Goal: Information Seeking & Learning: Learn about a topic

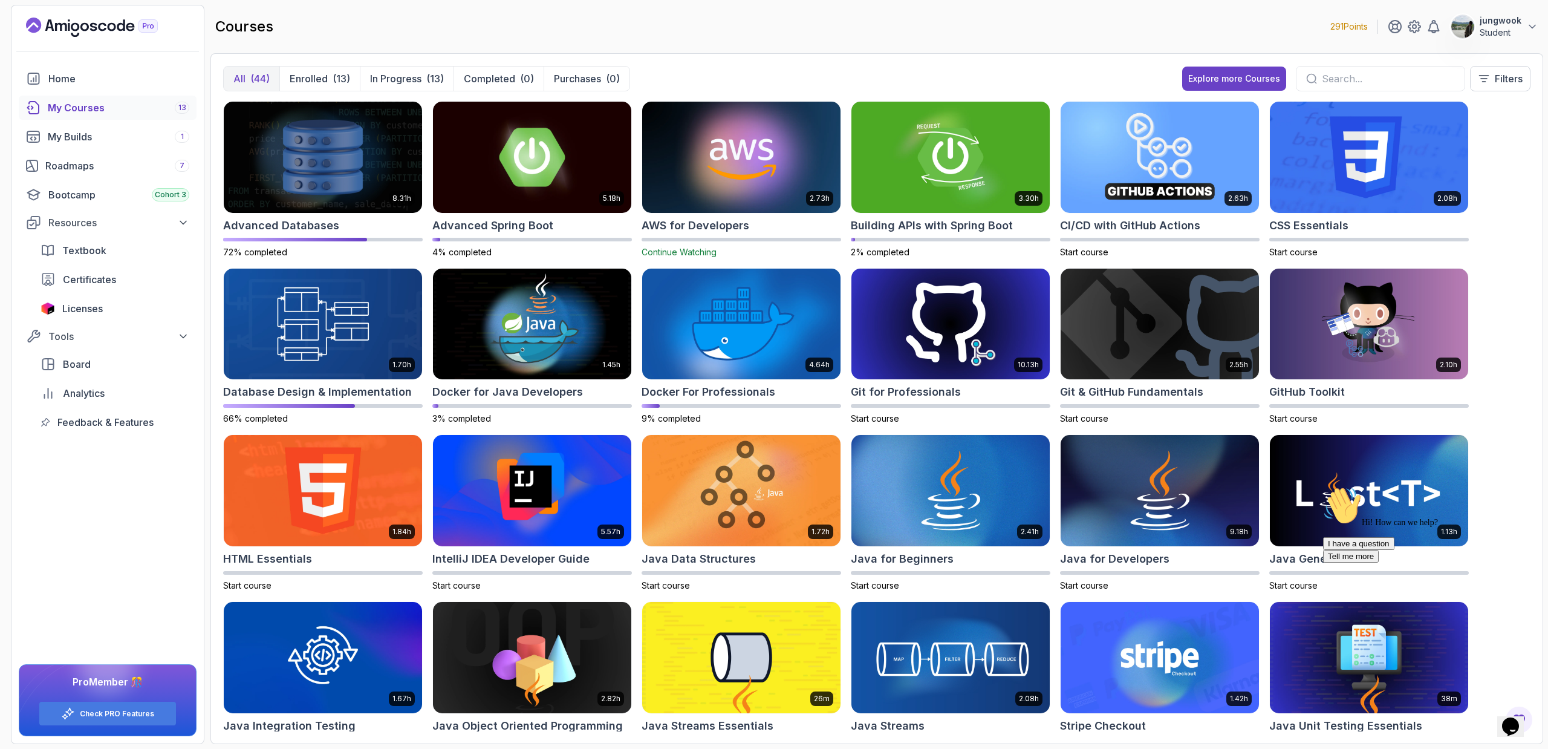
click at [1514, 717] on icon "$i18n('chat', 'chat_widget')" at bounding box center [1510, 726] width 17 height 18
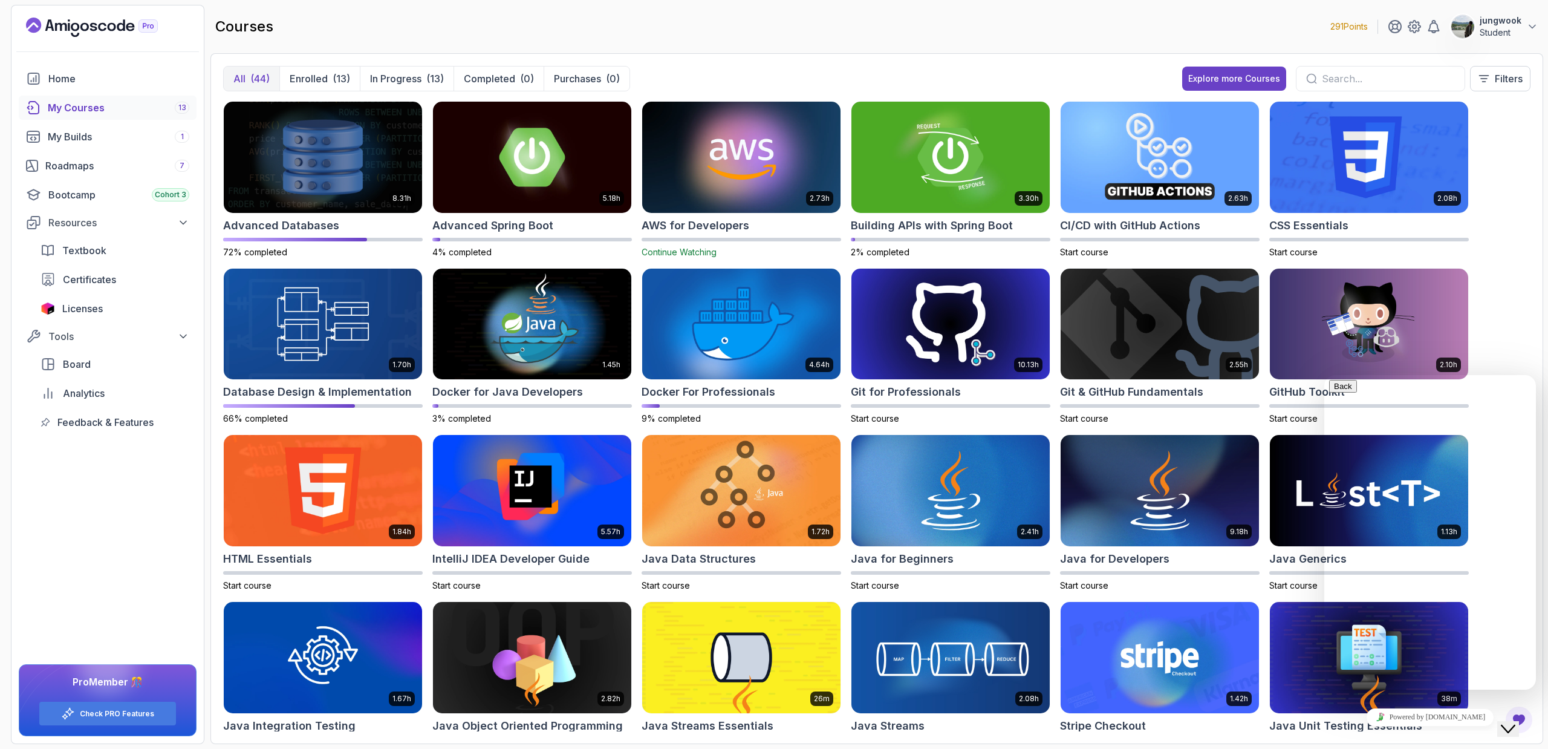
click at [1514, 721] on icon "Close Chat This icon closes the chat window." at bounding box center [1508, 728] width 15 height 15
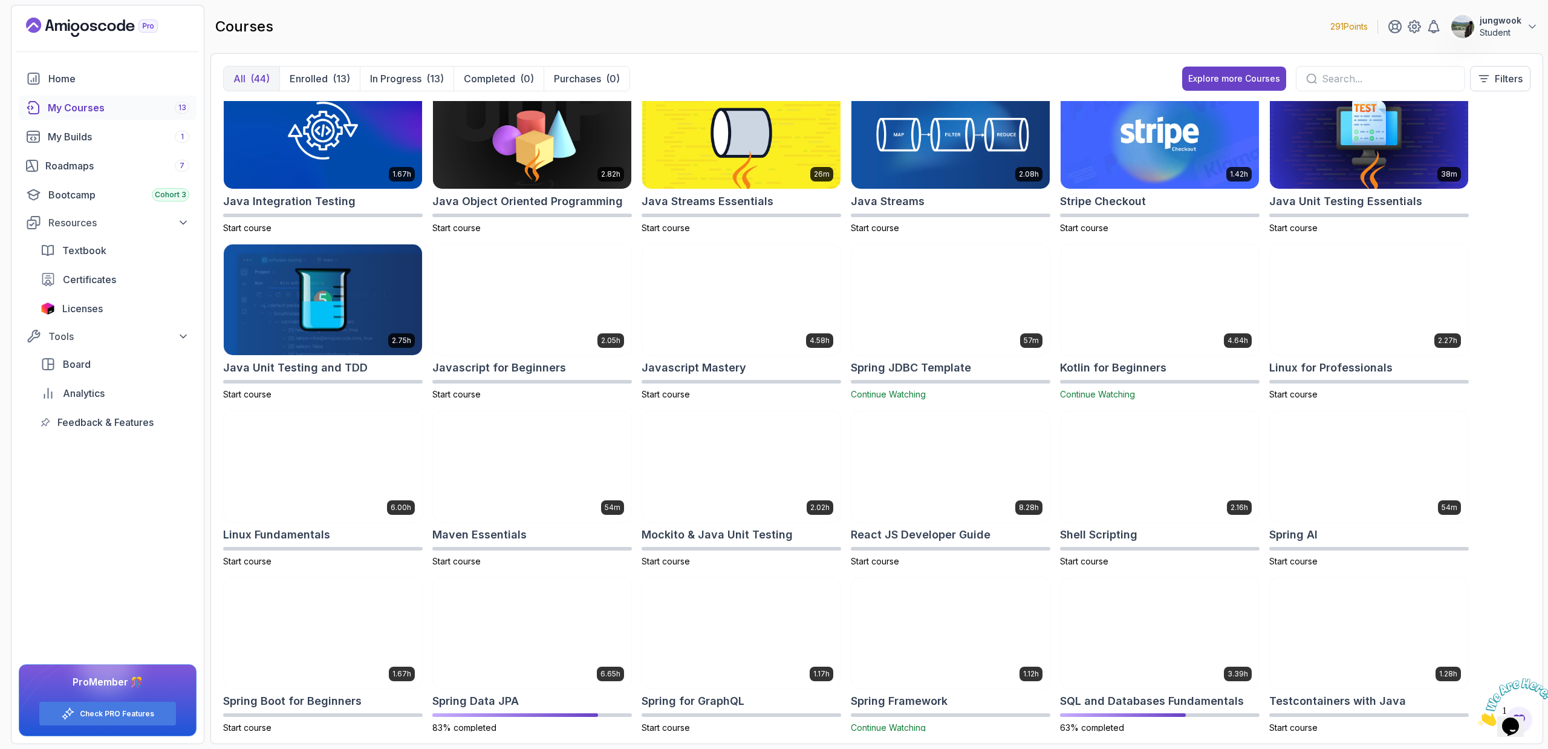
scroll to position [482, 0]
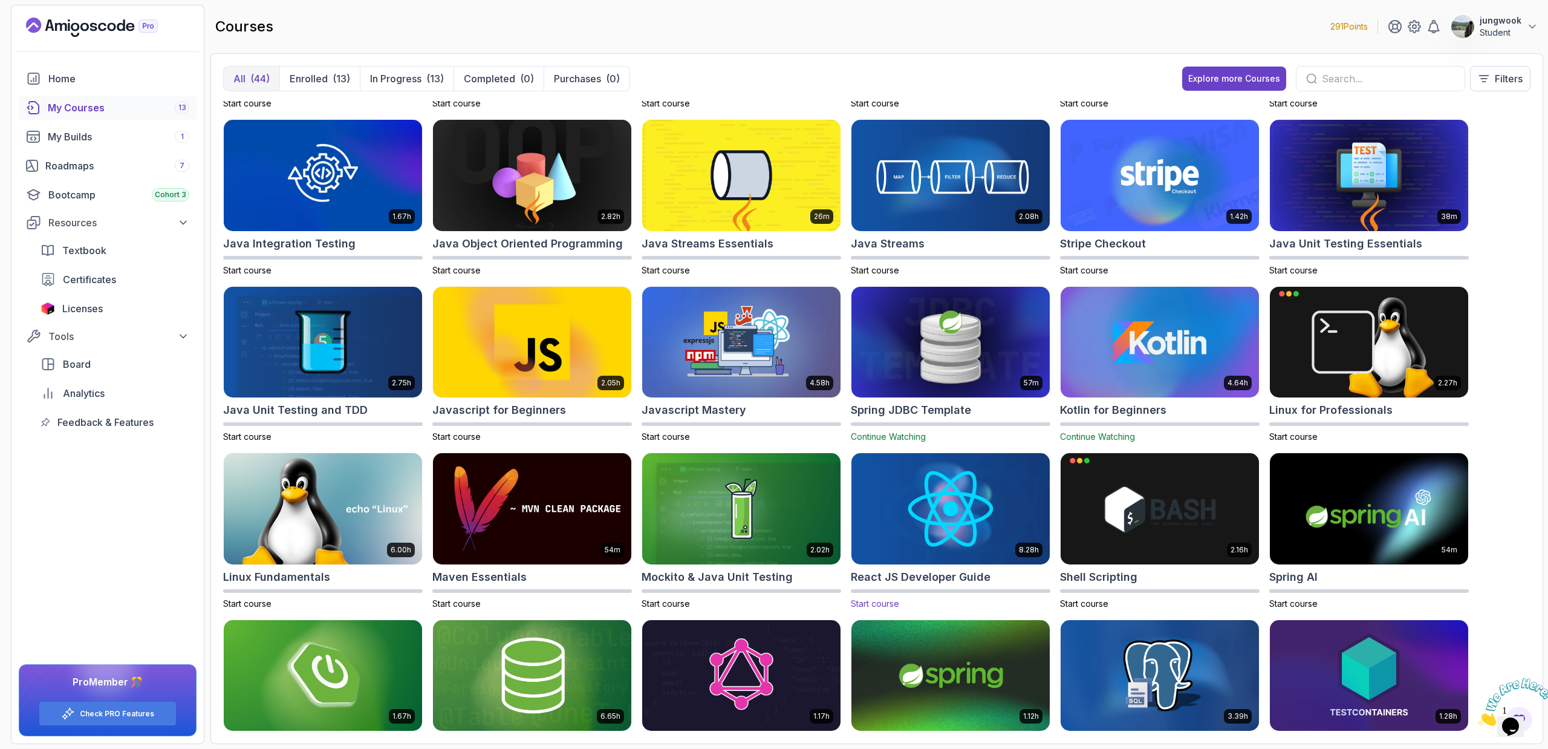
click at [965, 591] on div at bounding box center [951, 591] width 200 height 4
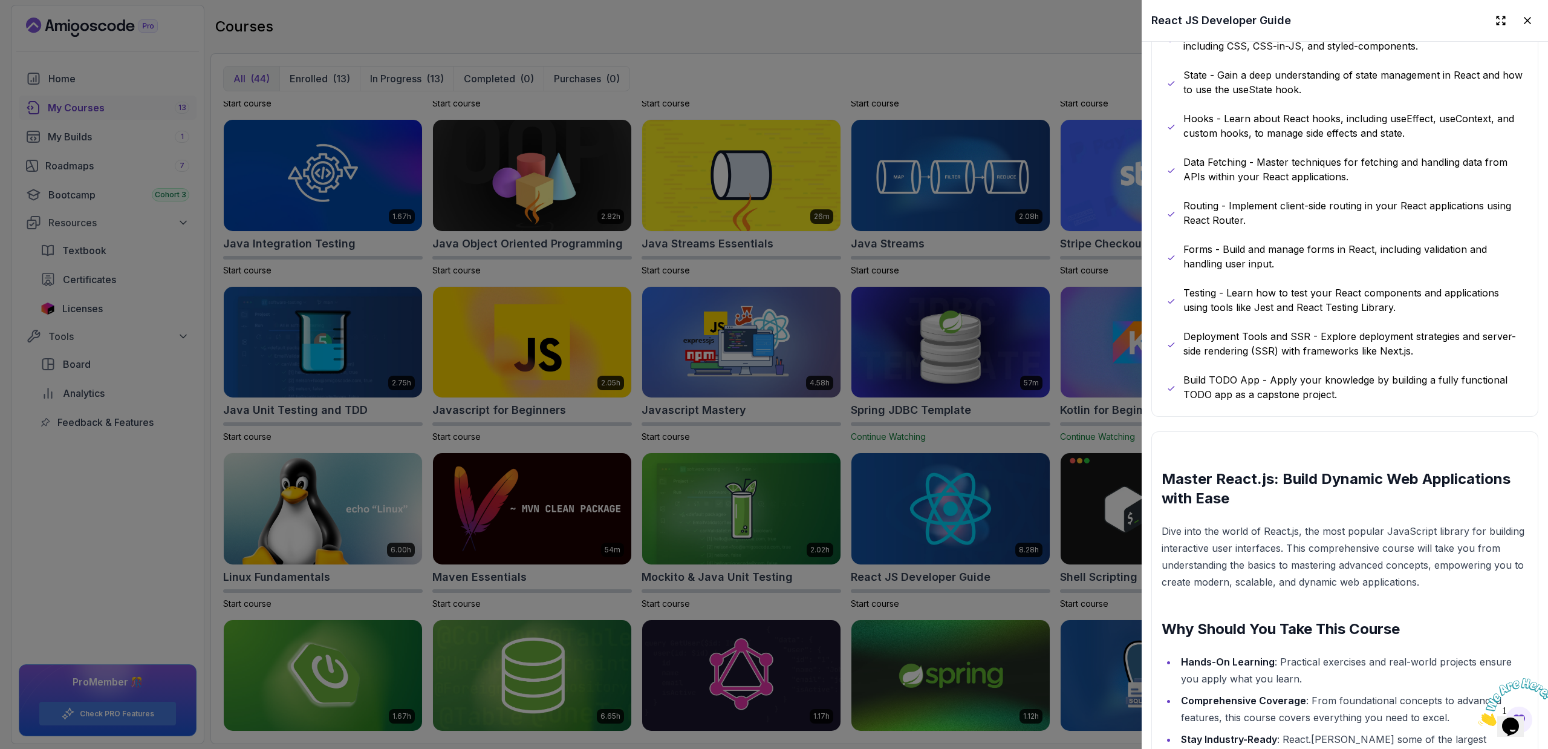
scroll to position [946, 0]
click at [1081, 562] on div at bounding box center [774, 374] width 1548 height 749
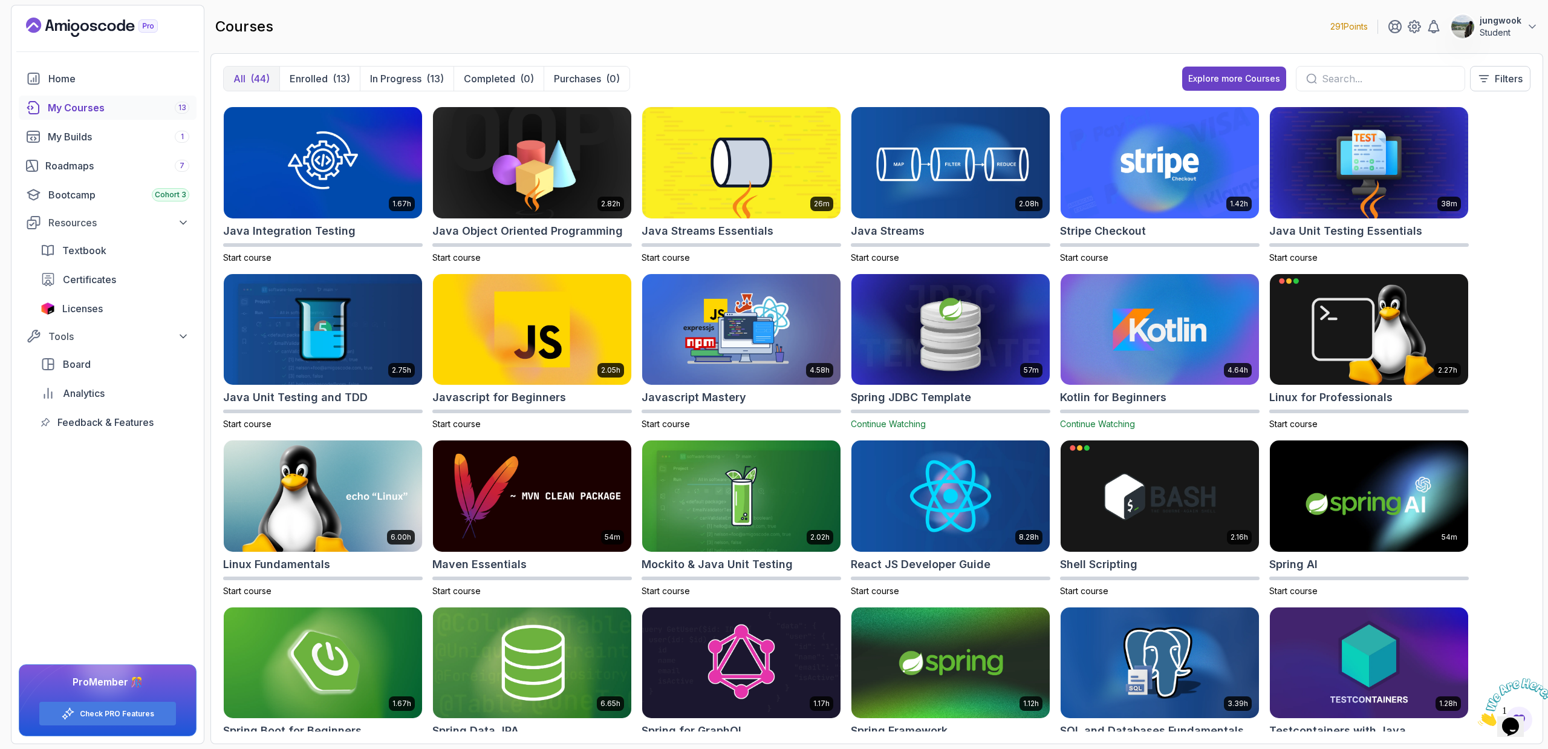
scroll to position [701, 0]
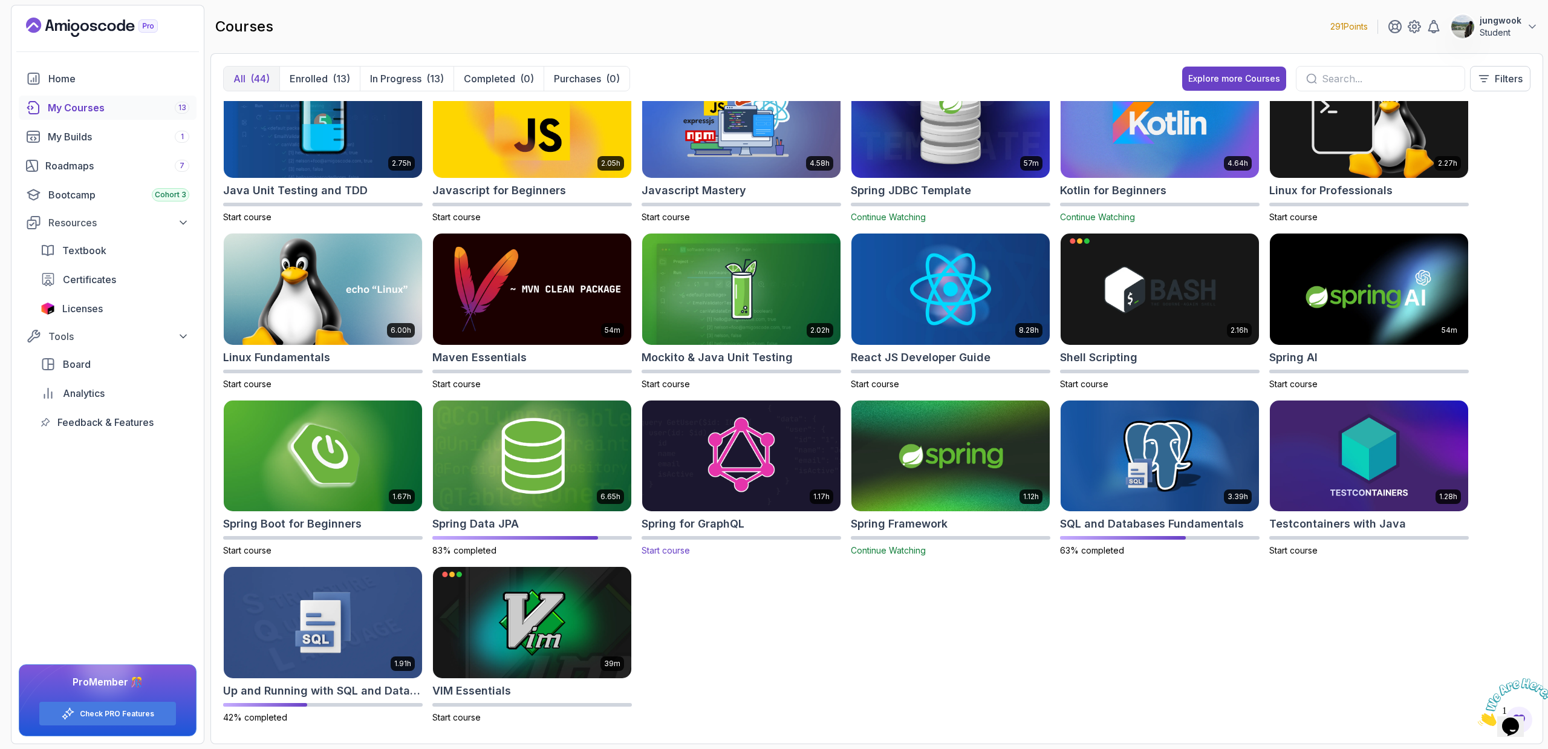
click at [737, 454] on img at bounding box center [741, 455] width 208 height 117
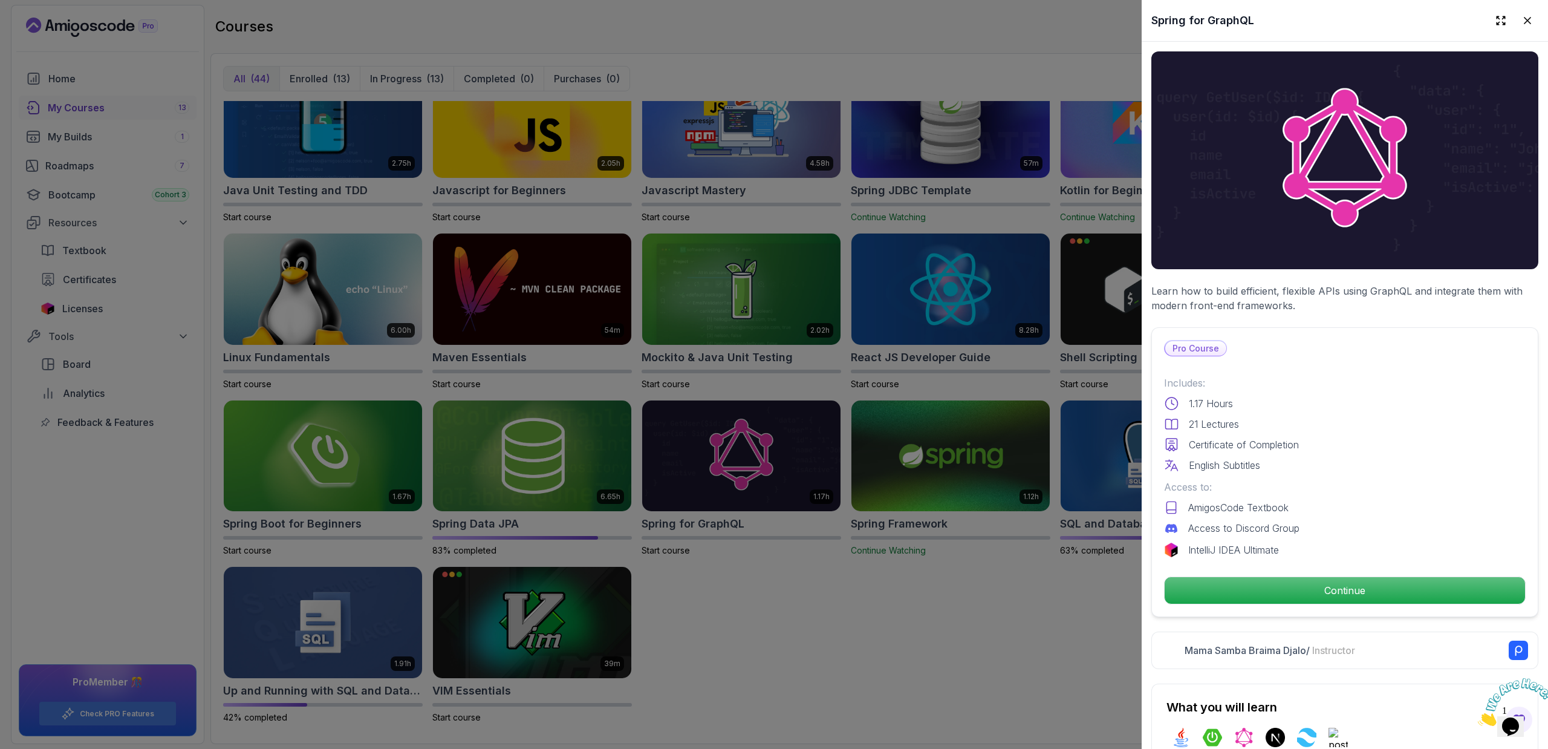
scroll to position [400, 0]
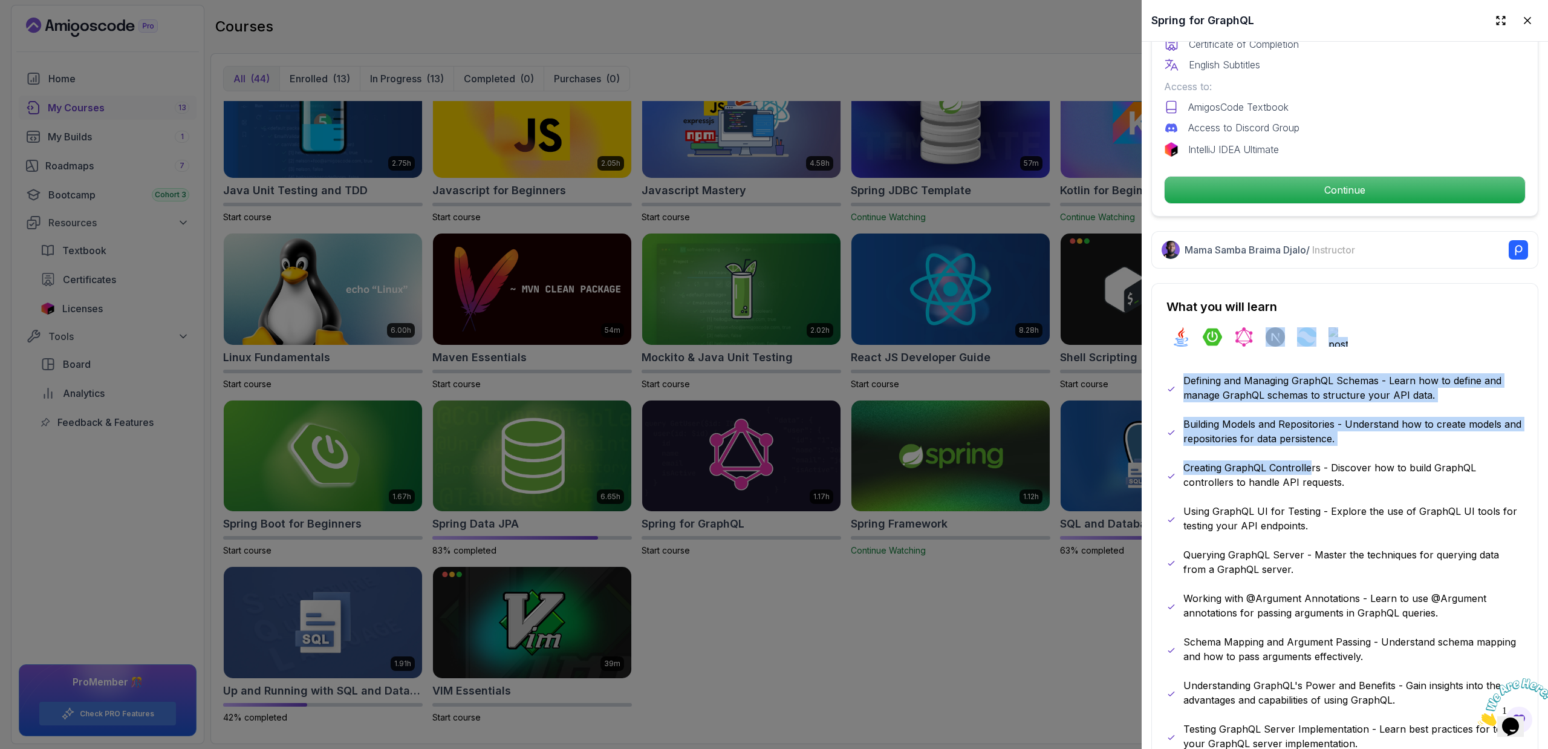
drag, startPoint x: 1288, startPoint y: 341, endPoint x: 1309, endPoint y: 457, distance: 118.0
click at [1309, 457] on div "What you will learn java spring-boot graphql nextjs tailwindcss postman Definin…" at bounding box center [1344, 633] width 387 height 700
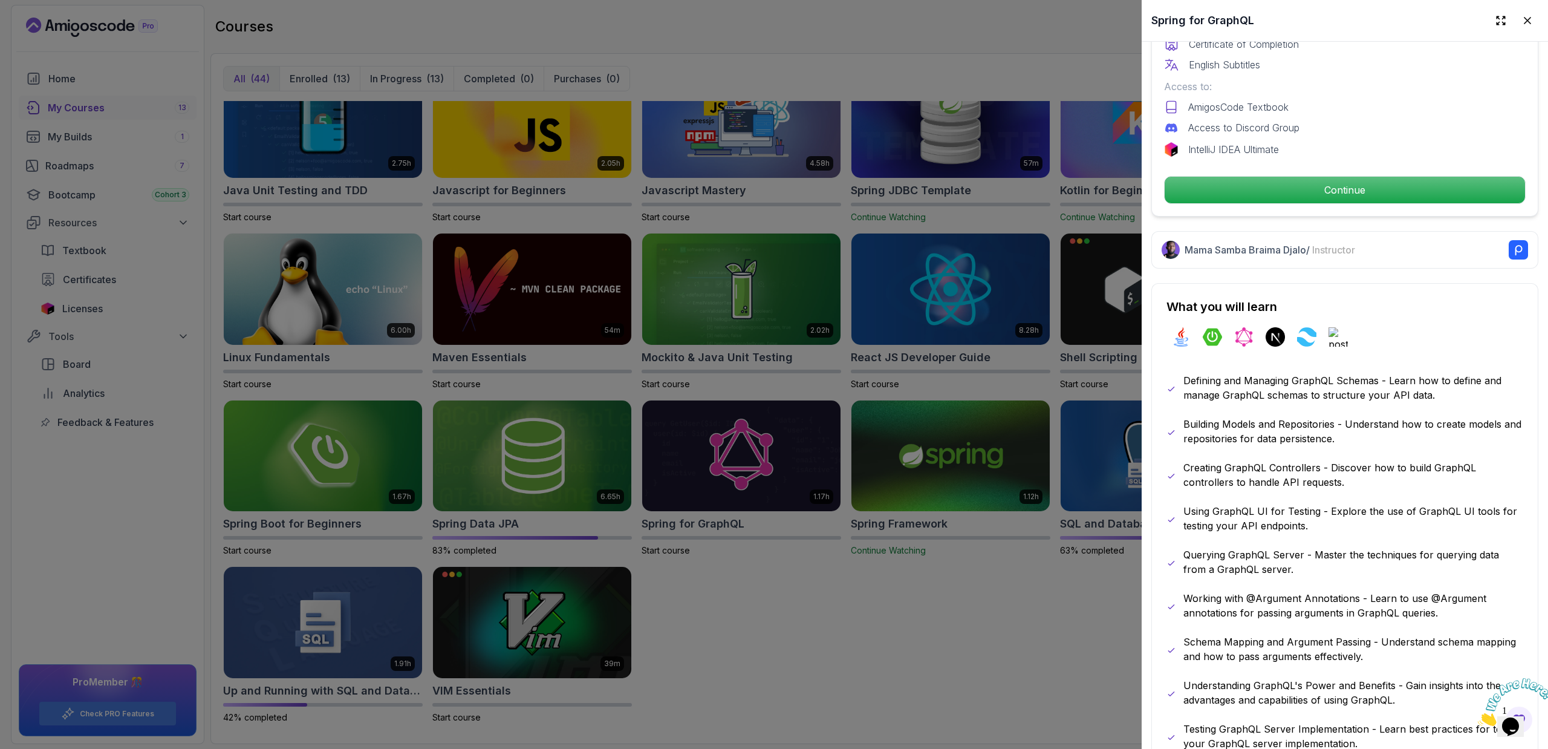
click at [1309, 460] on p "Creating GraphQL Controllers - Discover how to build GraphQL controllers to han…" at bounding box center [1353, 474] width 340 height 29
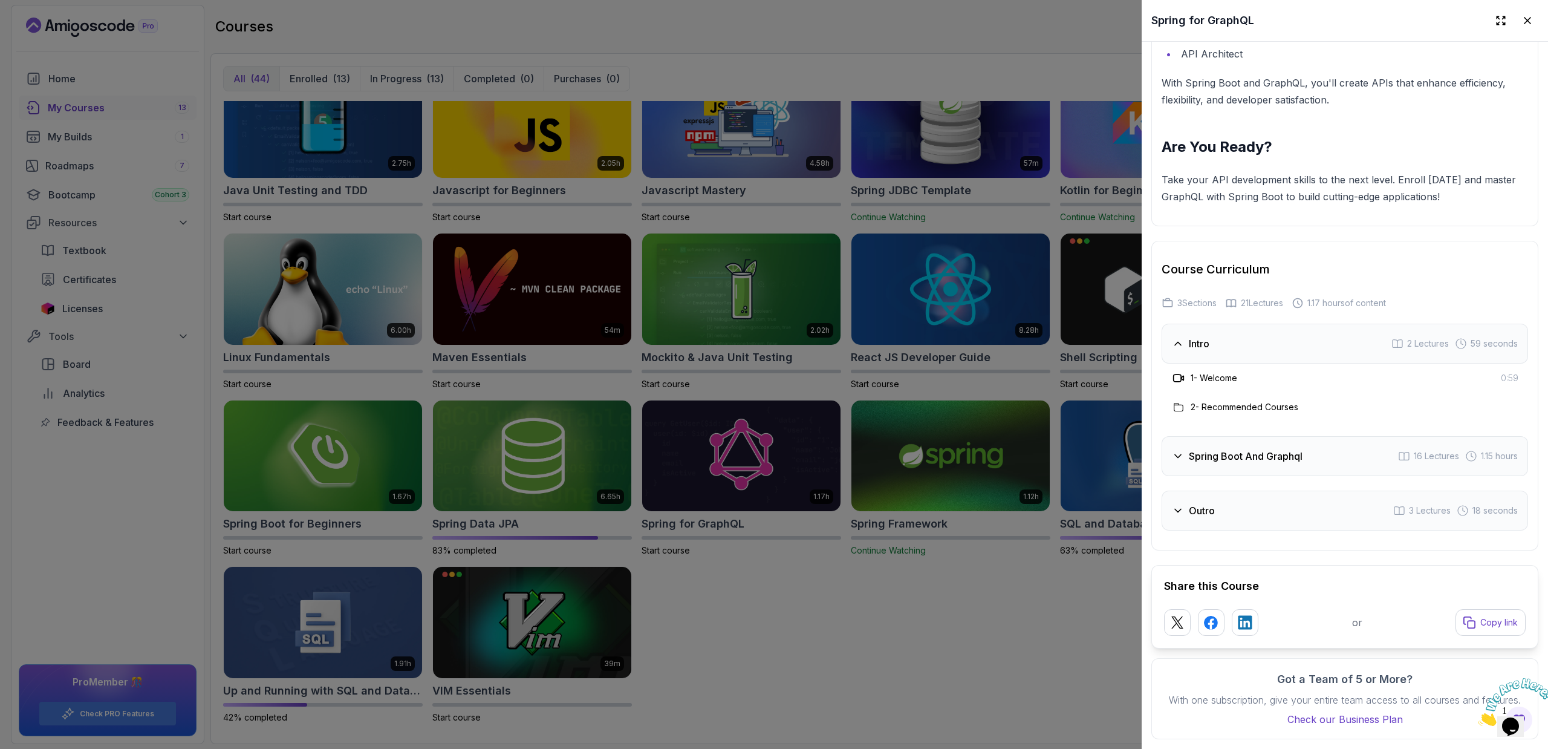
scroll to position [1981, 0]
click at [1240, 436] on div "Spring Boot And Graphql 16 Lectures 1.15 hours" at bounding box center [1345, 456] width 366 height 40
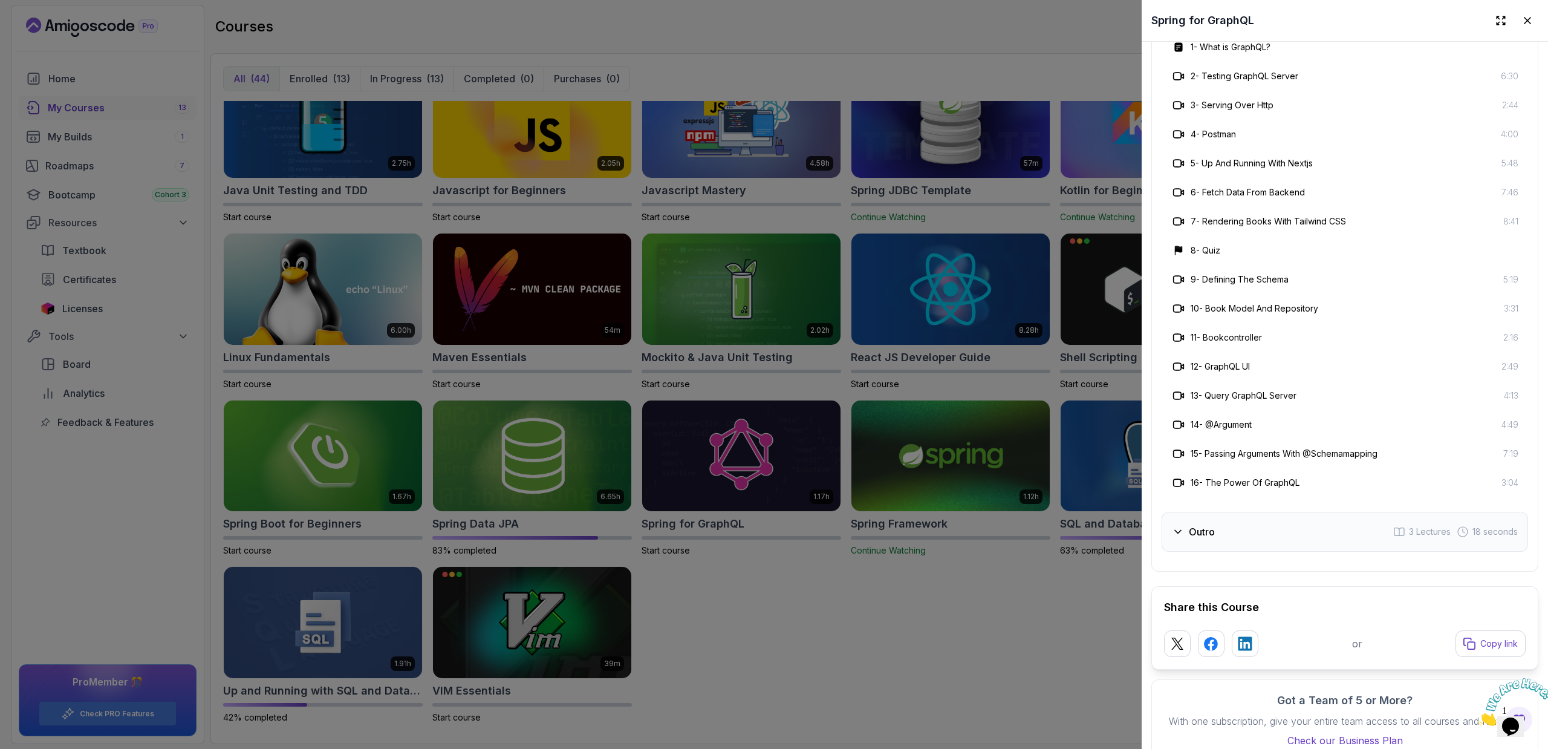
click at [1231, 520] on div "Outro 3 Lectures 18 seconds" at bounding box center [1345, 532] width 366 height 40
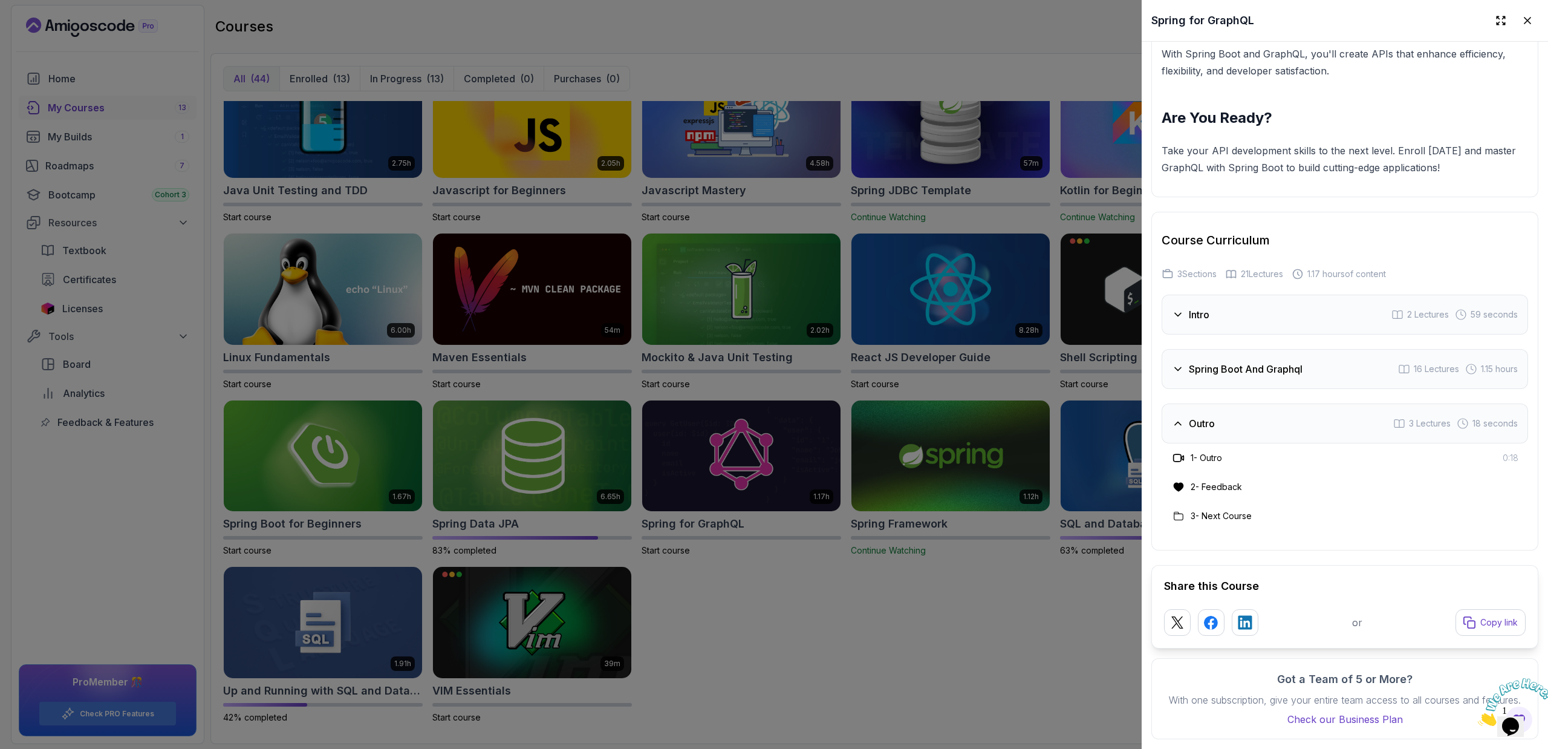
scroll to position [2010, 0]
click at [1289, 368] on div "Spring Boot And Graphql 16 Lectures 1.15 hours" at bounding box center [1345, 369] width 366 height 40
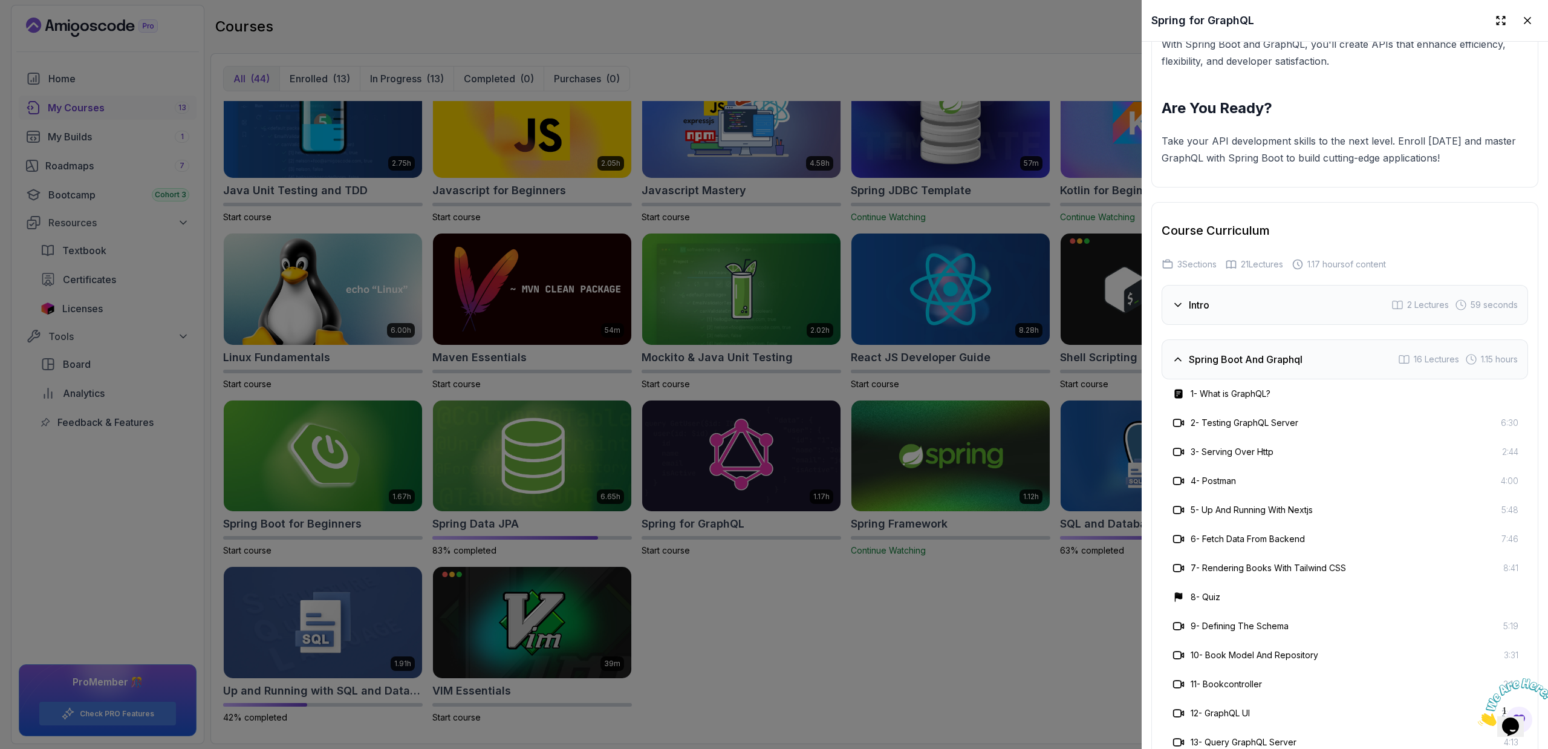
click at [1313, 313] on div "Intro 2 Lectures 59 seconds" at bounding box center [1345, 305] width 366 height 40
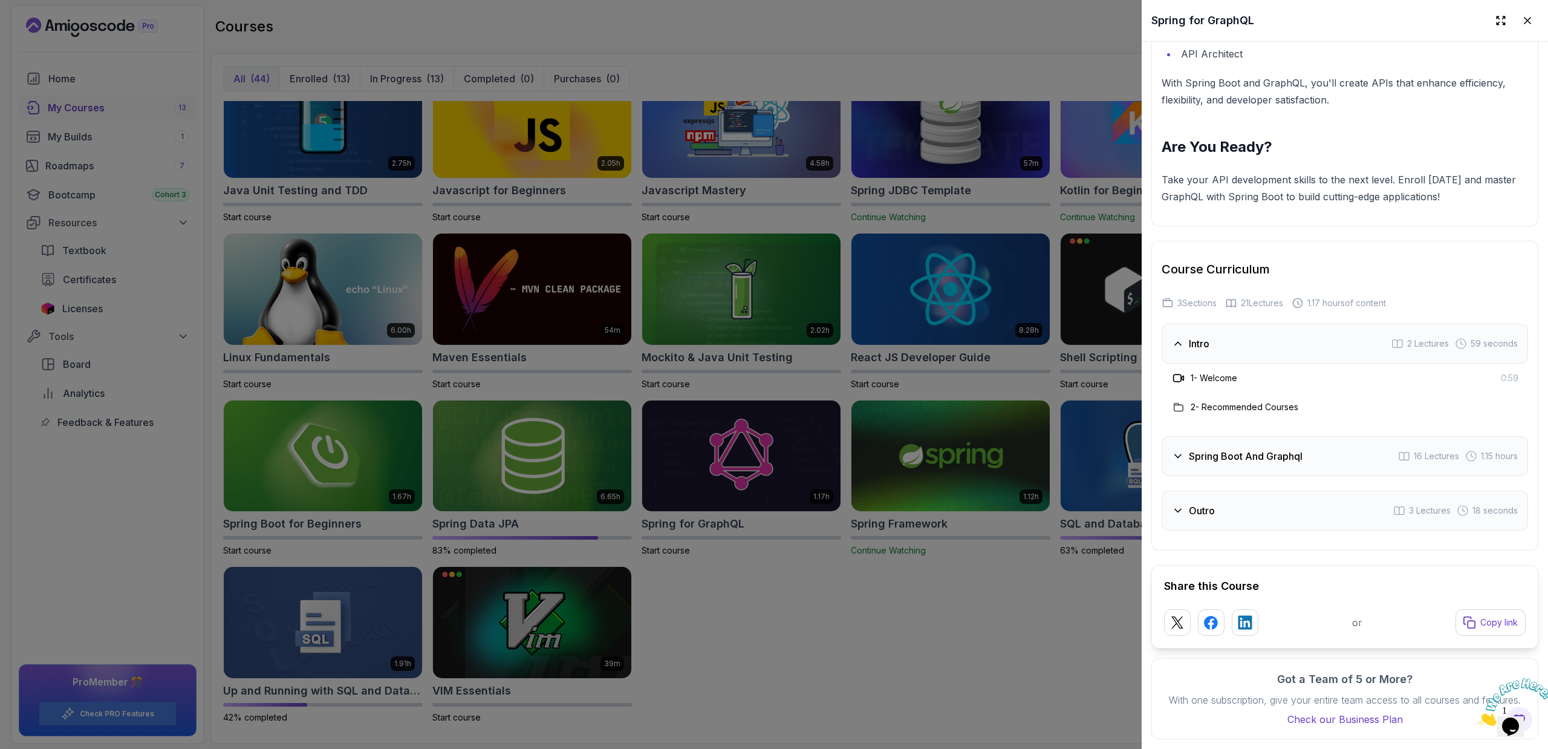
scroll to position [1981, 0]
click at [1049, 539] on div at bounding box center [774, 374] width 1548 height 749
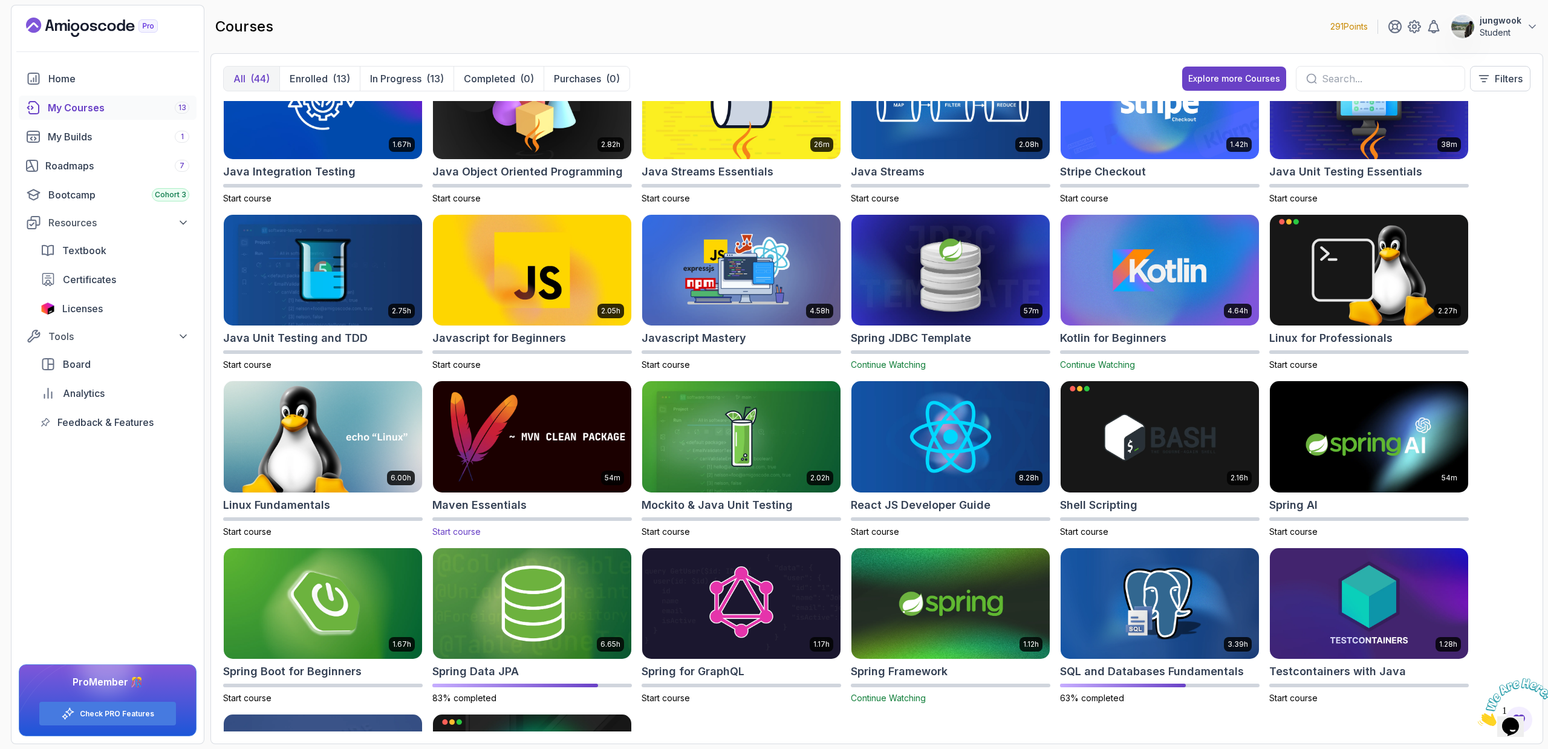
scroll to position [513, 0]
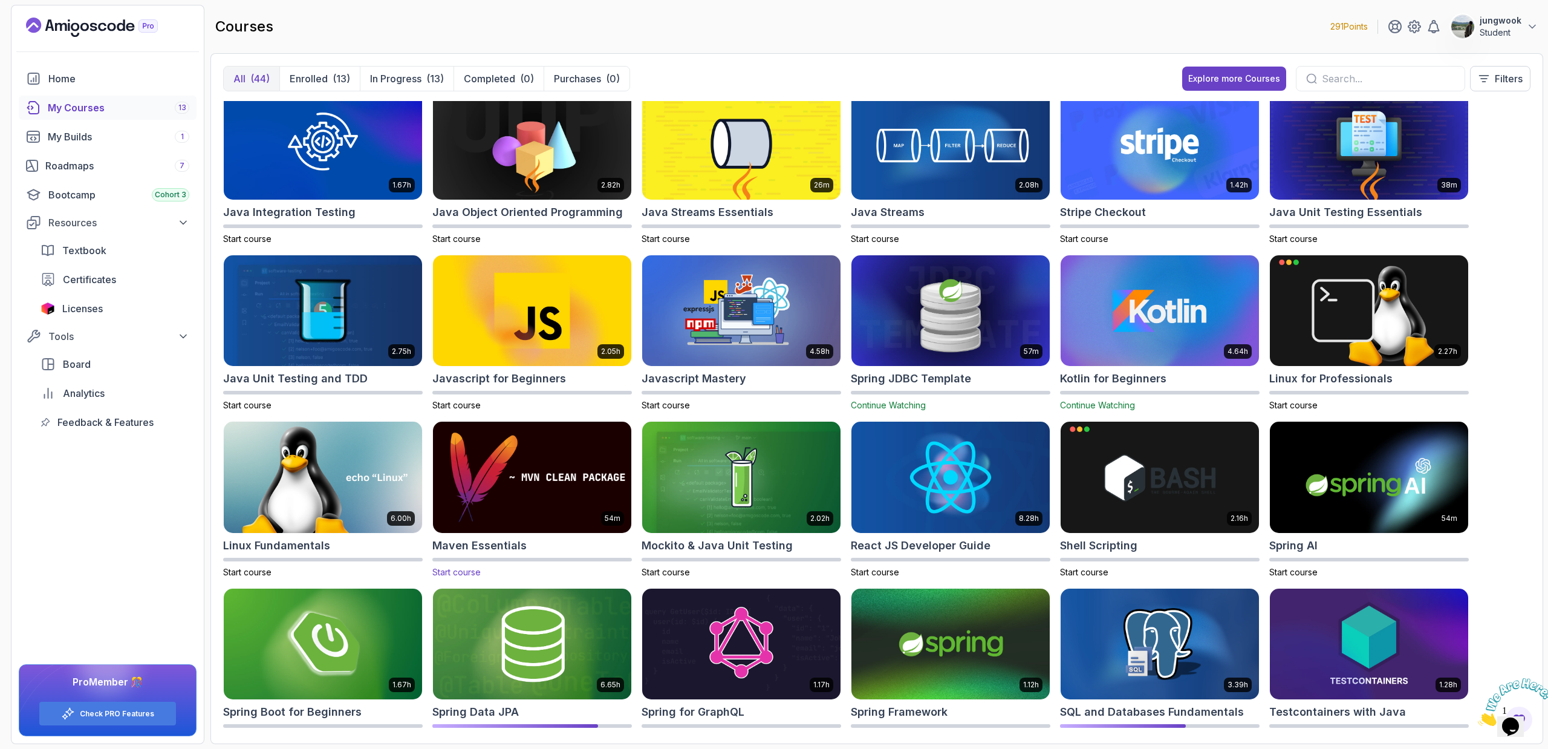
click at [565, 535] on div "54m Maven Essentials Start course" at bounding box center [532, 499] width 200 height 157
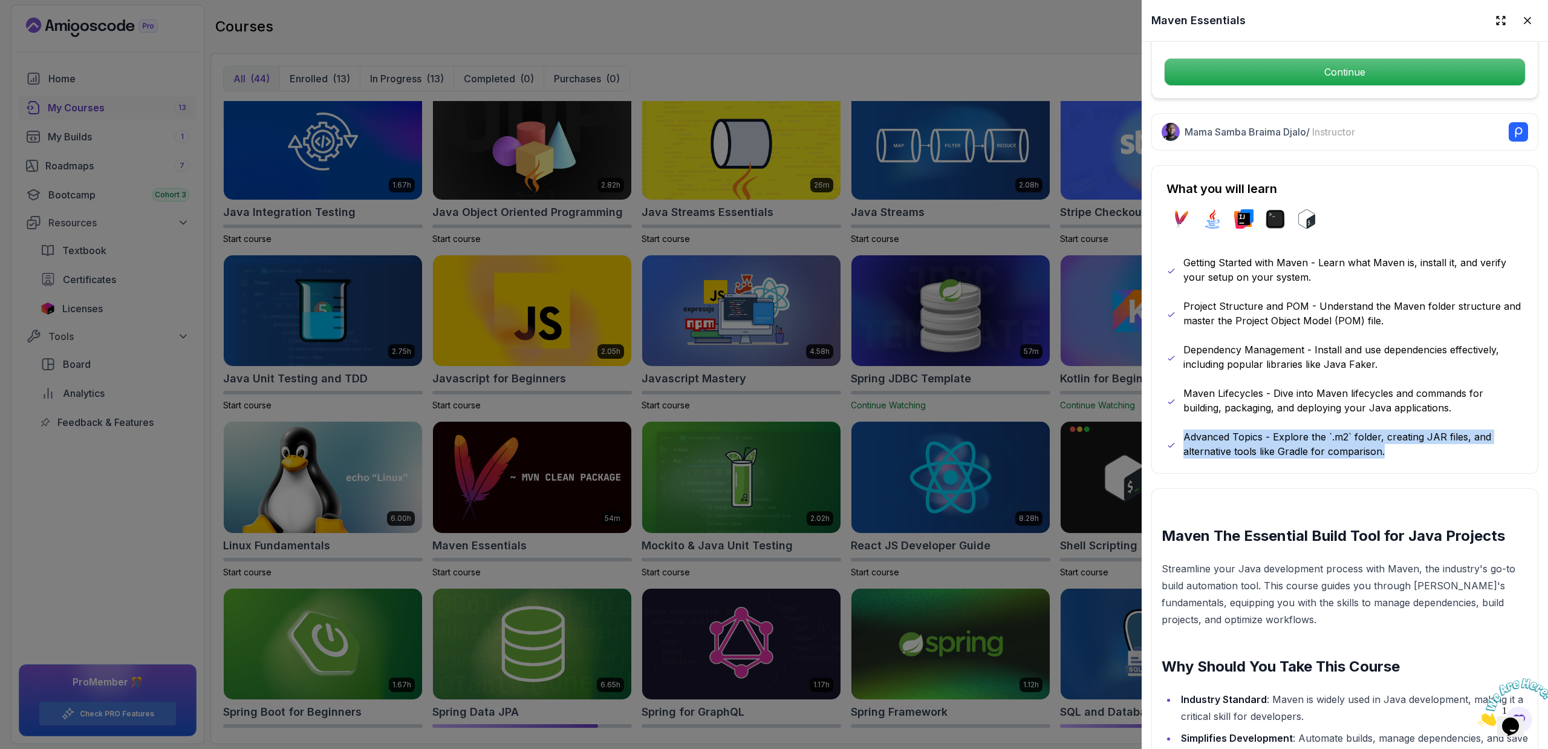
scroll to position [483, 0]
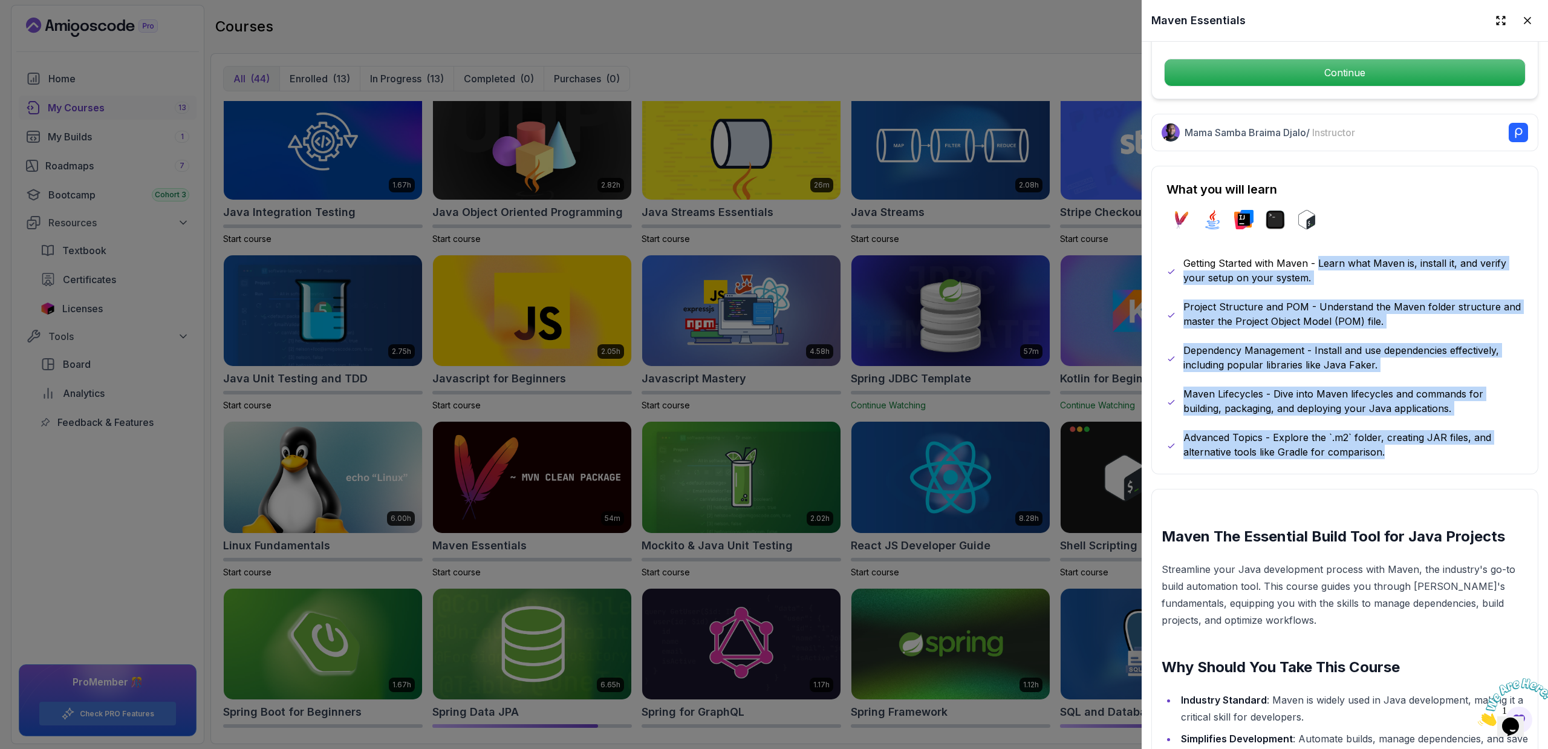
drag, startPoint x: 1445, startPoint y: 454, endPoint x: 1320, endPoint y: 261, distance: 230.5
click at [1320, 261] on div "What you will learn maven java intellij terminal bash Getting Started with Mave…" at bounding box center [1344, 320] width 387 height 308
click at [1320, 261] on p "Getting Started with Maven - Learn what Maven is, install it, and verify your s…" at bounding box center [1353, 270] width 340 height 29
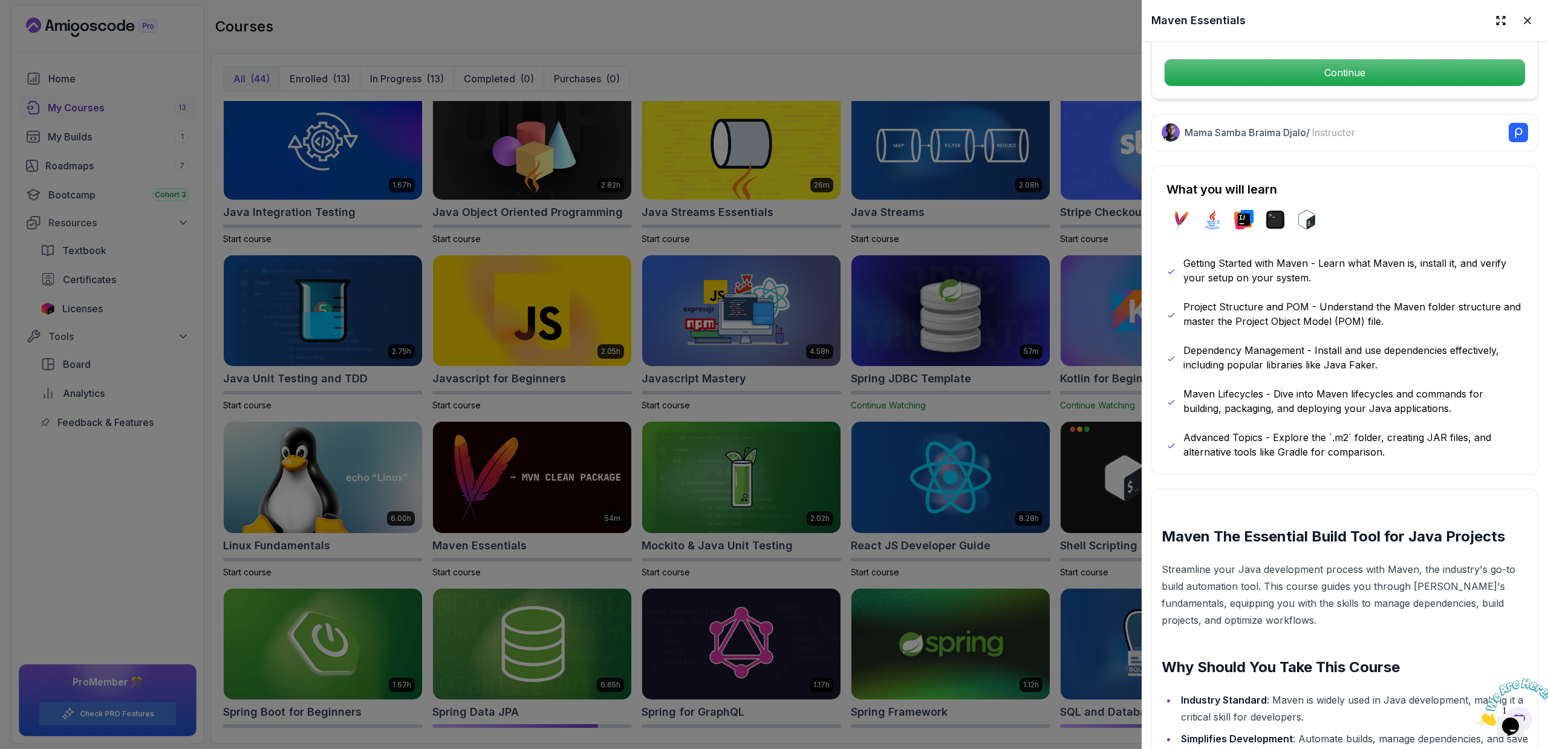
click at [1131, 385] on div at bounding box center [774, 374] width 1548 height 749
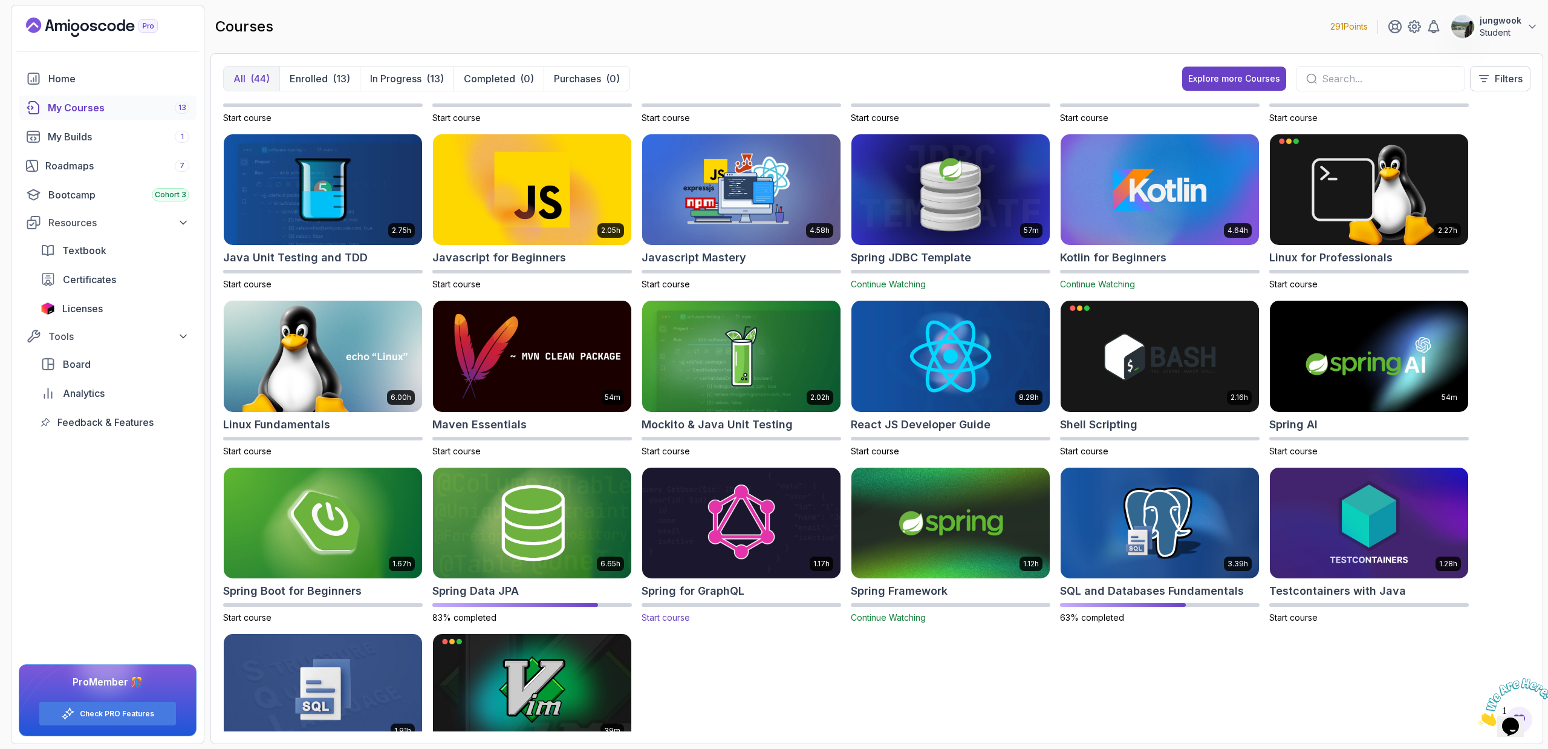
scroll to position [596, 0]
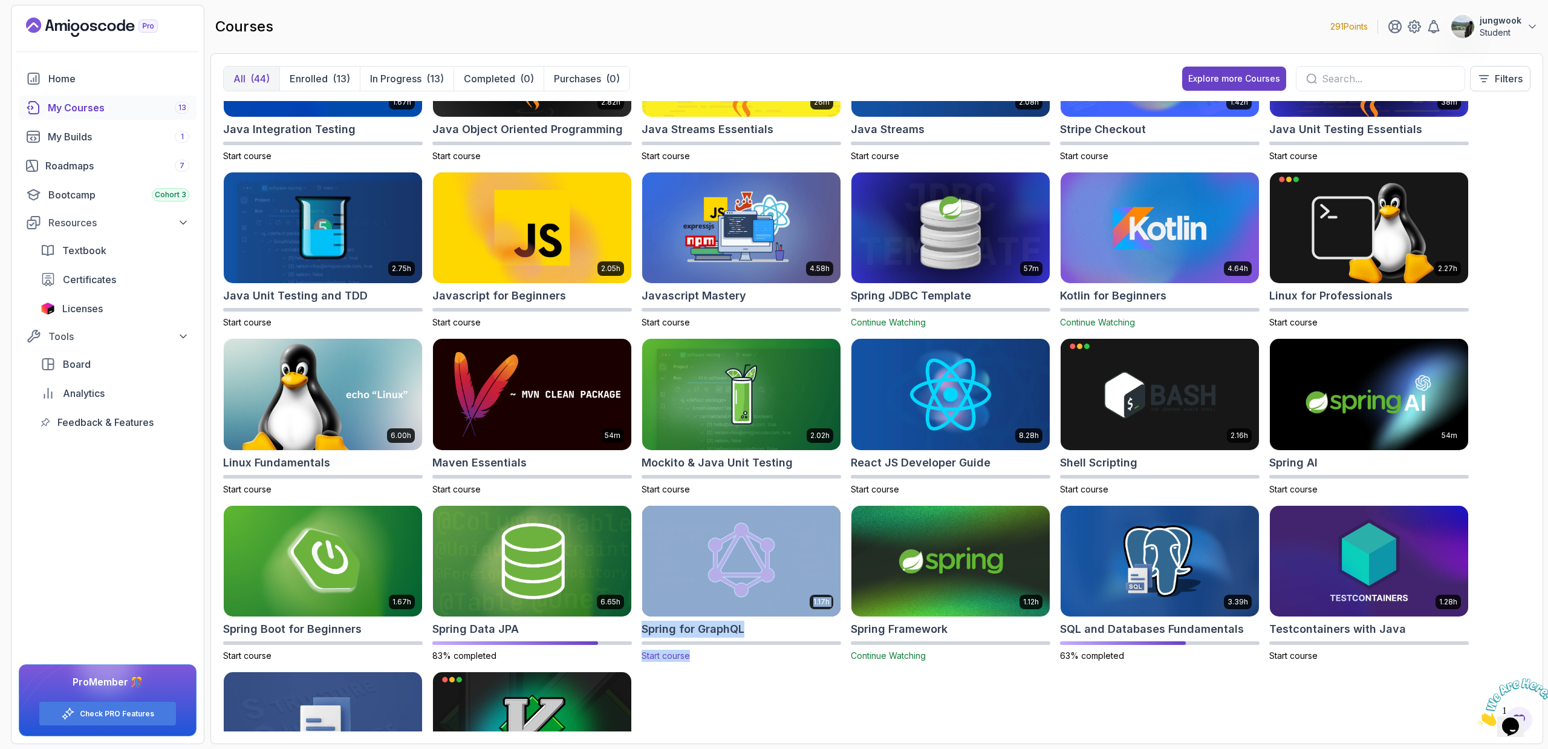
drag, startPoint x: 808, startPoint y: 694, endPoint x: 712, endPoint y: 592, distance: 140.3
click at [712, 592] on div "8.31h Advanced Databases 72% completed 5.18h Advanced Spring Boot 4% completed …" at bounding box center [876, 416] width 1307 height 630
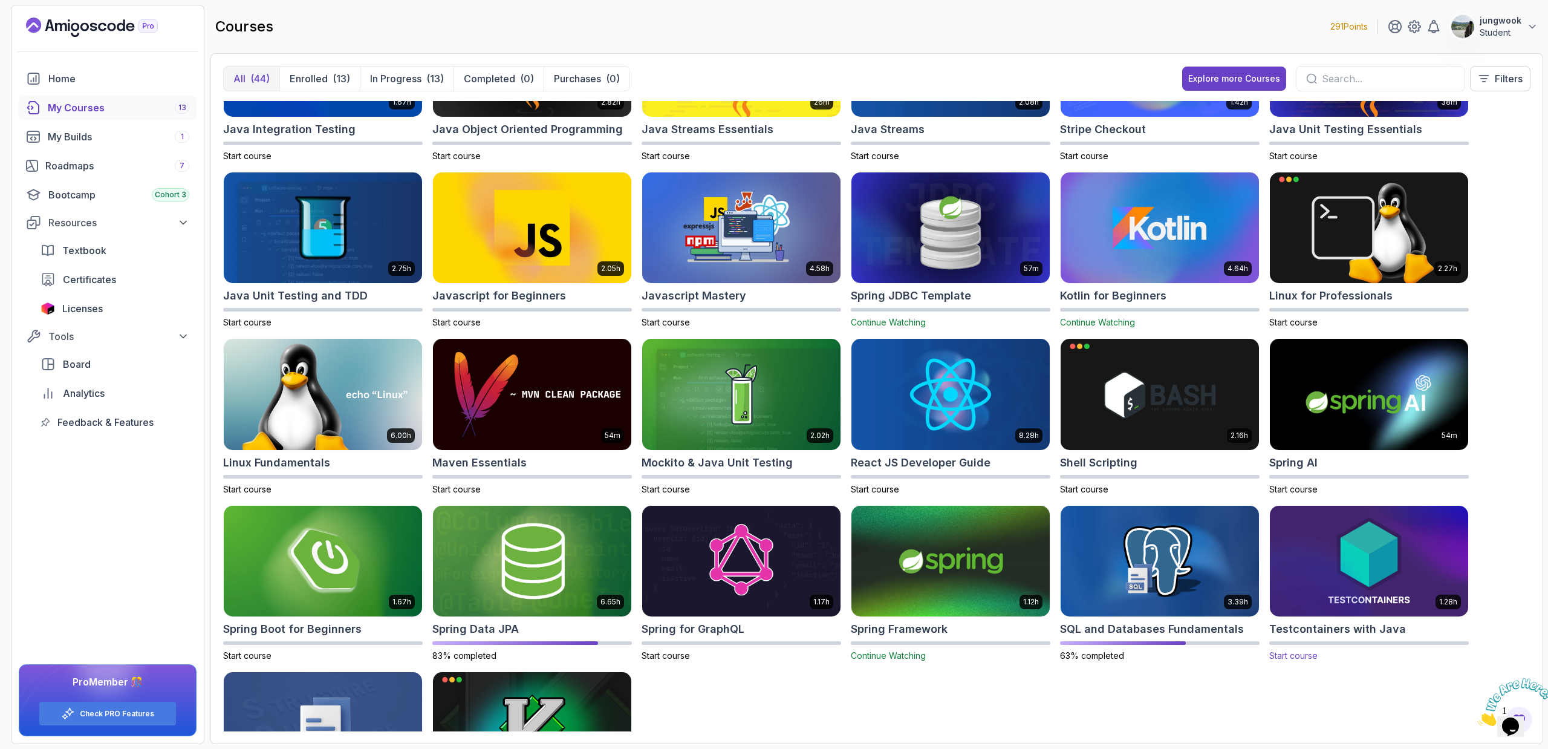
click at [1374, 628] on h2 "Testcontainers with Java" at bounding box center [1337, 628] width 137 height 17
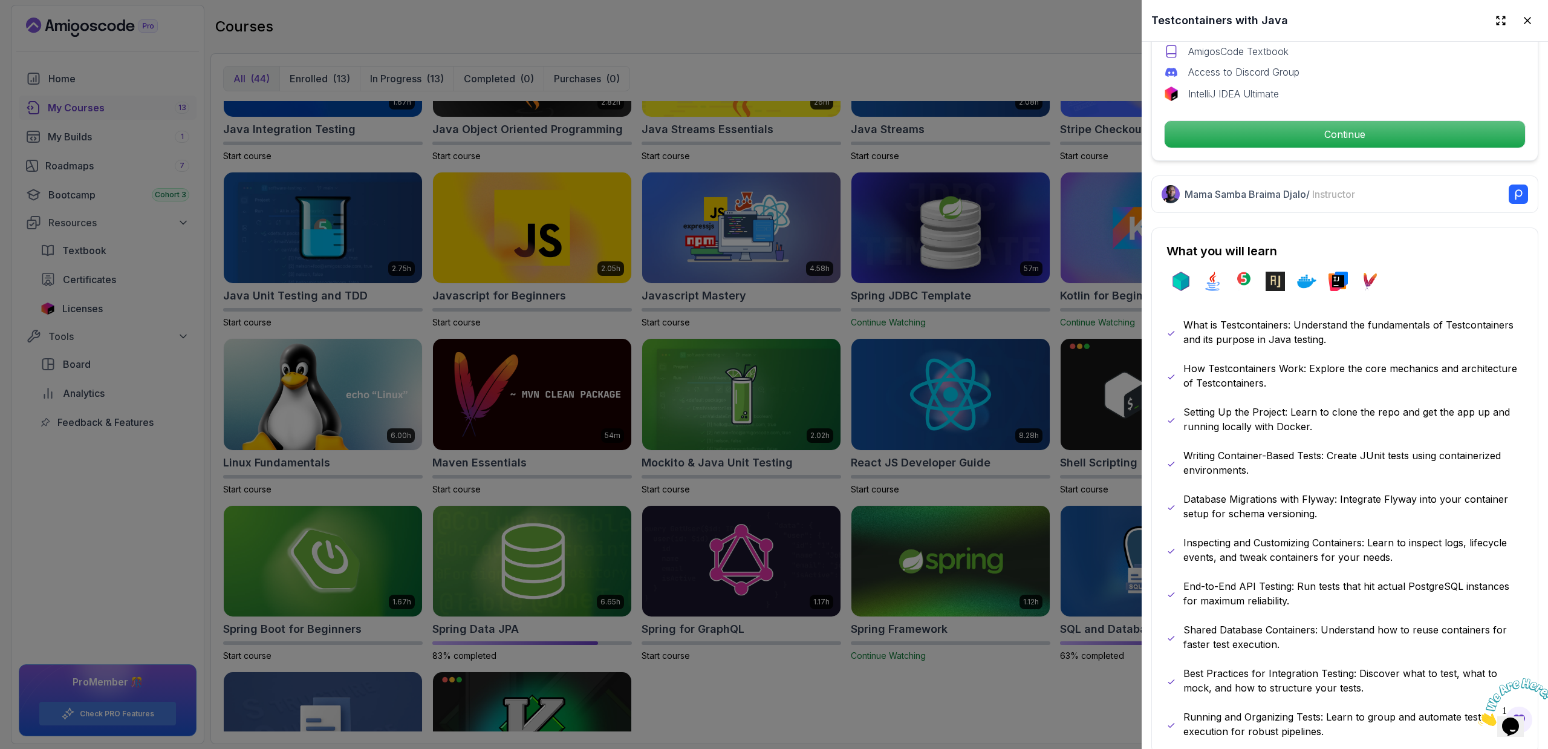
scroll to position [518, 0]
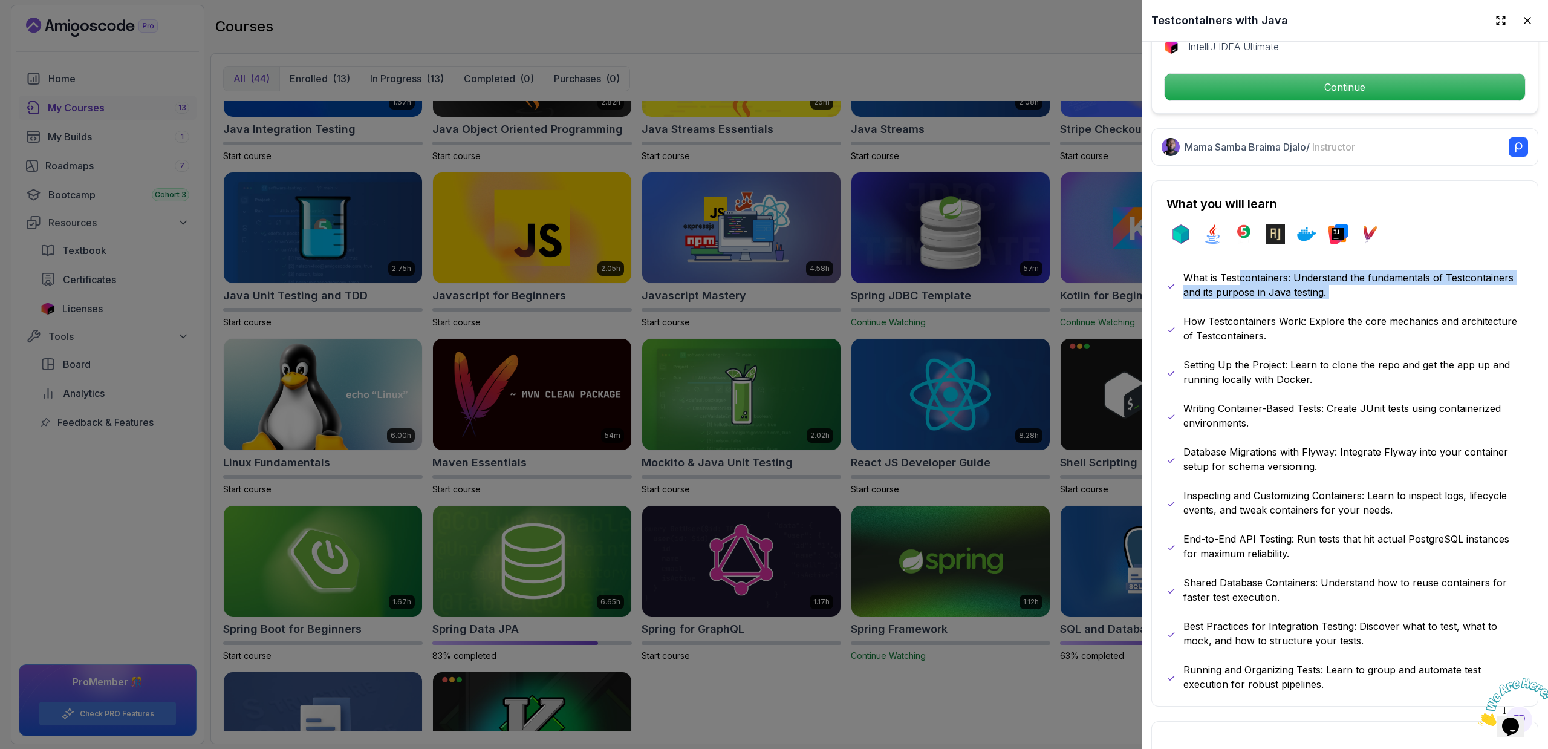
drag, startPoint x: 1240, startPoint y: 269, endPoint x: 1249, endPoint y: 307, distance: 38.6
click at [1249, 307] on div "What is Testcontainers: Understand the fundamentals of Testcontainers and its p…" at bounding box center [1344, 480] width 357 height 421
click at [1049, 423] on div at bounding box center [774, 374] width 1548 height 749
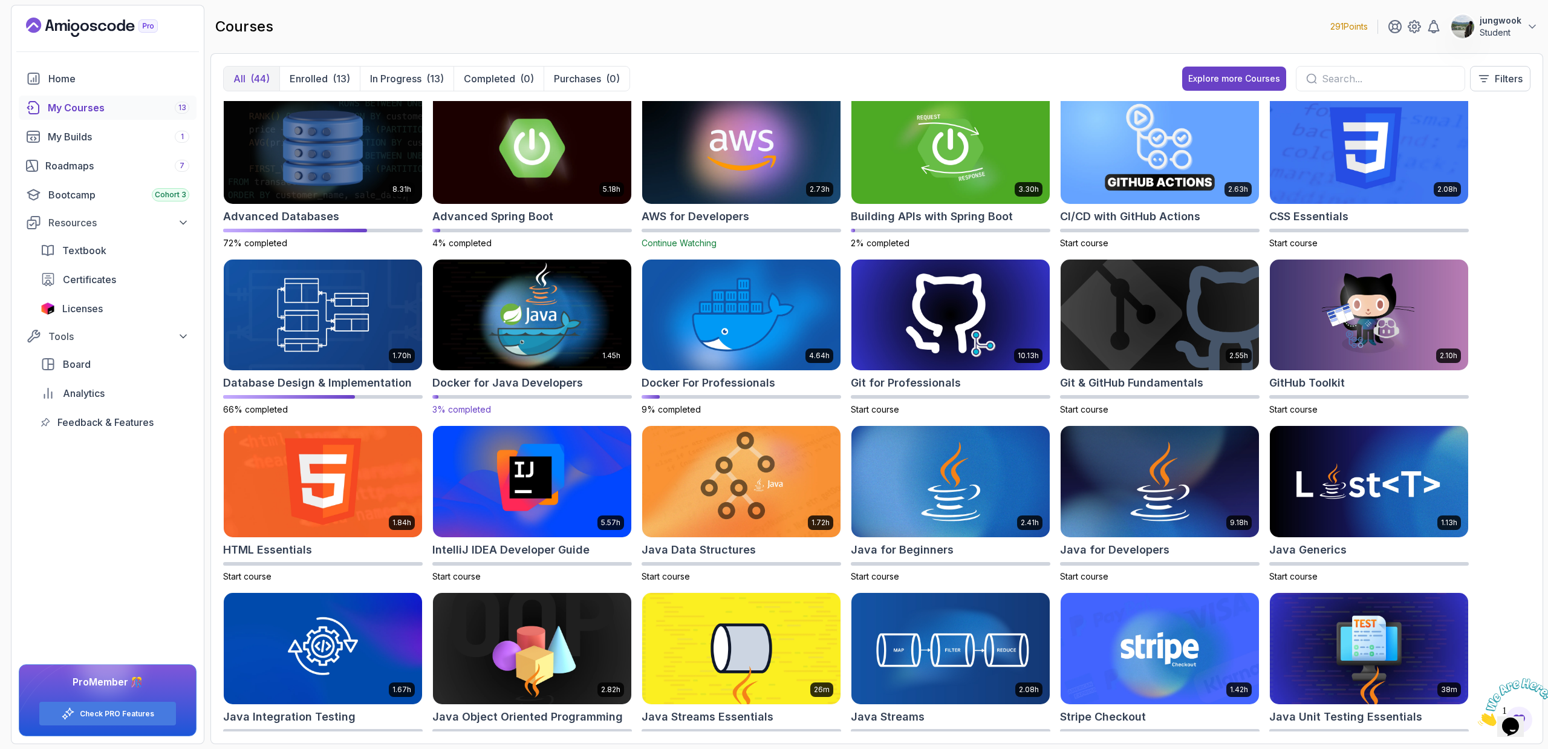
scroll to position [0, 0]
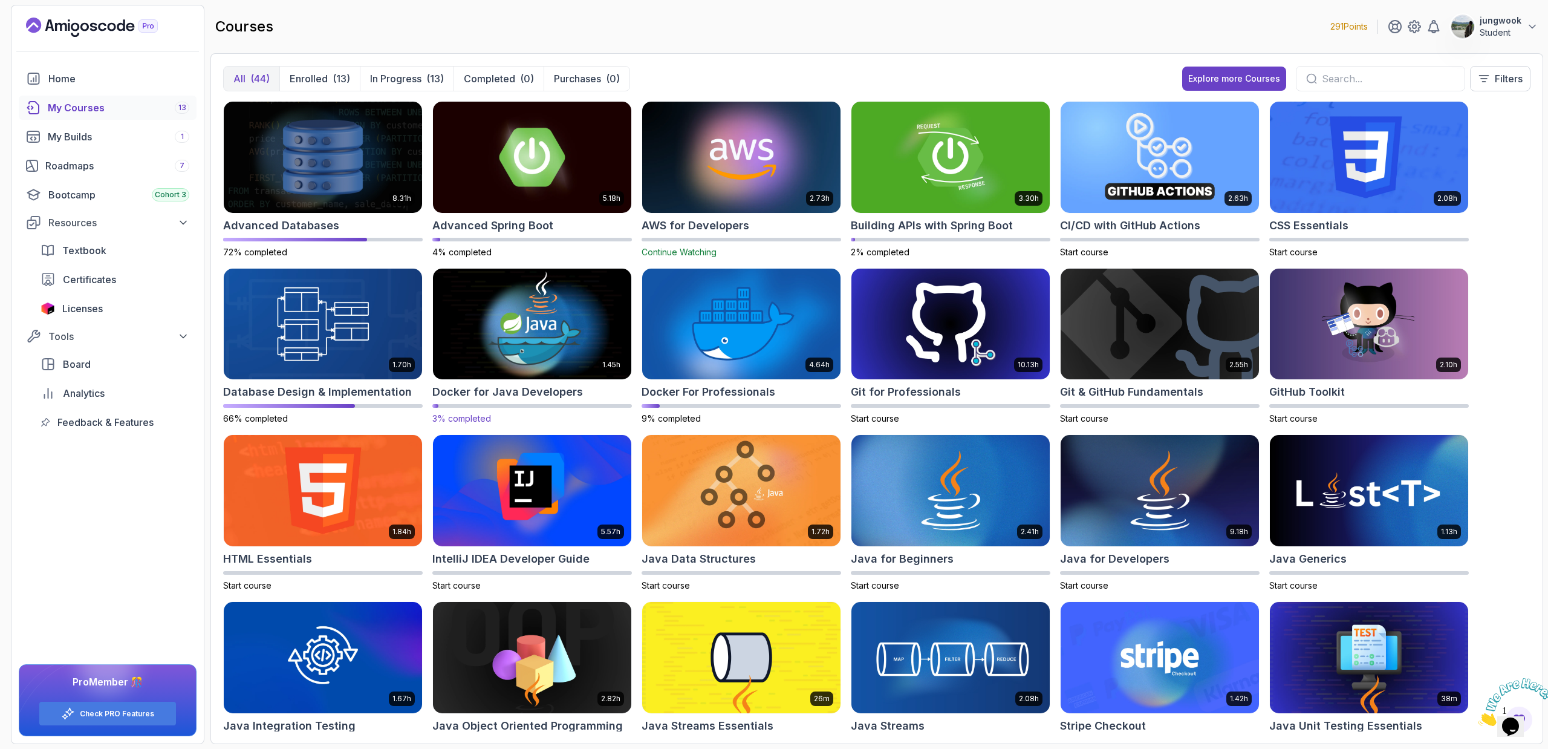
click at [576, 294] on img at bounding box center [532, 323] width 208 height 117
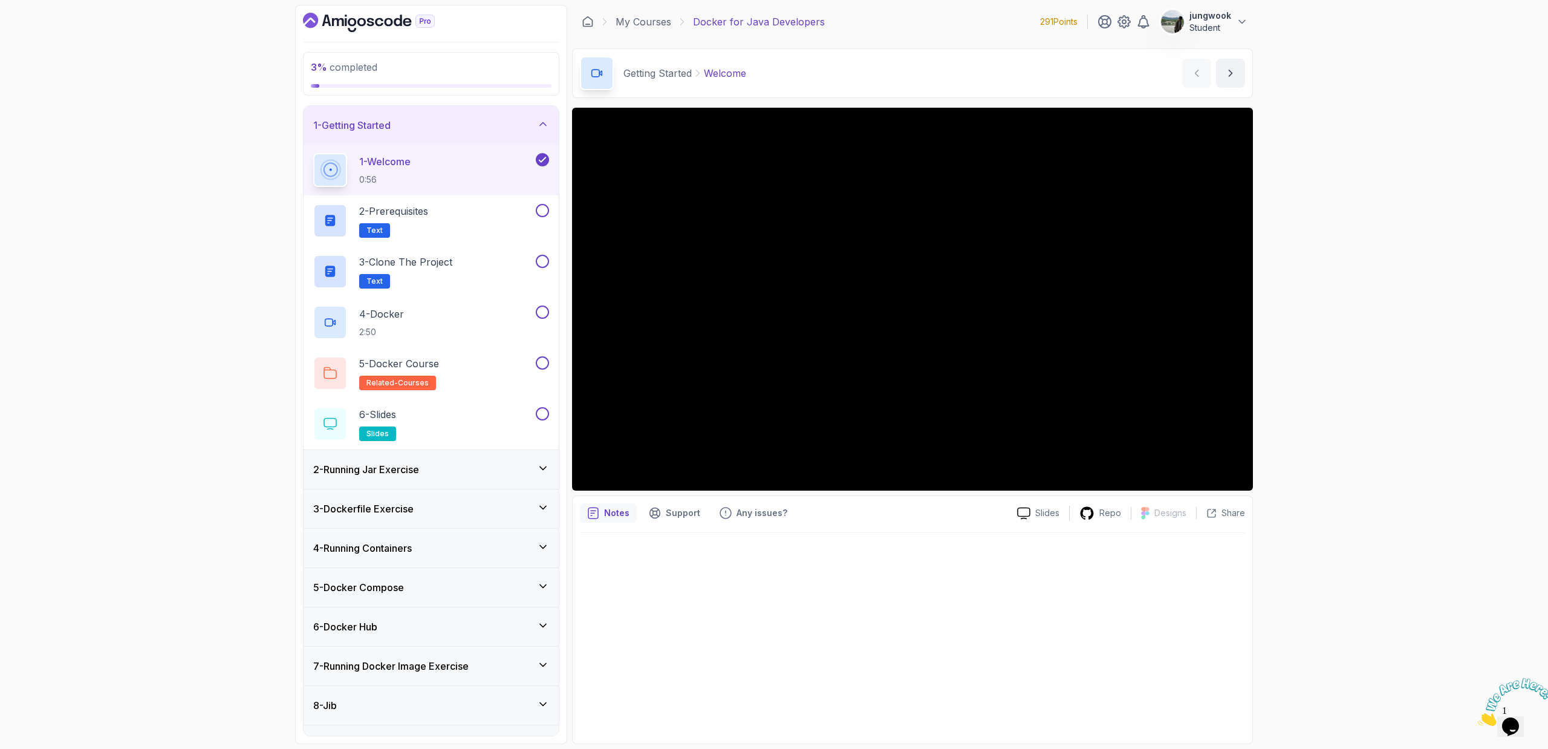
click at [455, 492] on div "3 - Dockerfile Exercise" at bounding box center [431, 508] width 255 height 39
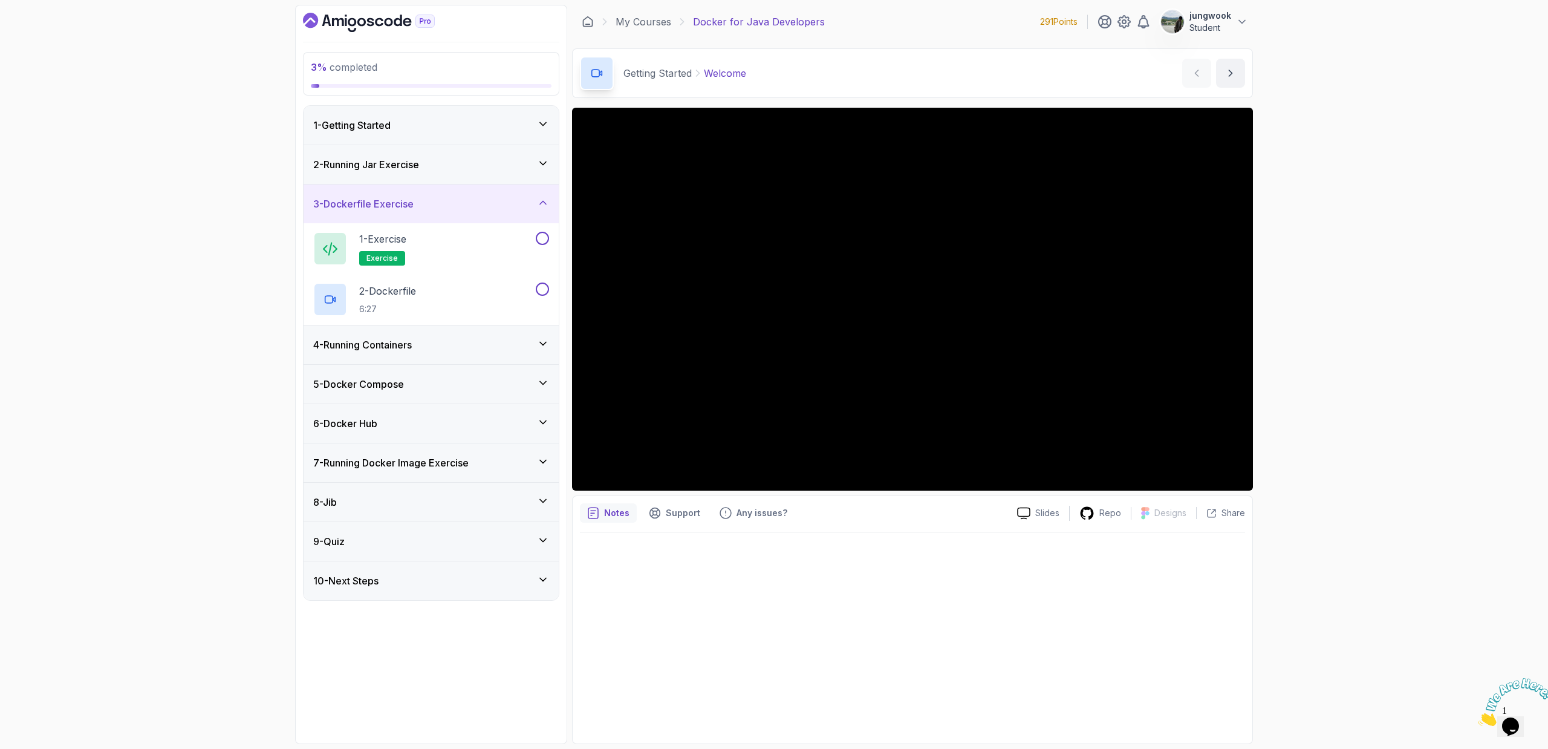
click at [536, 177] on div "2 - Running Jar Exercise" at bounding box center [431, 164] width 255 height 39
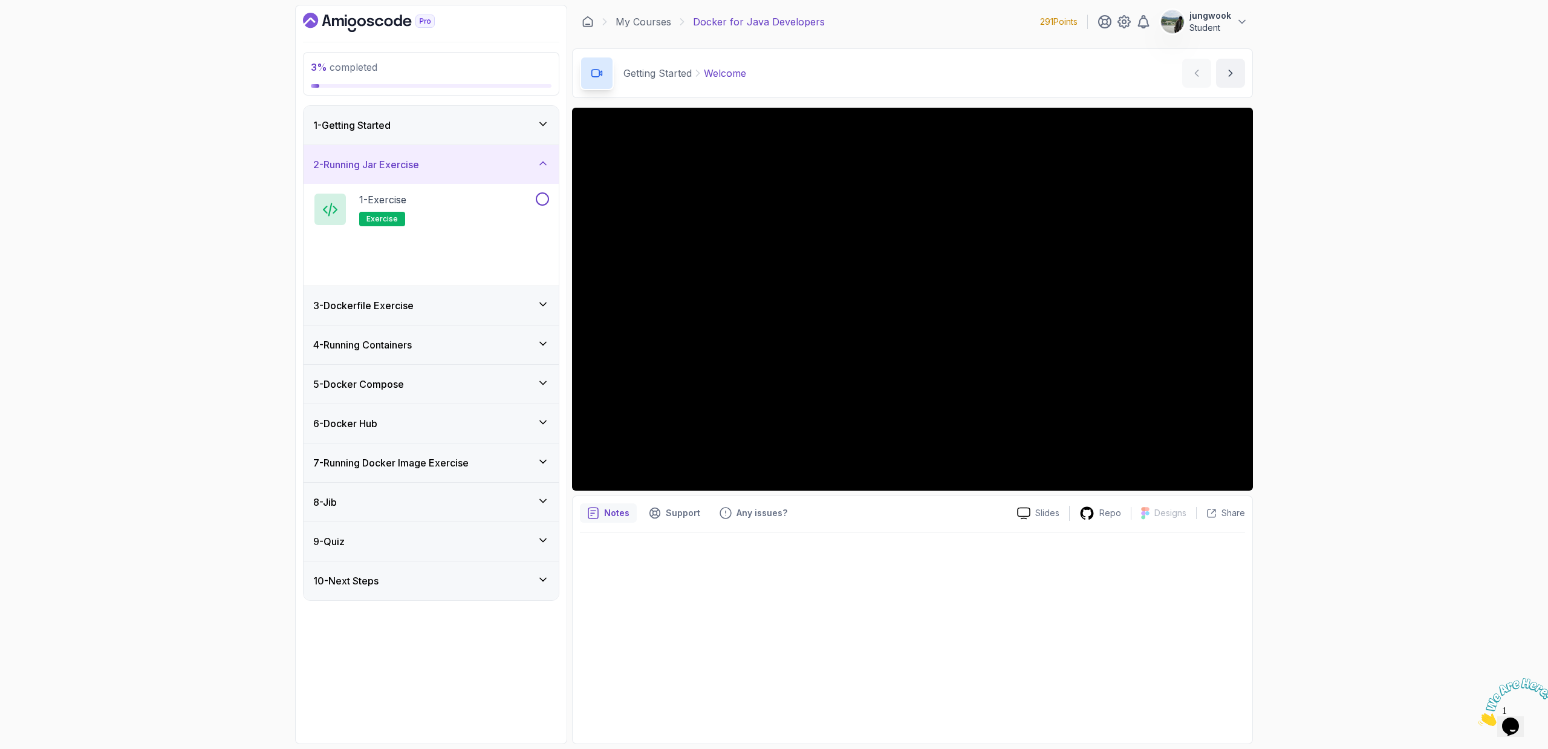
click at [703, 538] on div at bounding box center [912, 634] width 665 height 203
click at [536, 492] on div "8 - Jib" at bounding box center [431, 502] width 255 height 39
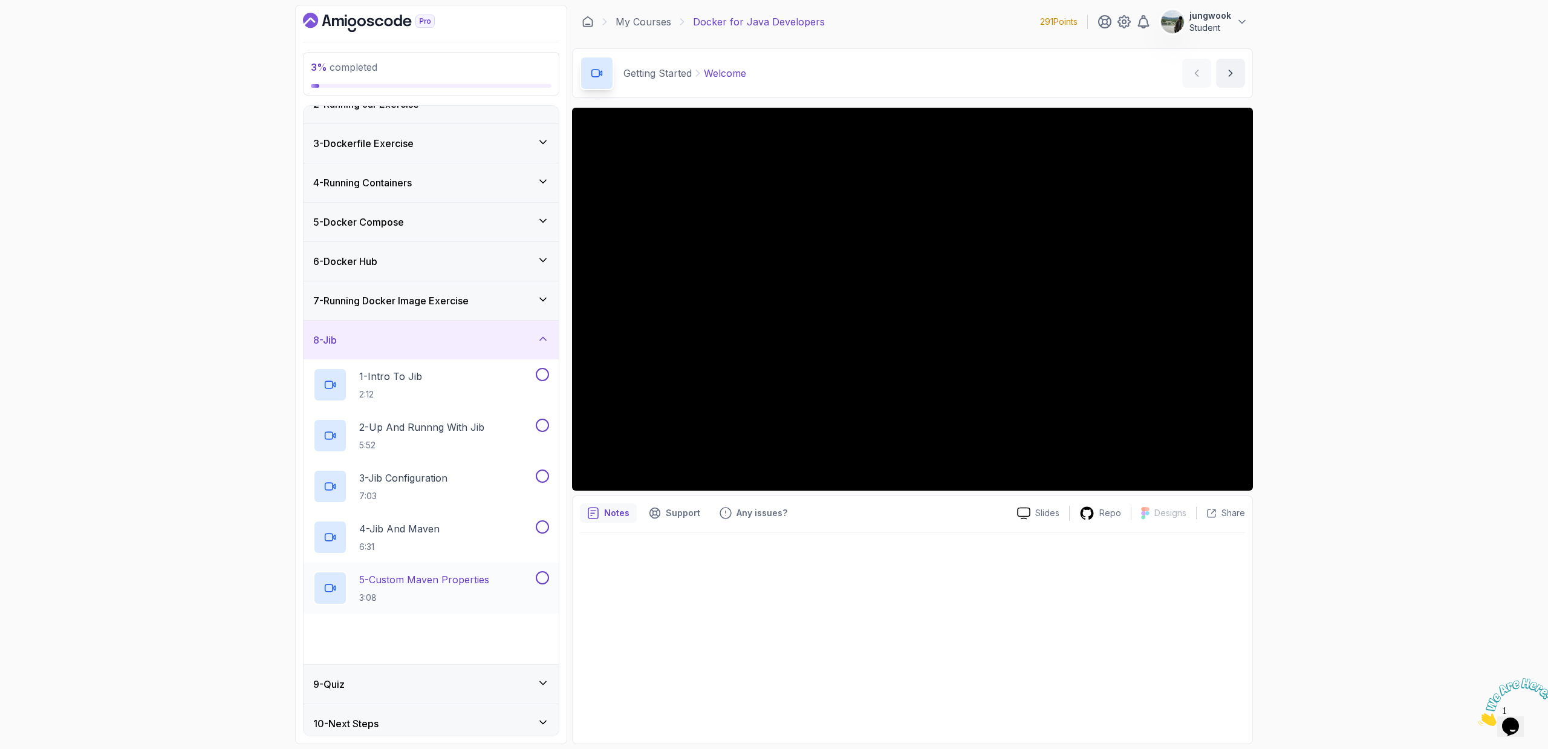
scroll to position [68, 0]
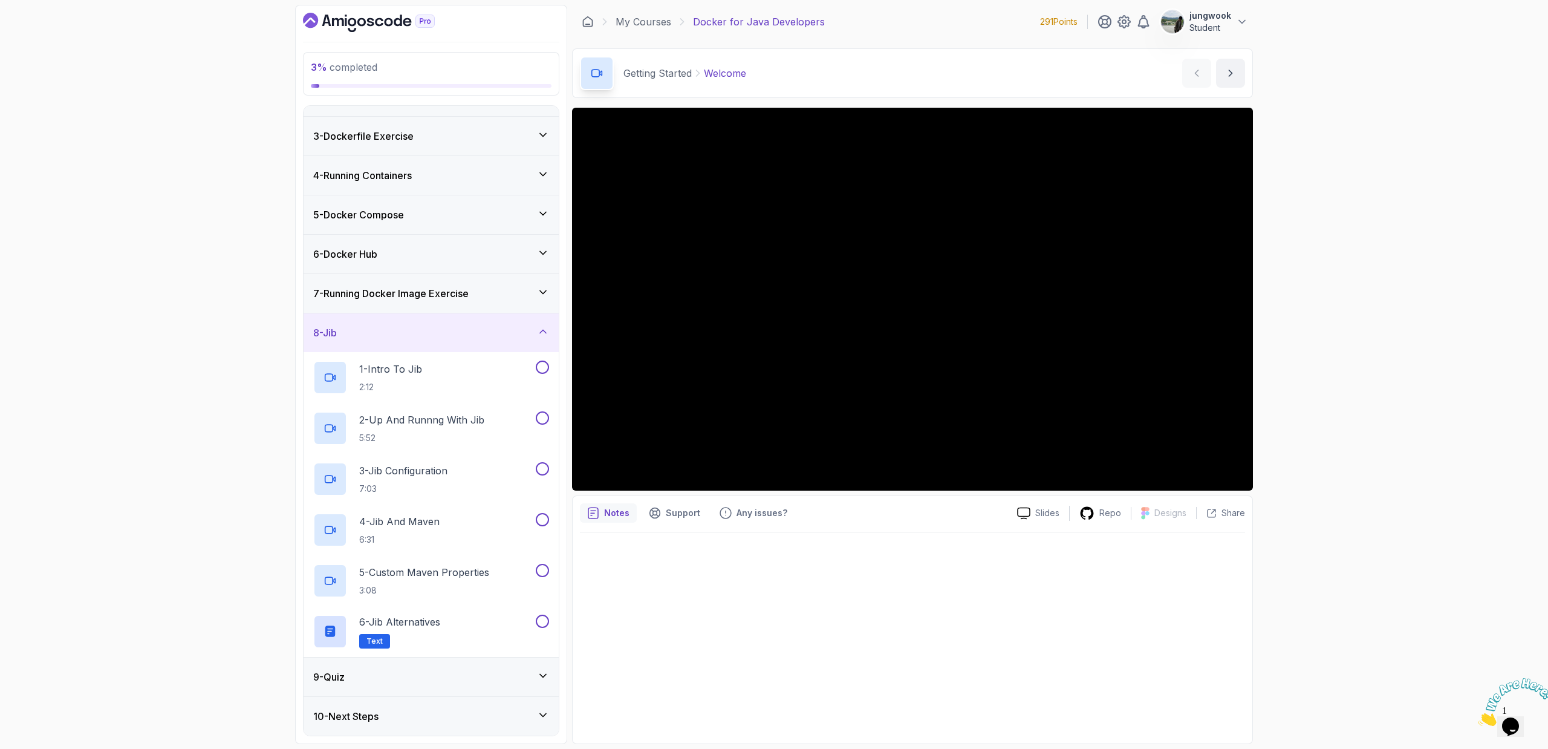
click at [453, 671] on div "9 - Quiz" at bounding box center [431, 676] width 236 height 15
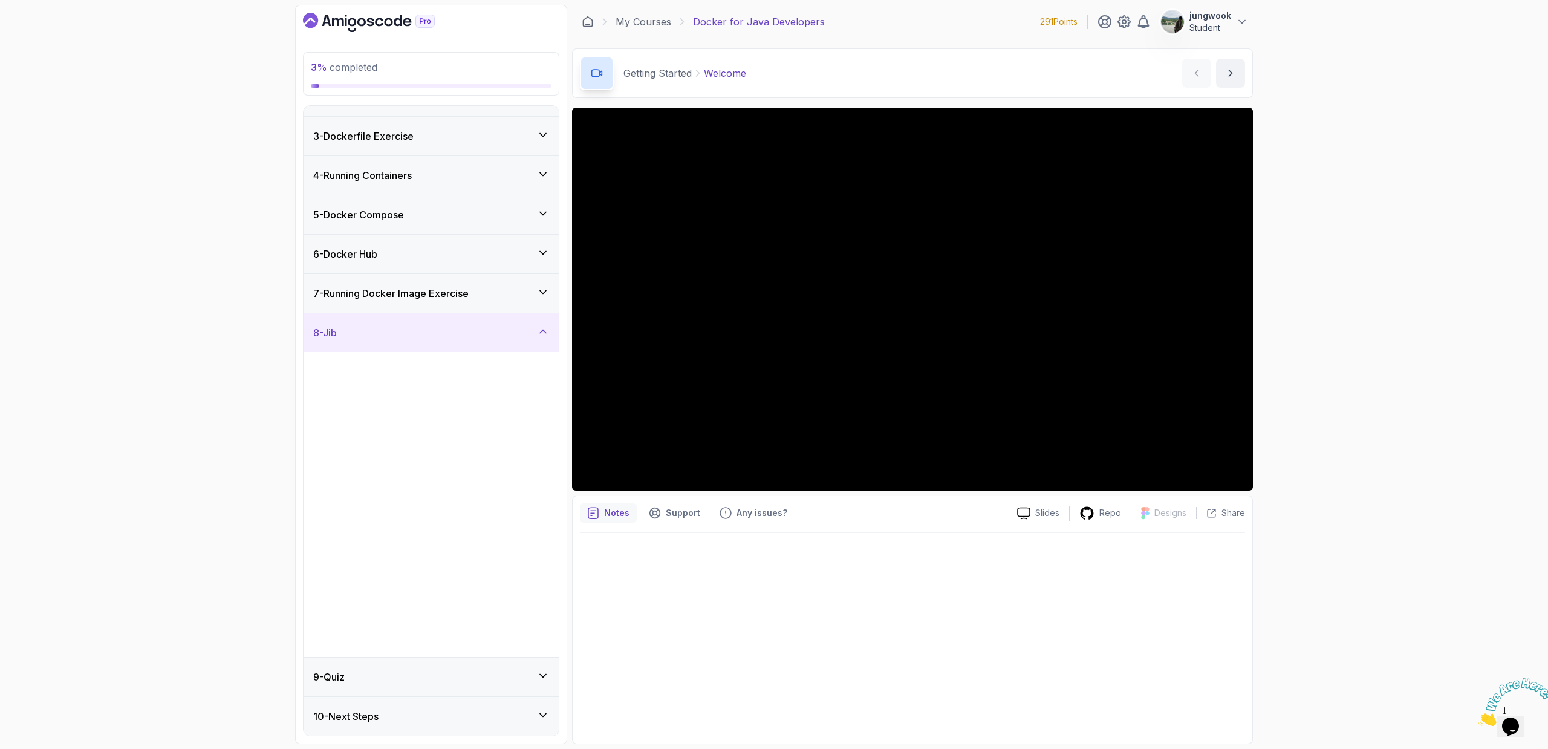
scroll to position [0, 0]
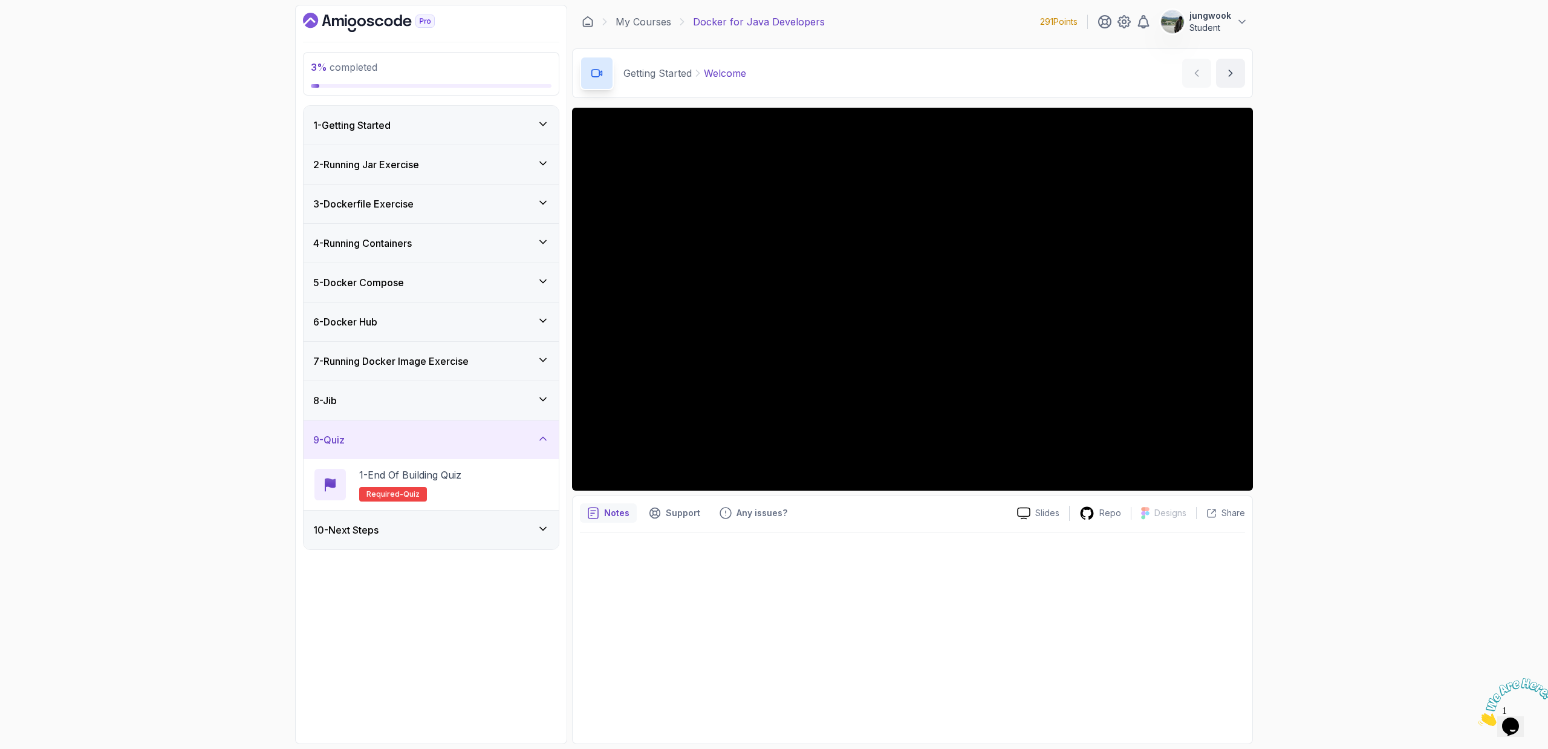
click at [519, 545] on div "10 - Next Steps" at bounding box center [431, 529] width 255 height 39
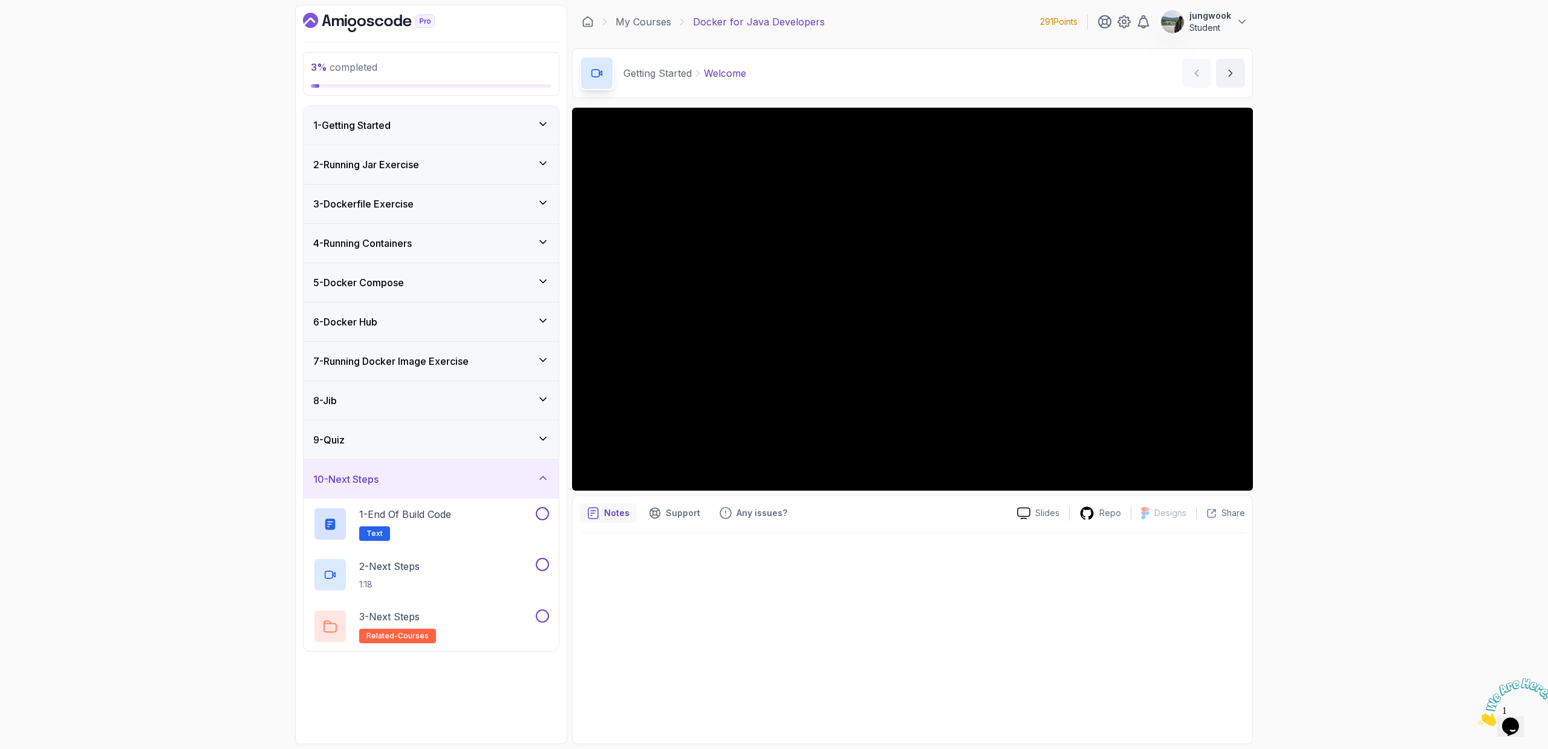
click at [506, 359] on div "7 - Running Docker Image Exercise" at bounding box center [431, 361] width 236 height 15
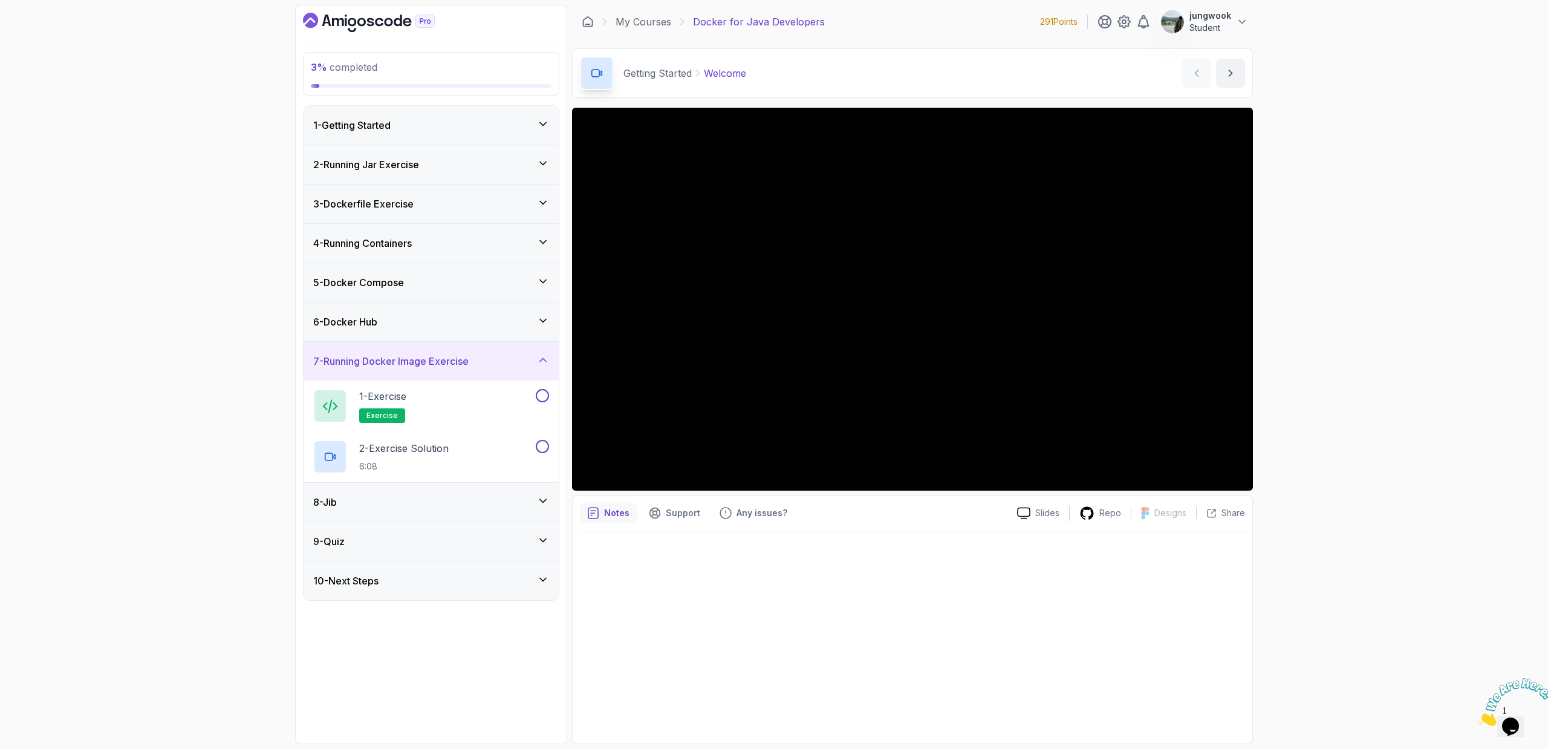
click at [507, 302] on div "6 - Docker Hub" at bounding box center [431, 321] width 255 height 39
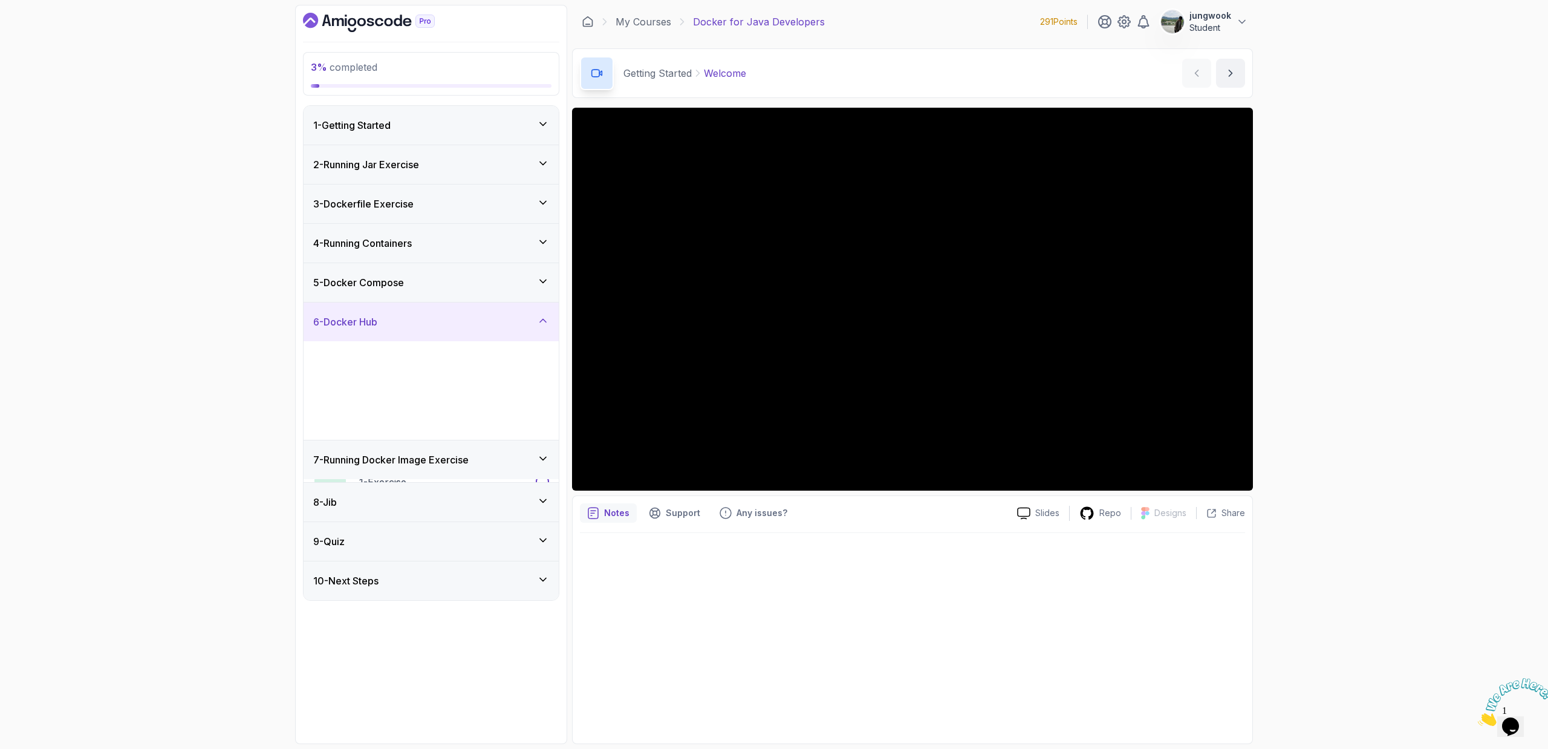
click at [509, 285] on div "5 - Docker Compose" at bounding box center [431, 282] width 236 height 15
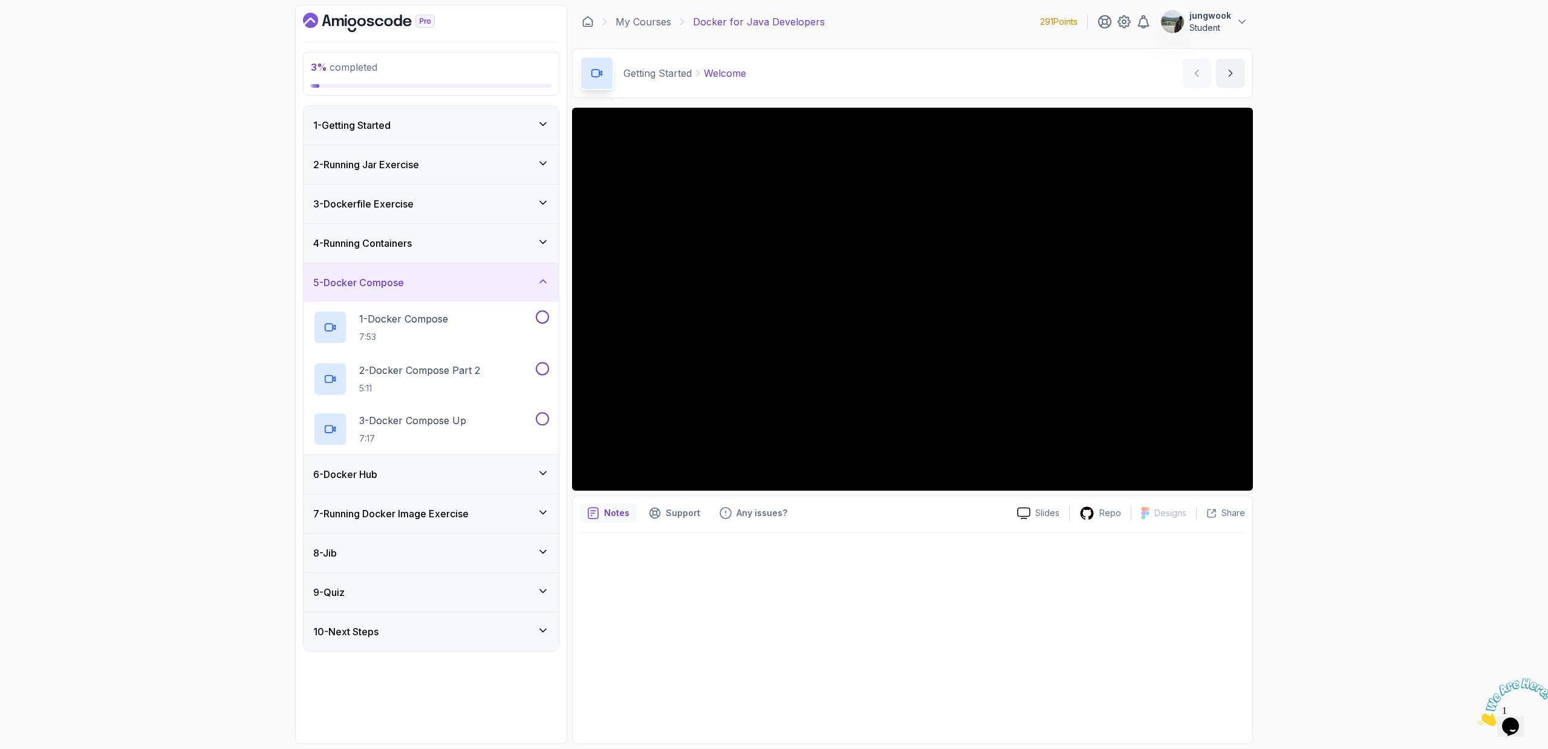
click at [521, 253] on div "4 - Running Containers" at bounding box center [431, 243] width 255 height 39
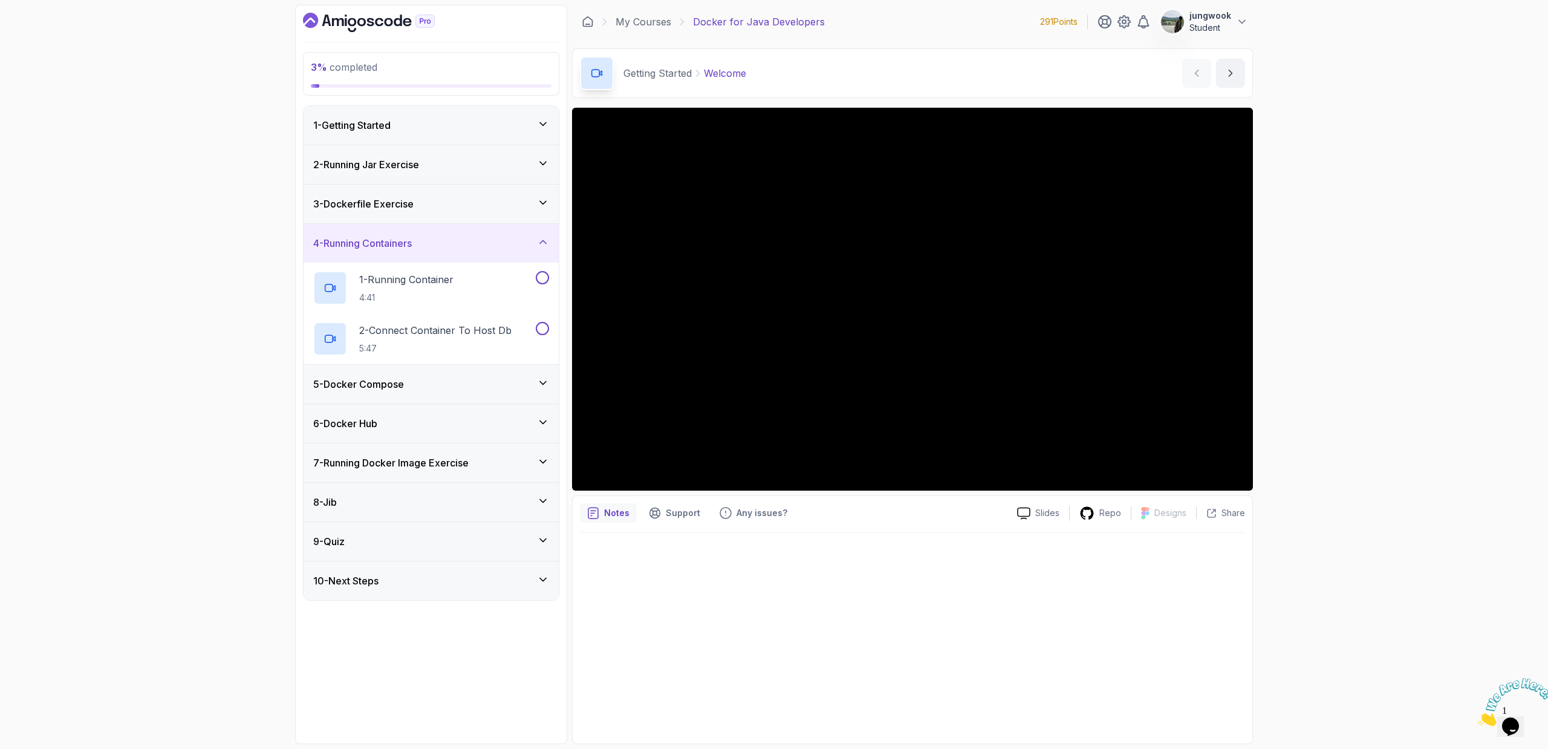
click at [521, 197] on div "3 - Dockerfile Exercise" at bounding box center [431, 204] width 236 height 15
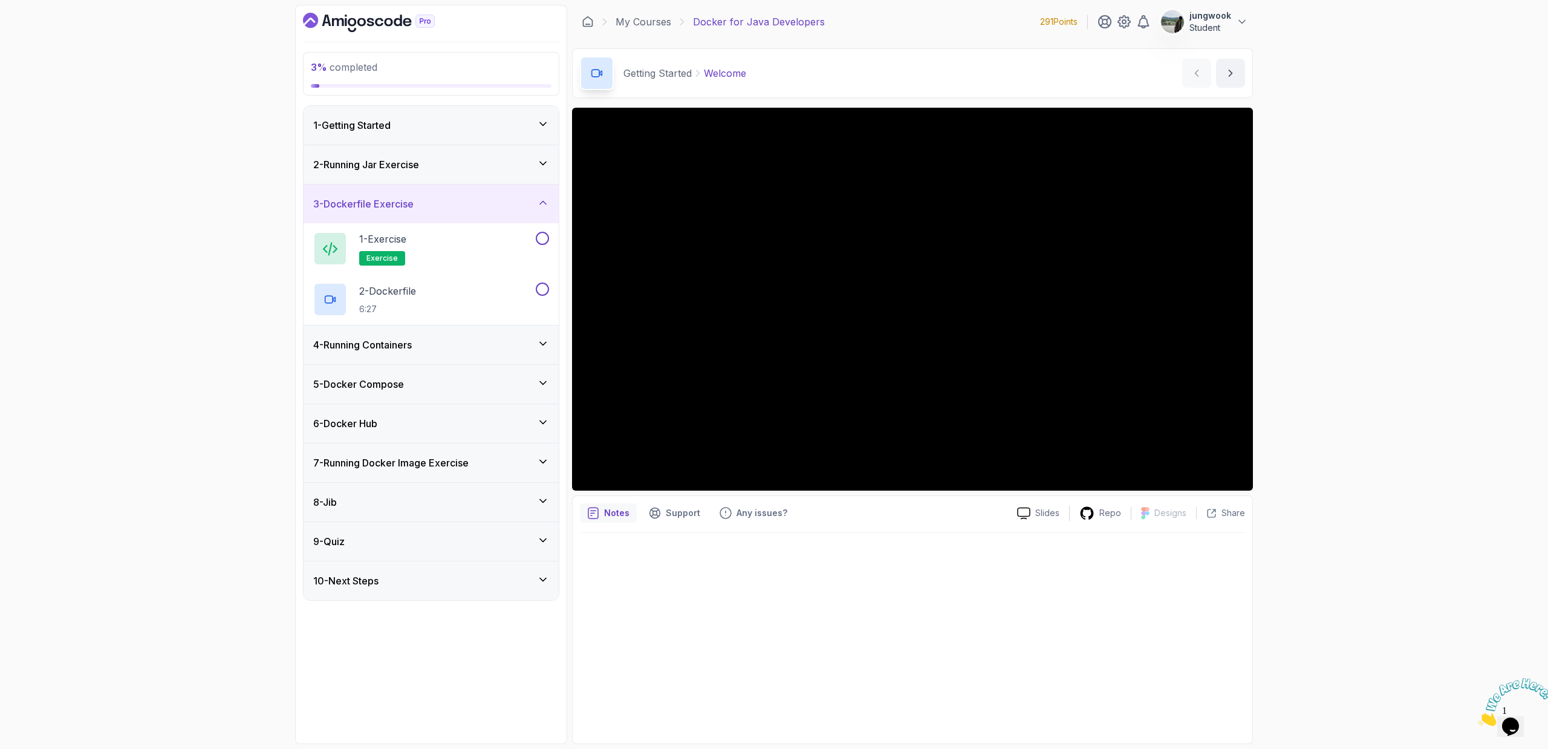
click at [527, 169] on div "2 - Running Jar Exercise" at bounding box center [431, 164] width 236 height 15
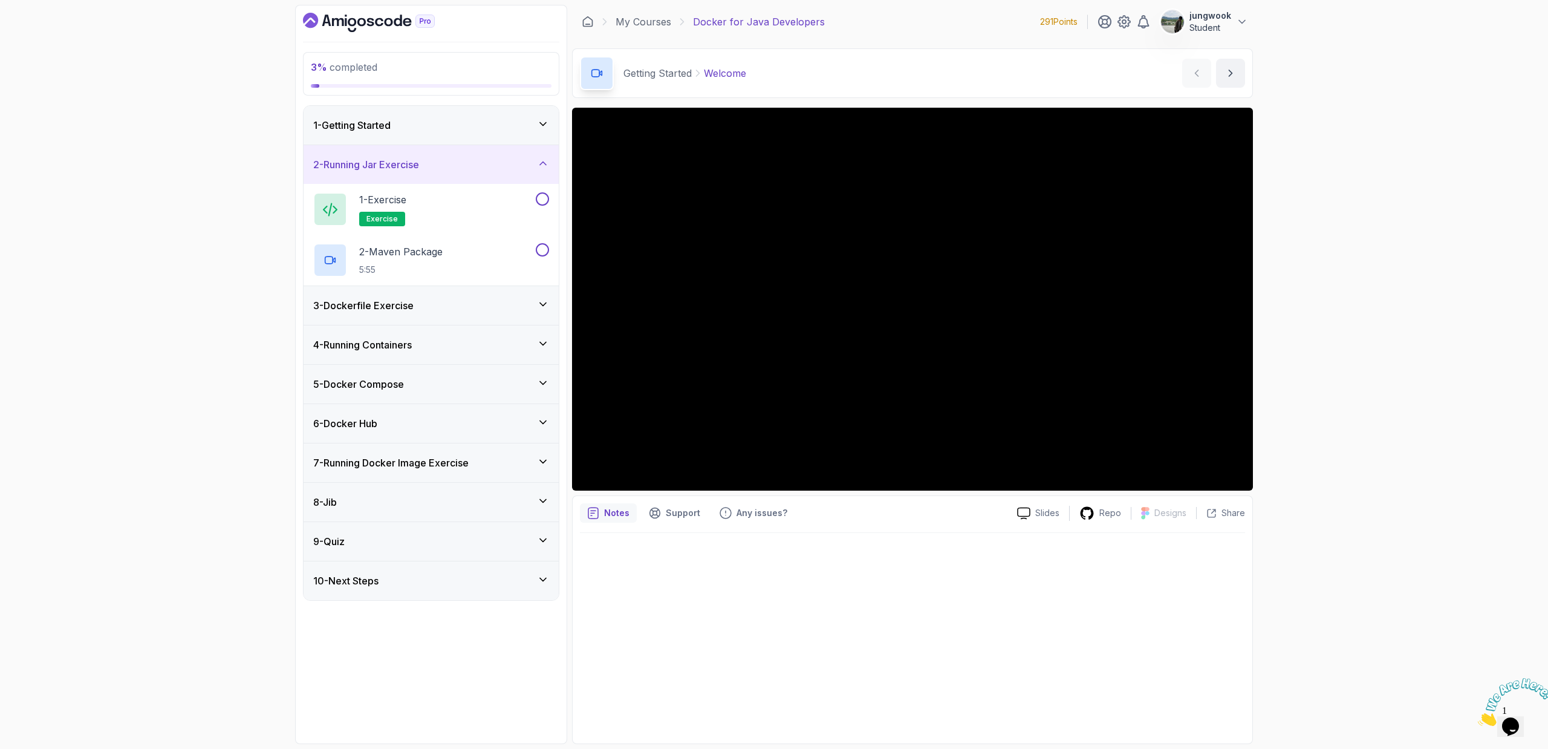
click at [483, 306] on div "3 - Dockerfile Exercise" at bounding box center [431, 305] width 236 height 15
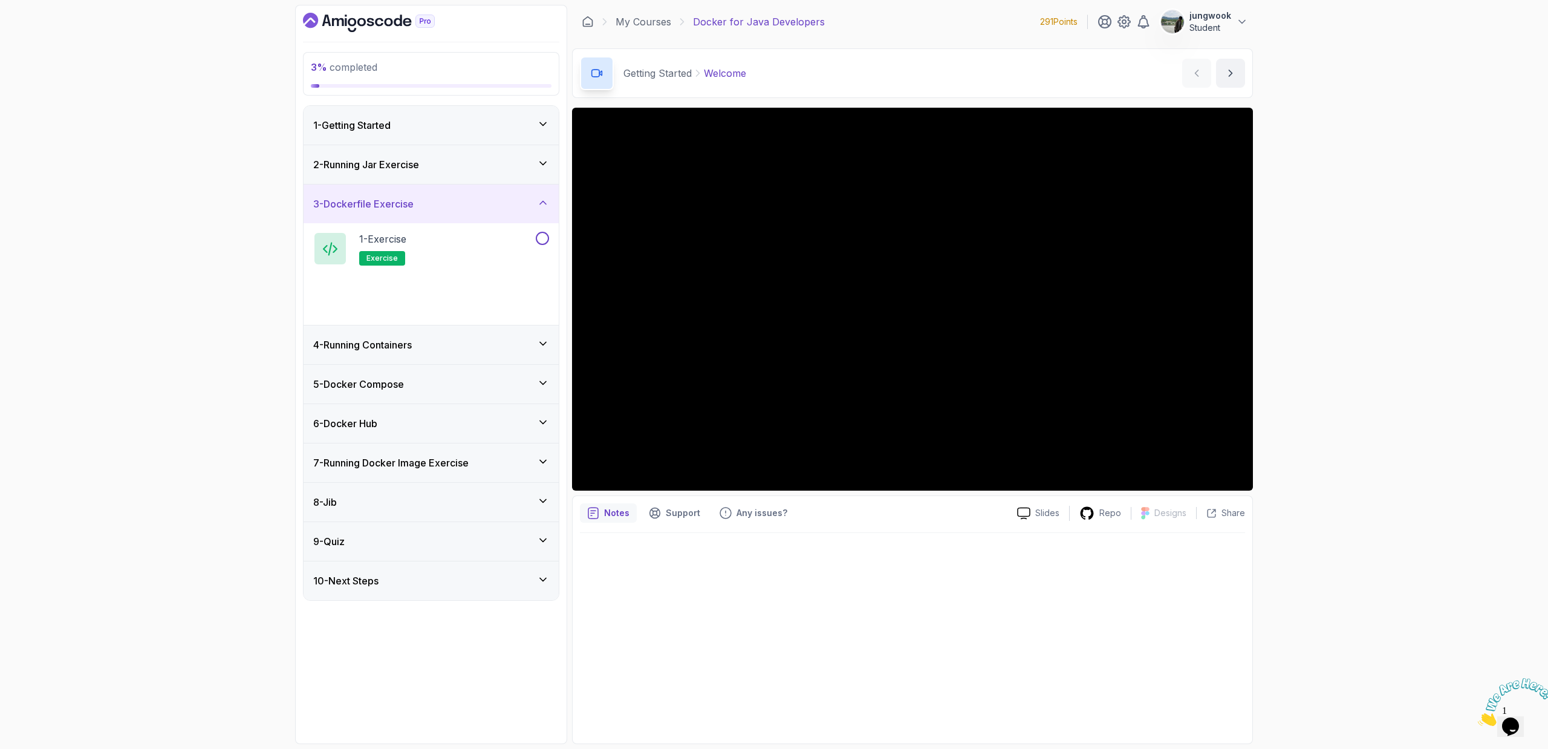
click at [496, 114] on div "1 - Getting Started" at bounding box center [431, 125] width 255 height 39
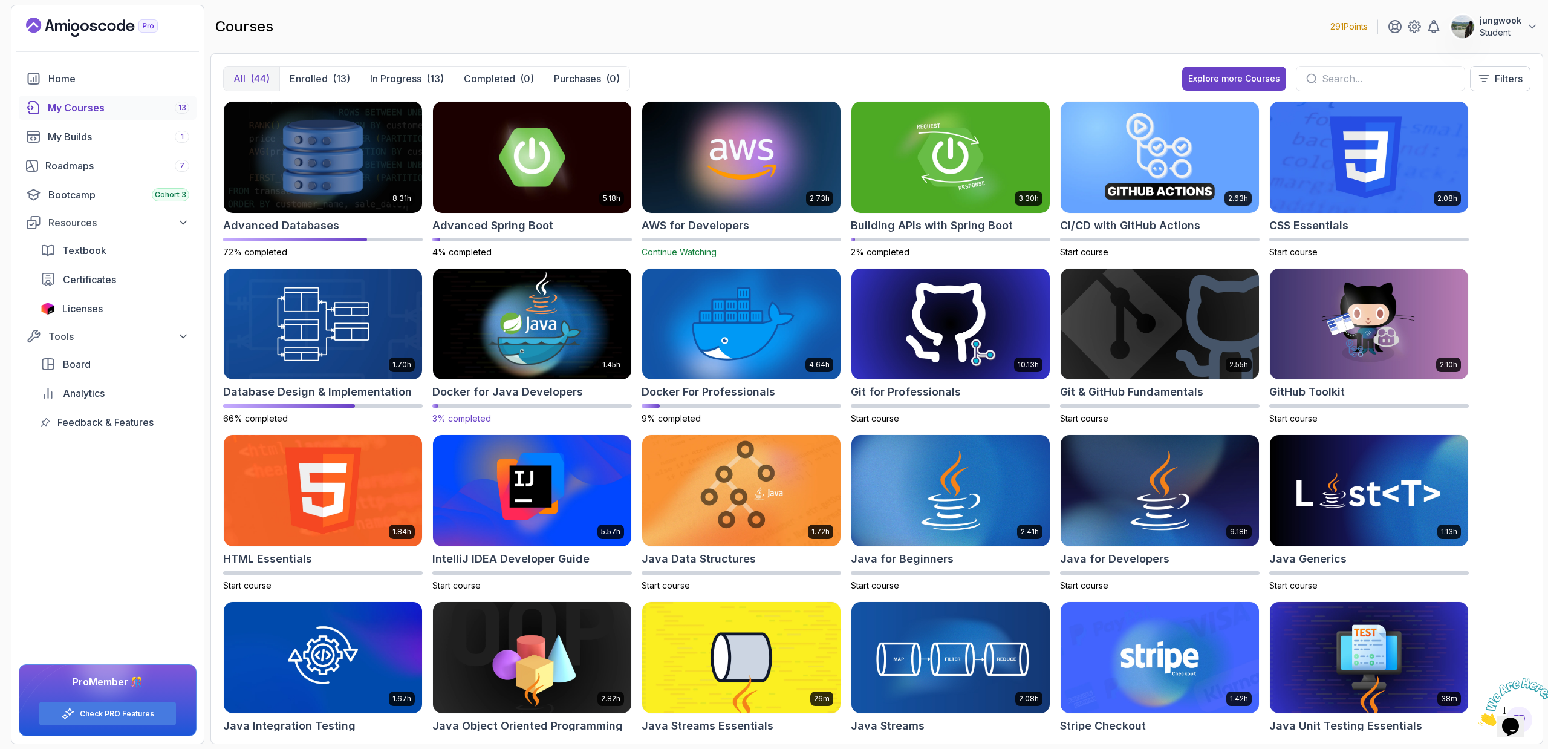
click at [603, 349] on img at bounding box center [532, 323] width 208 height 117
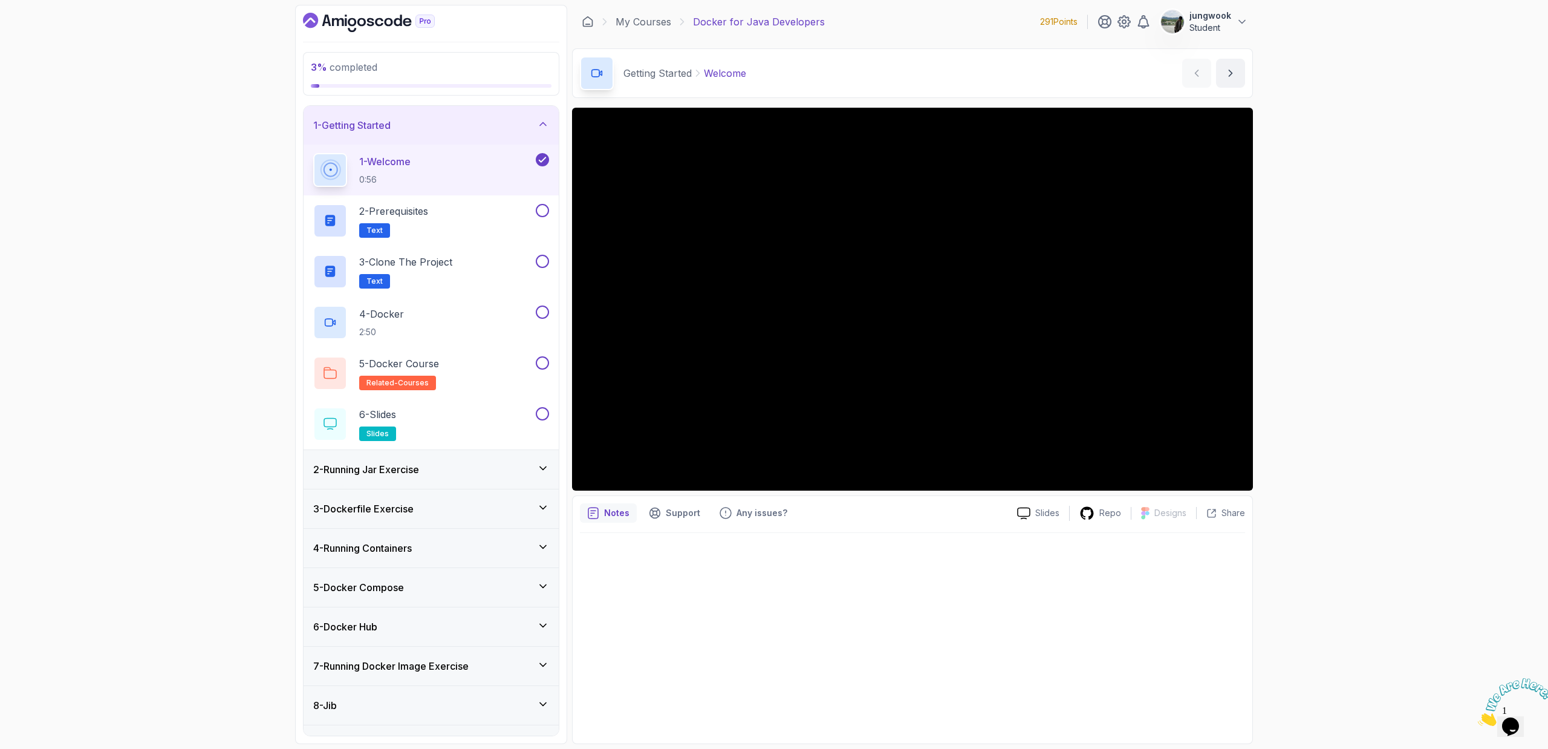
click at [504, 462] on div "2 - Running Jar Exercise" at bounding box center [431, 469] width 236 height 15
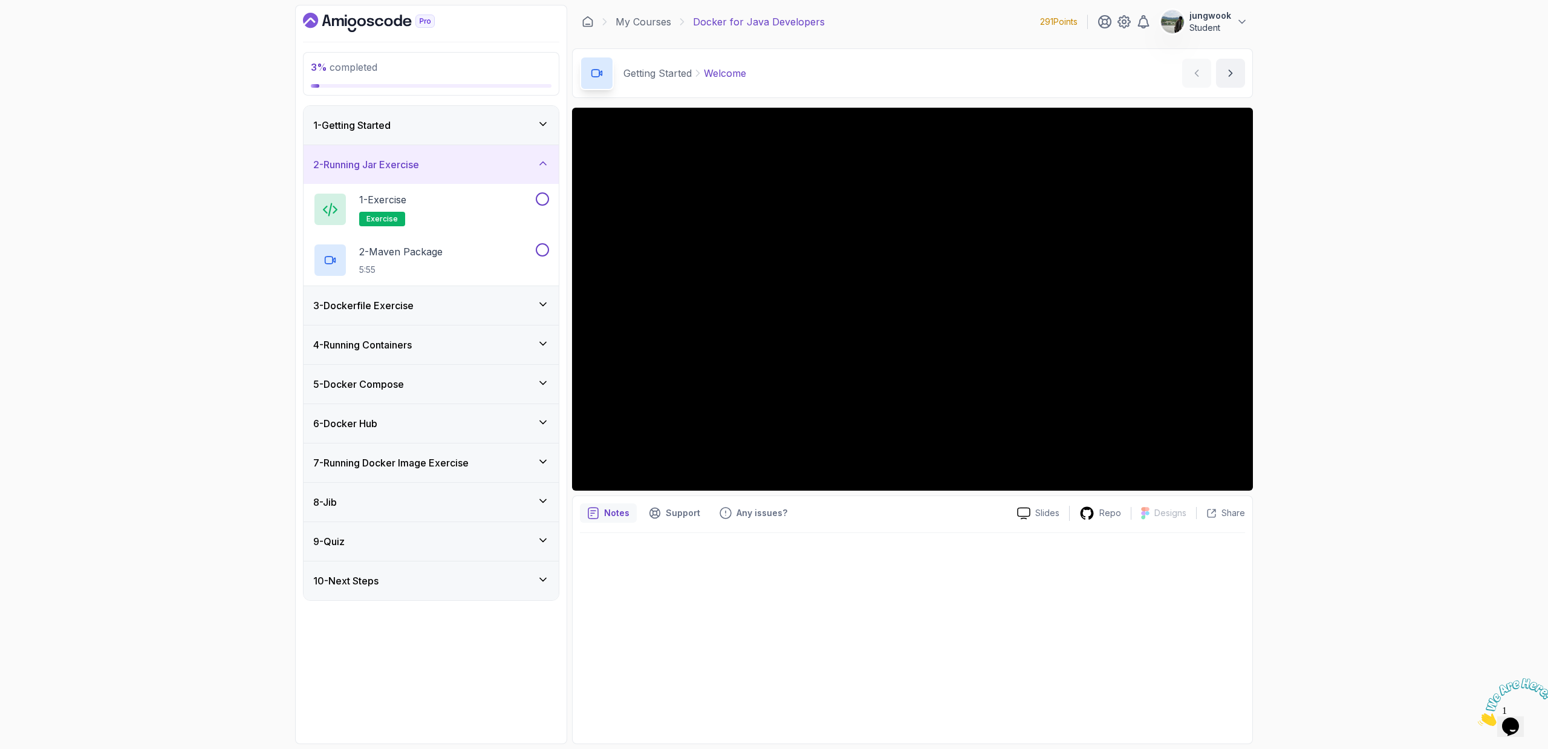
click at [502, 134] on div "1 - Getting Started" at bounding box center [431, 125] width 255 height 39
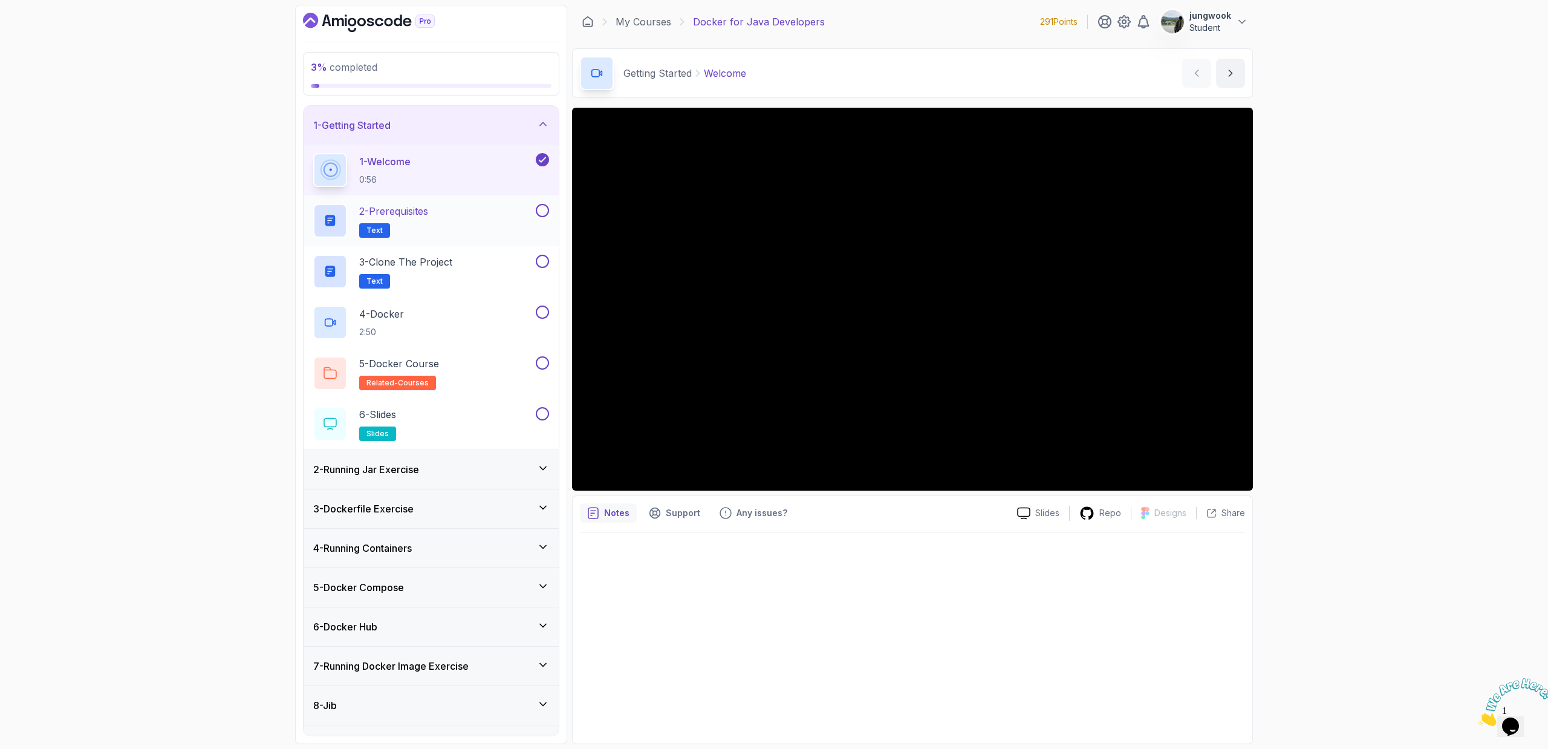
click at [463, 215] on div "2 - Prerequisites Text" at bounding box center [423, 221] width 220 height 34
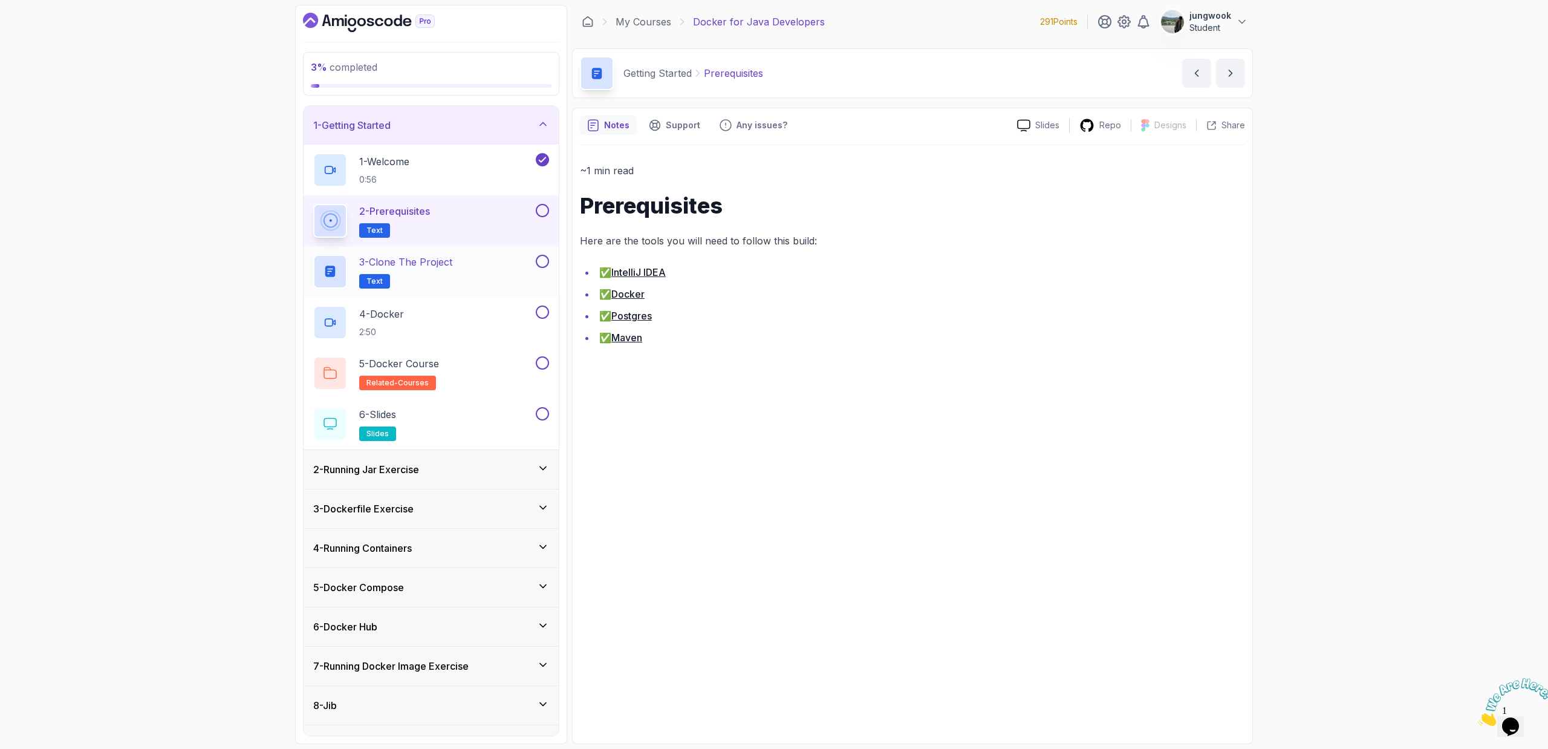
click at [463, 266] on div "3 - Clone the Project Text" at bounding box center [423, 272] width 220 height 34
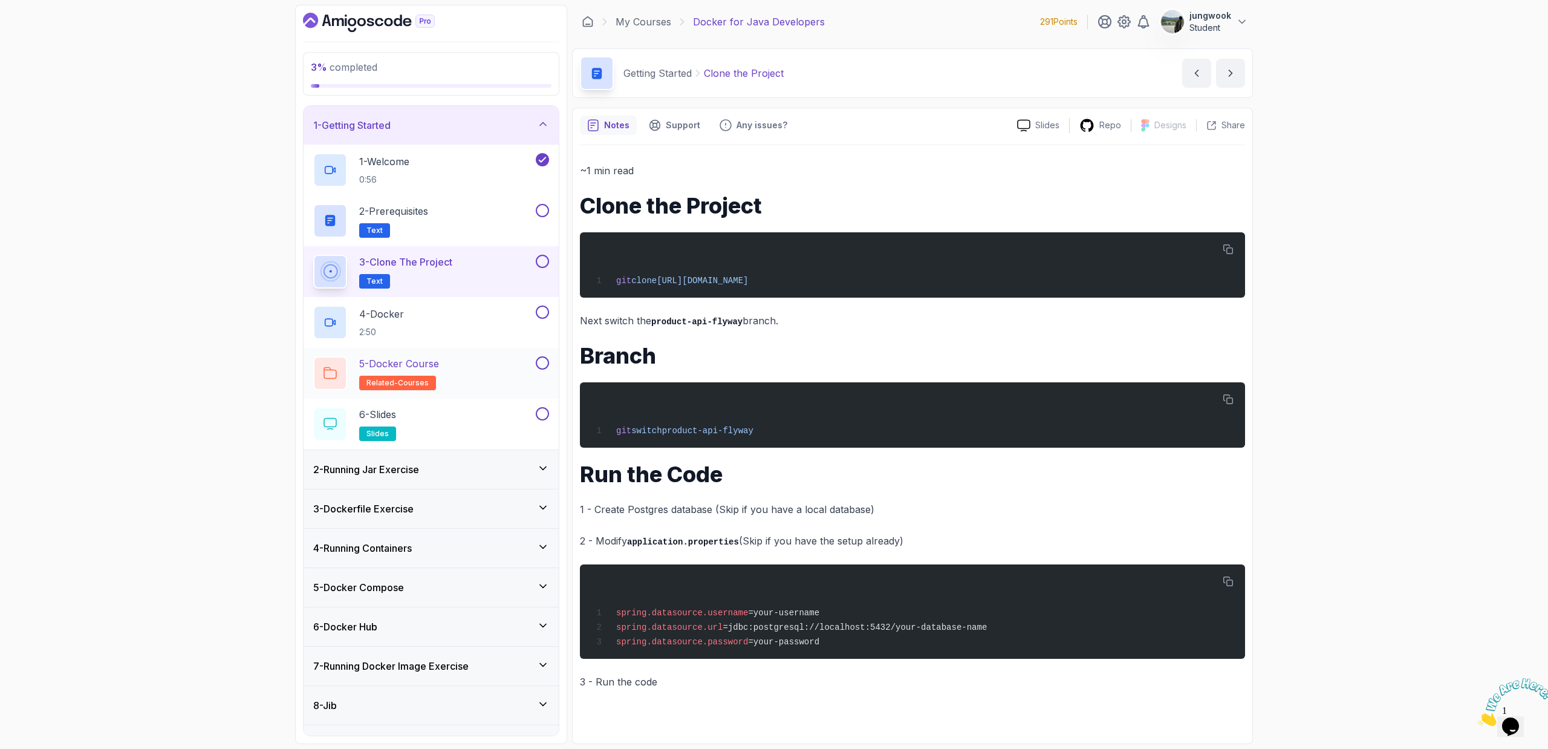
click at [435, 380] on h2 "5 - Docker Course related-courses" at bounding box center [399, 373] width 80 height 34
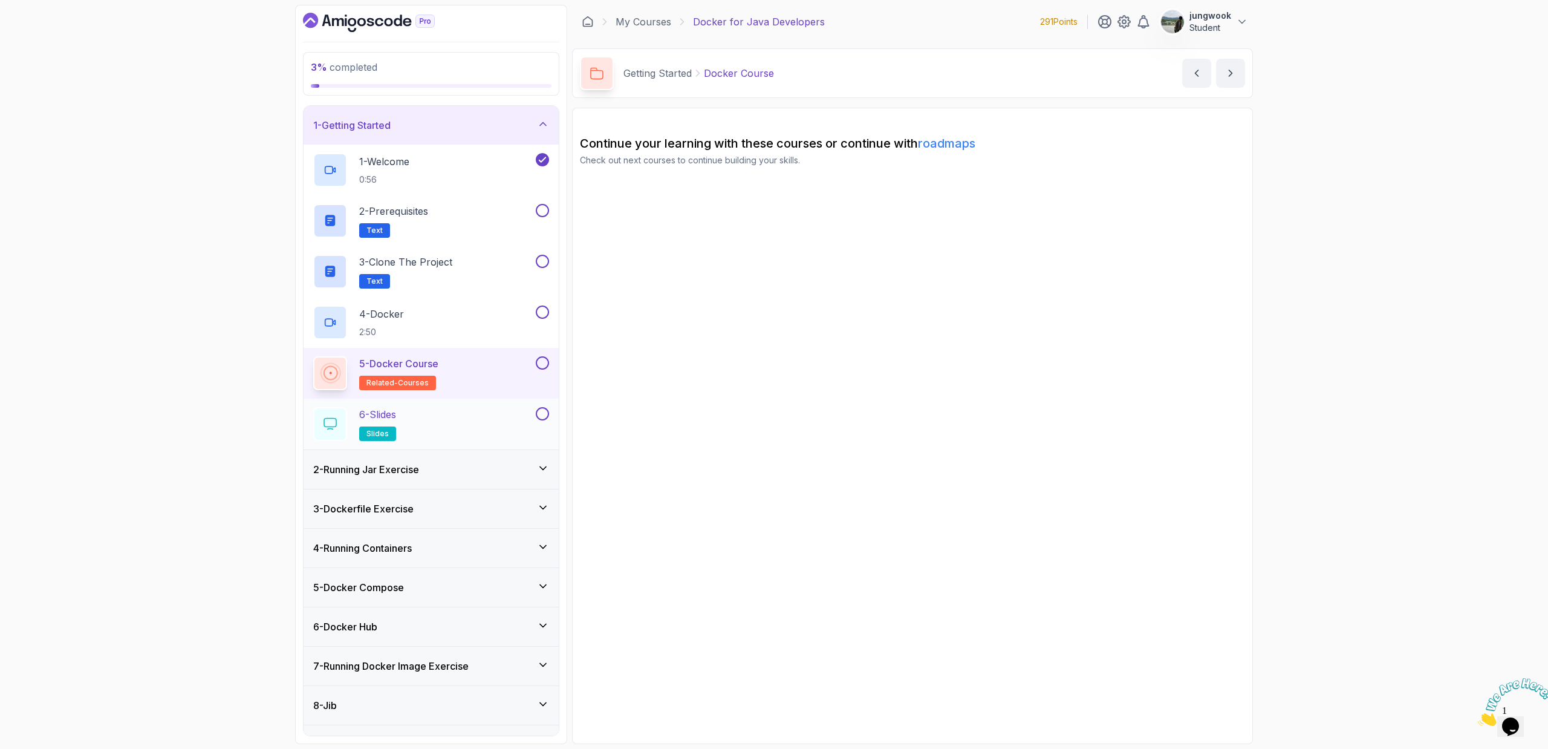
click at [426, 432] on div "6 - Slides slides" at bounding box center [423, 424] width 220 height 34
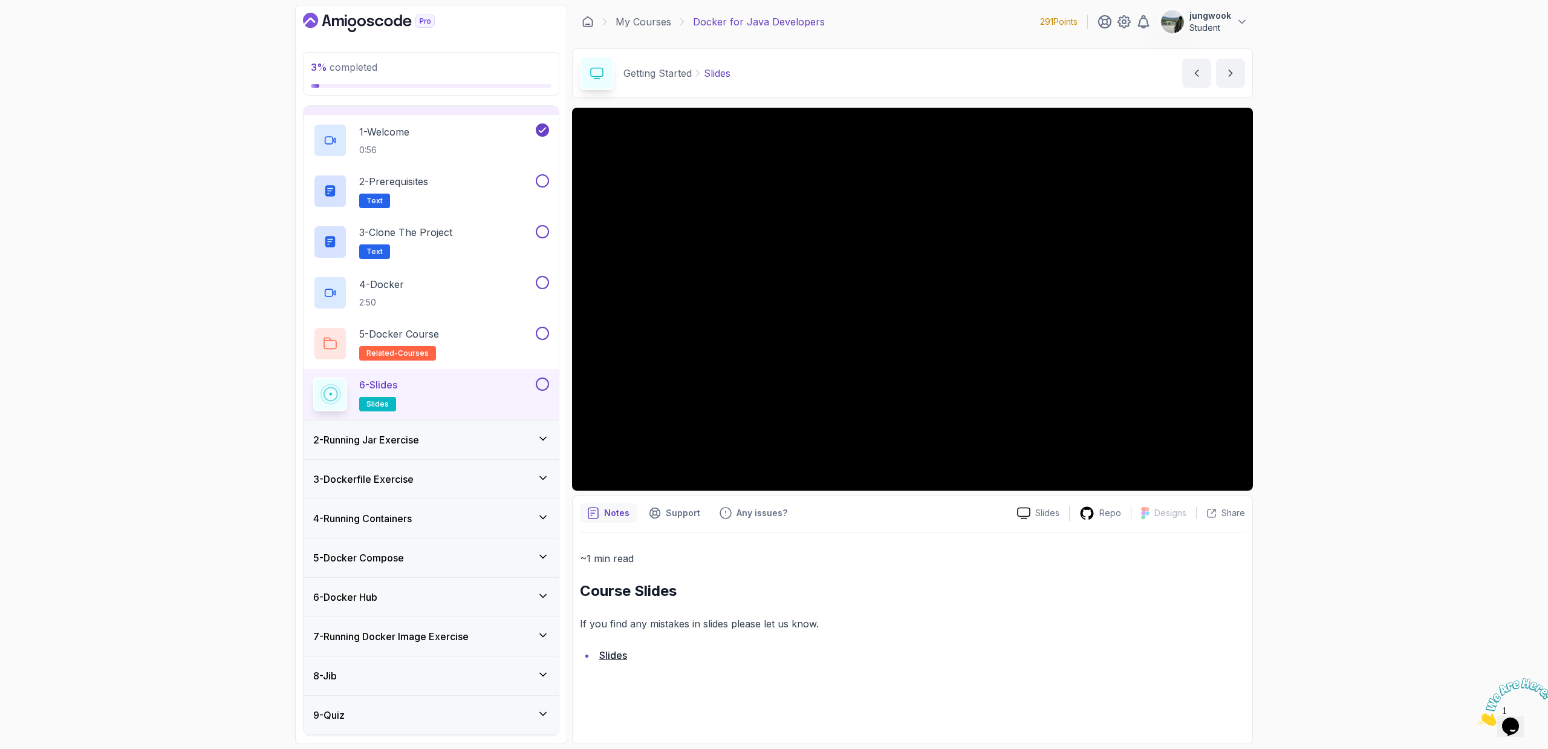
scroll to position [68, 0]
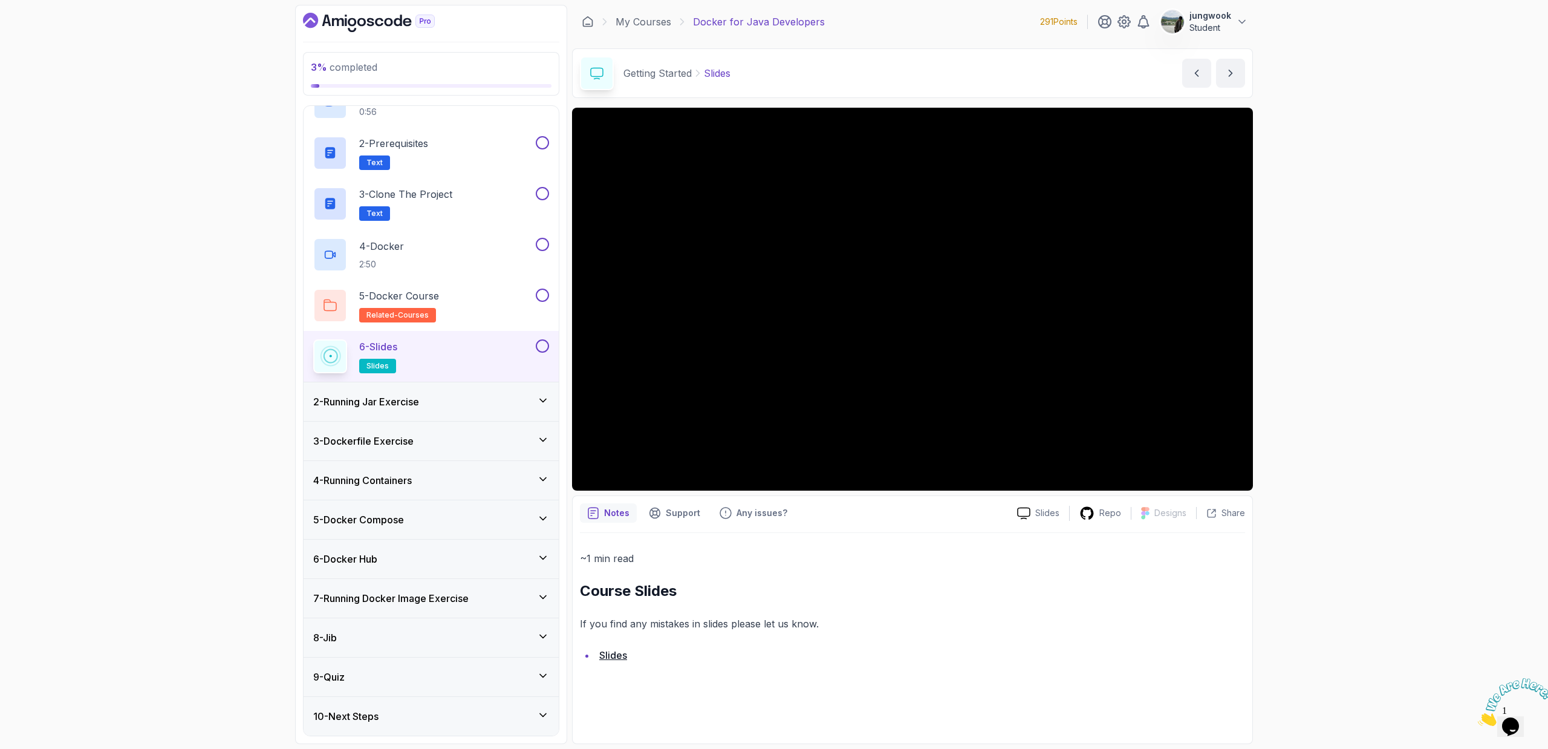
click at [493, 395] on div "2 - Running Jar Exercise" at bounding box center [431, 401] width 236 height 15
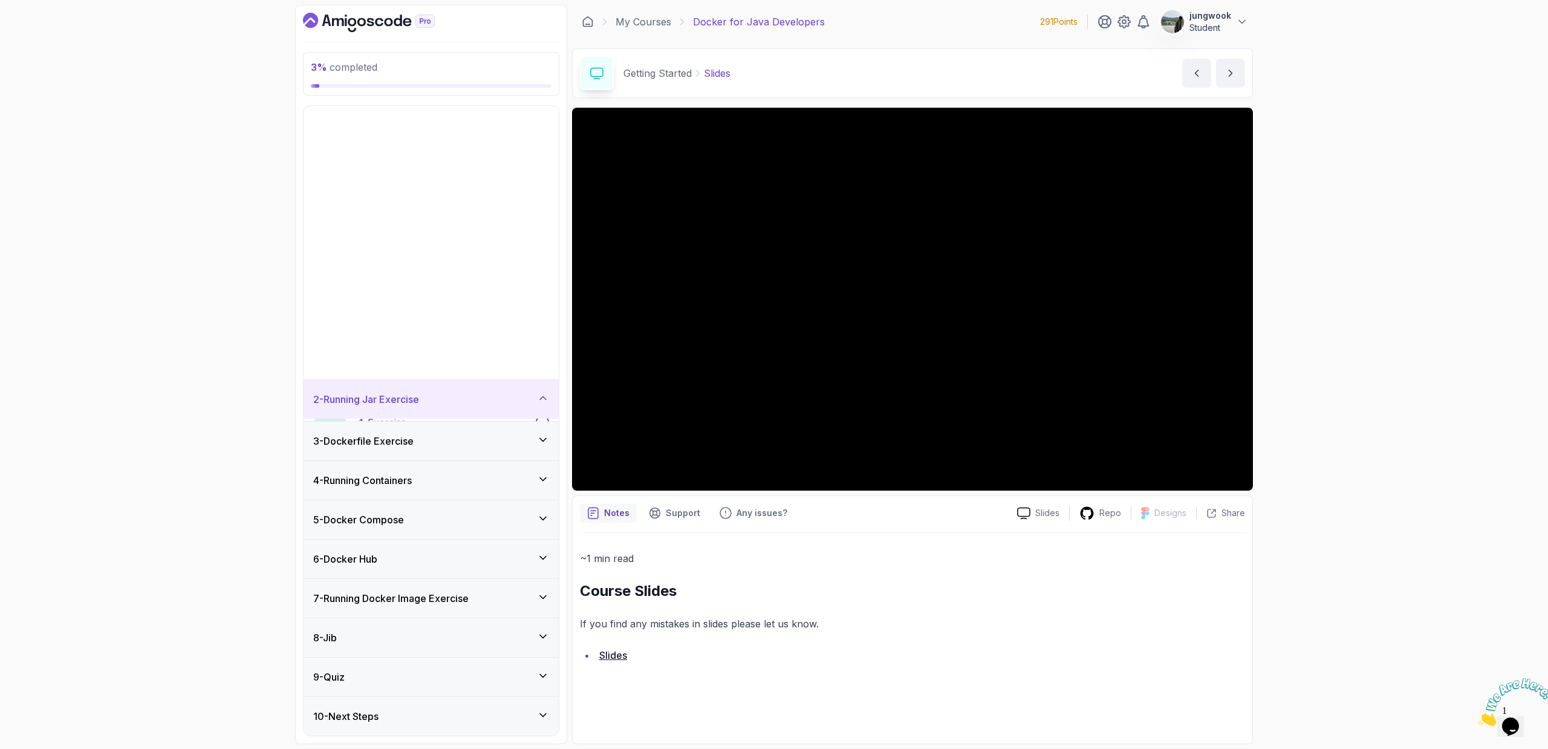
scroll to position [0, 0]
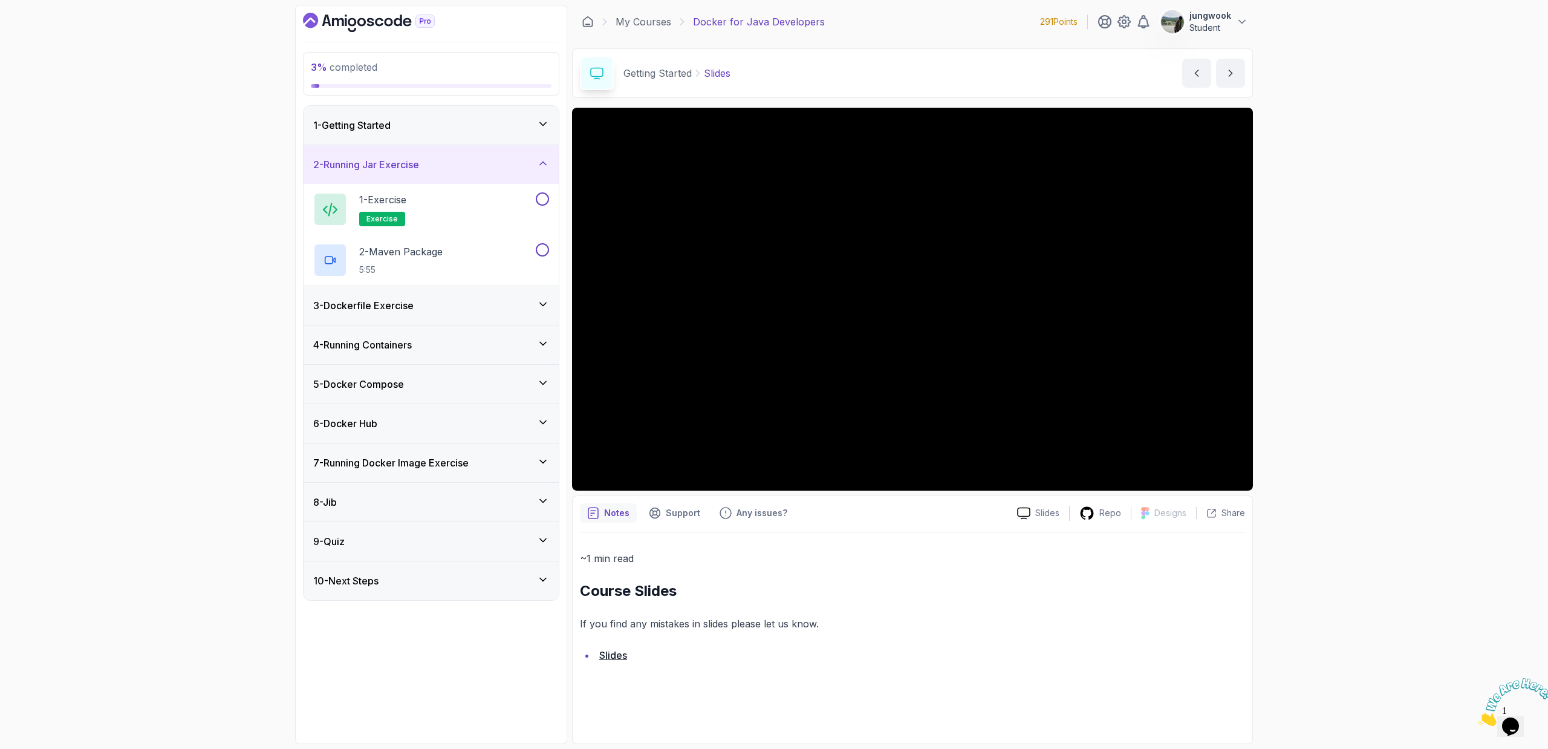
click at [515, 289] on div "3 - Dockerfile Exercise" at bounding box center [431, 305] width 255 height 39
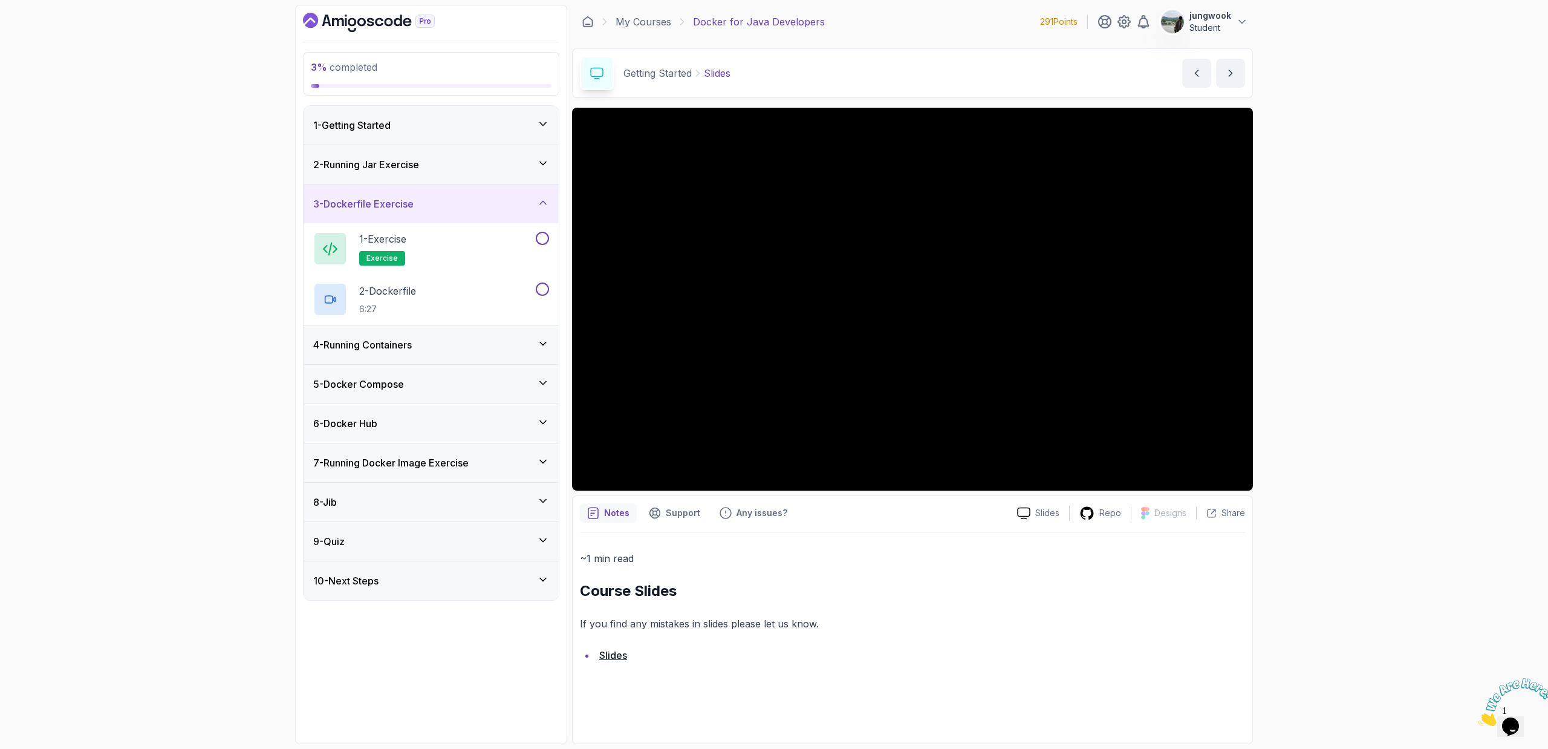
click at [489, 334] on div "4 - Running Containers" at bounding box center [431, 344] width 255 height 39
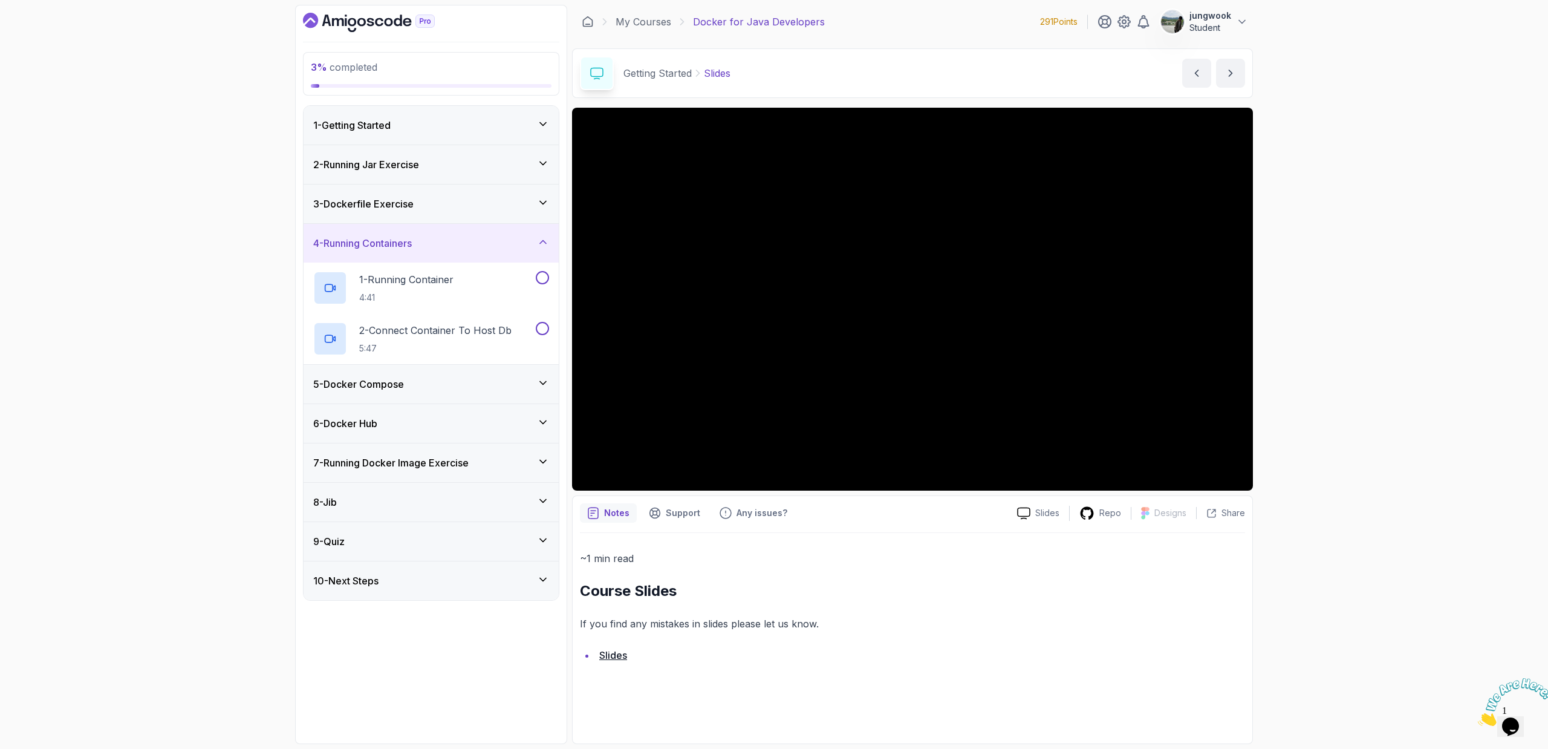
click at [496, 386] on div "5 - Docker Compose" at bounding box center [431, 384] width 236 height 15
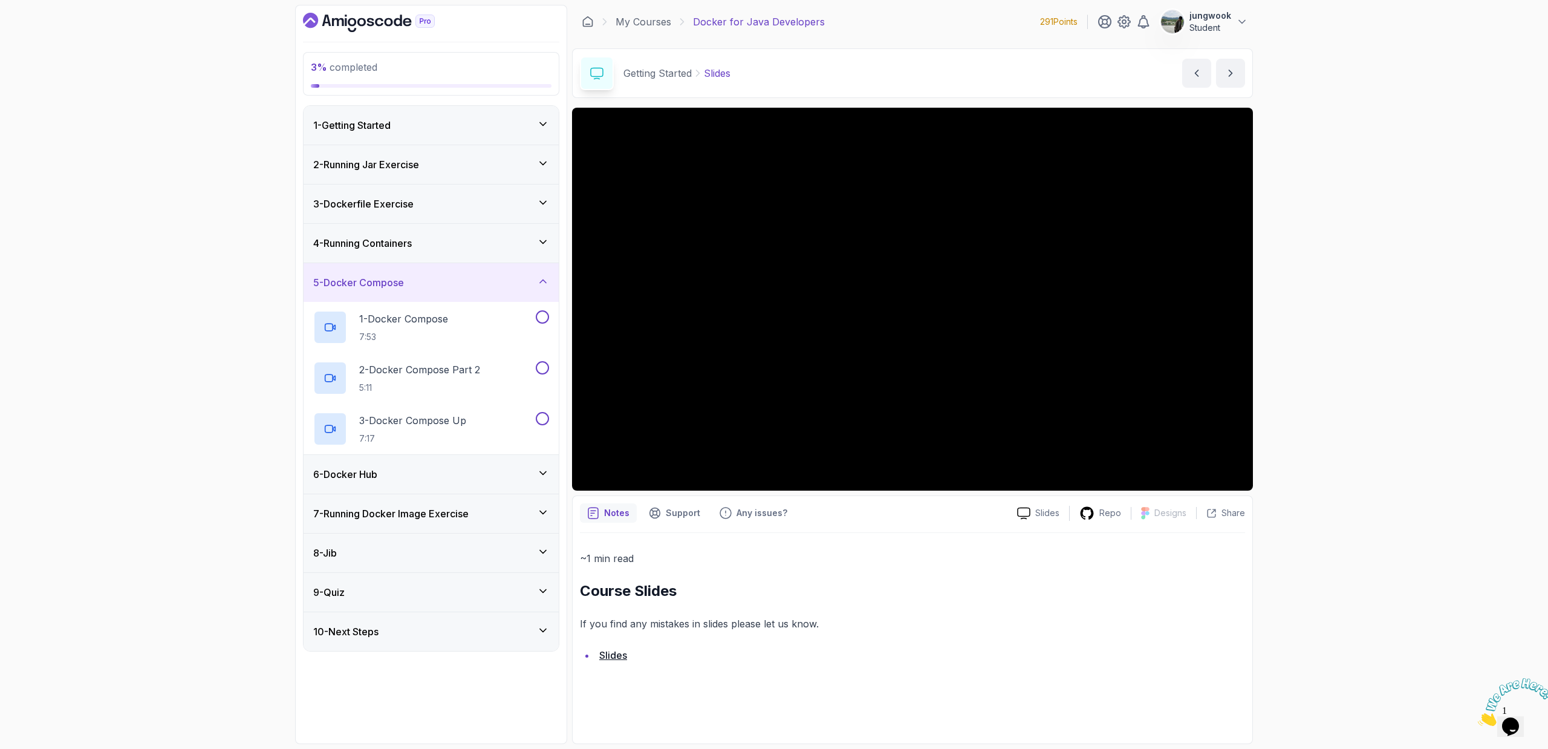
click at [354, 597] on div "9 - Quiz" at bounding box center [431, 592] width 236 height 15
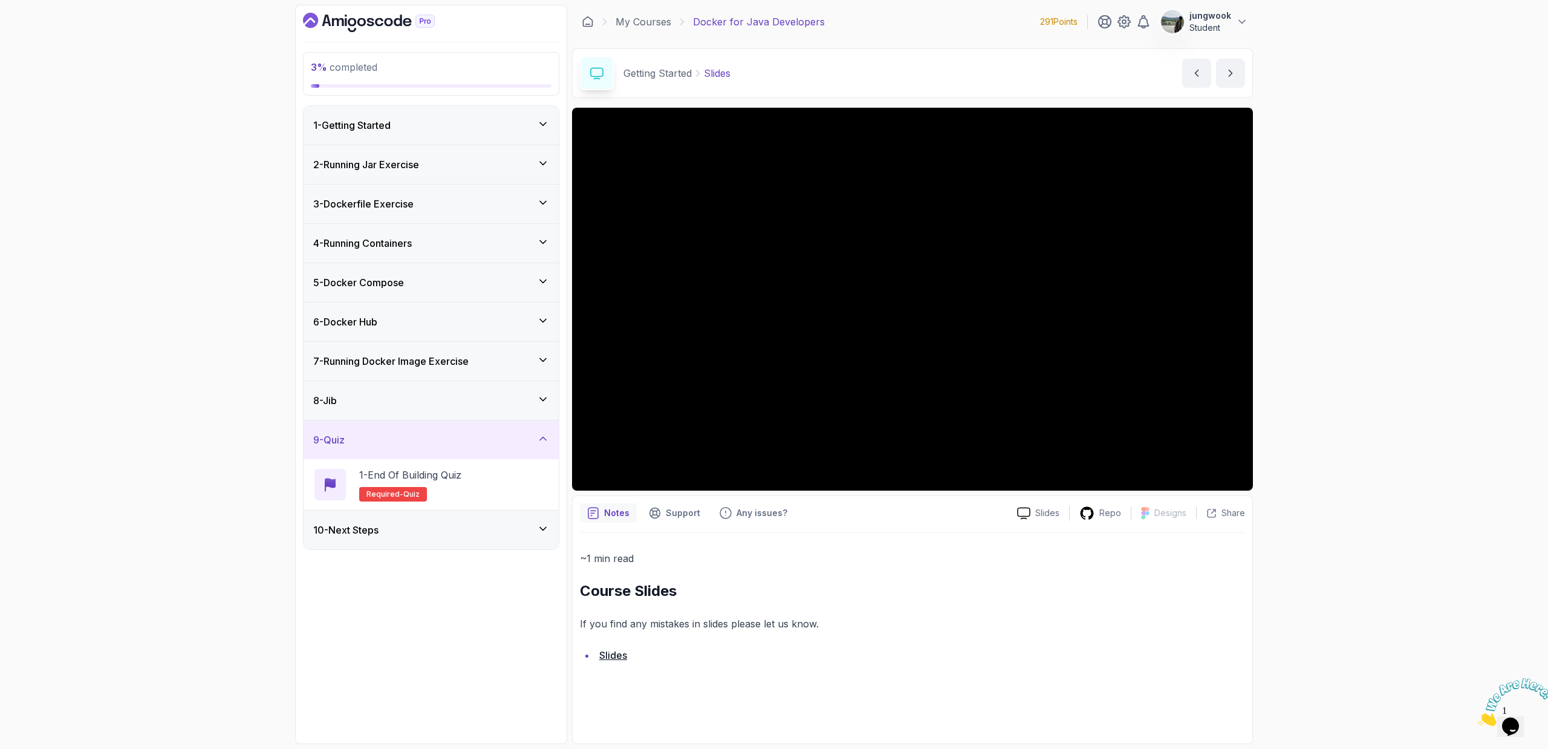
click at [395, 536] on div "10 - Next Steps" at bounding box center [431, 529] width 236 height 15
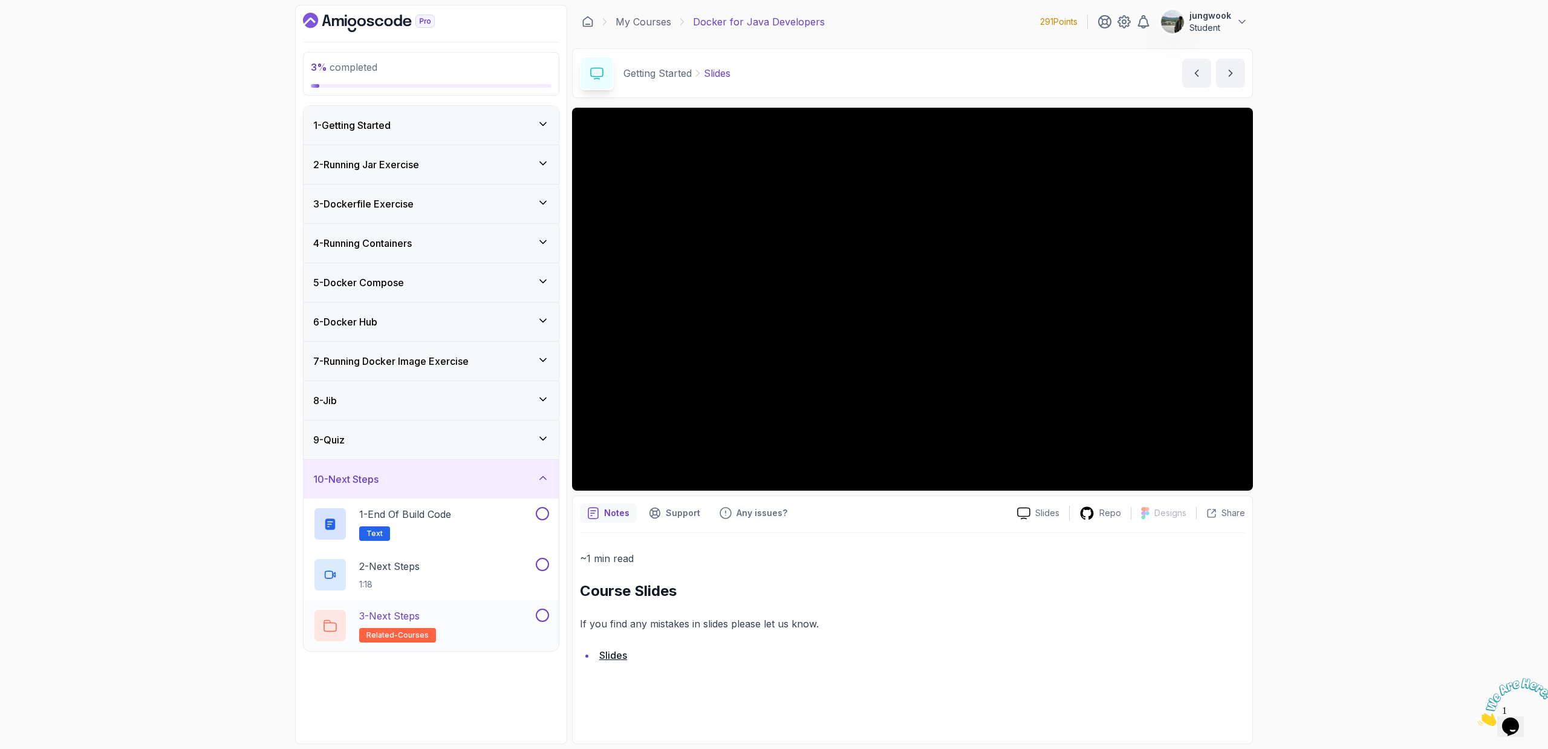
click at [421, 628] on p "related-courses" at bounding box center [397, 635] width 77 height 15
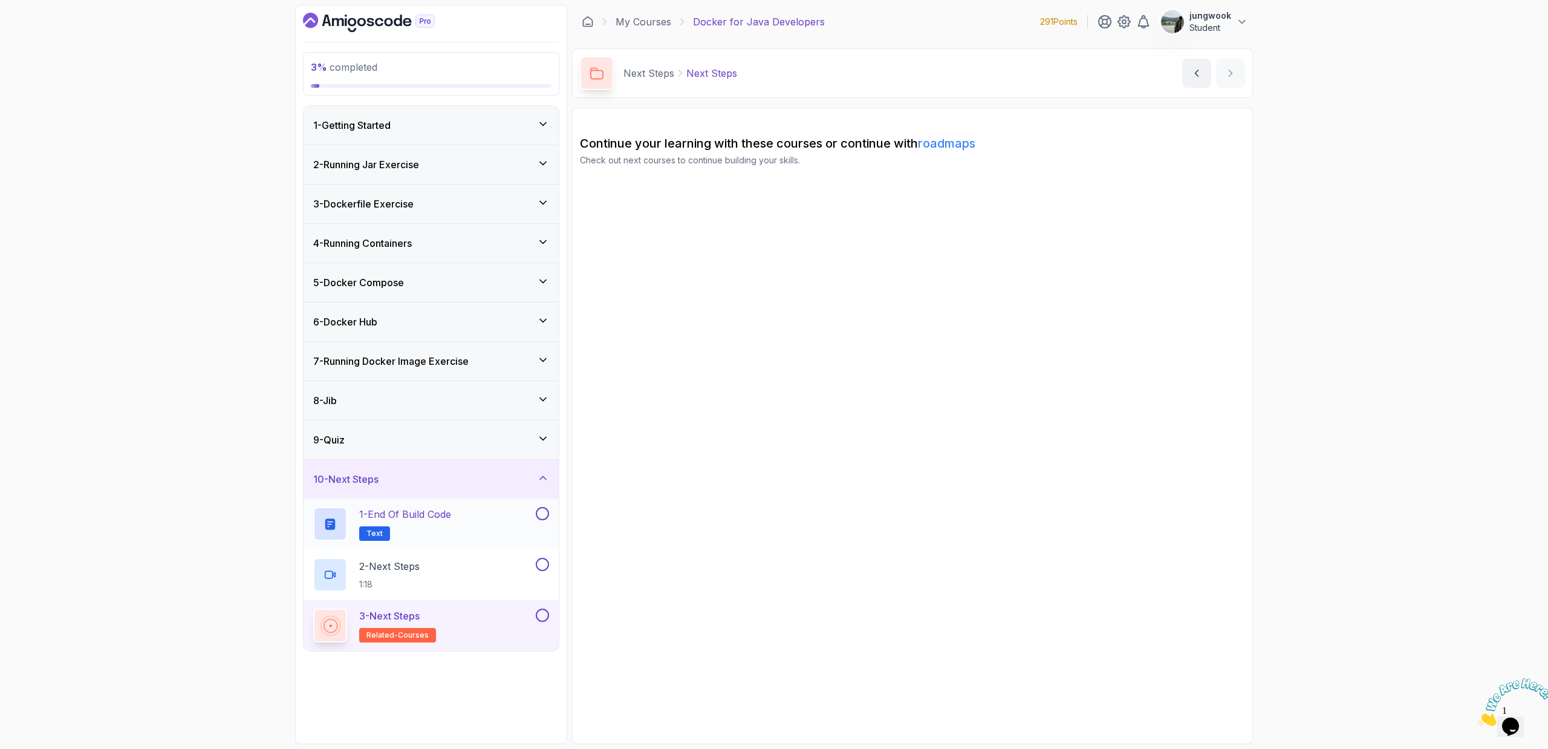
click at [481, 527] on div "1 - End of build code Text" at bounding box center [423, 524] width 220 height 34
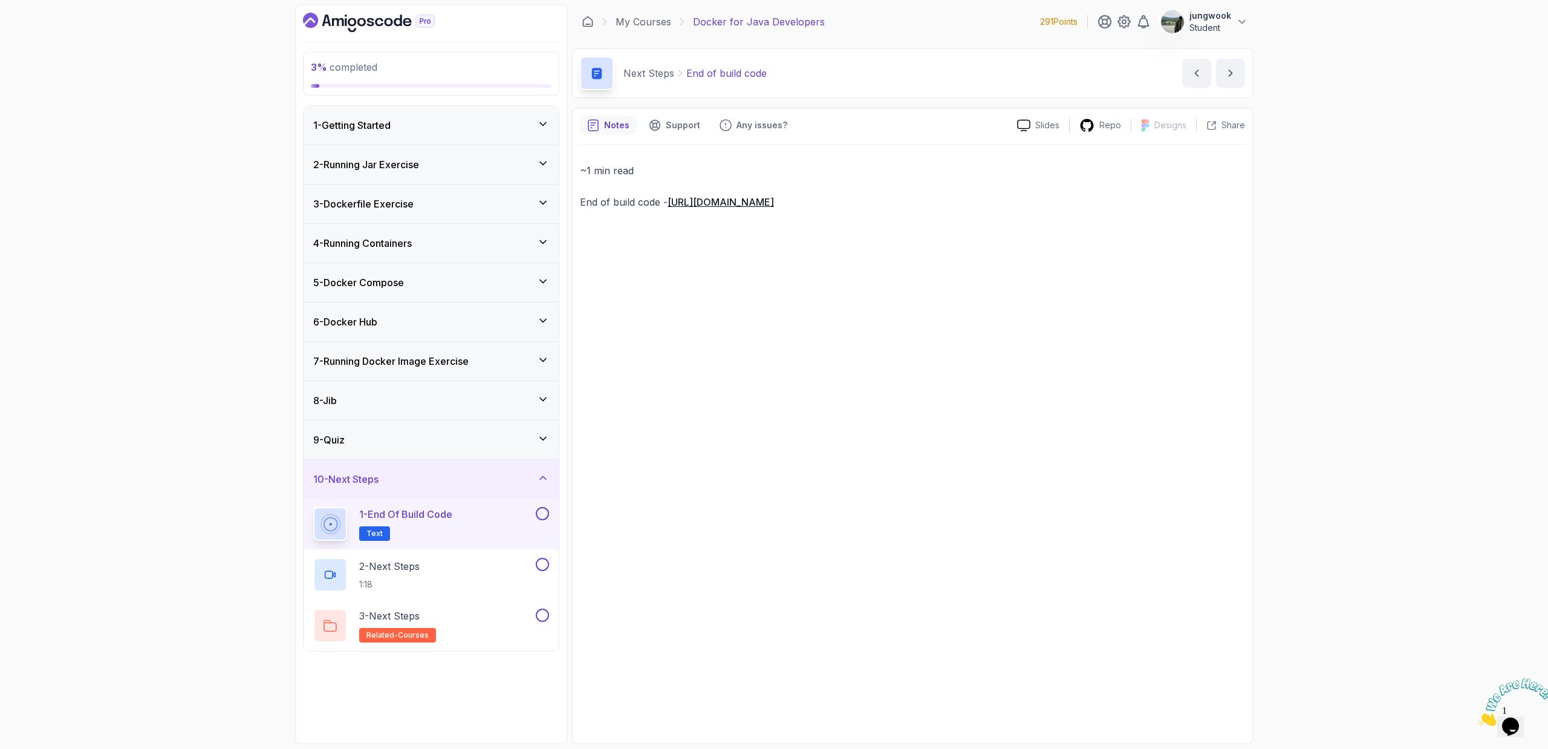
click at [512, 443] on div "9 - Quiz" at bounding box center [431, 439] width 236 height 15
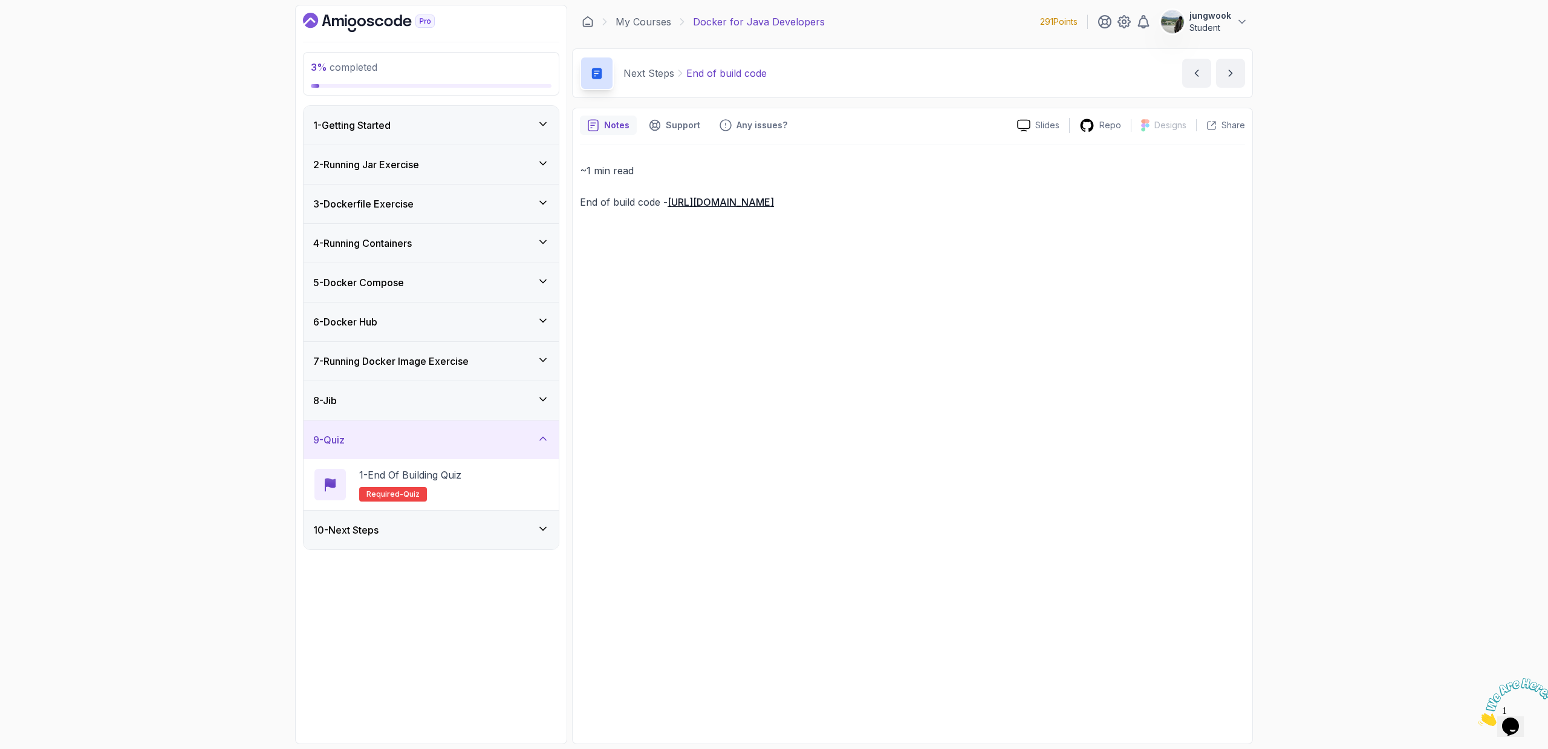
click at [529, 389] on div "8 - Jib" at bounding box center [431, 400] width 255 height 39
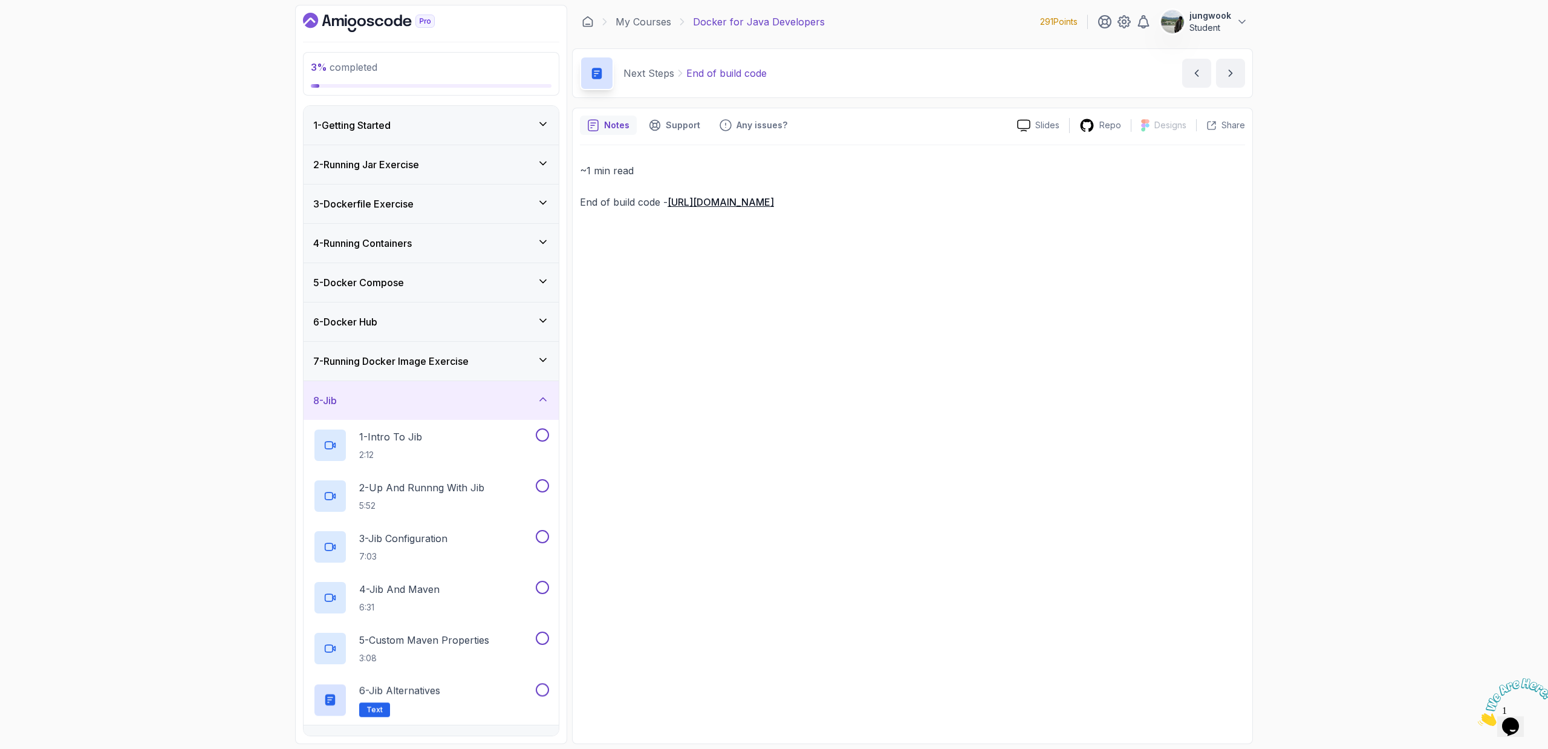
click at [531, 365] on div "7 - Running Docker Image Exercise" at bounding box center [431, 361] width 236 height 15
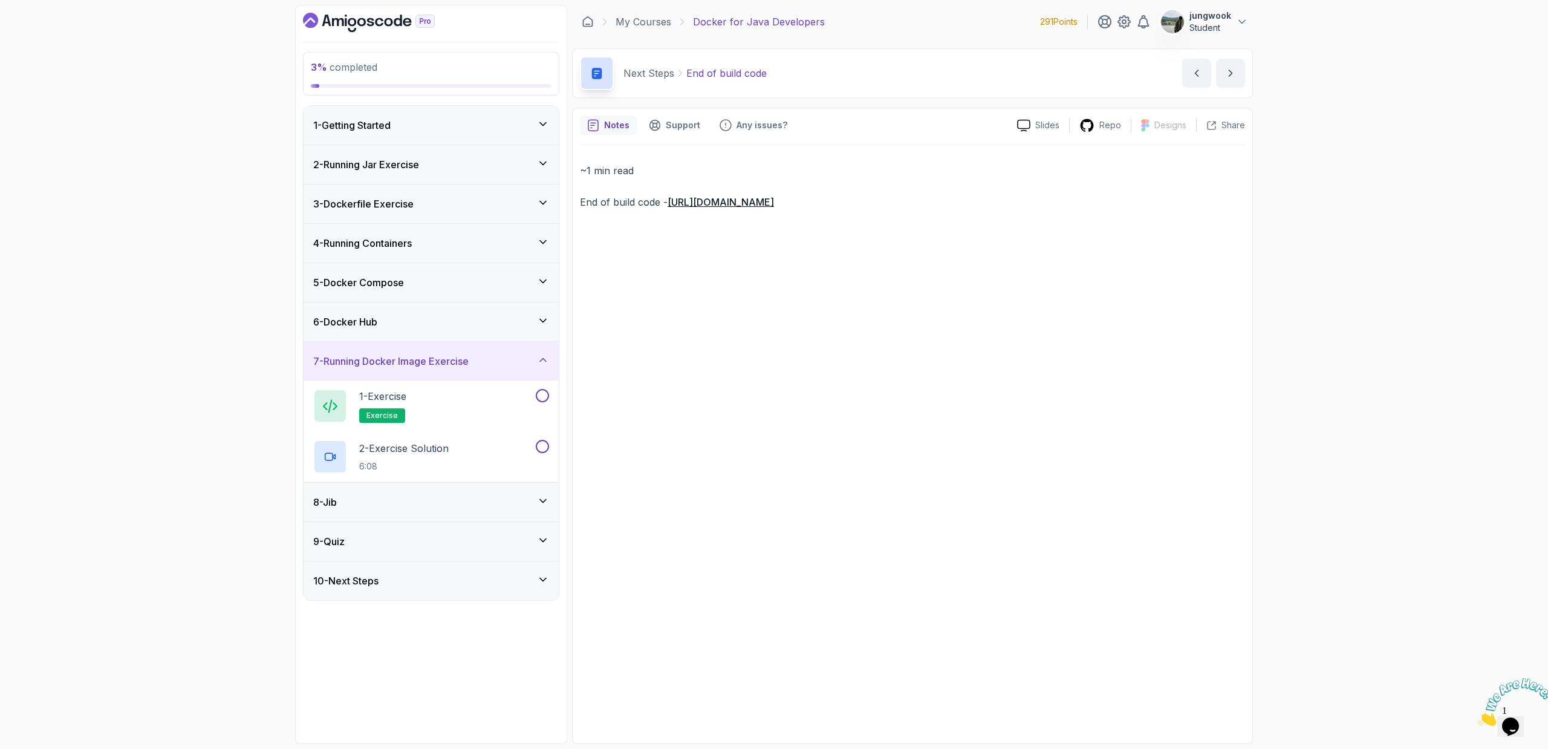
click at [533, 321] on div "6 - Docker Hub" at bounding box center [431, 321] width 236 height 15
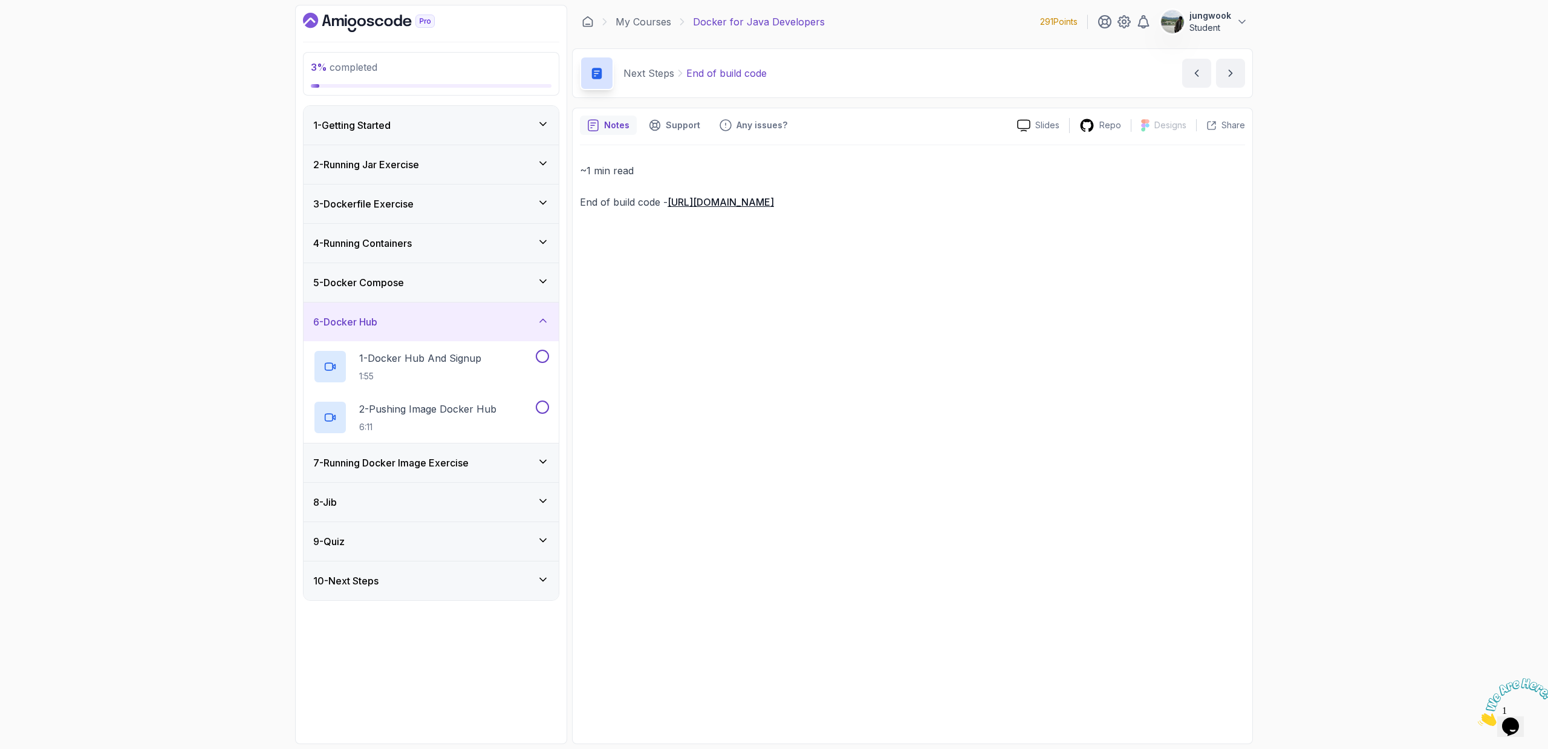
click at [524, 264] on div "5 - Docker Compose" at bounding box center [431, 282] width 255 height 39
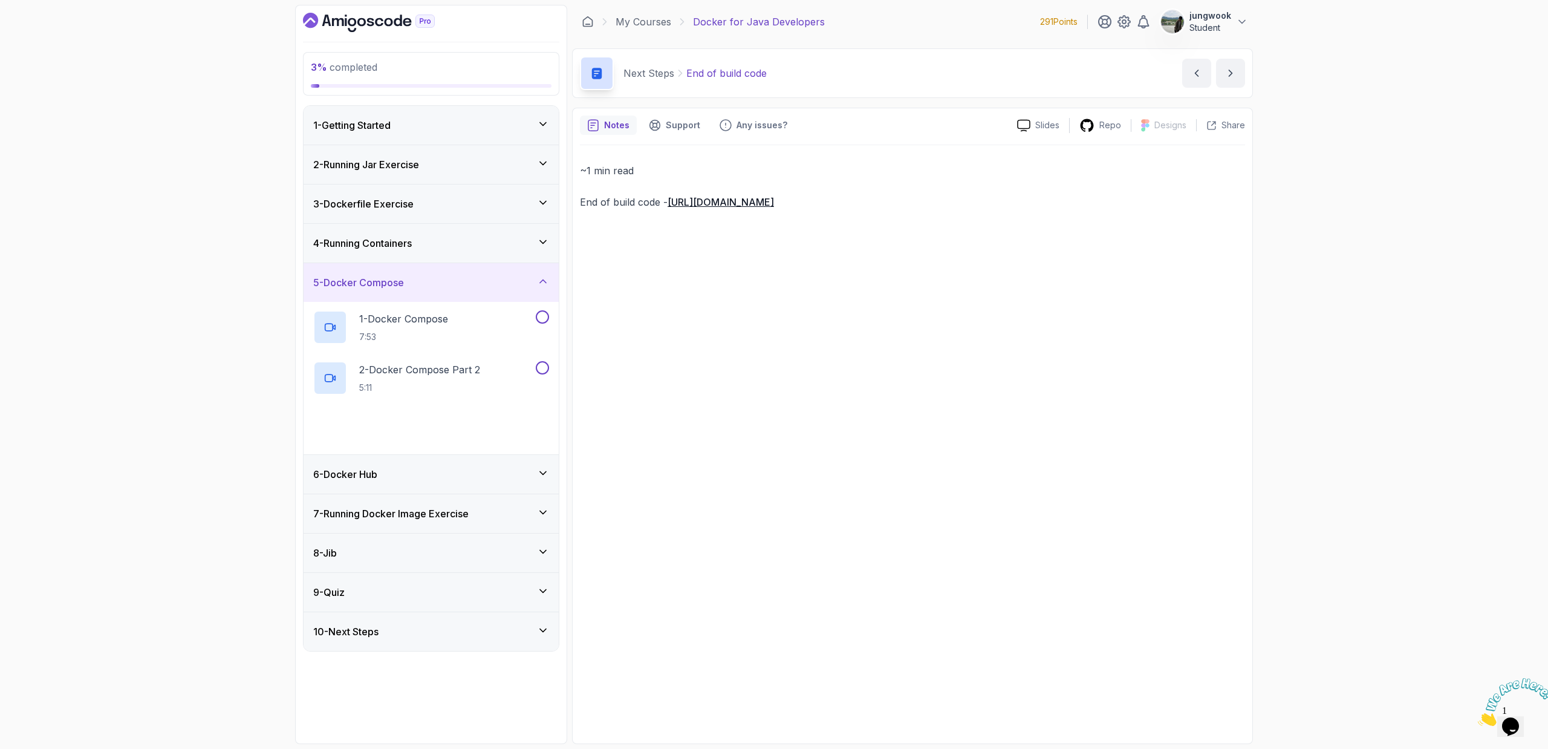
click at [490, 223] on div "3 - Dockerfile Exercise" at bounding box center [431, 203] width 255 height 39
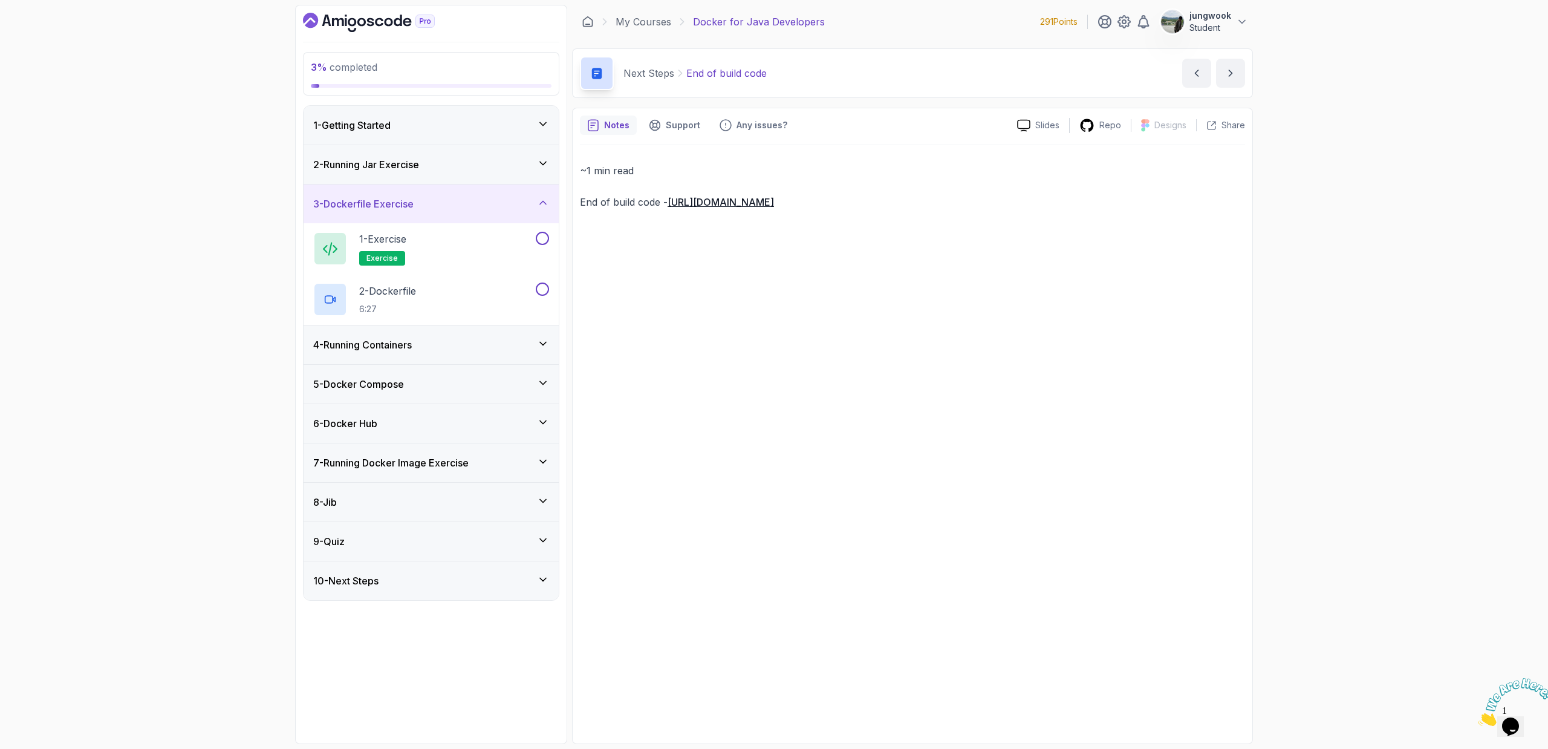
click at [498, 166] on div "2 - Running Jar Exercise" at bounding box center [431, 164] width 236 height 15
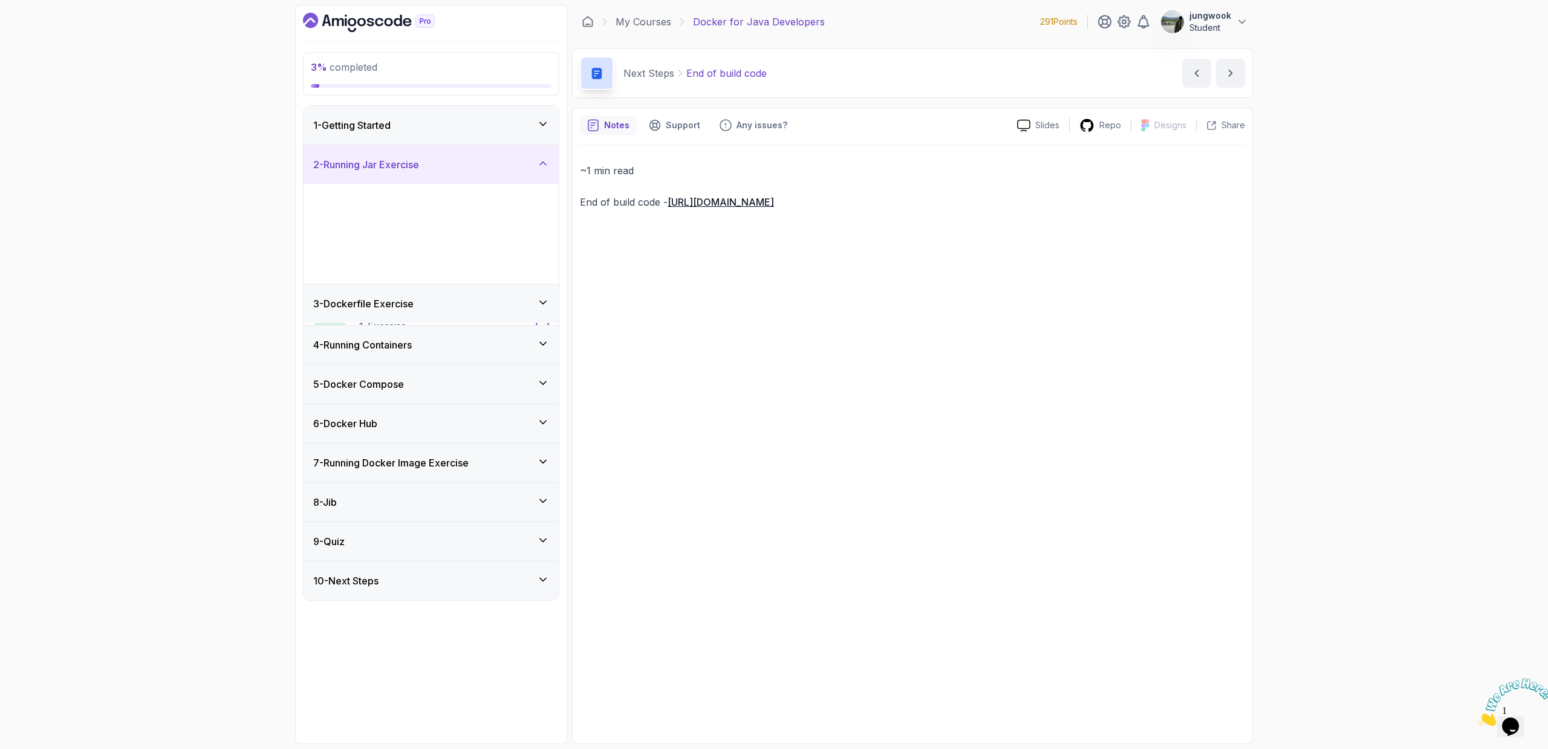
click at [505, 140] on div "1 - Getting Started" at bounding box center [431, 125] width 255 height 39
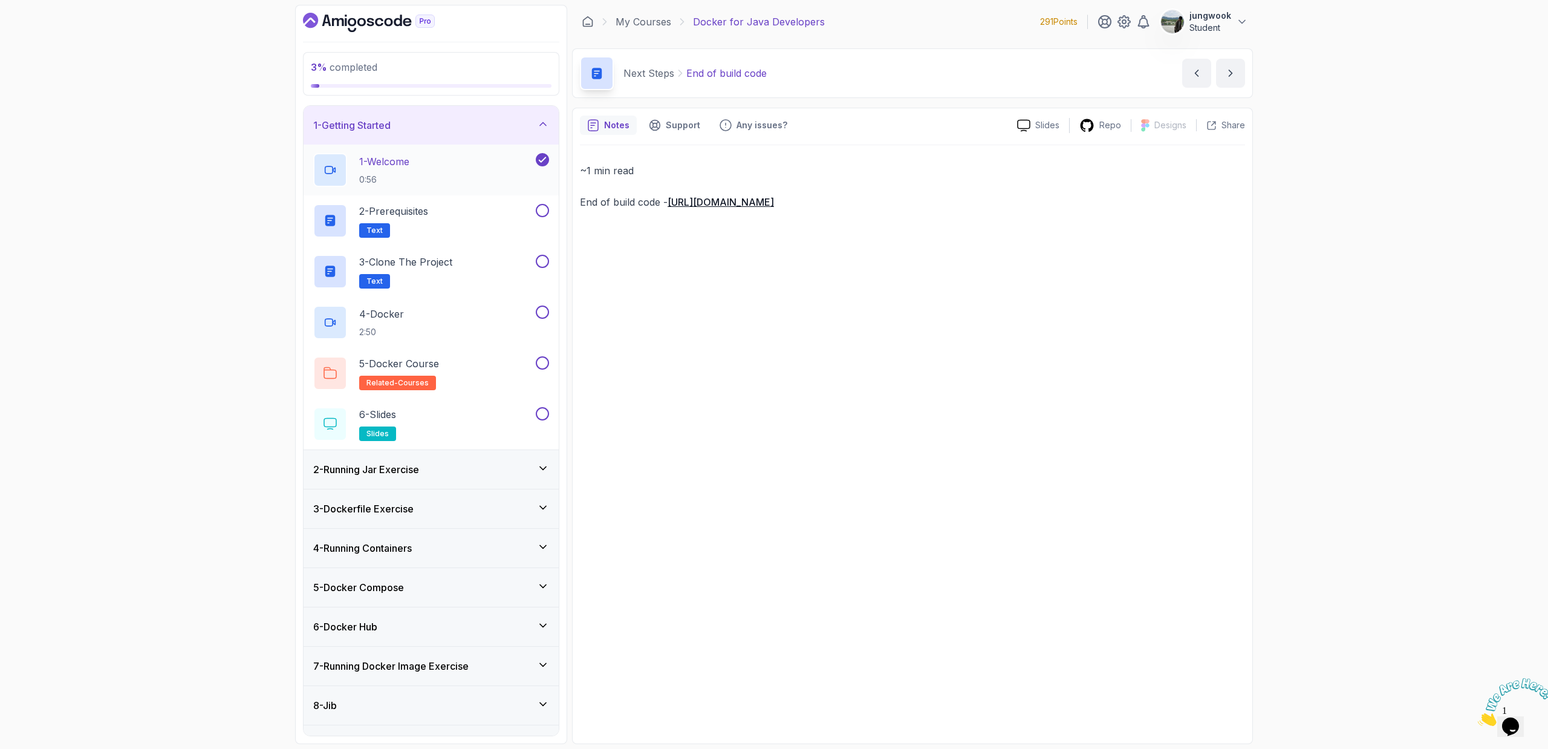
click at [483, 178] on div "1 - Welcome 0:56" at bounding box center [423, 170] width 220 height 34
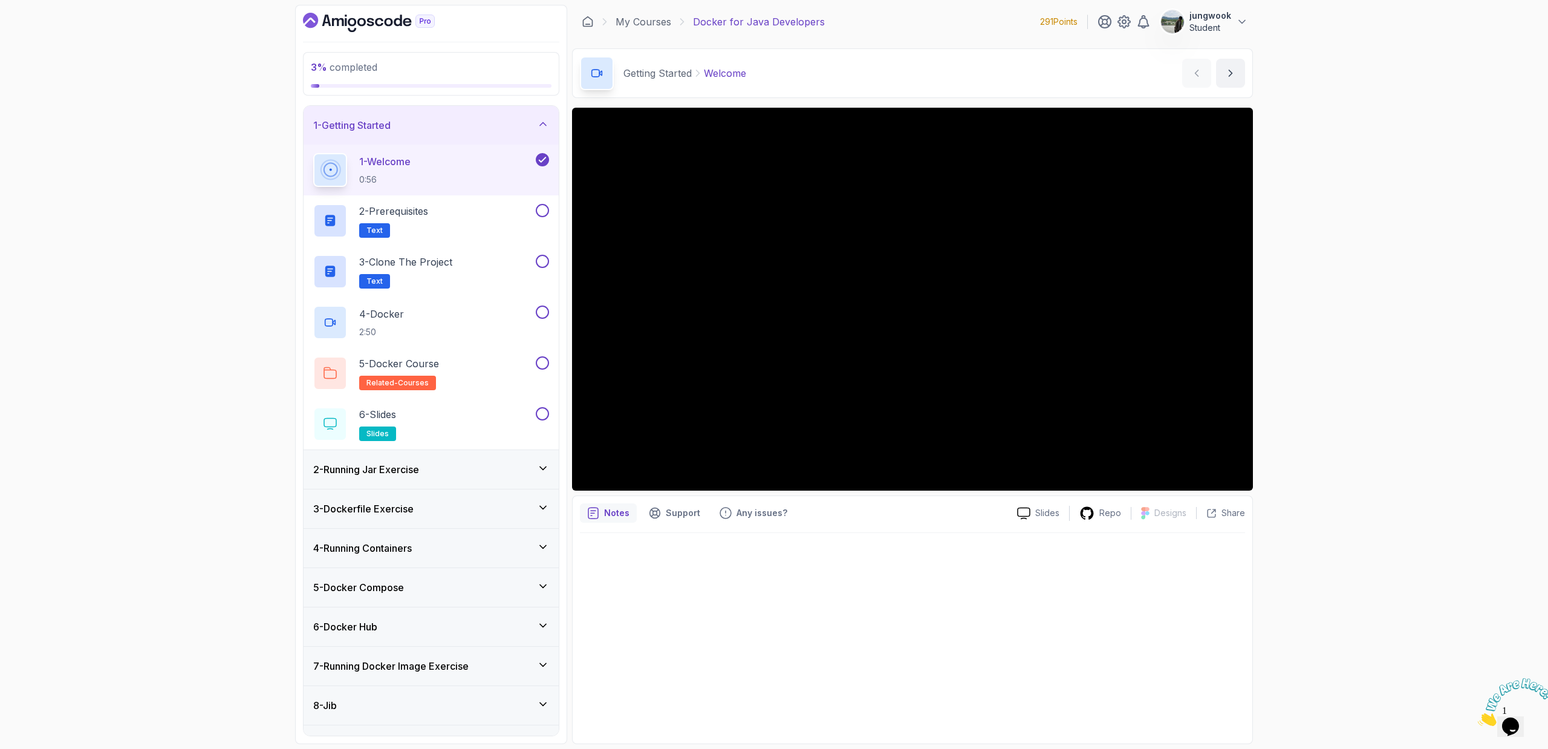
click at [1355, 389] on div "3 % completed 1 - Getting Started 1 - Welcome 0:56 2 - Prerequisites Text 3 - C…" at bounding box center [774, 374] width 1548 height 749
click at [499, 466] on div "2 - Running Jar Exercise" at bounding box center [431, 469] width 236 height 15
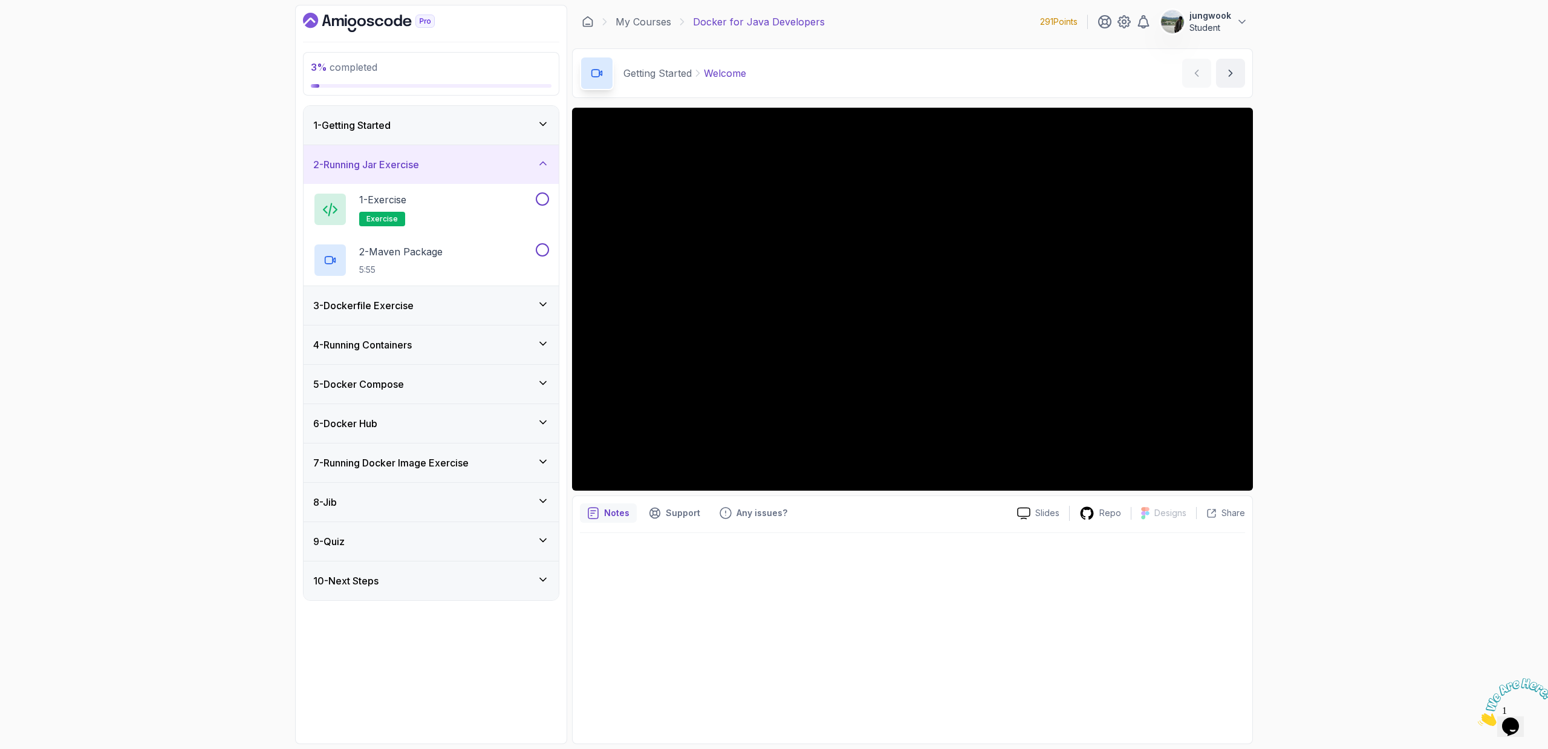
click at [400, 137] on div "1 - Getting Started" at bounding box center [431, 125] width 255 height 39
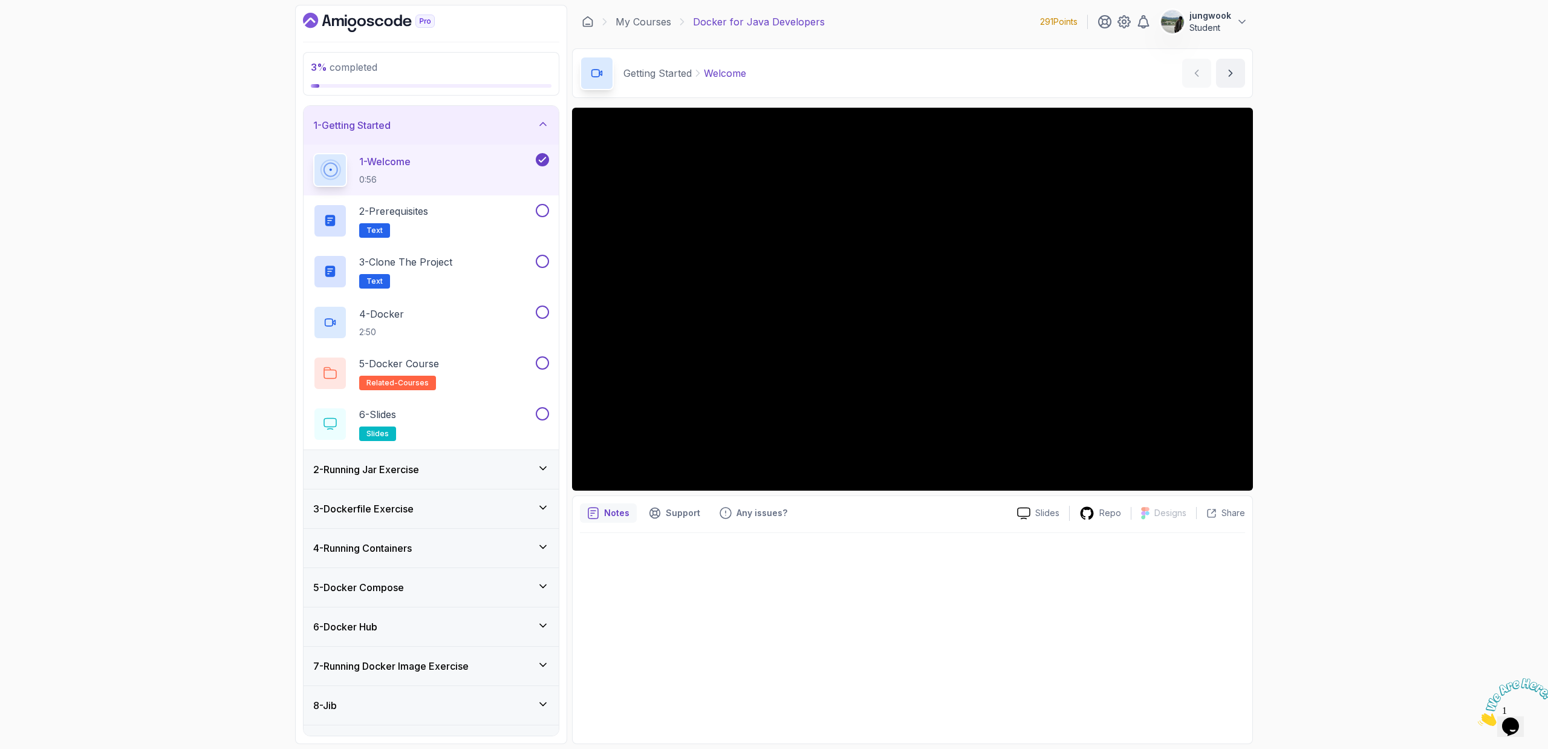
click at [413, 517] on div "3 - Dockerfile Exercise" at bounding box center [431, 508] width 255 height 39
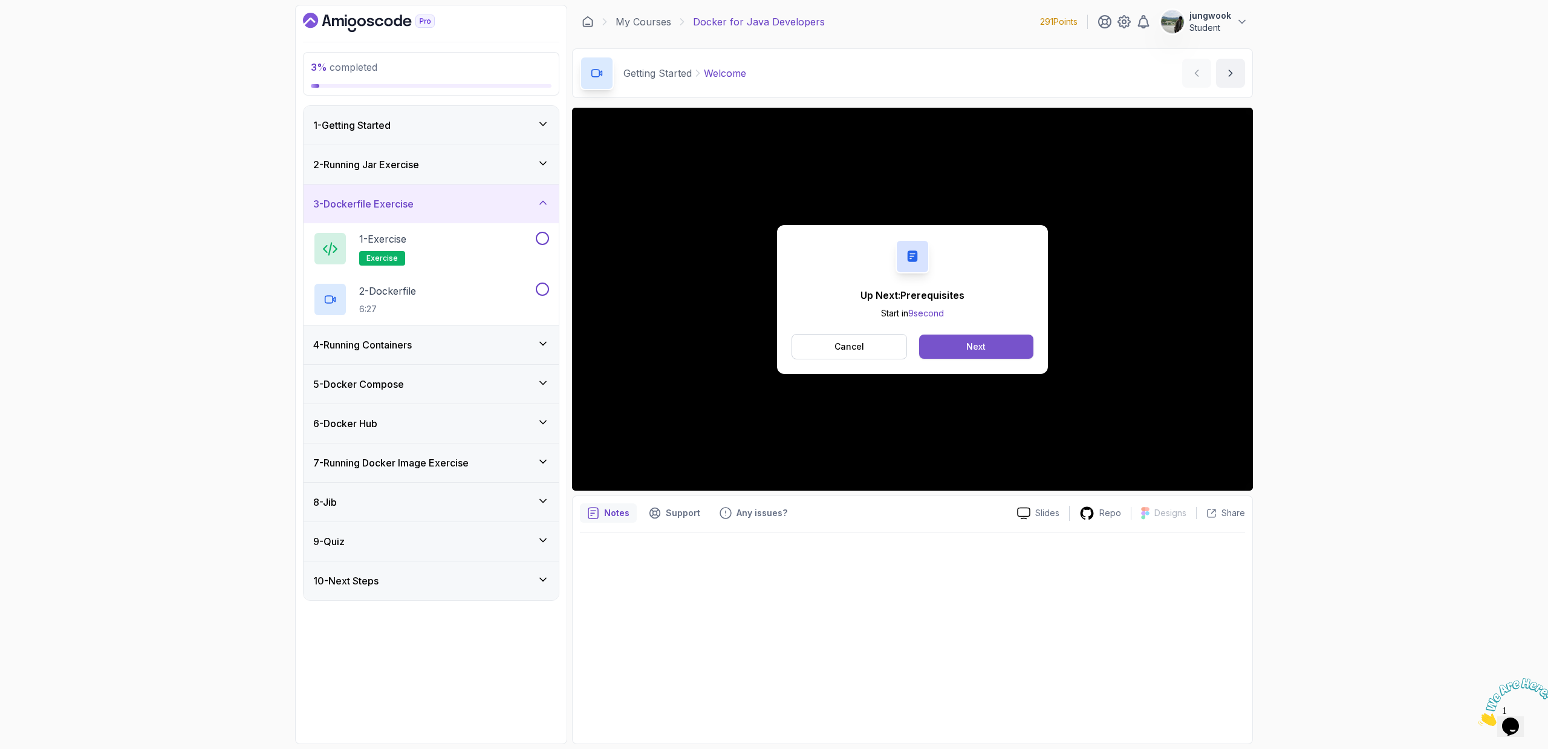
click at [963, 351] on button "Next" at bounding box center [976, 346] width 114 height 24
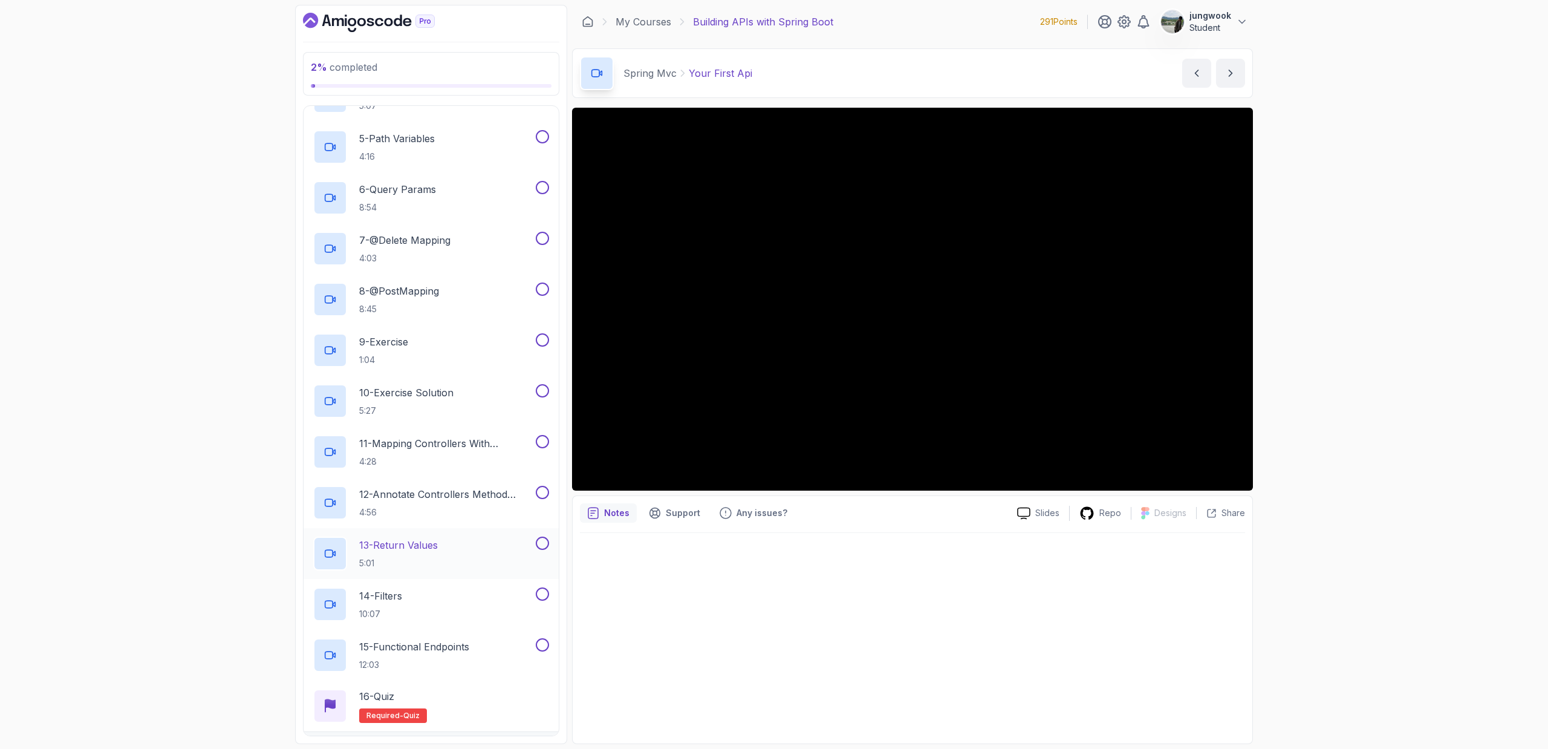
scroll to position [576, 0]
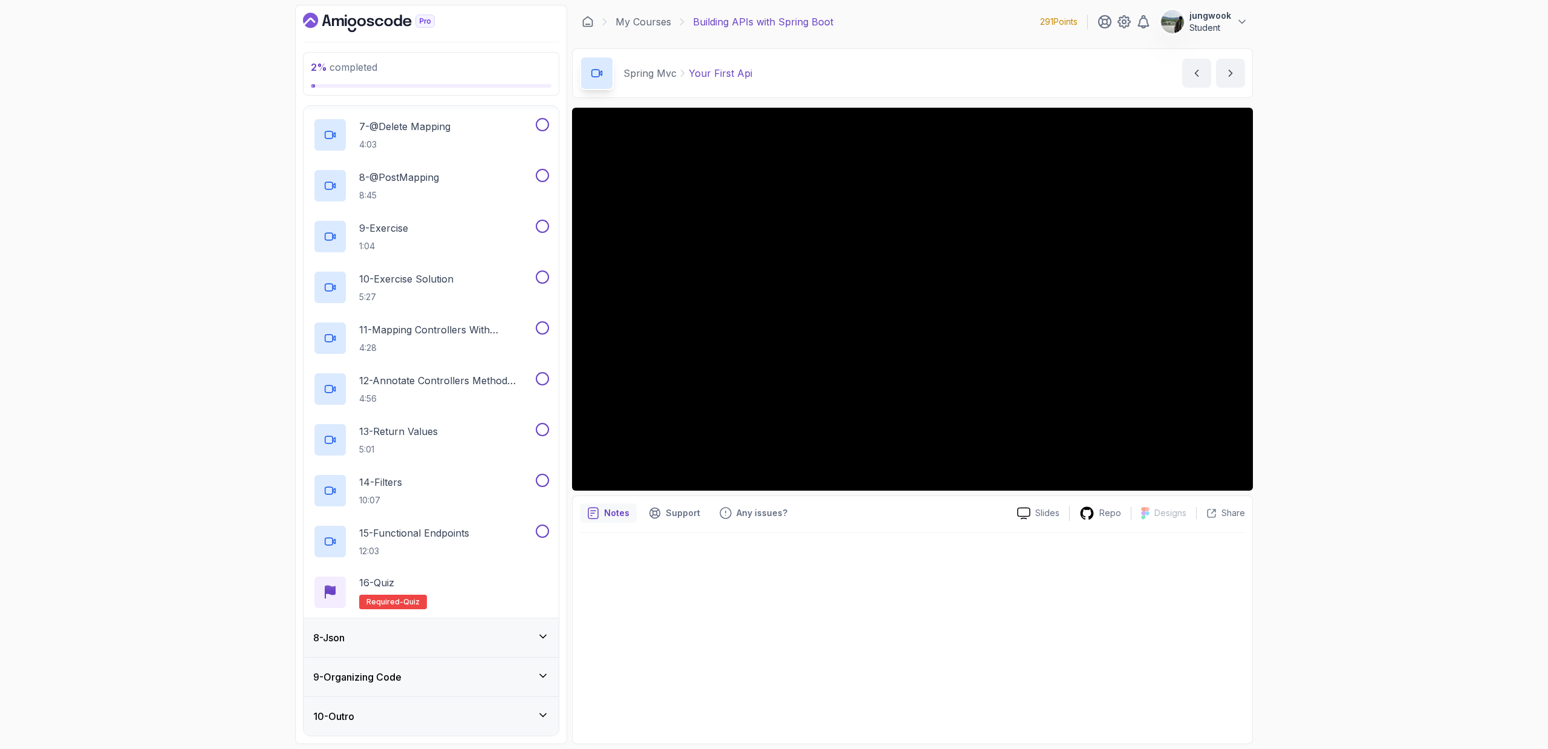
click at [464, 640] on div "8 - Json" at bounding box center [431, 637] width 236 height 15
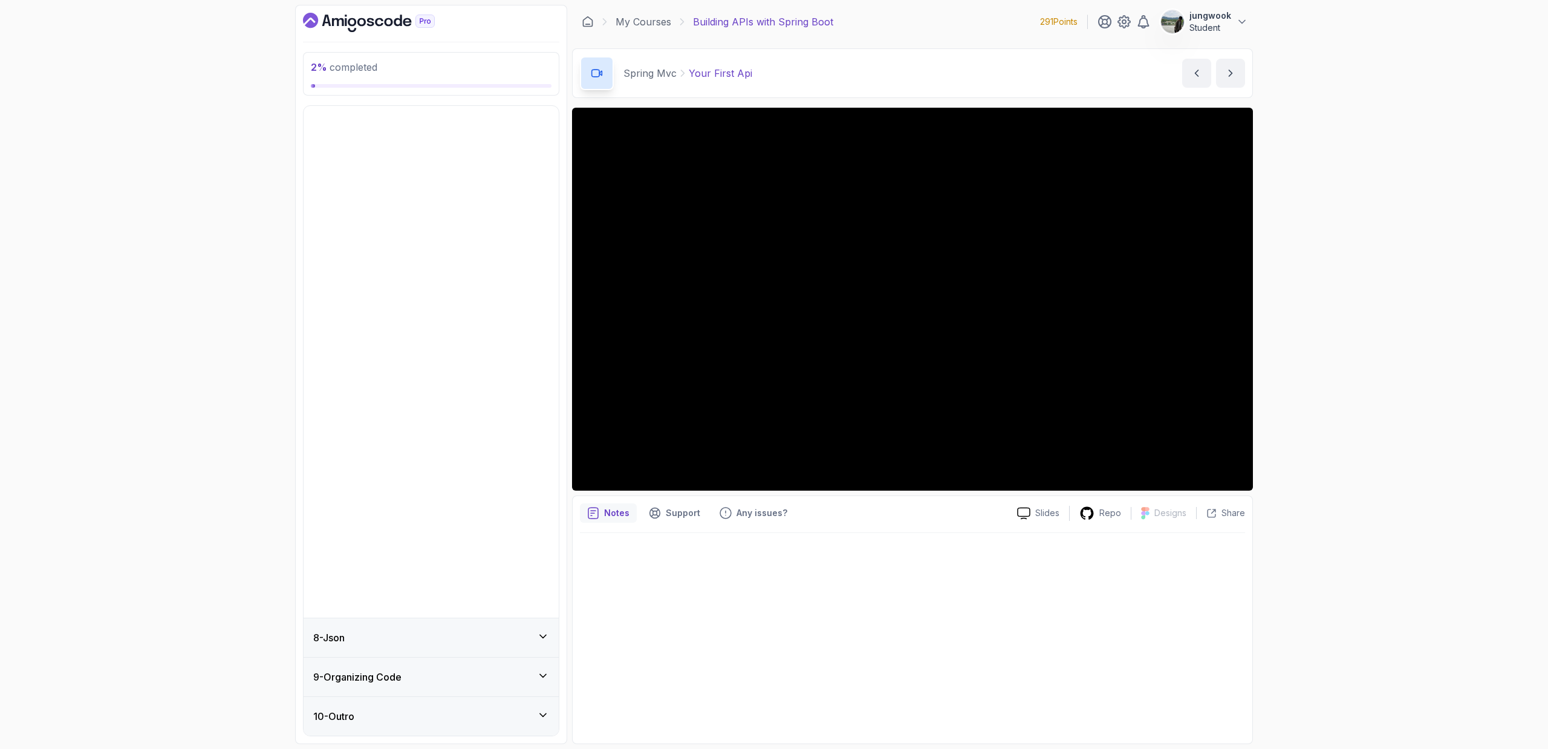
scroll to position [0, 0]
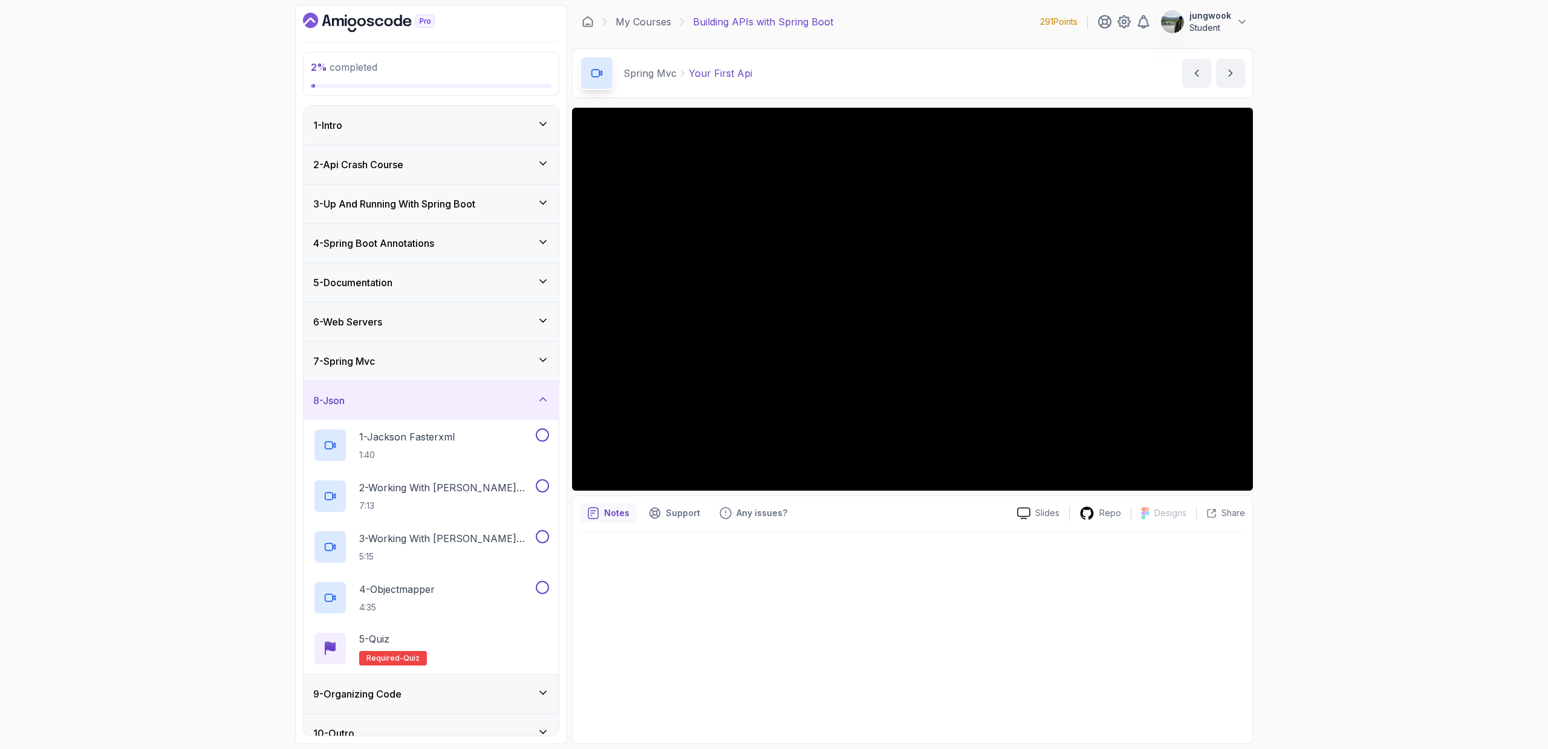
click at [535, 367] on div "7 - Spring Mvc" at bounding box center [431, 361] width 236 height 15
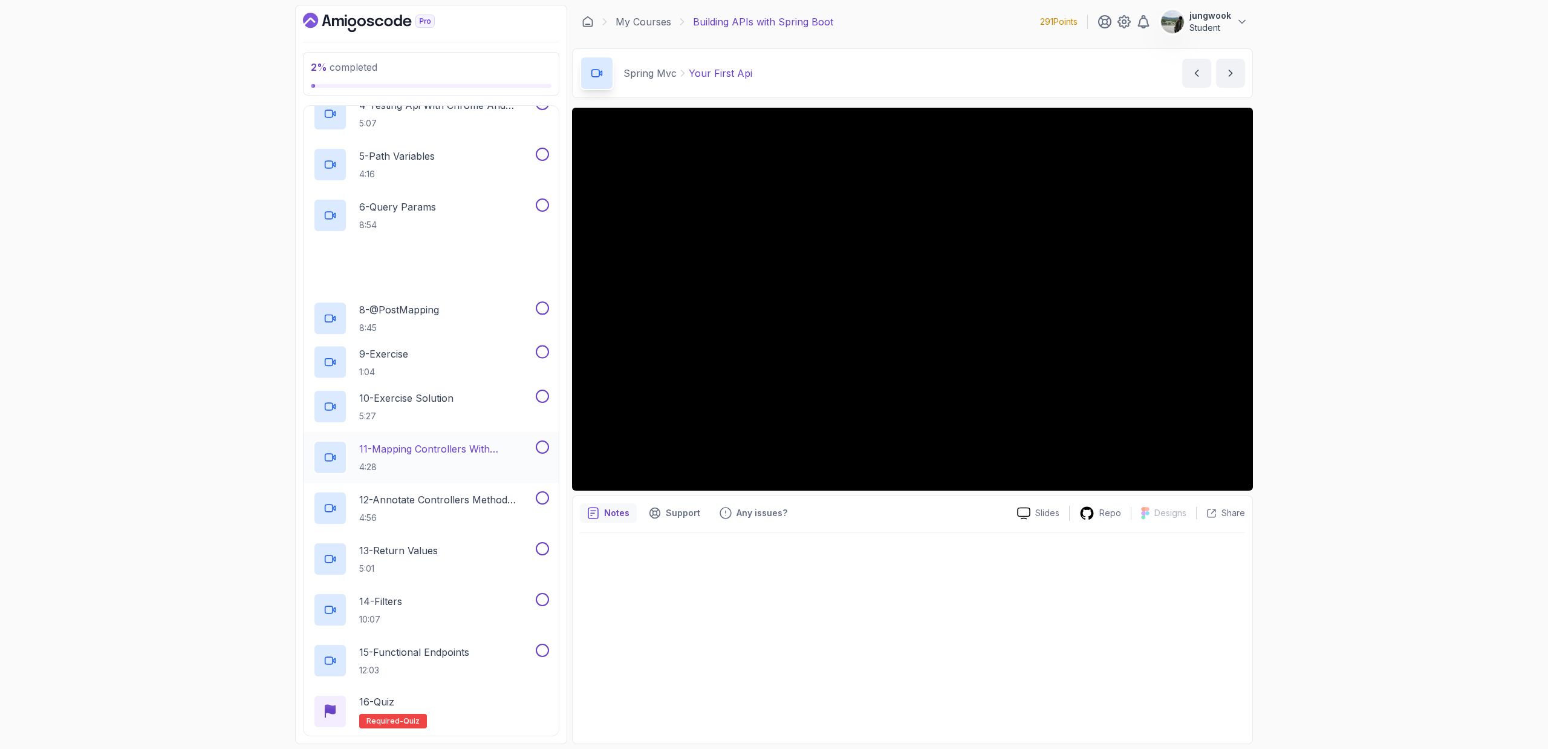
scroll to position [576, 0]
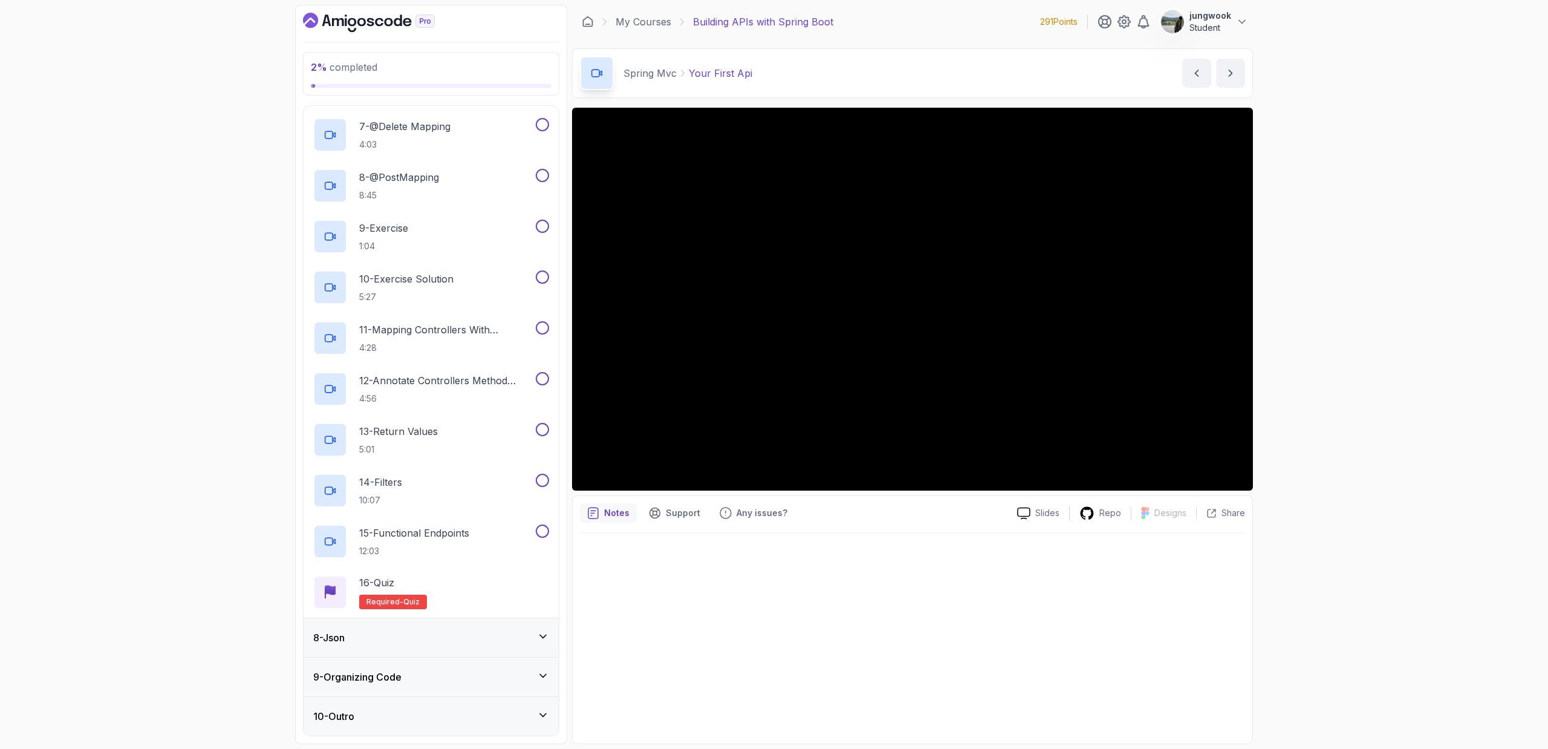
click at [510, 678] on div "9 - Organizing Code" at bounding box center [431, 676] width 236 height 15
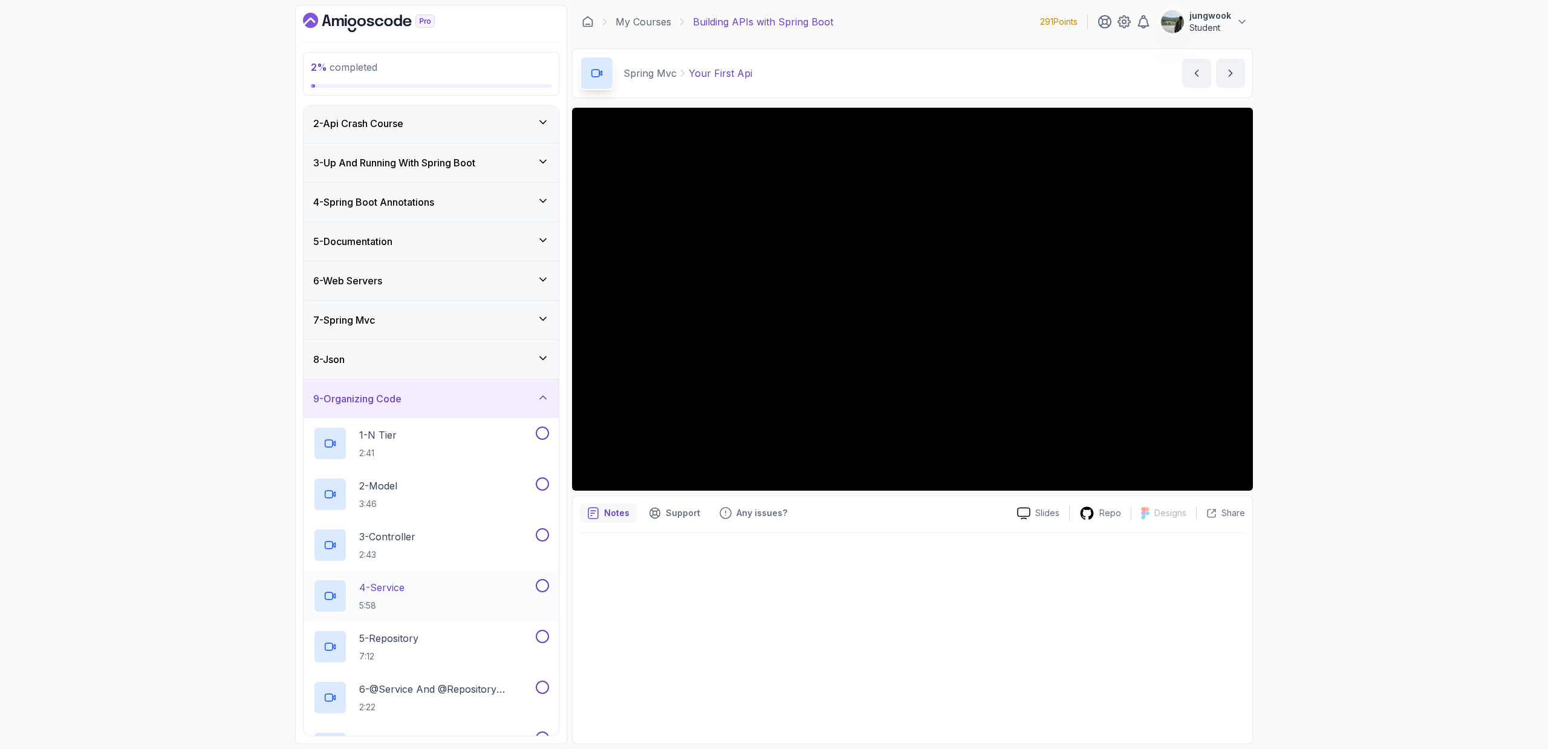
scroll to position [39, 0]
click at [496, 330] on div "7 - Spring Mvc" at bounding box center [431, 322] width 255 height 39
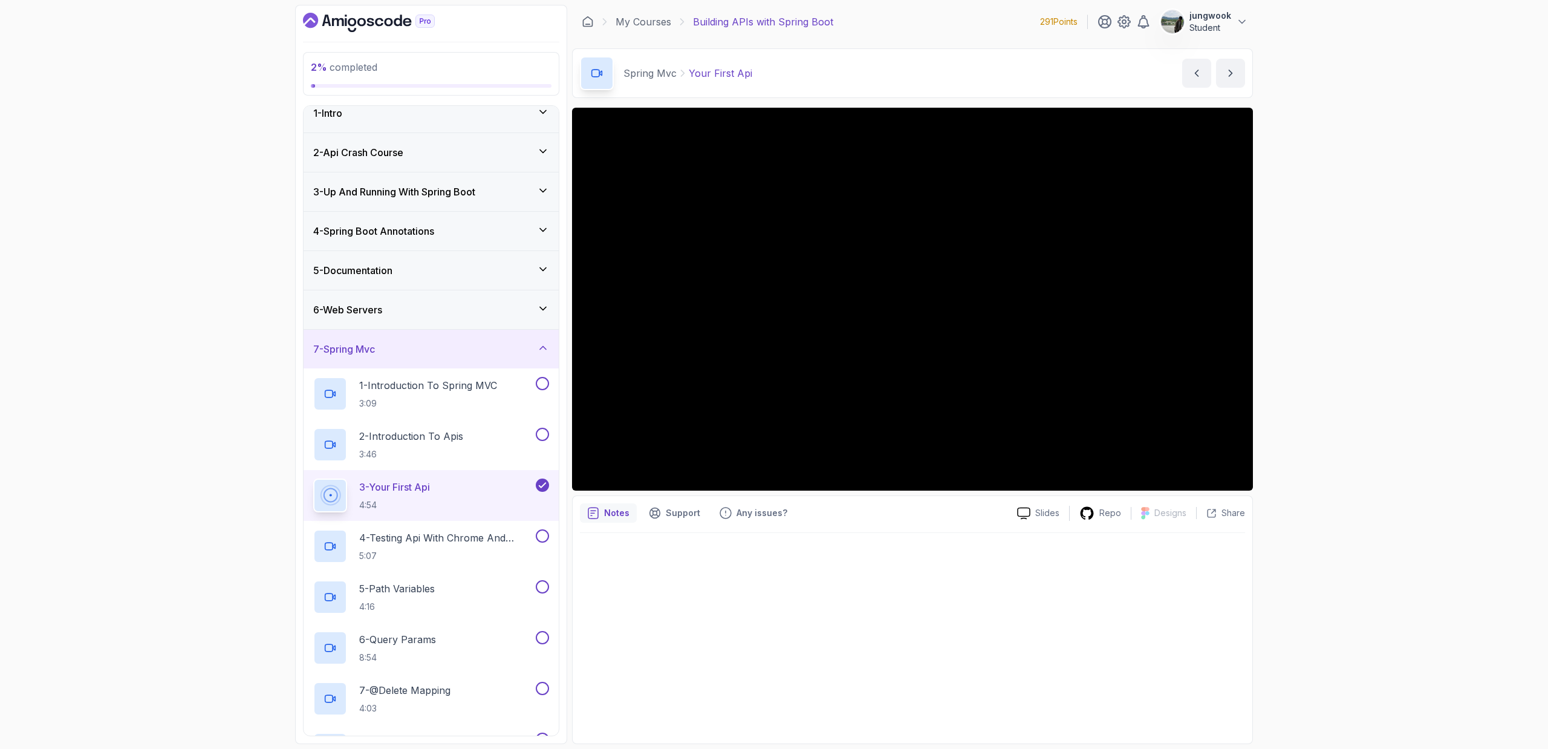
scroll to position [0, 0]
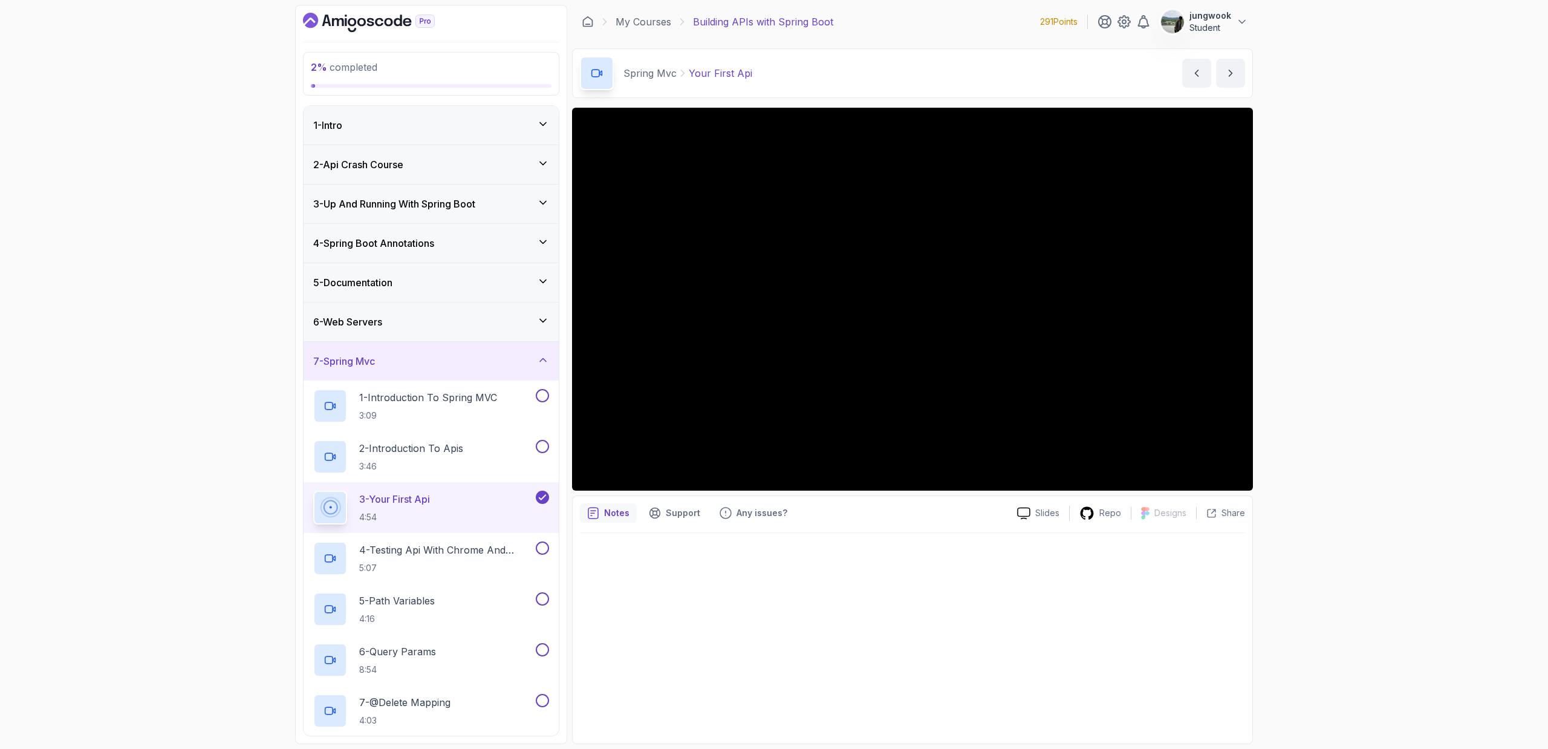
click at [504, 146] on div "2 - Api Crash Course" at bounding box center [431, 164] width 255 height 39
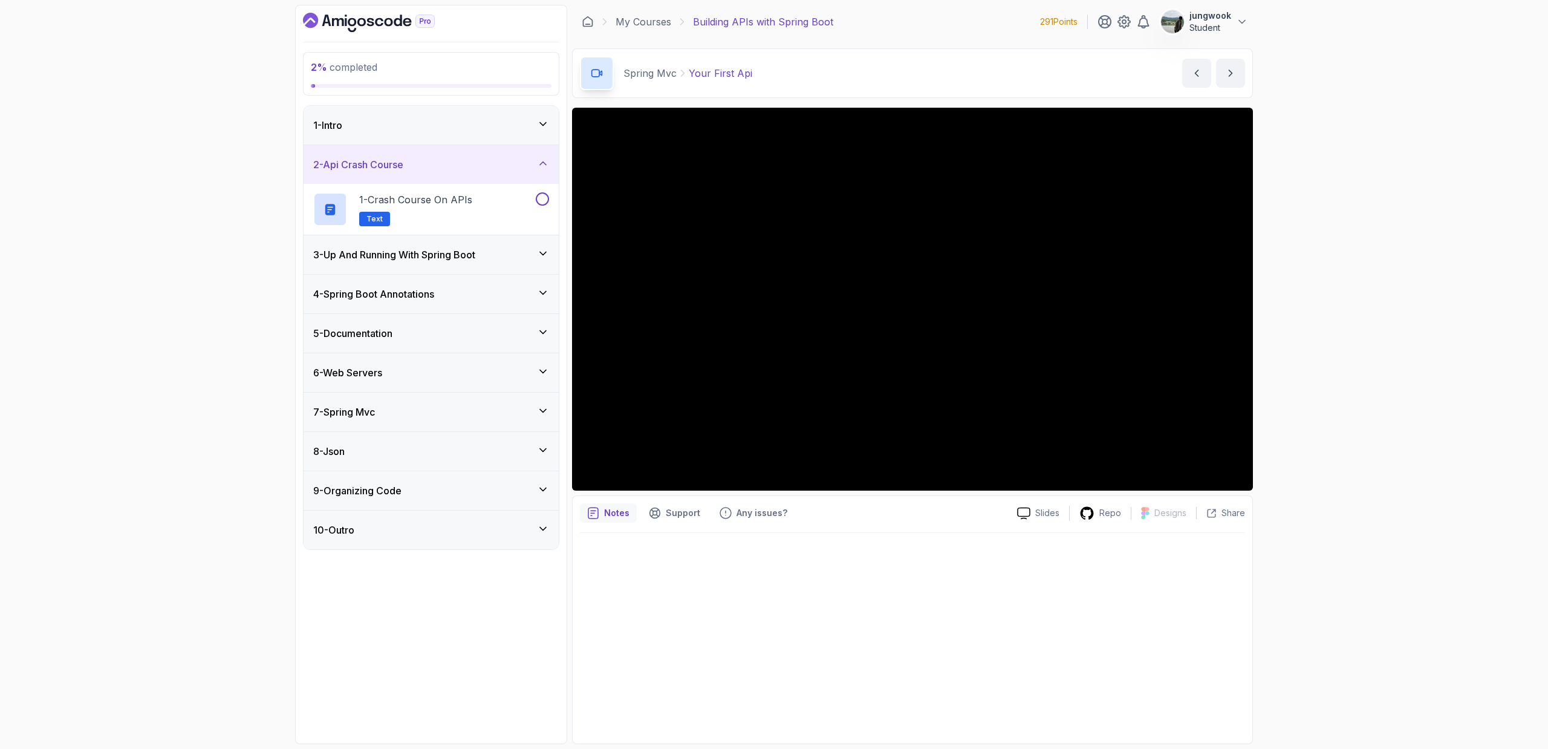
click at [510, 133] on div "1 - Intro" at bounding box center [431, 125] width 255 height 39
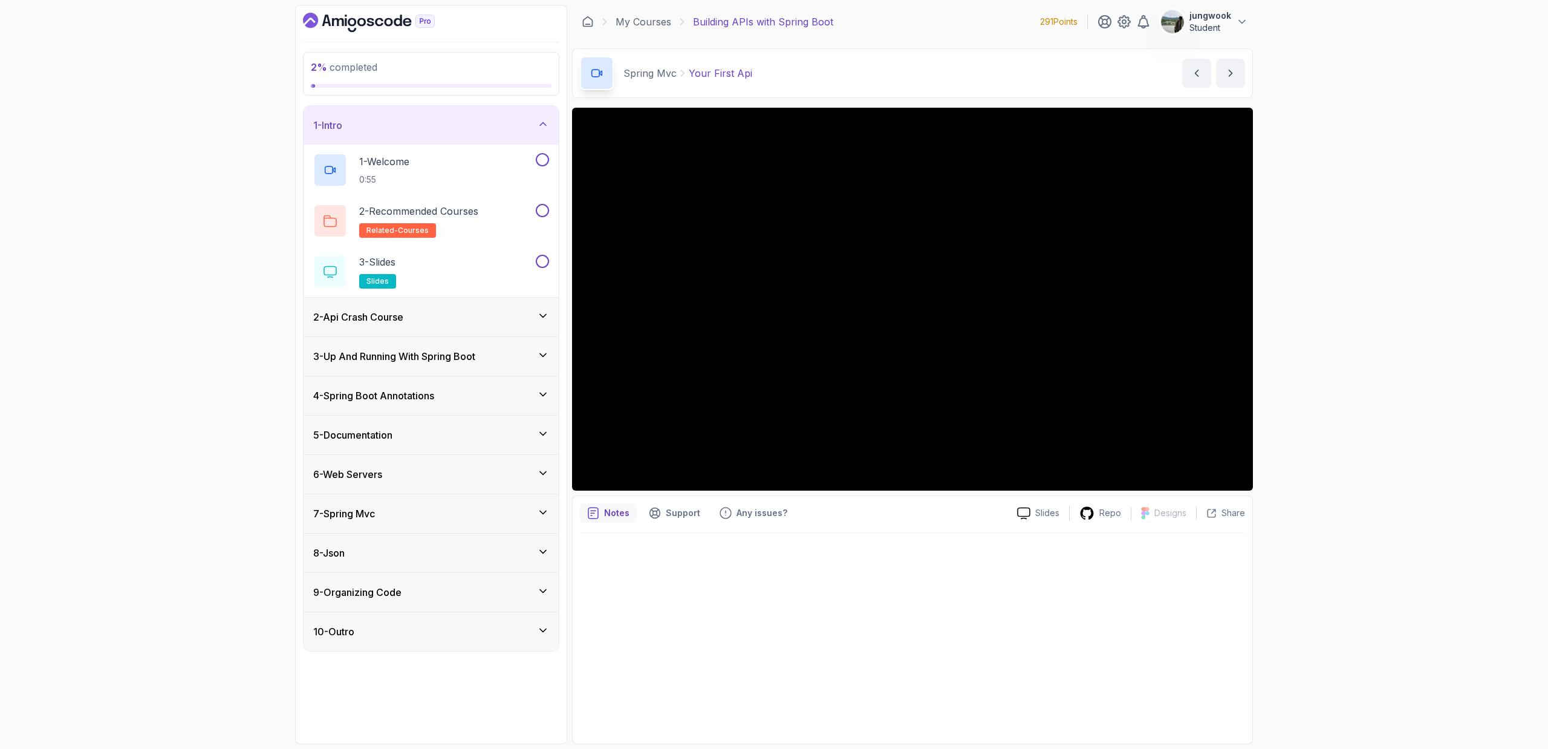
click at [457, 336] on div "2 - Api Crash Course" at bounding box center [431, 317] width 255 height 39
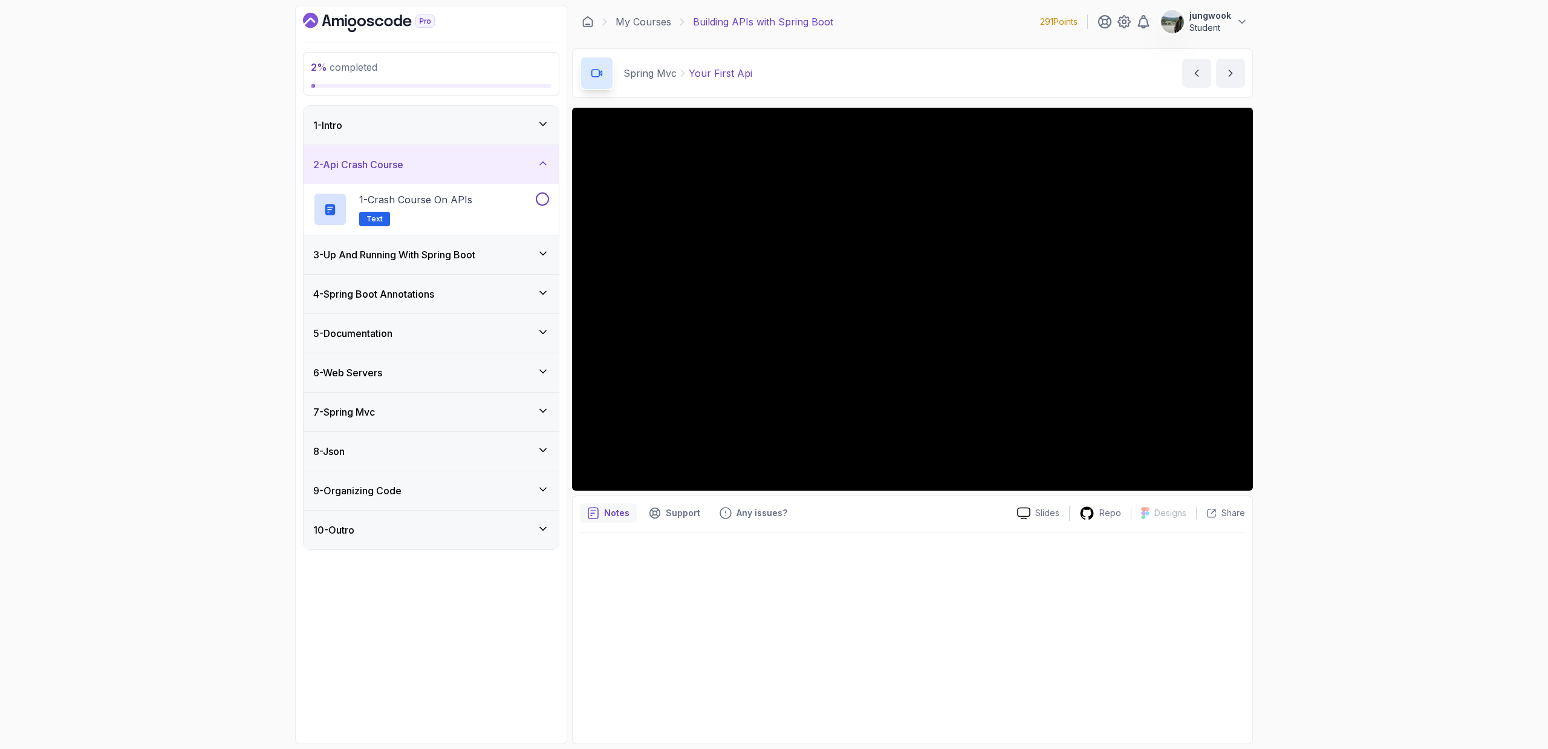
click at [485, 239] on div "3 - Up And Running With Spring Boot" at bounding box center [431, 254] width 255 height 39
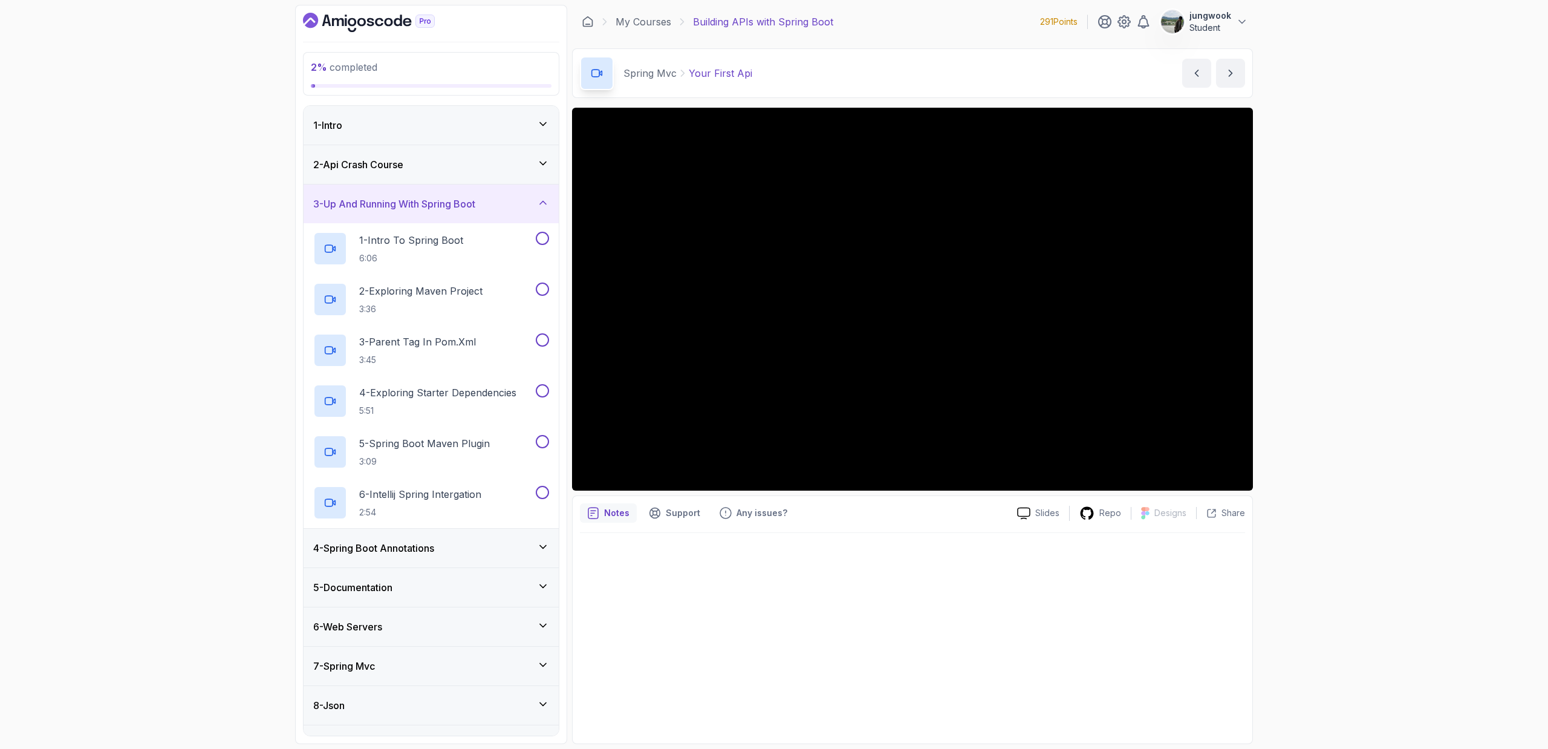
click at [417, 555] on h3 "4 - Spring Boot Annotations" at bounding box center [373, 548] width 121 height 15
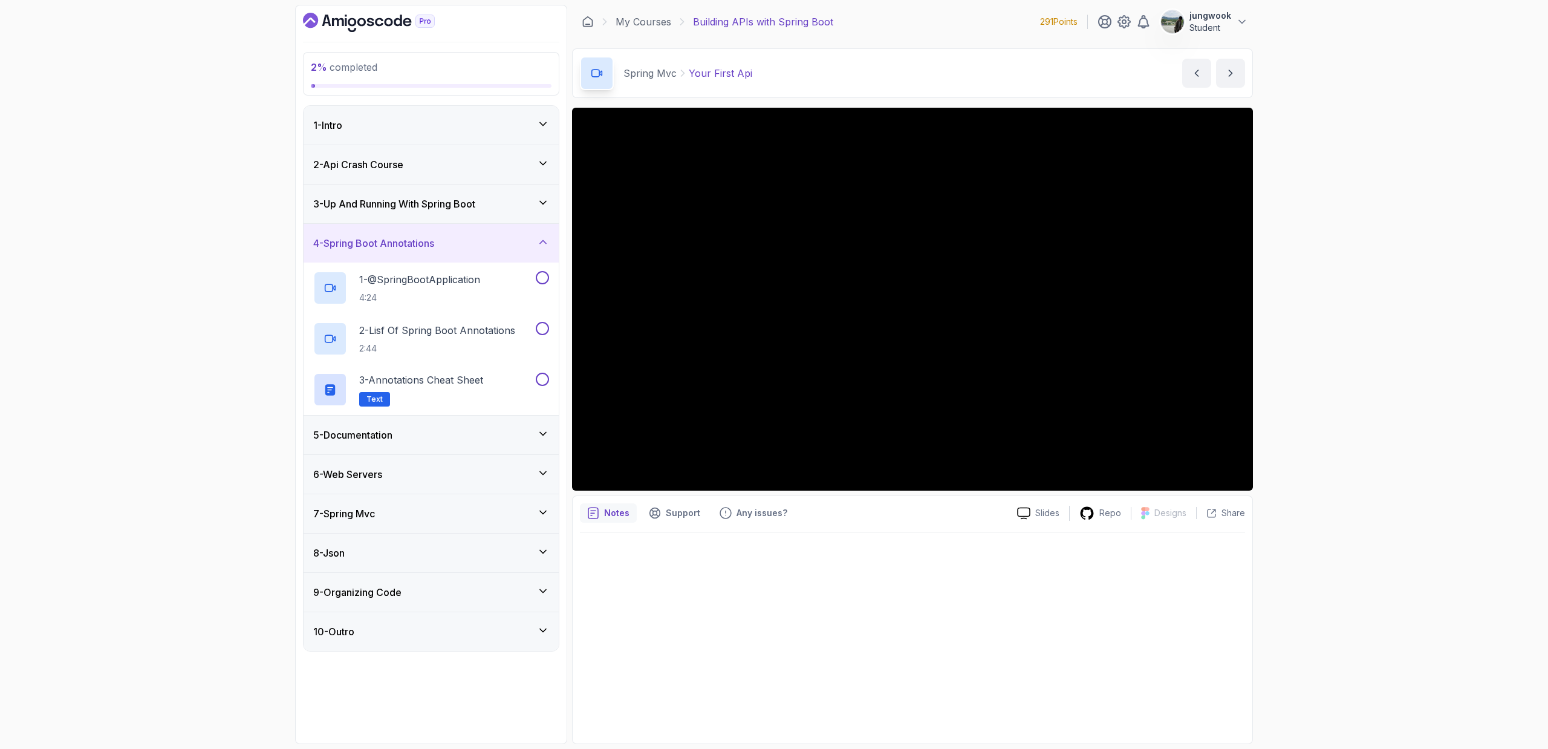
click at [499, 450] on div "5 - Documentation" at bounding box center [431, 434] width 255 height 39
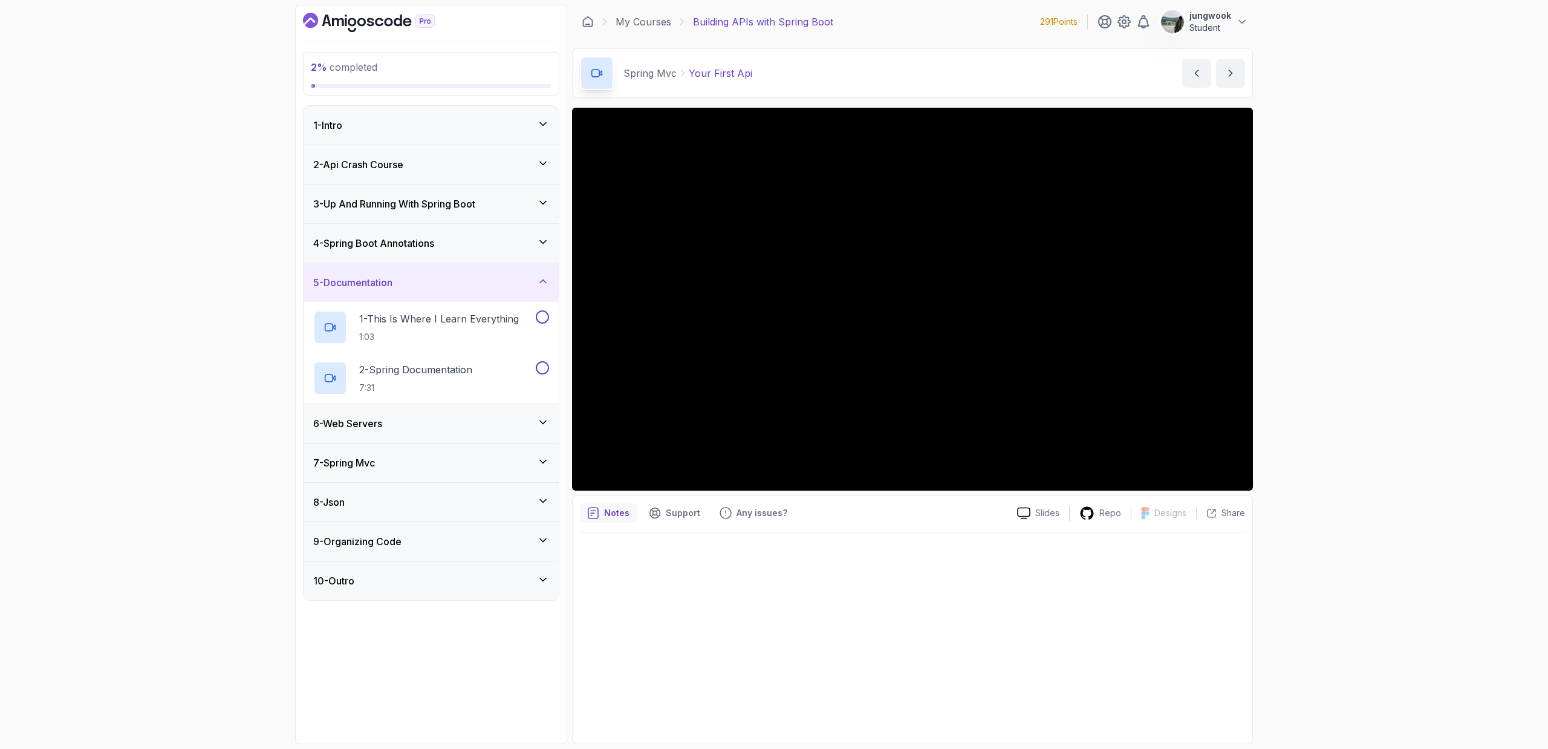
click at [471, 547] on div "9 - Organizing Code" at bounding box center [431, 541] width 236 height 15
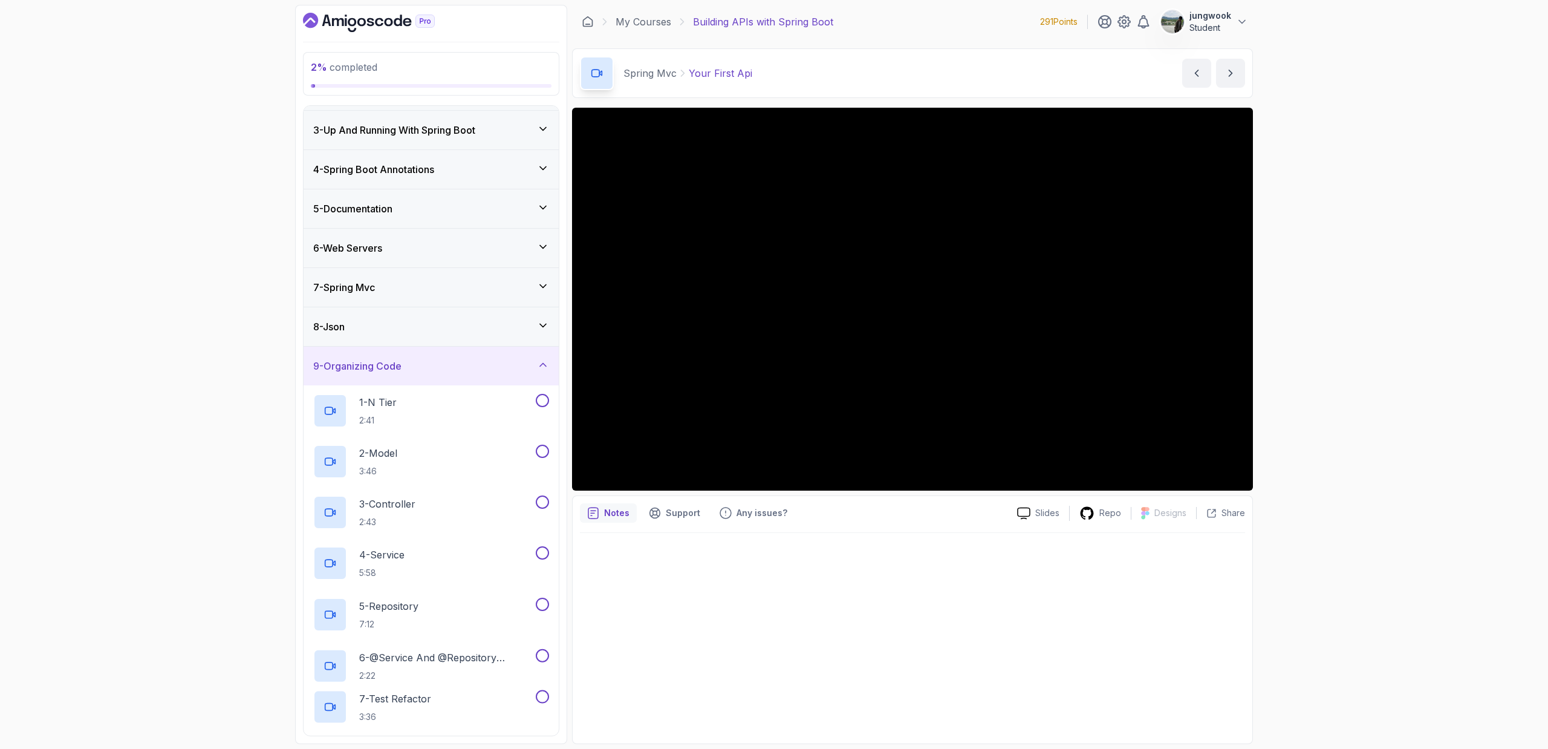
scroll to position [271, 0]
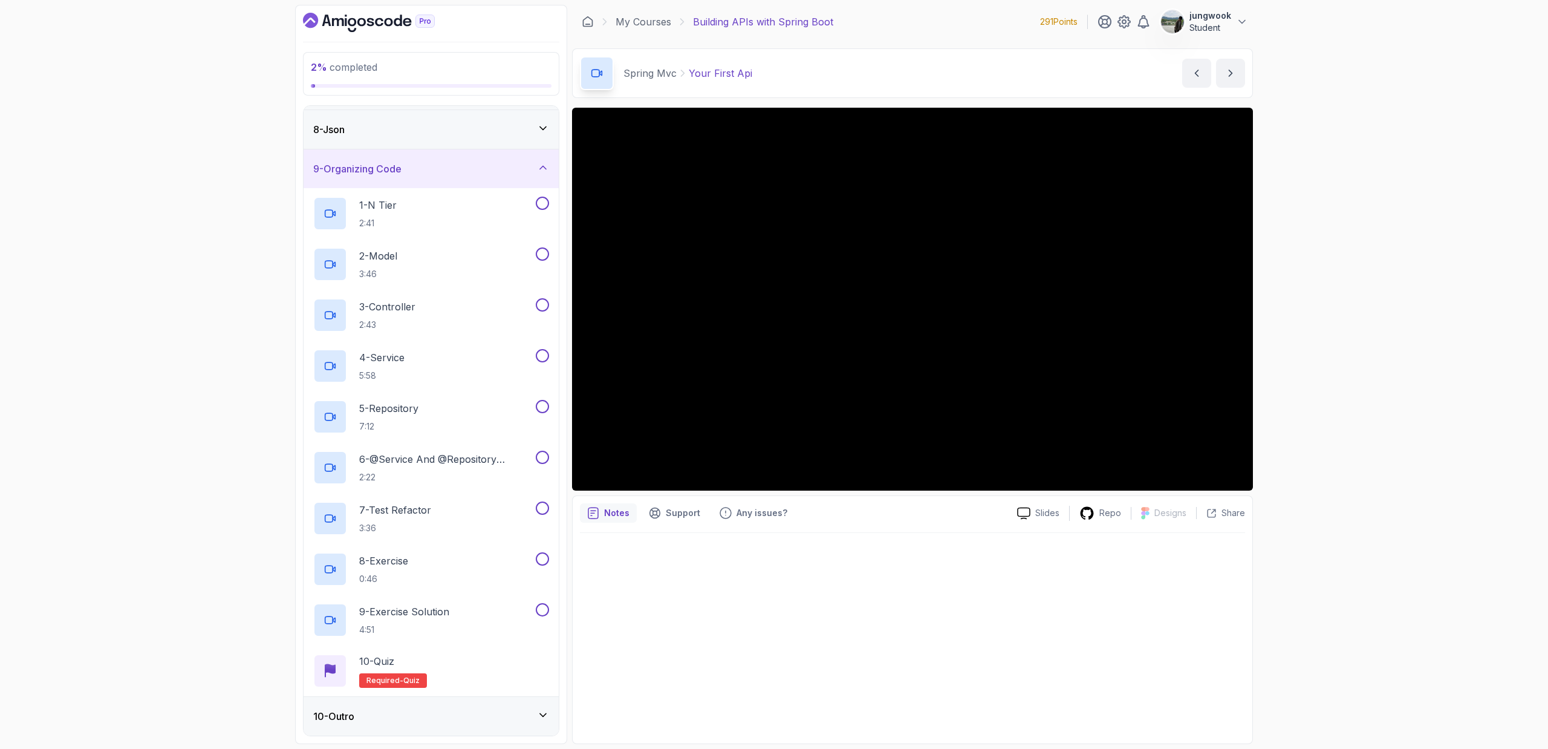
click at [388, 709] on div "10 - Outro" at bounding box center [431, 716] width 236 height 15
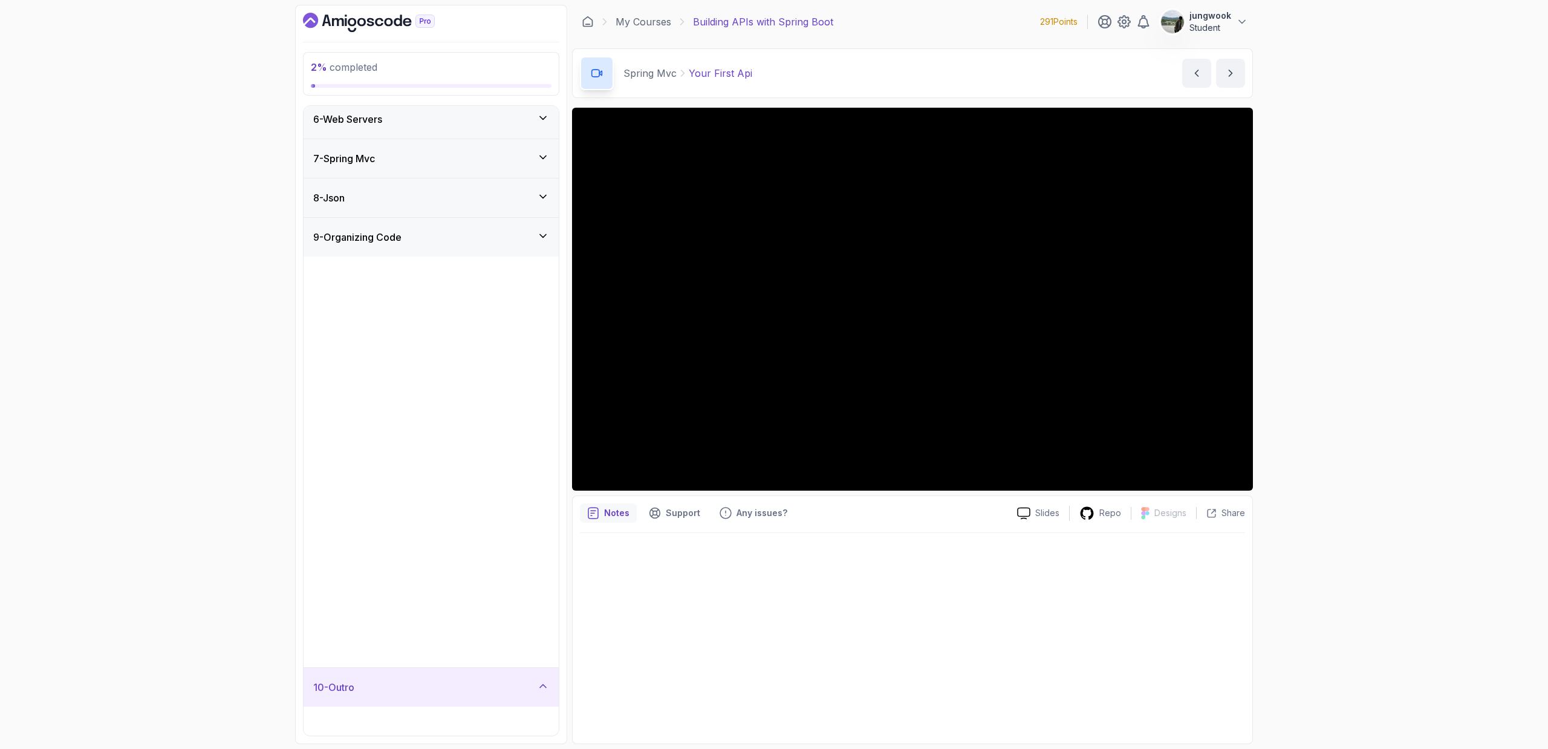
scroll to position [0, 0]
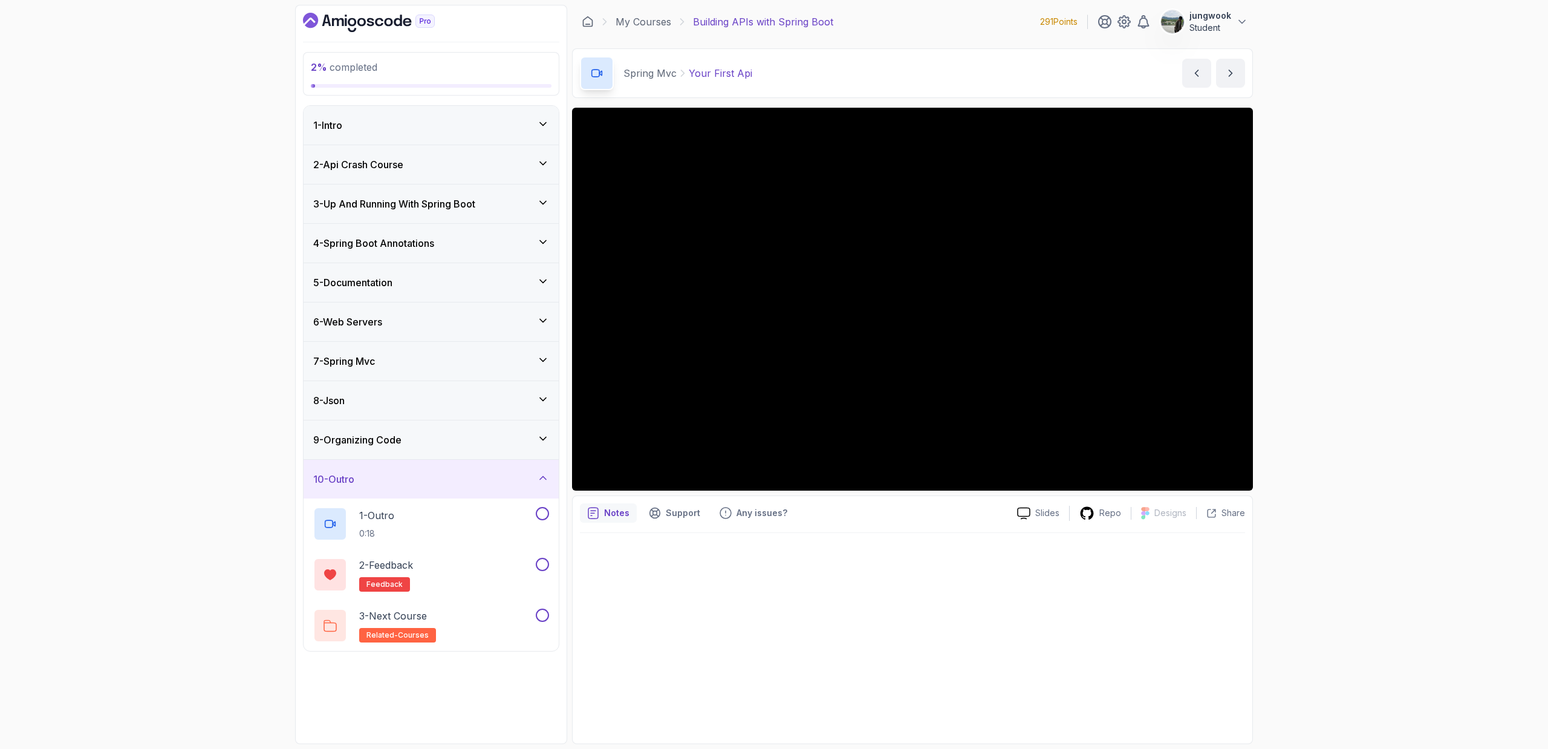
click at [494, 428] on div "9 - Organizing Code" at bounding box center [431, 439] width 255 height 39
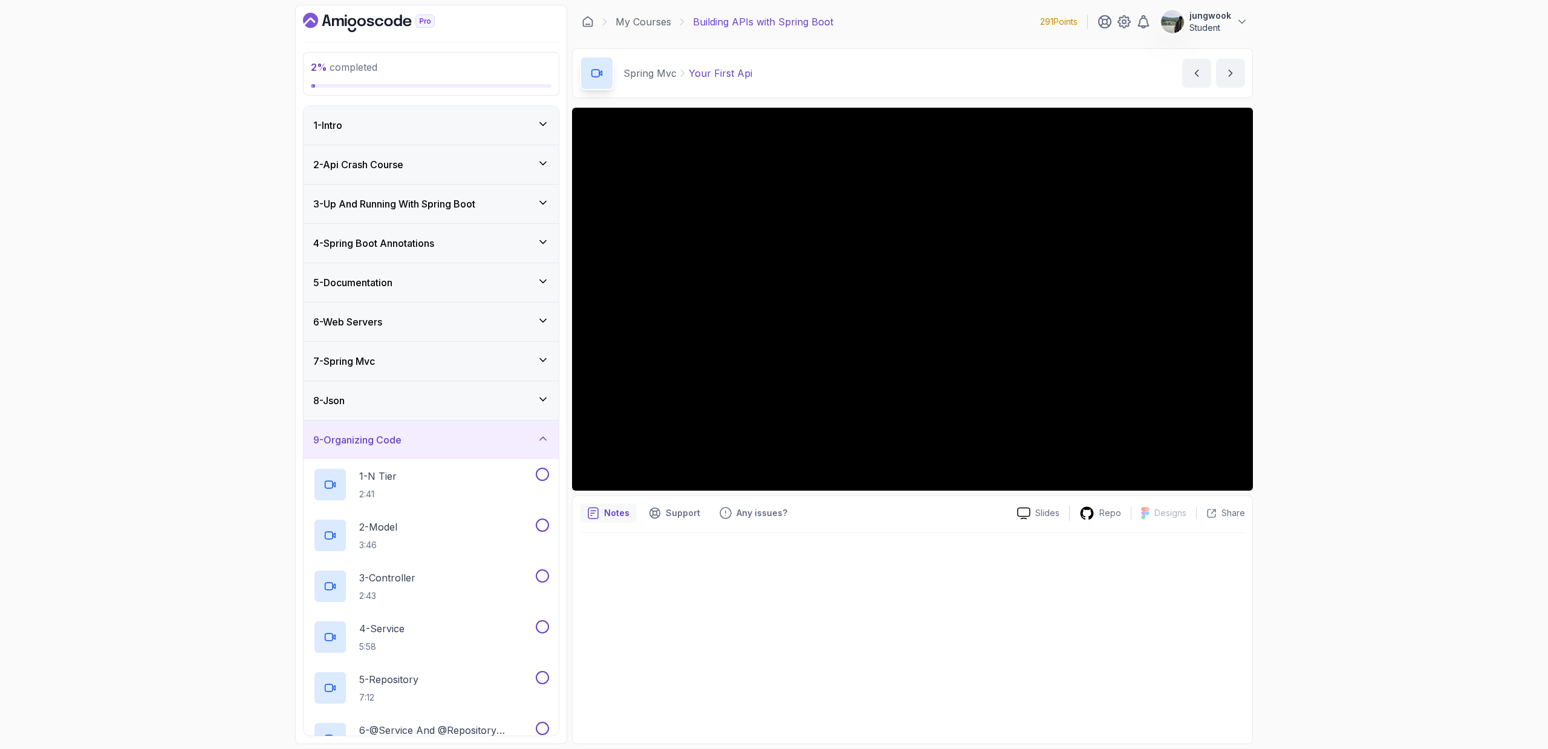
click at [482, 389] on div "8 - Json" at bounding box center [431, 400] width 255 height 39
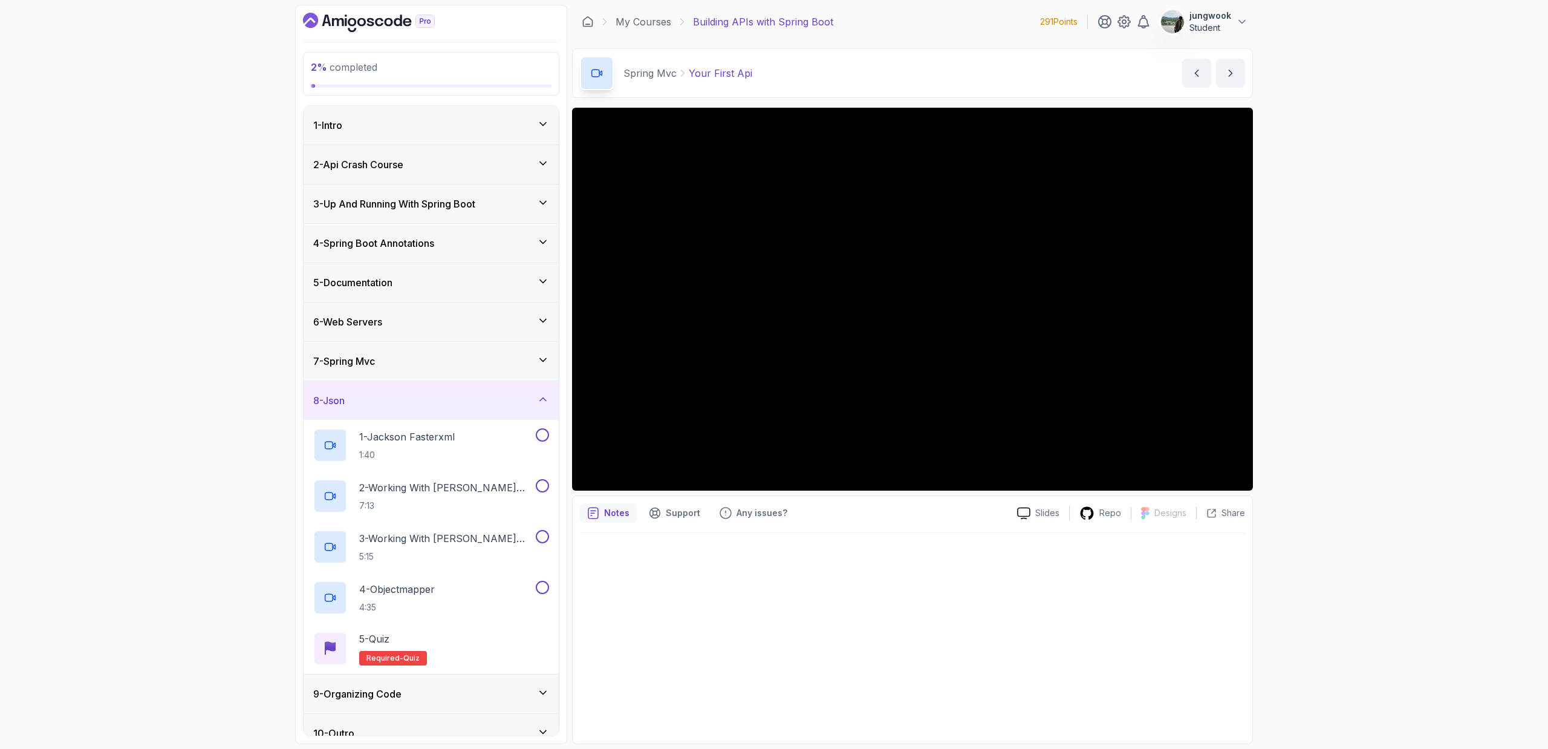
click at [493, 363] on div "7 - Spring Mvc" at bounding box center [431, 361] width 236 height 15
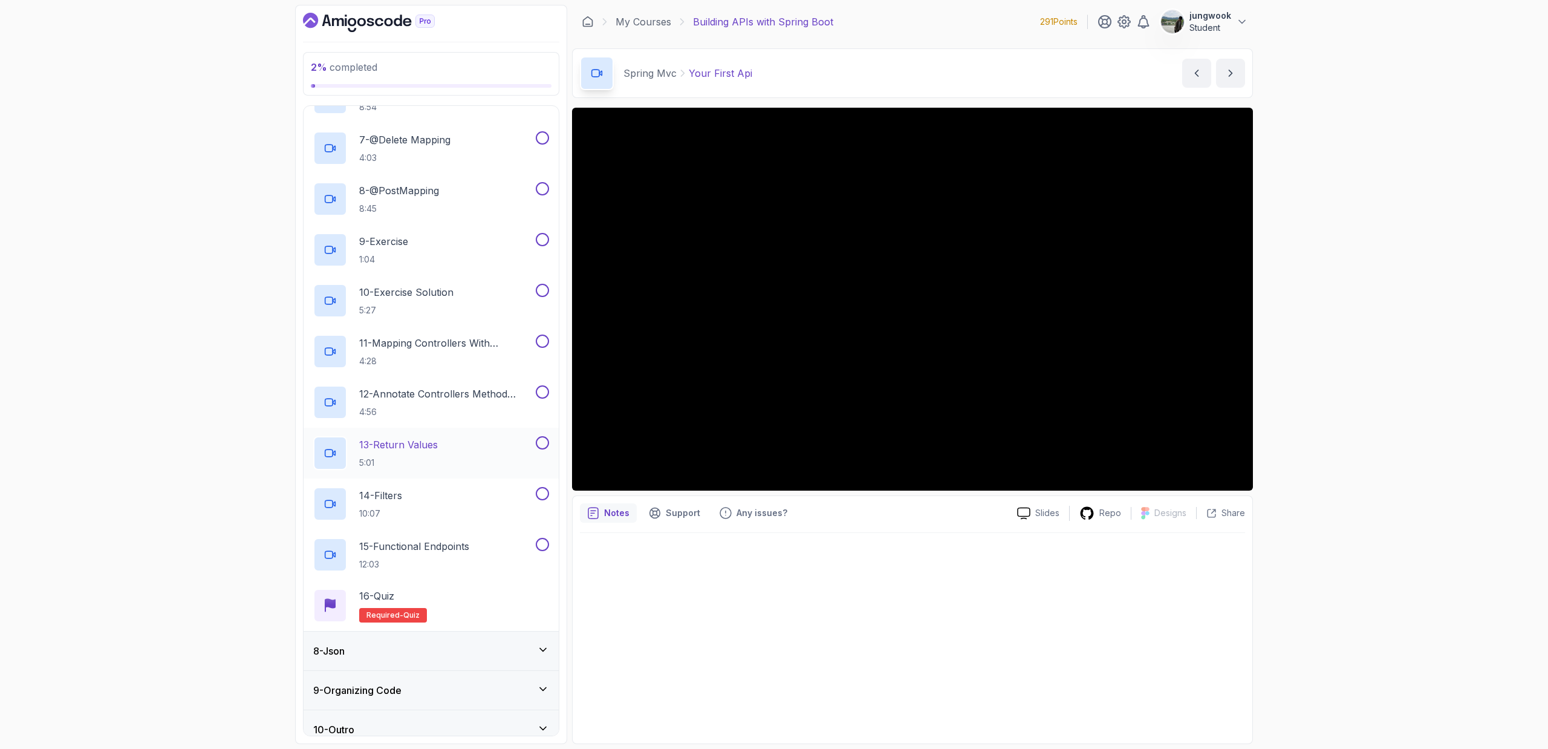
scroll to position [576, 0]
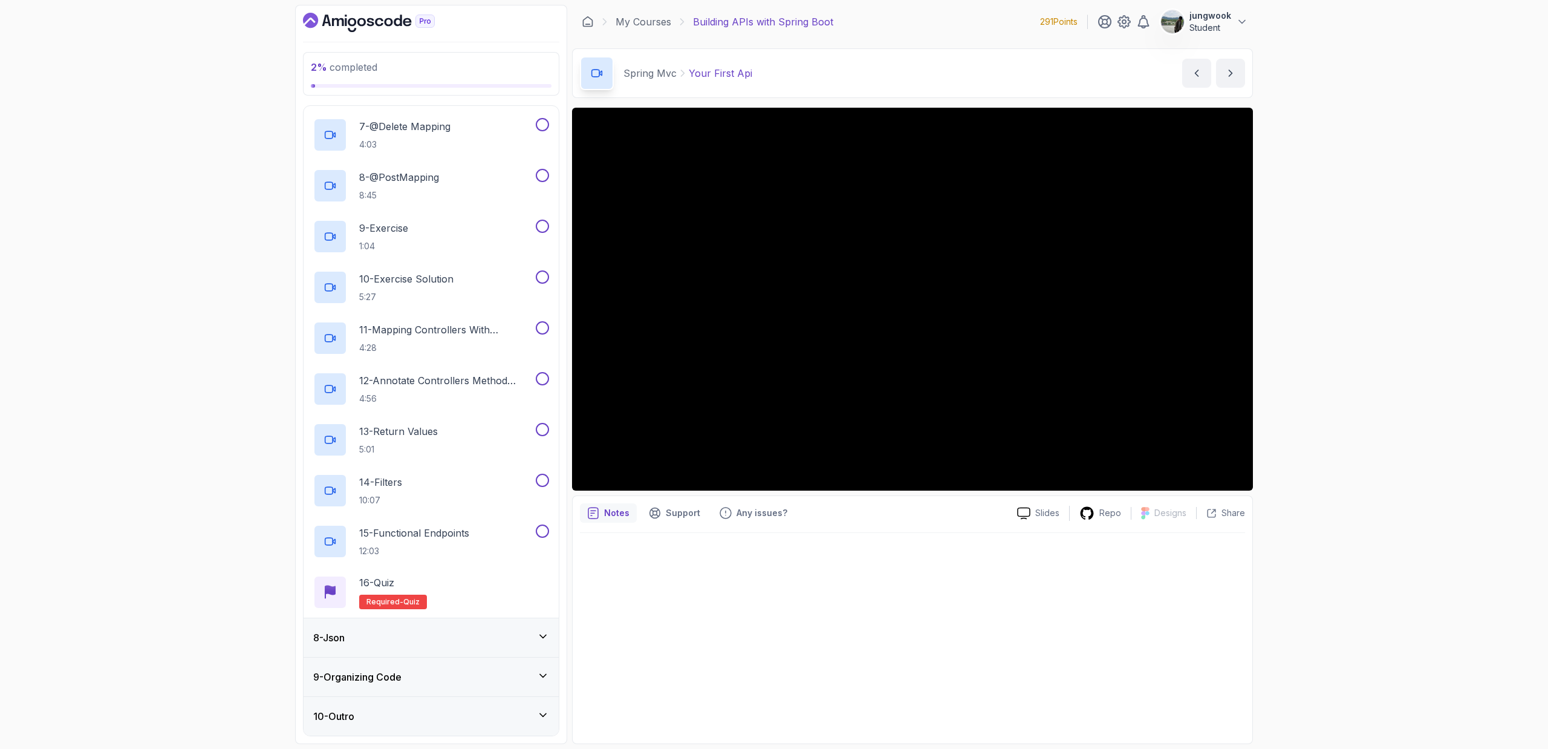
click at [513, 630] on div "8 - Json" at bounding box center [431, 637] width 236 height 15
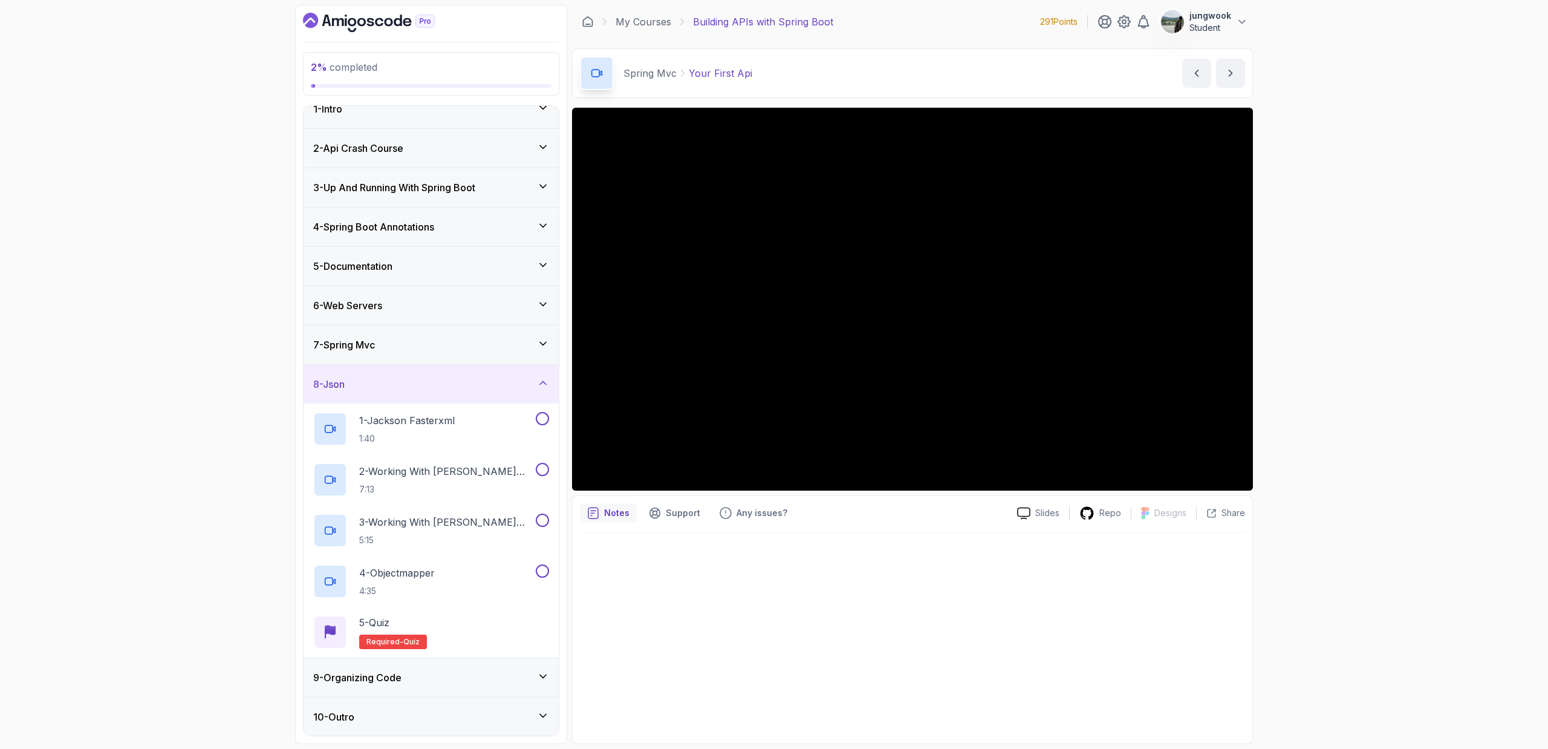
scroll to position [17, 0]
click at [480, 691] on div "9 - Organizing Code" at bounding box center [431, 676] width 255 height 39
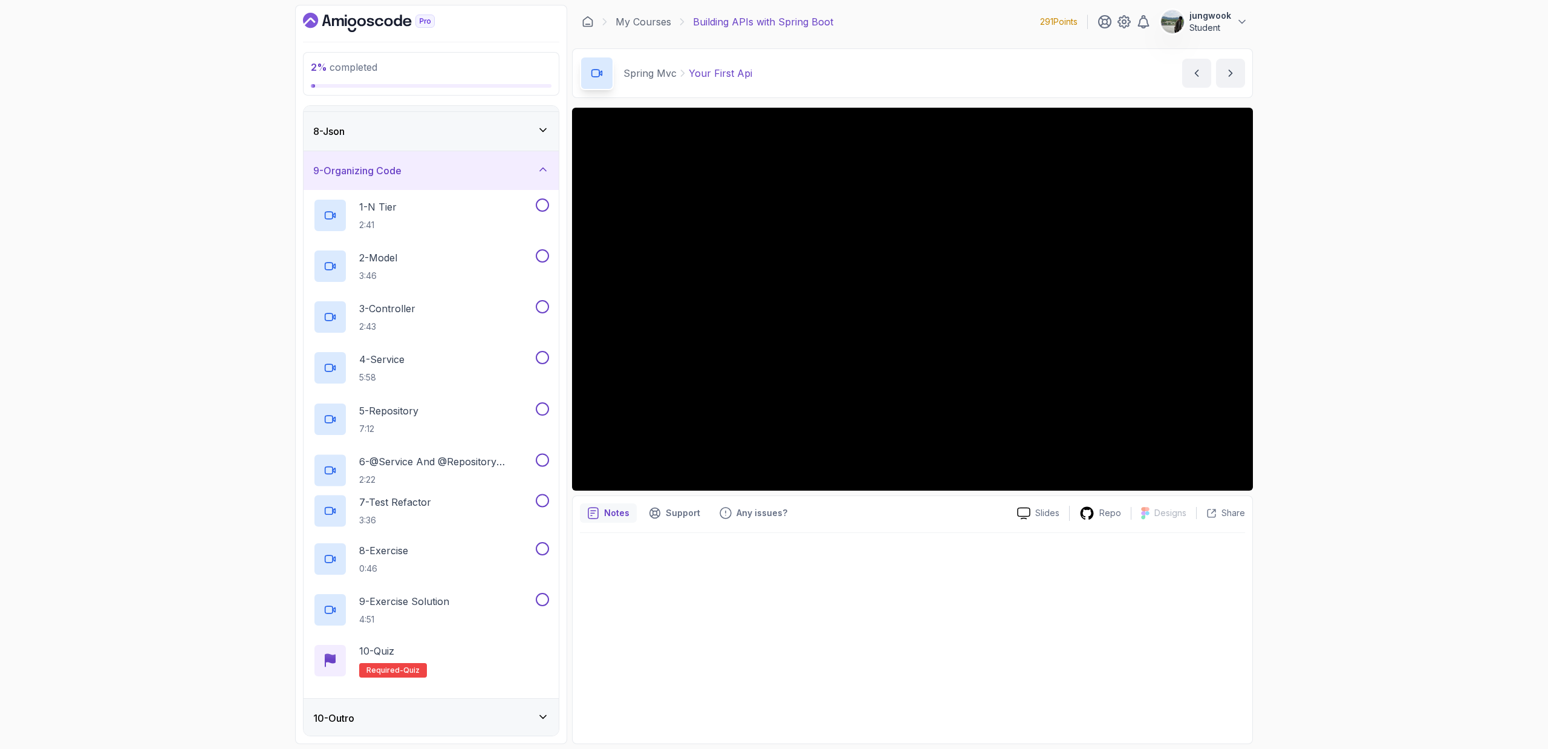
scroll to position [271, 0]
click at [449, 726] on div "10 - Outro" at bounding box center [431, 716] width 255 height 39
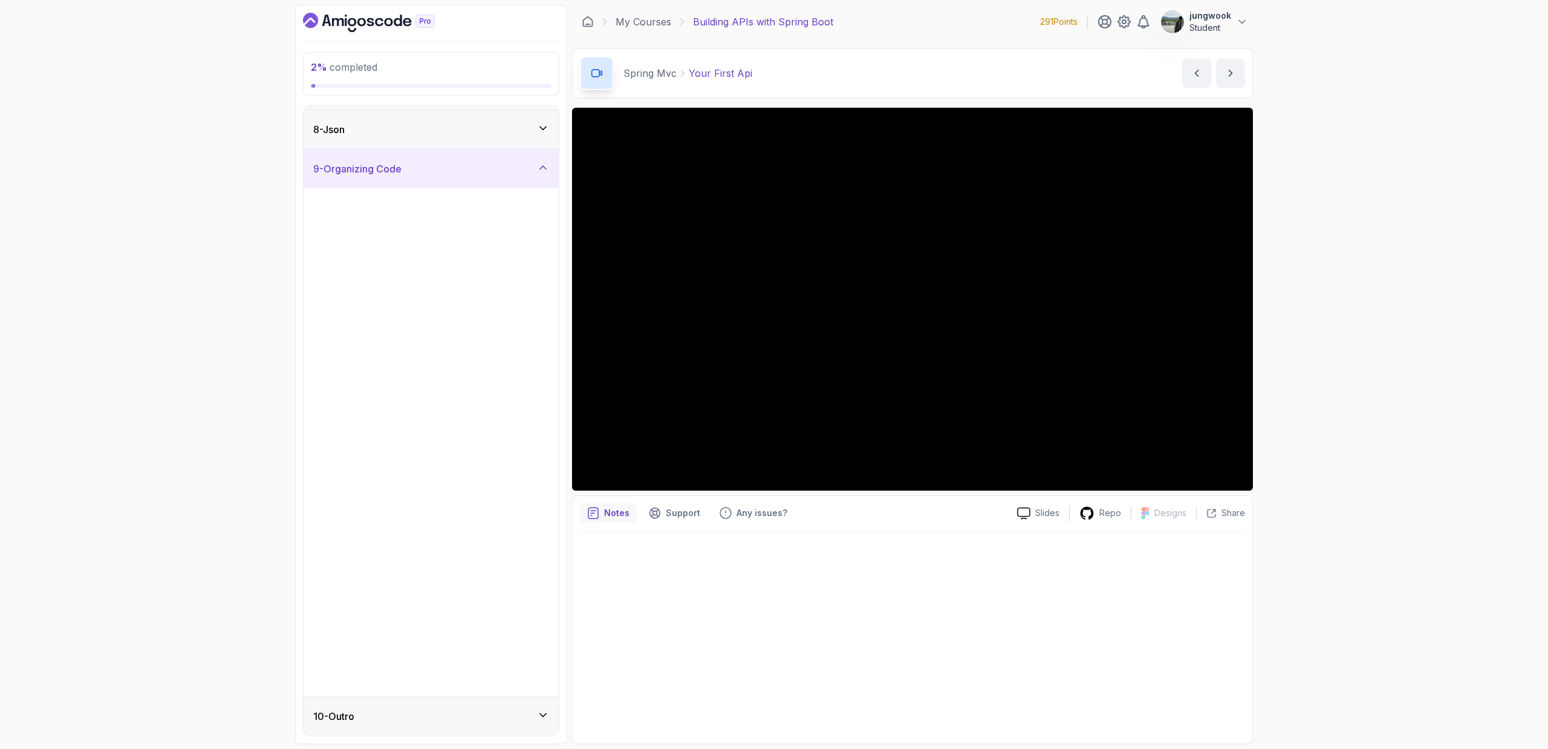
scroll to position [0, 0]
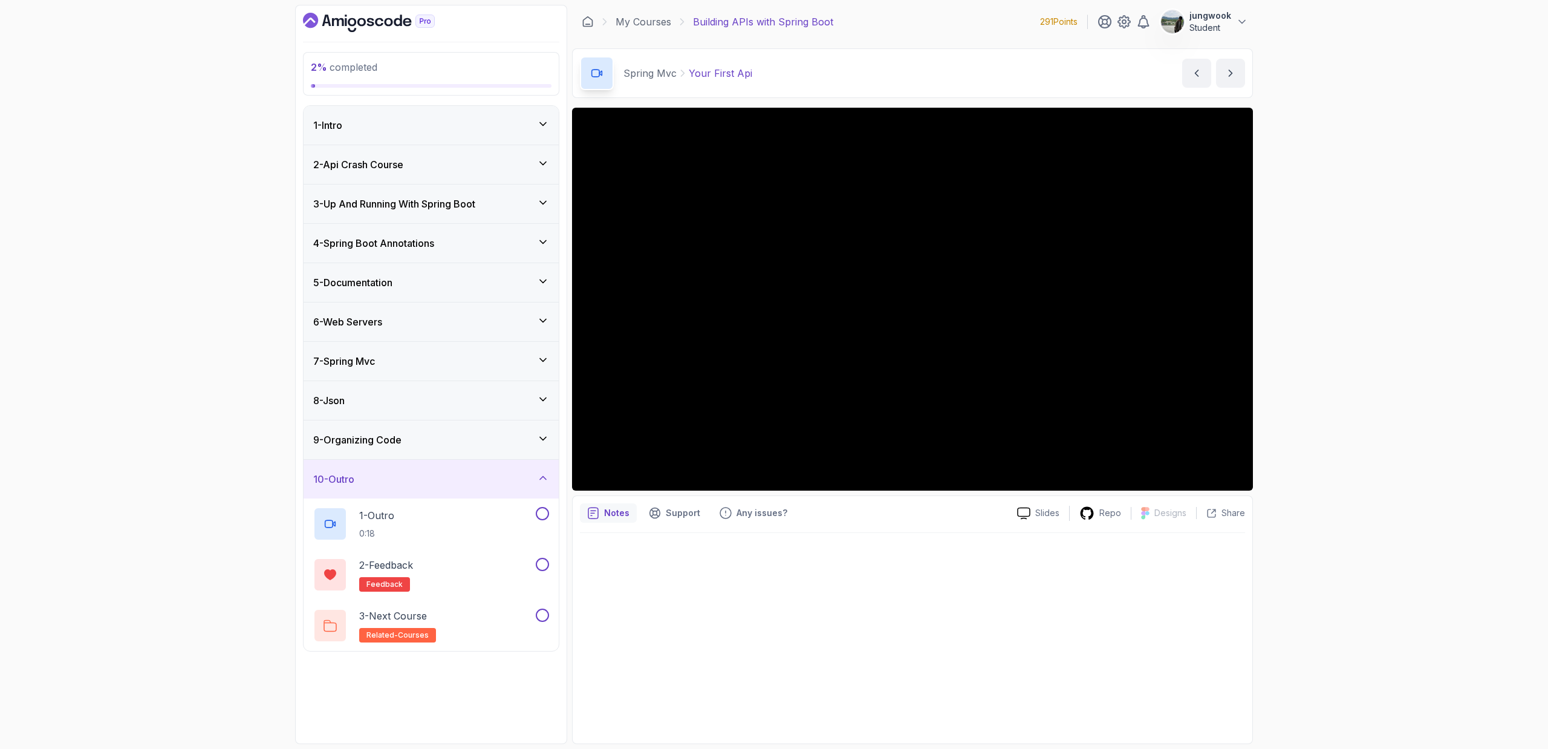
click at [524, 448] on div "9 - Organizing Code" at bounding box center [431, 439] width 255 height 39
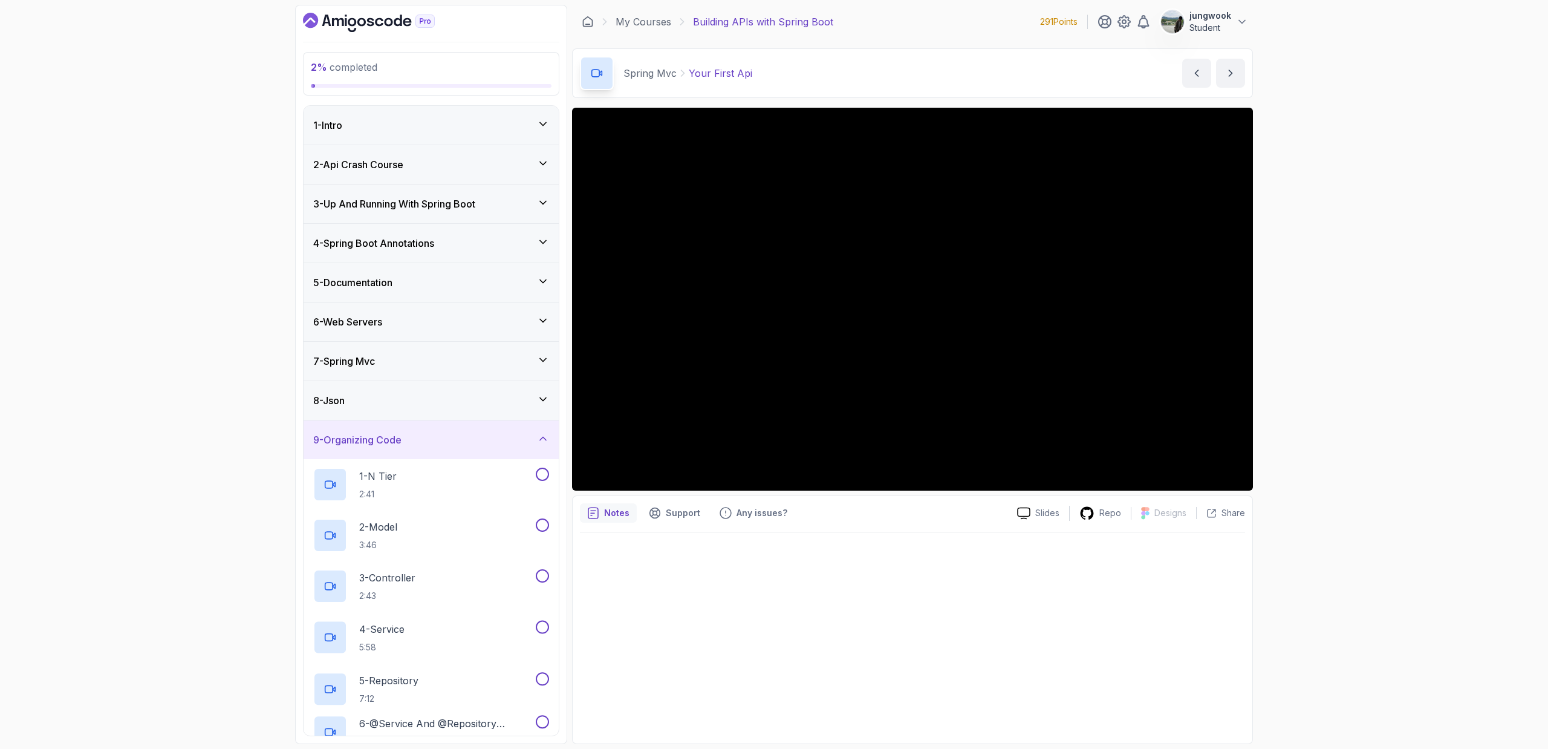
click at [514, 390] on div "8 - Json" at bounding box center [431, 400] width 255 height 39
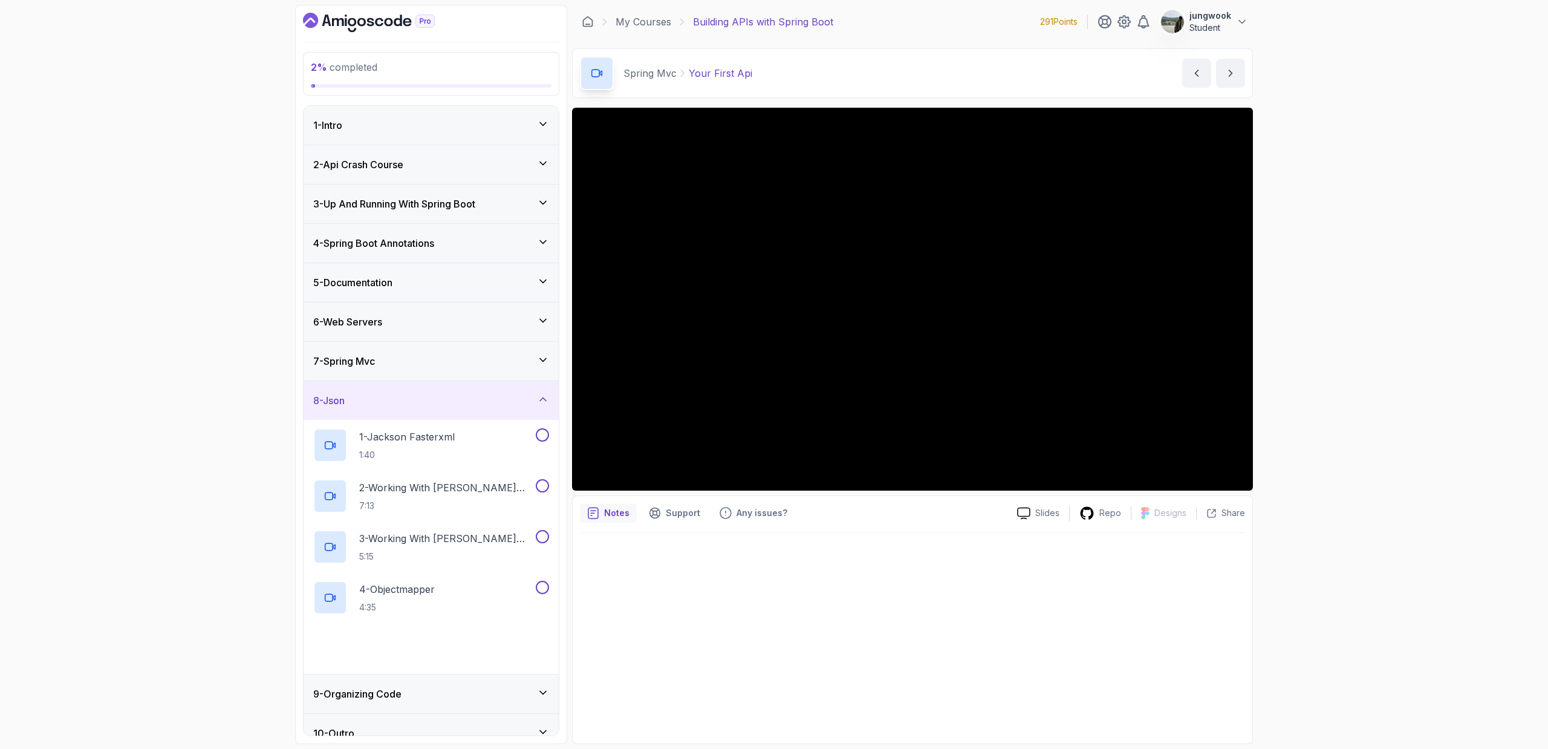
click at [518, 372] on div "7 - Spring Mvc" at bounding box center [431, 361] width 255 height 39
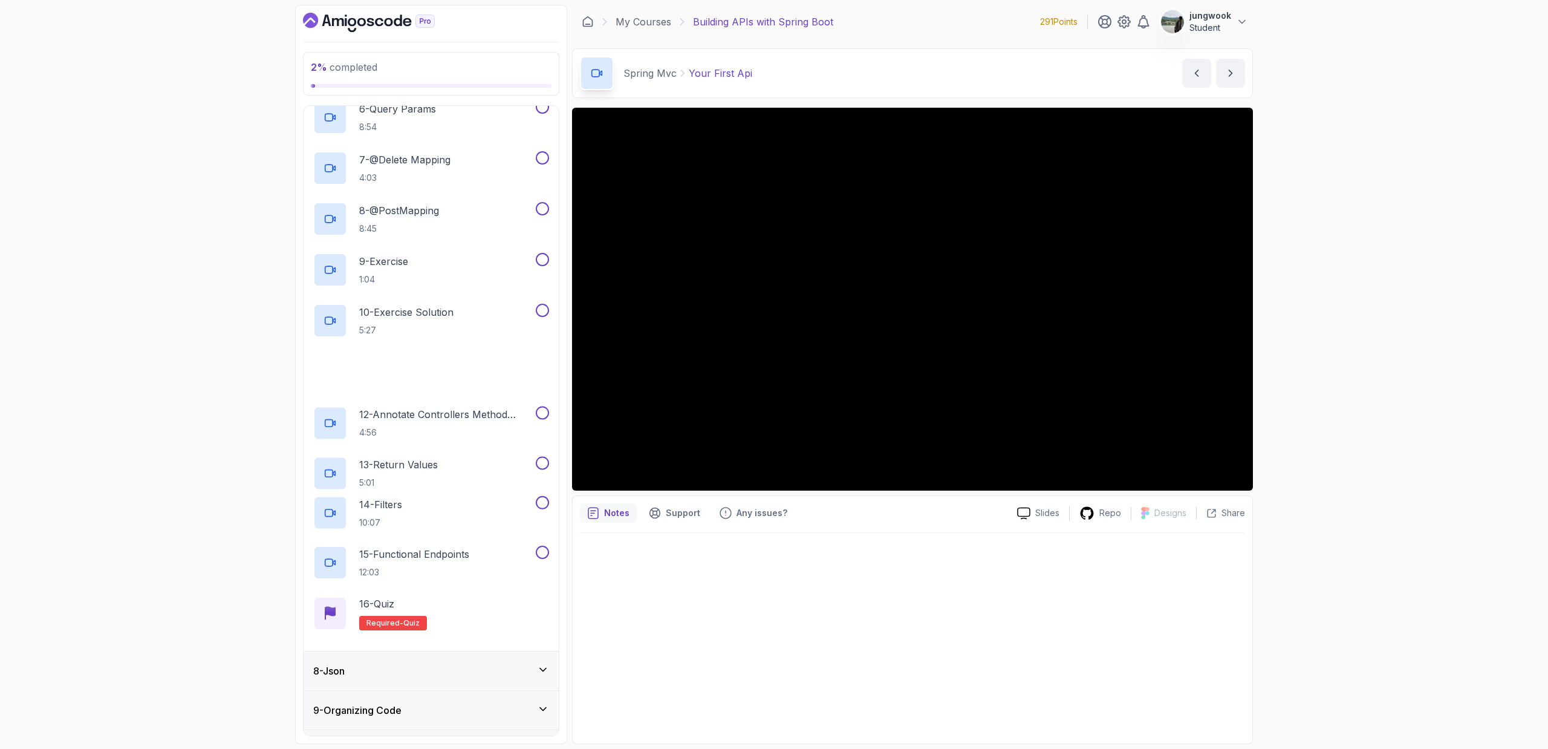
scroll to position [576, 0]
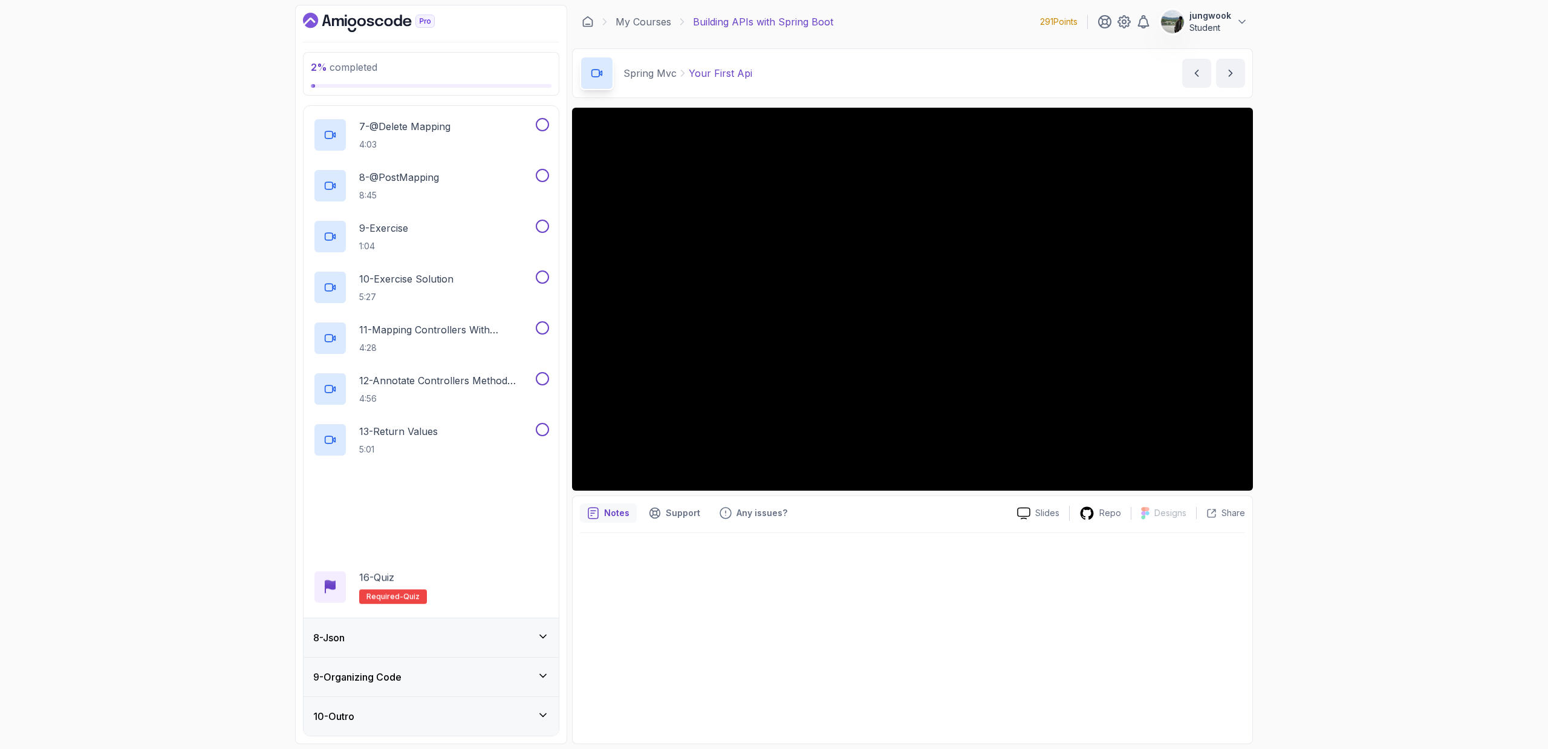
click at [461, 636] on div "8 - Json" at bounding box center [431, 637] width 236 height 15
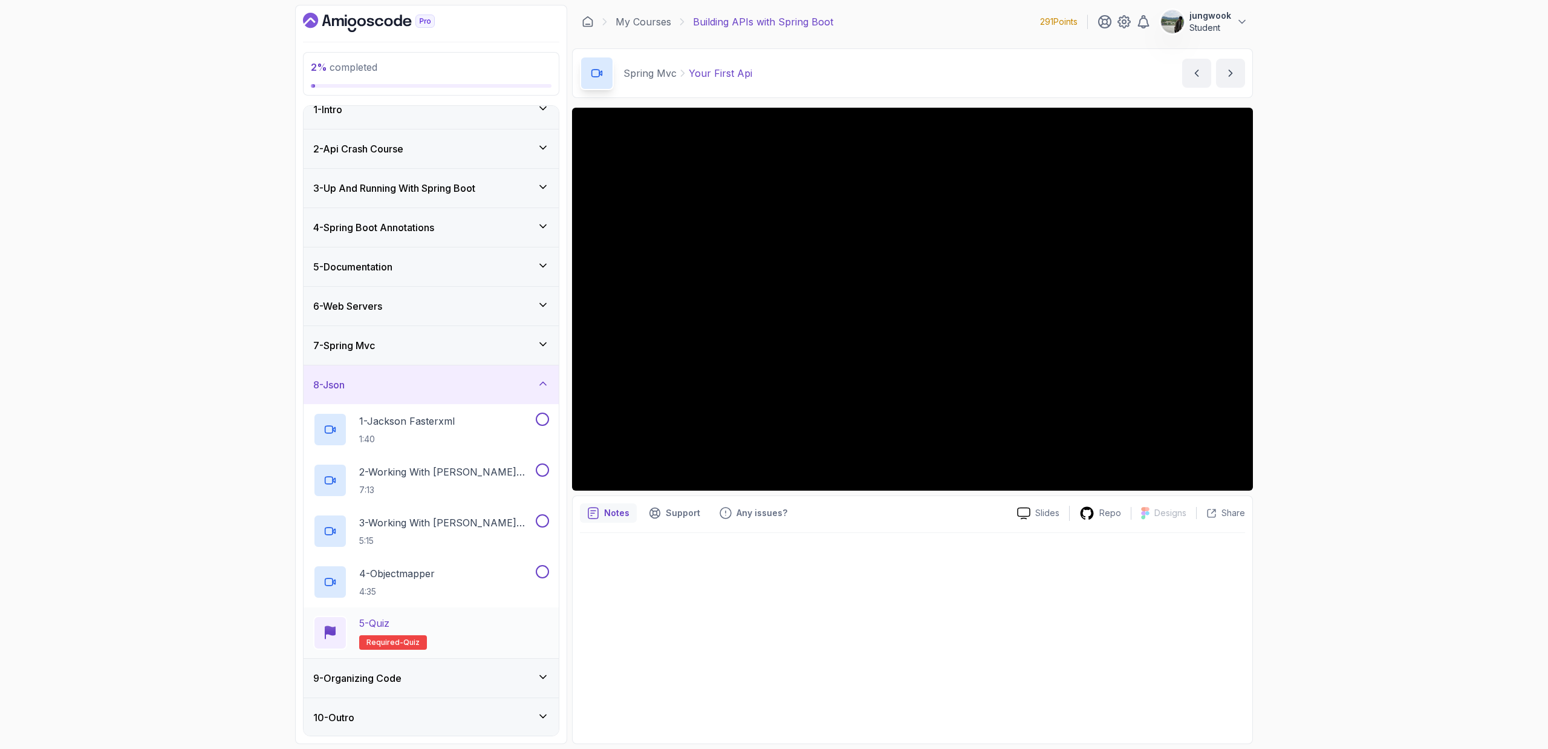
scroll to position [17, 0]
click at [454, 672] on div "9 - Organizing Code" at bounding box center [431, 676] width 236 height 15
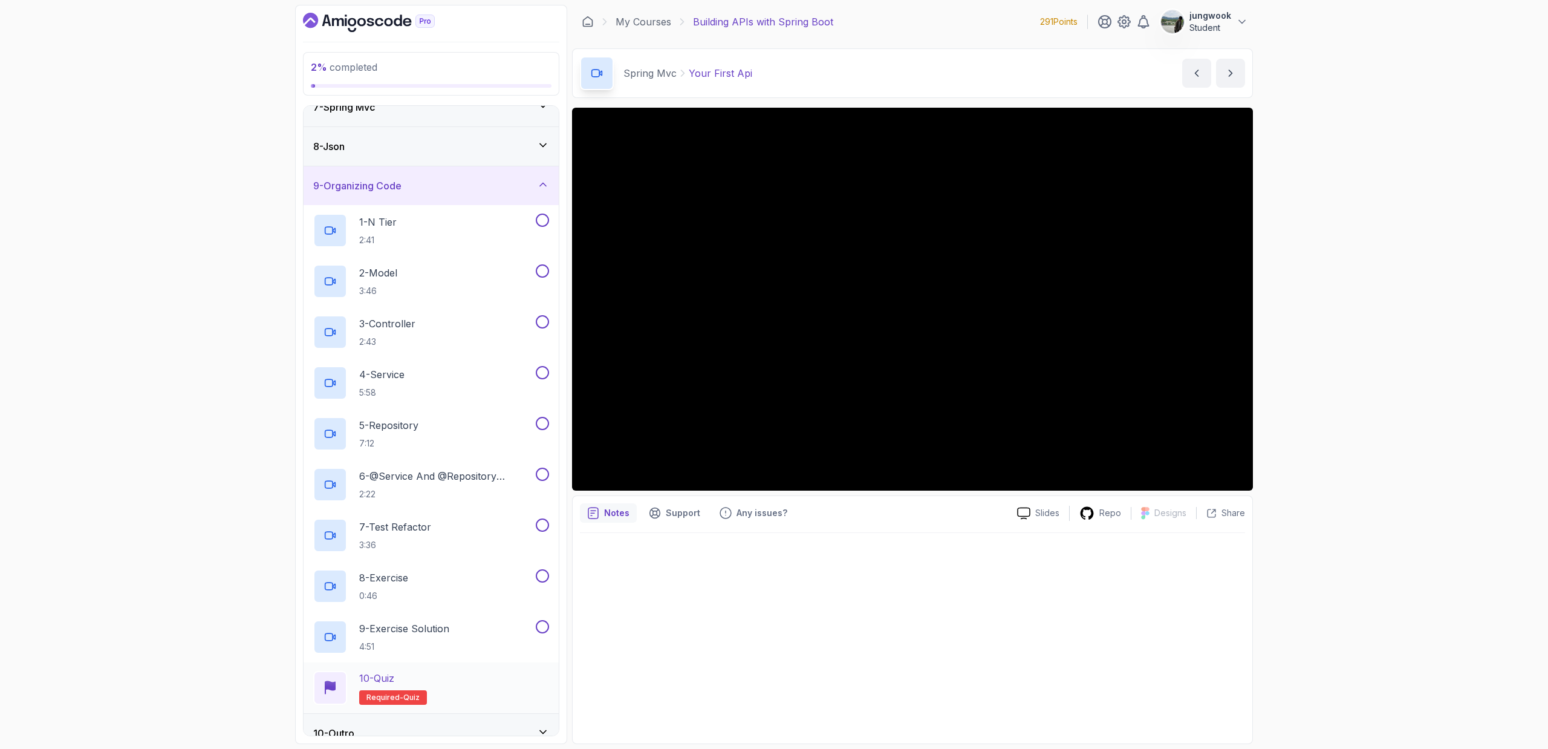
scroll to position [271, 0]
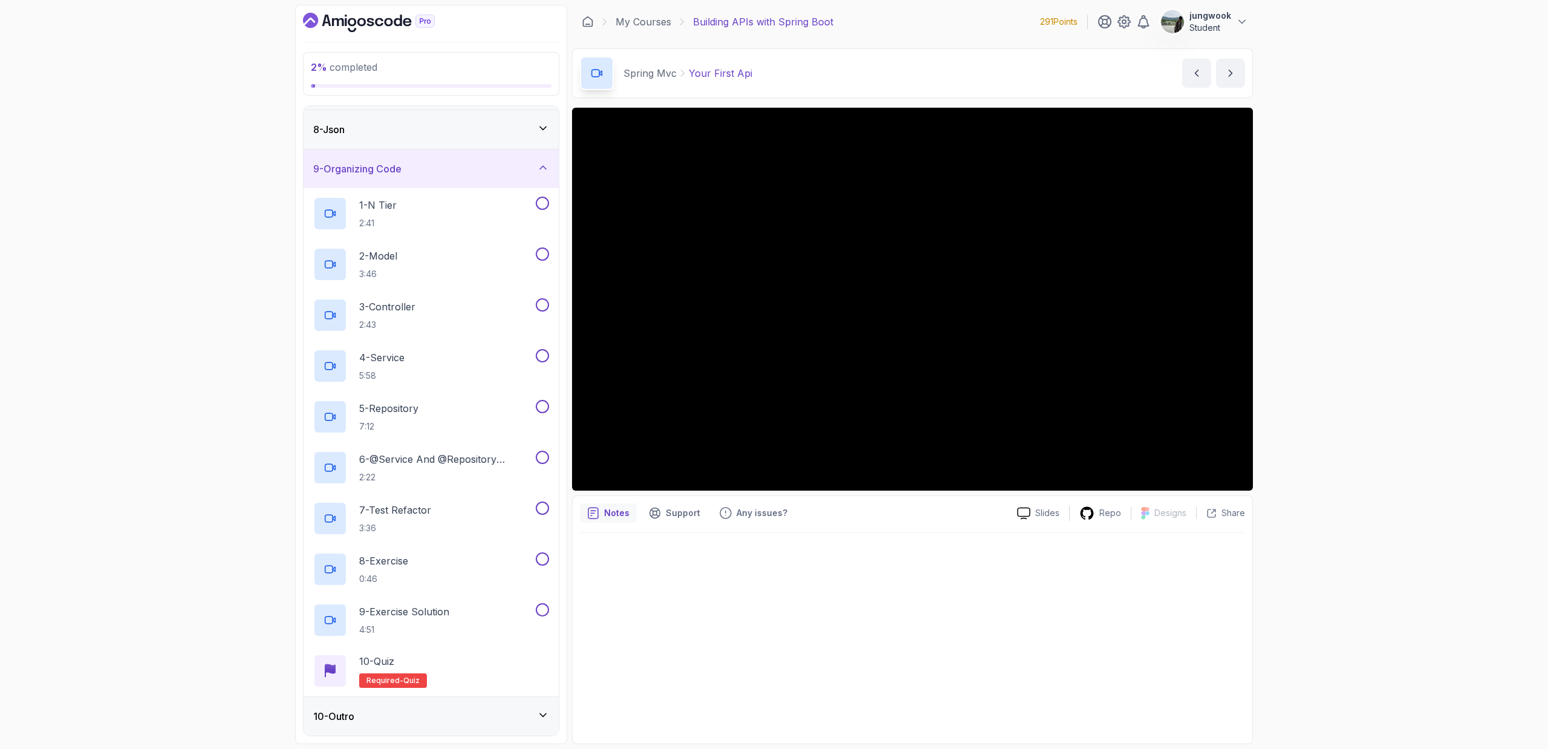
click at [452, 707] on div "10 - Outro" at bounding box center [431, 716] width 255 height 39
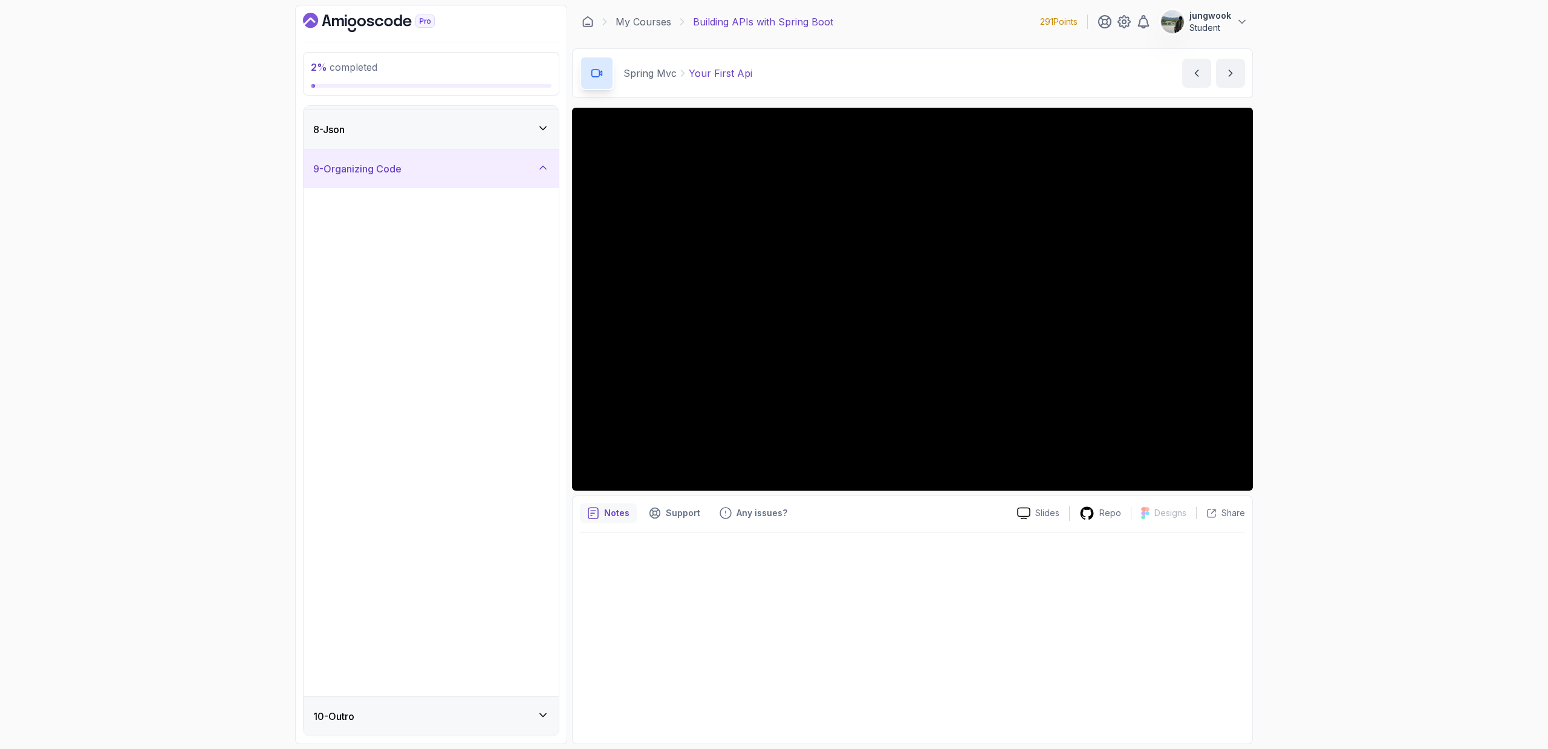
scroll to position [0, 0]
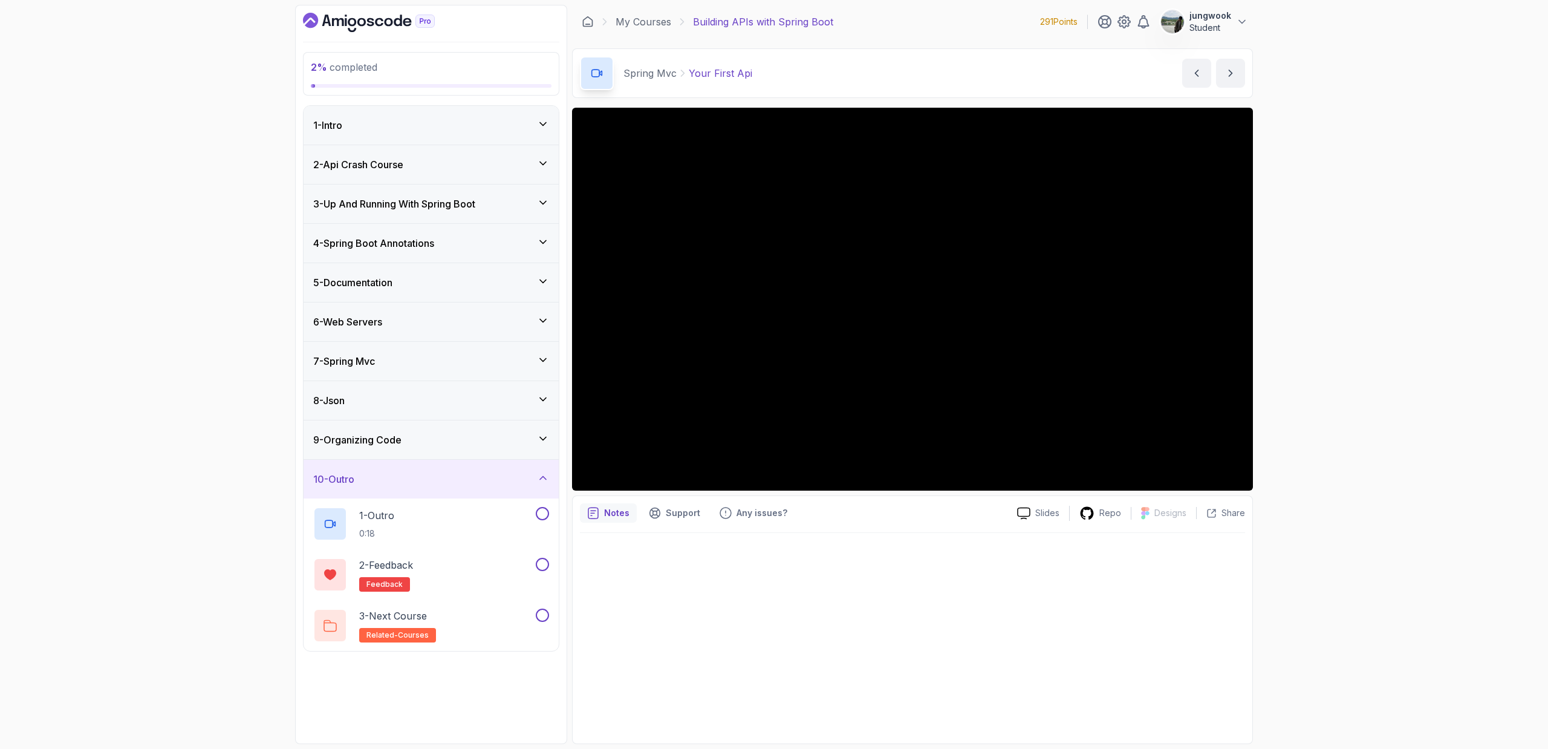
click at [505, 310] on div "6 - Web Servers" at bounding box center [431, 321] width 255 height 39
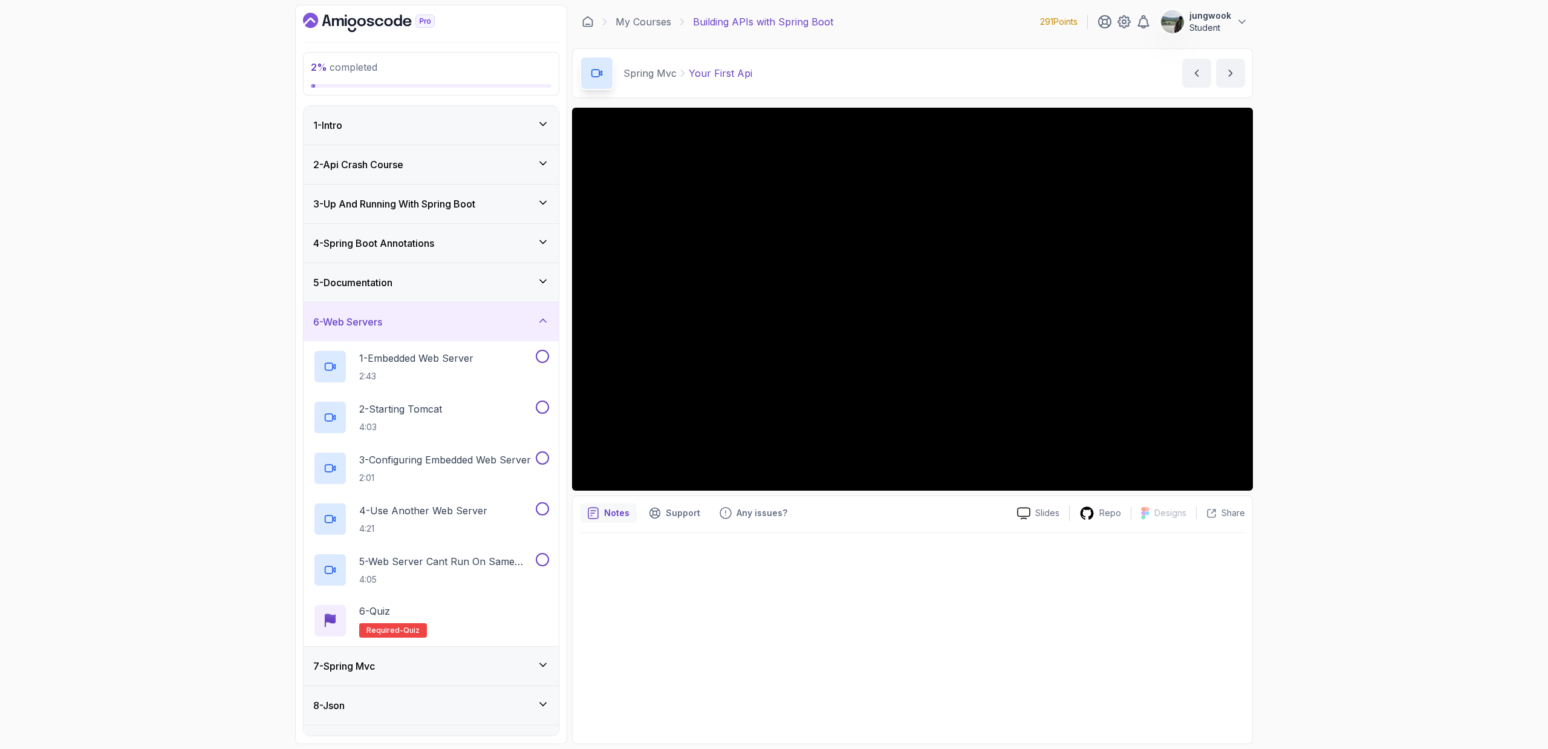
click at [525, 672] on div "7 - Spring Mvc" at bounding box center [431, 666] width 236 height 15
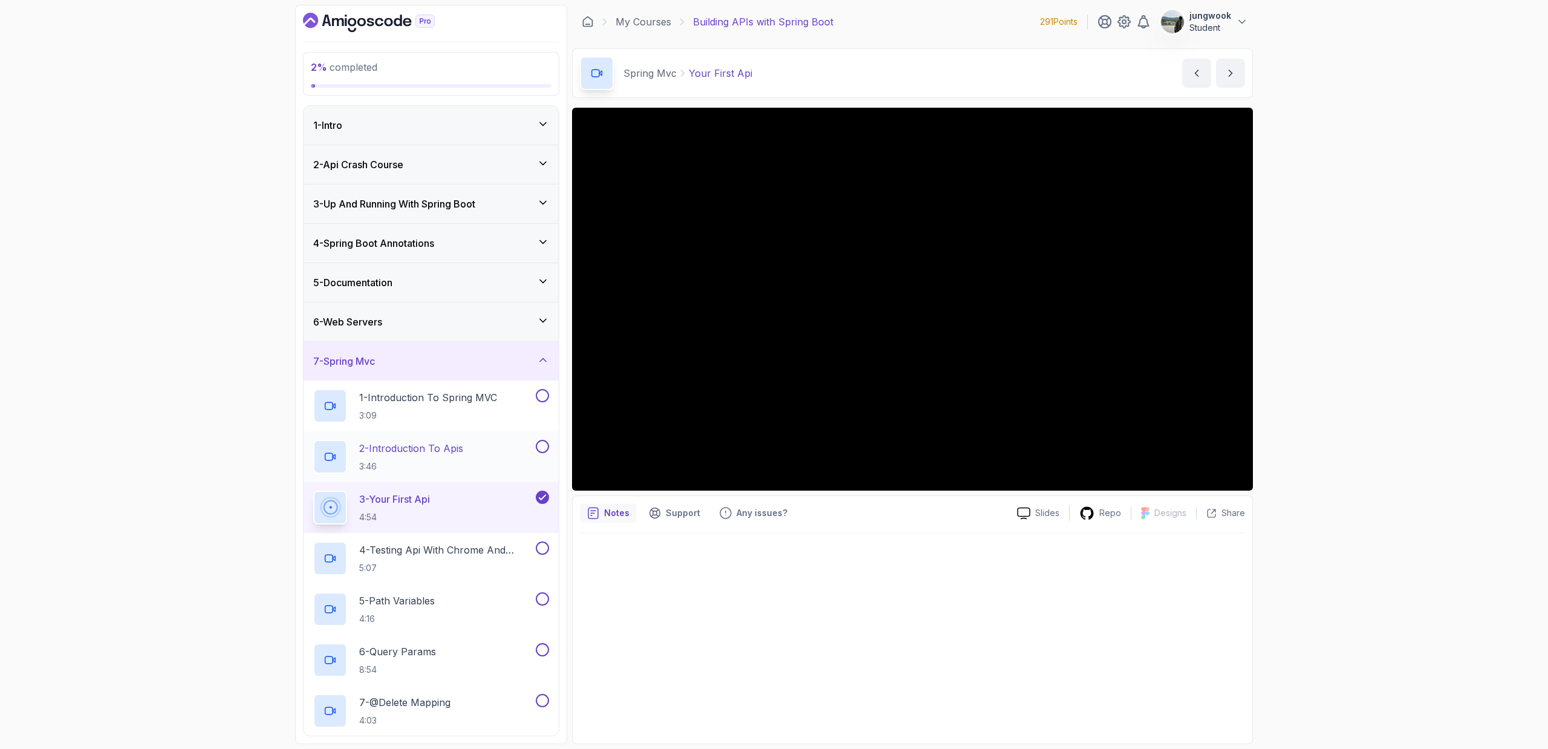
click at [425, 452] on p "2 - Introduction To Apis" at bounding box center [411, 448] width 104 height 15
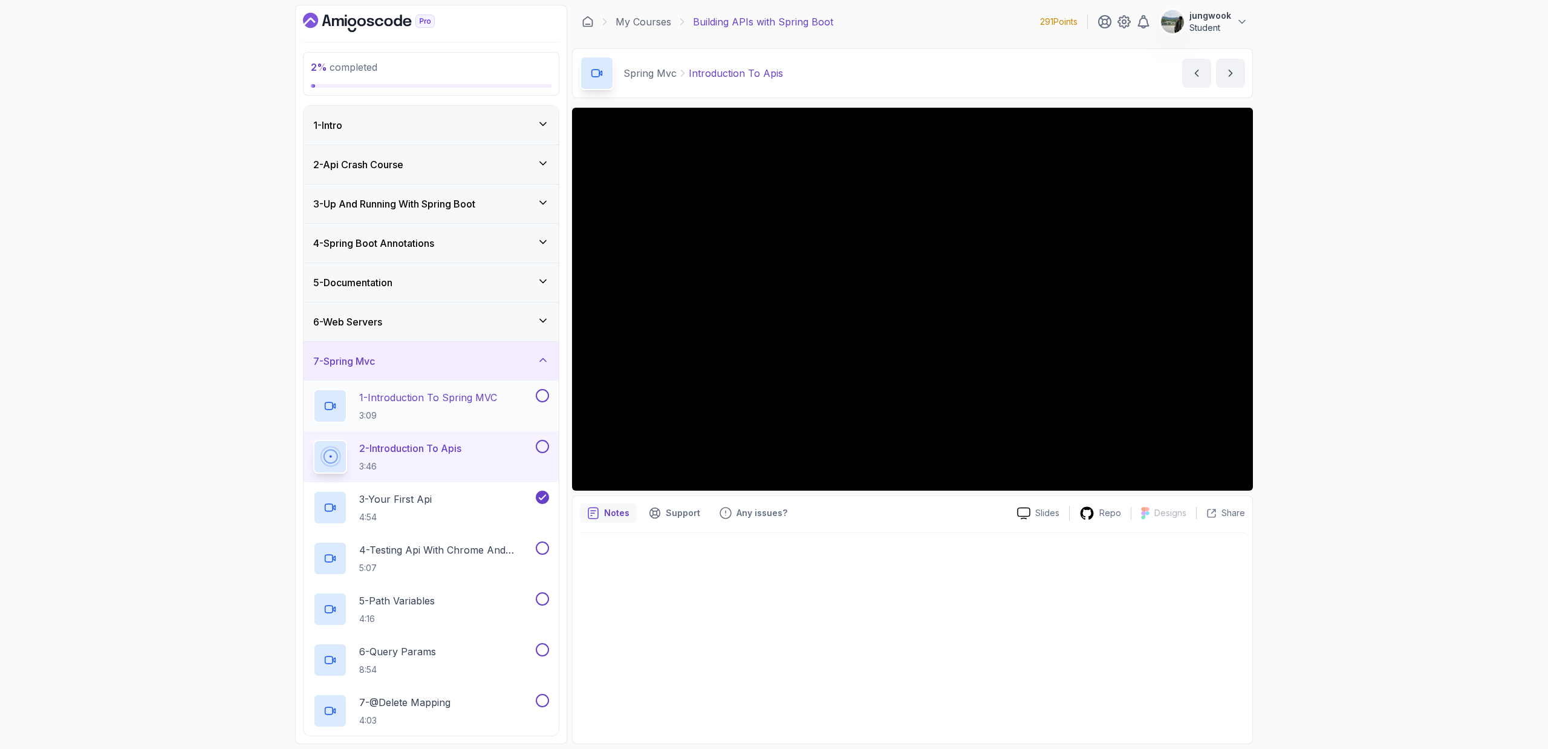
click at [483, 426] on div "1 - Introduction To Spring MVC 3:09" at bounding box center [431, 405] width 255 height 51
click at [493, 393] on p "1 - Introduction To Spring MVC" at bounding box center [428, 397] width 138 height 15
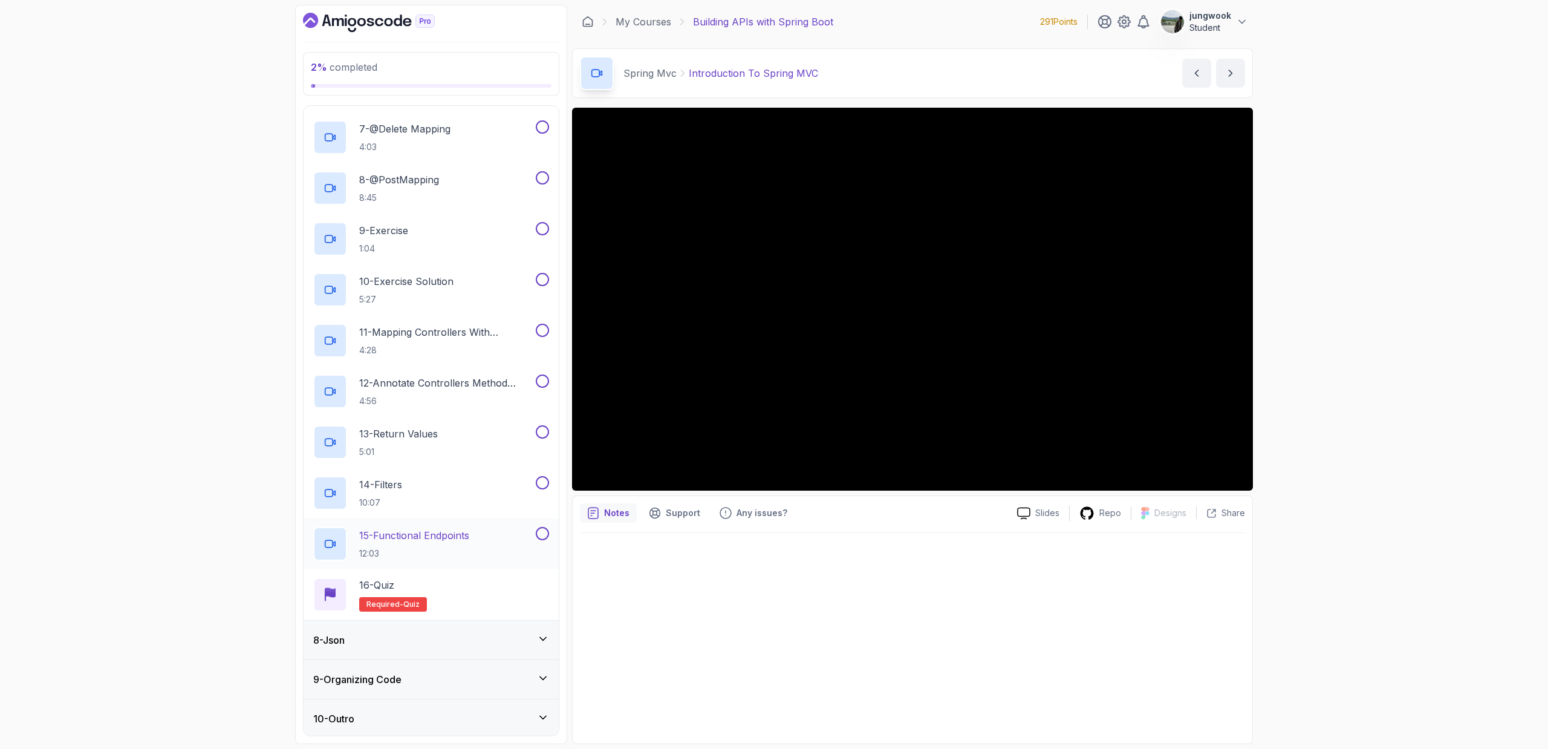
scroll to position [576, 0]
click at [421, 624] on div "8 - Json" at bounding box center [431, 637] width 255 height 39
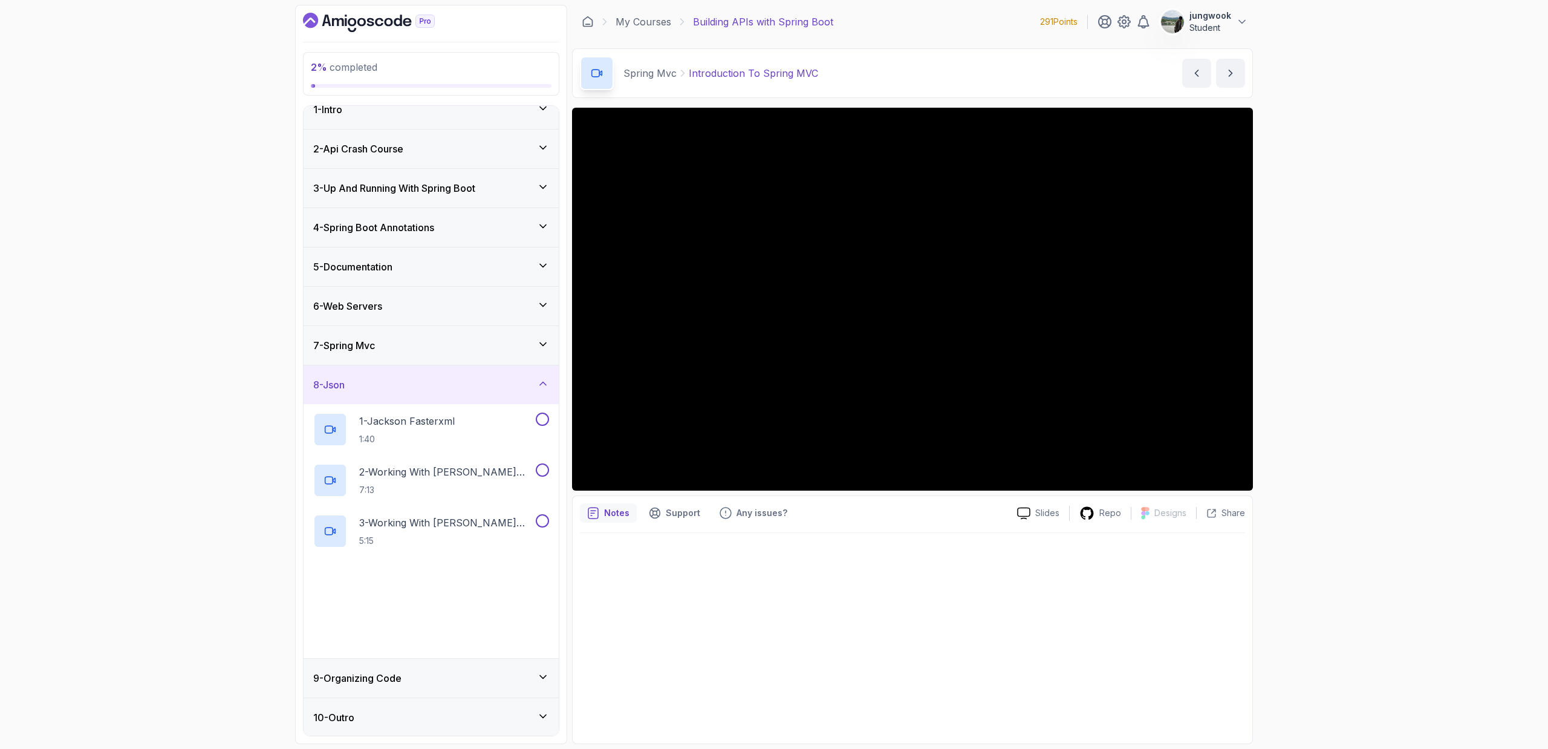
scroll to position [17, 0]
click at [406, 663] on div "9 - Organizing Code" at bounding box center [431, 676] width 255 height 39
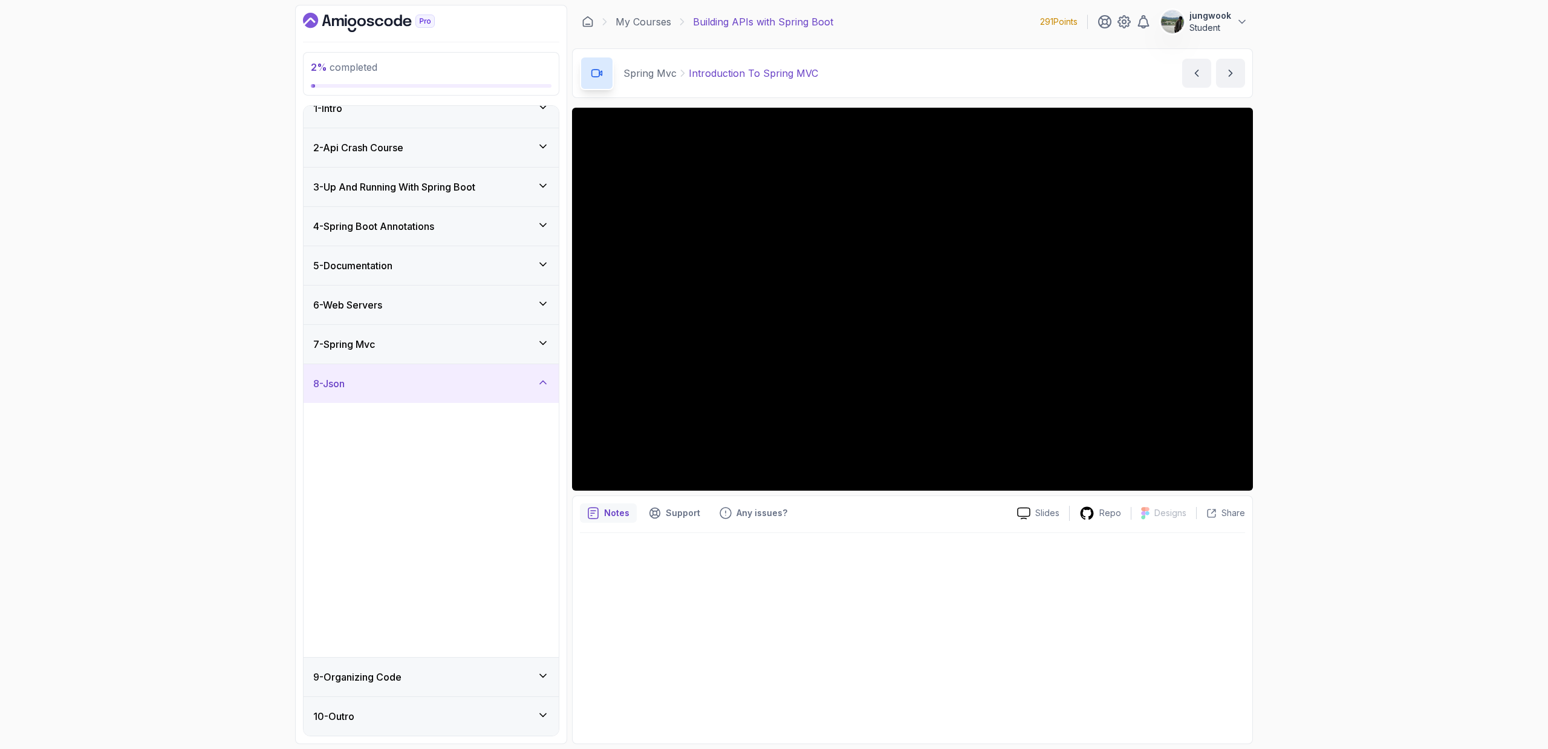
scroll to position [0, 0]
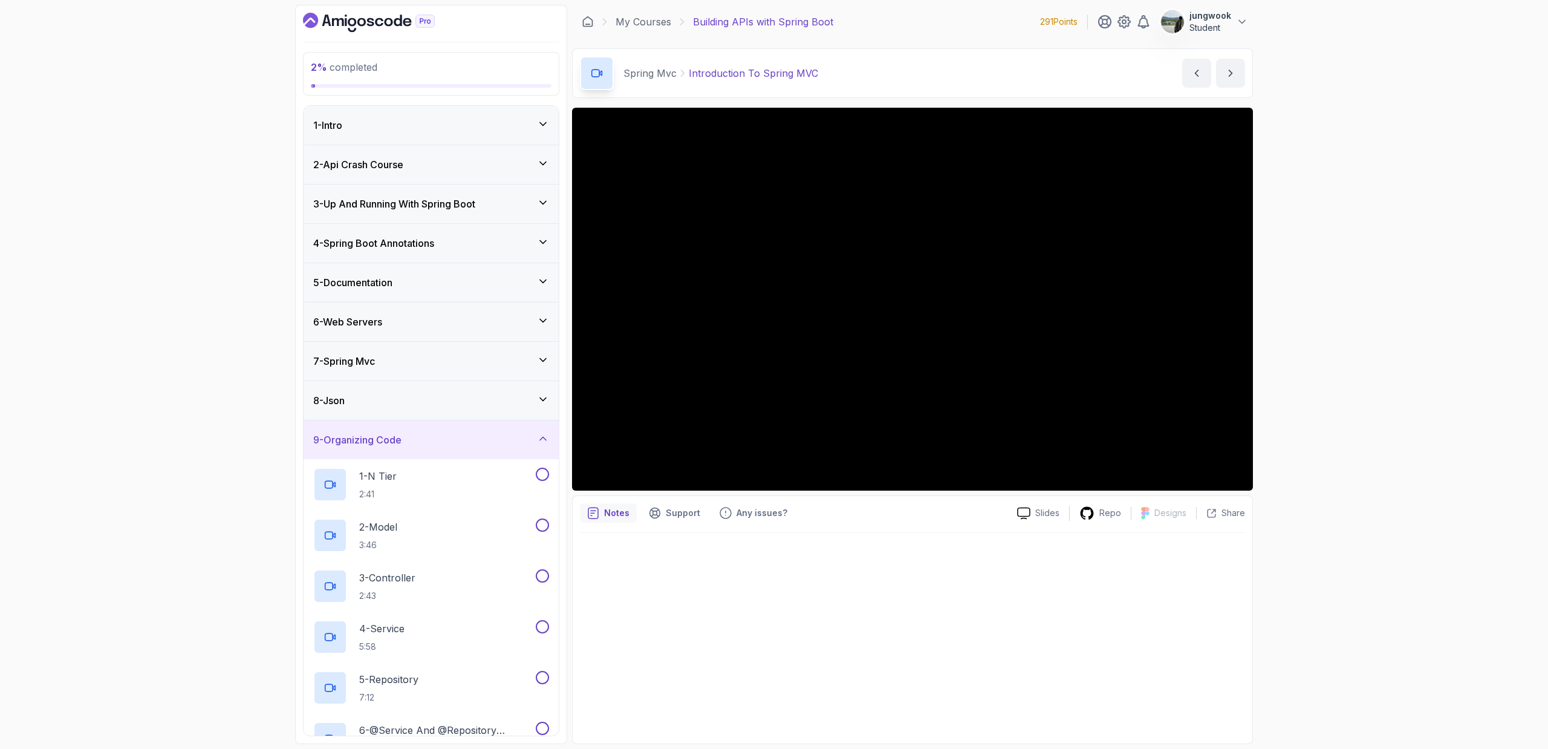
click at [409, 330] on div "6 - Web Servers" at bounding box center [431, 321] width 255 height 39
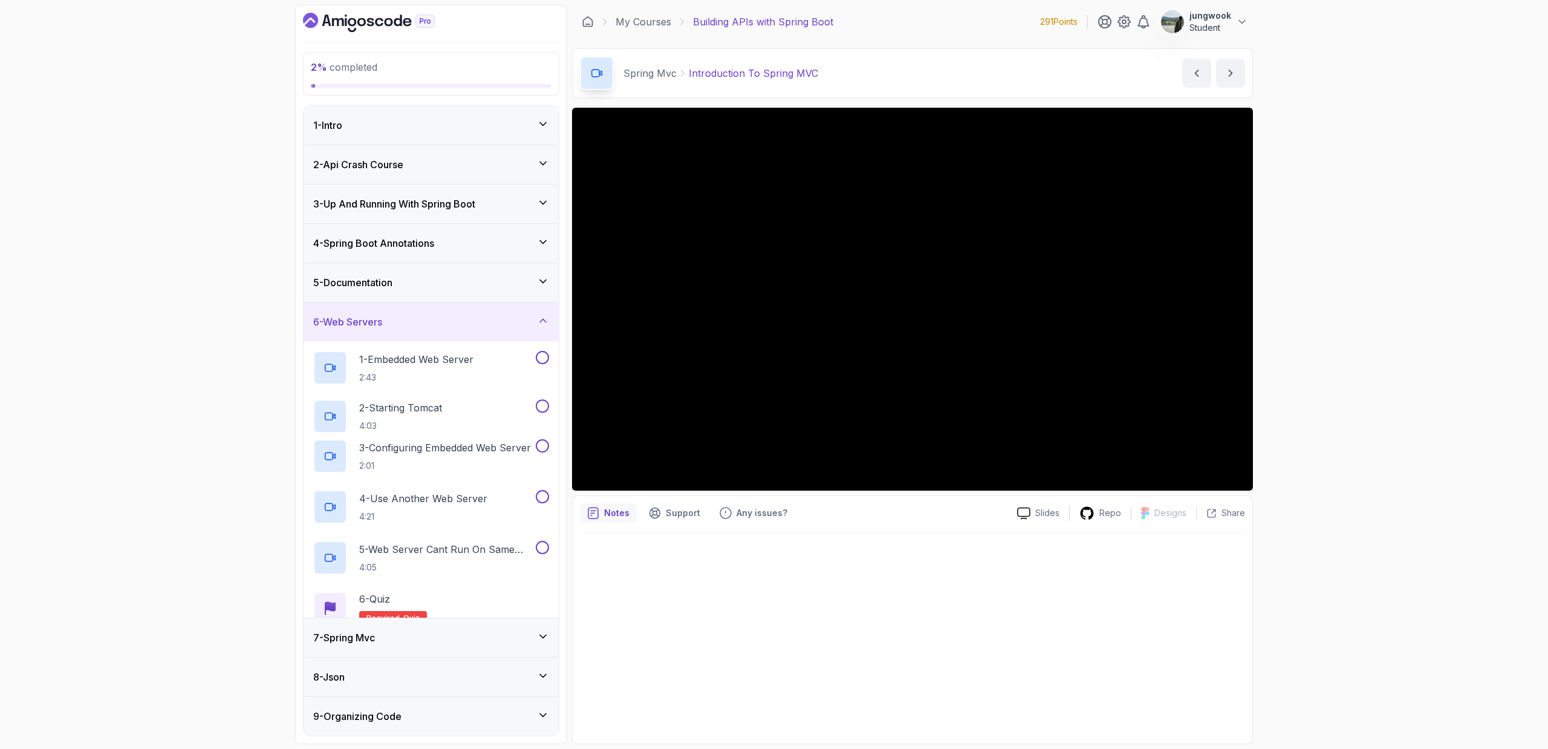
click at [399, 359] on h2 "1 - Embedded Web Server 2:43" at bounding box center [416, 367] width 114 height 31
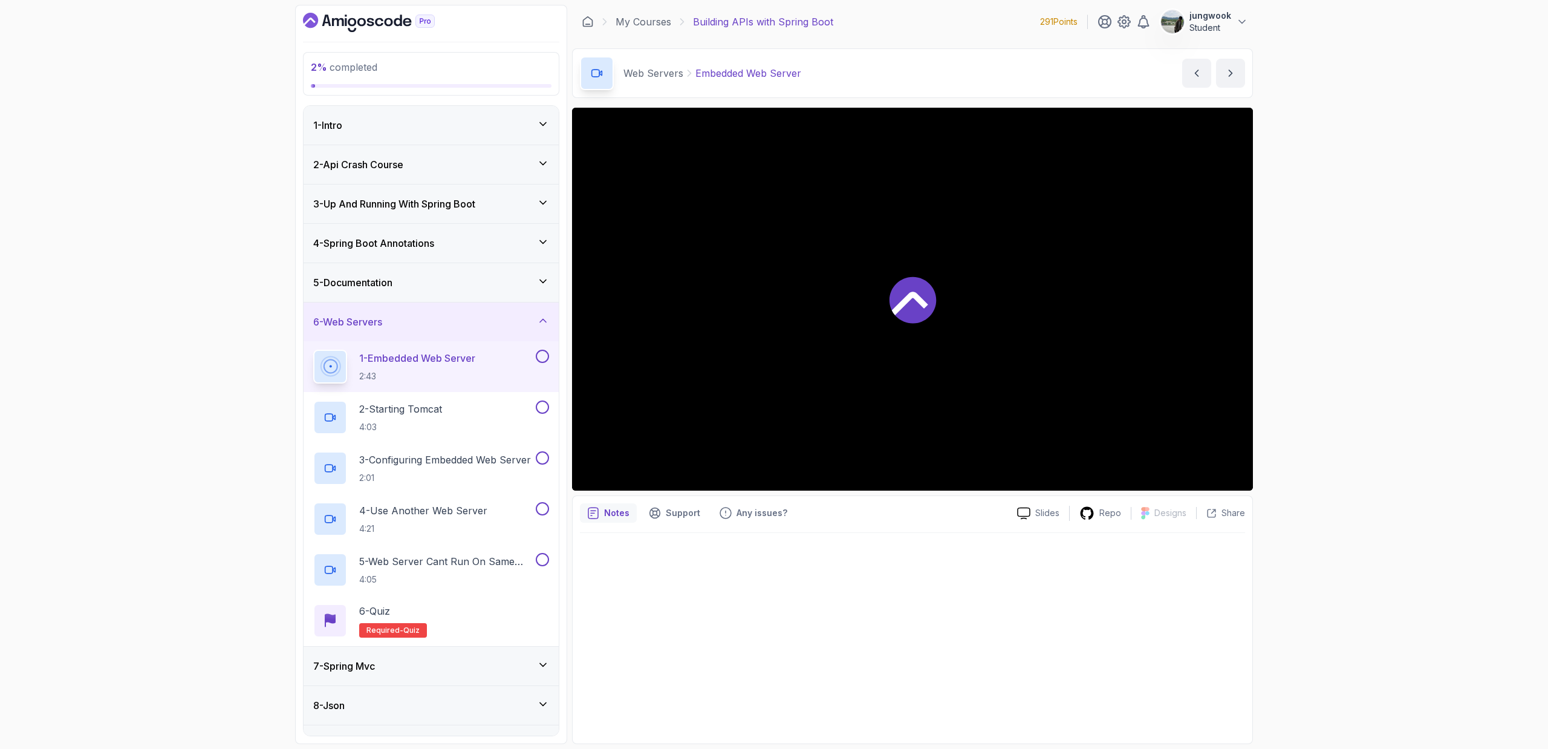
click at [411, 331] on div "6 - Web Servers" at bounding box center [431, 321] width 255 height 39
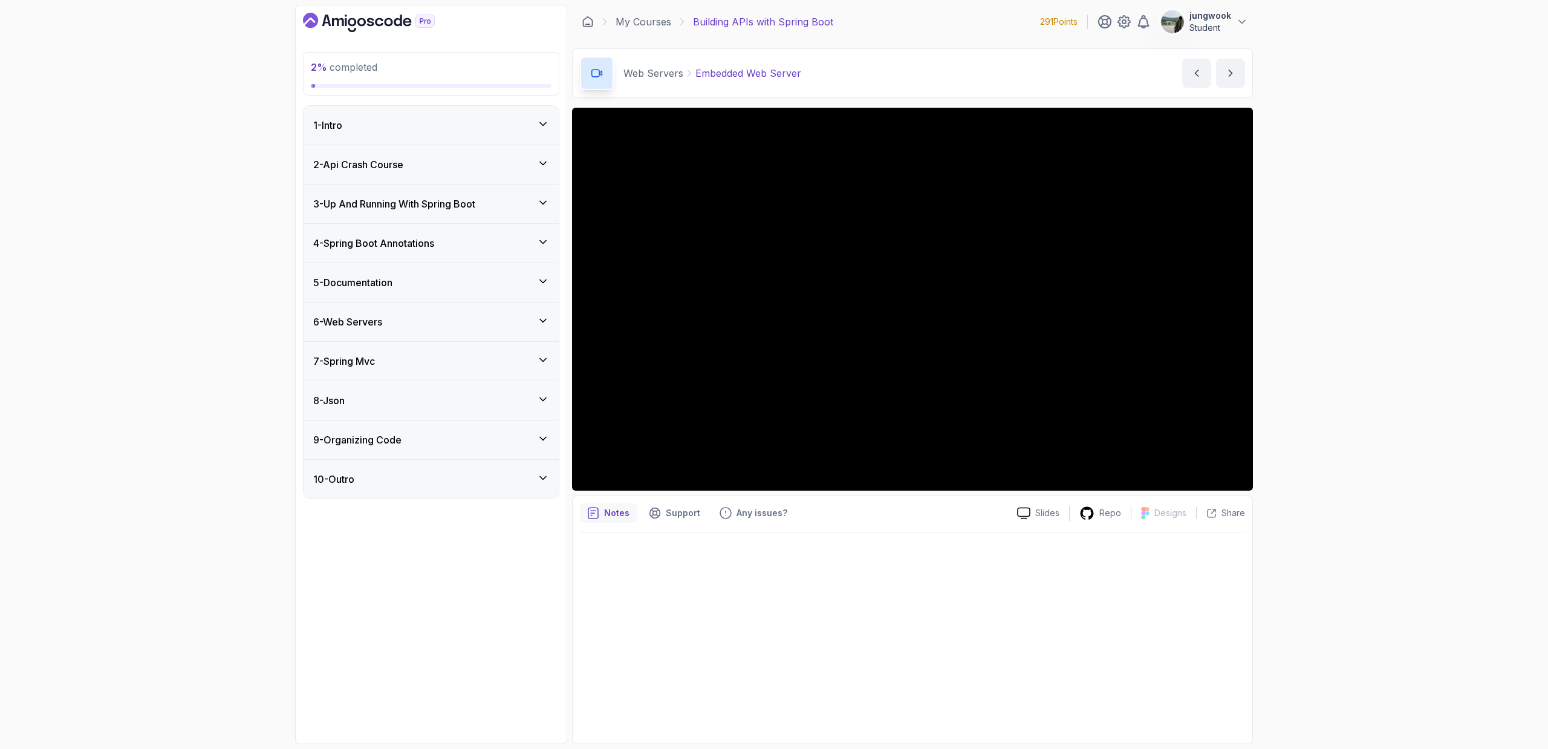
click at [421, 359] on div "7 - Spring Mvc" at bounding box center [431, 361] width 236 height 15
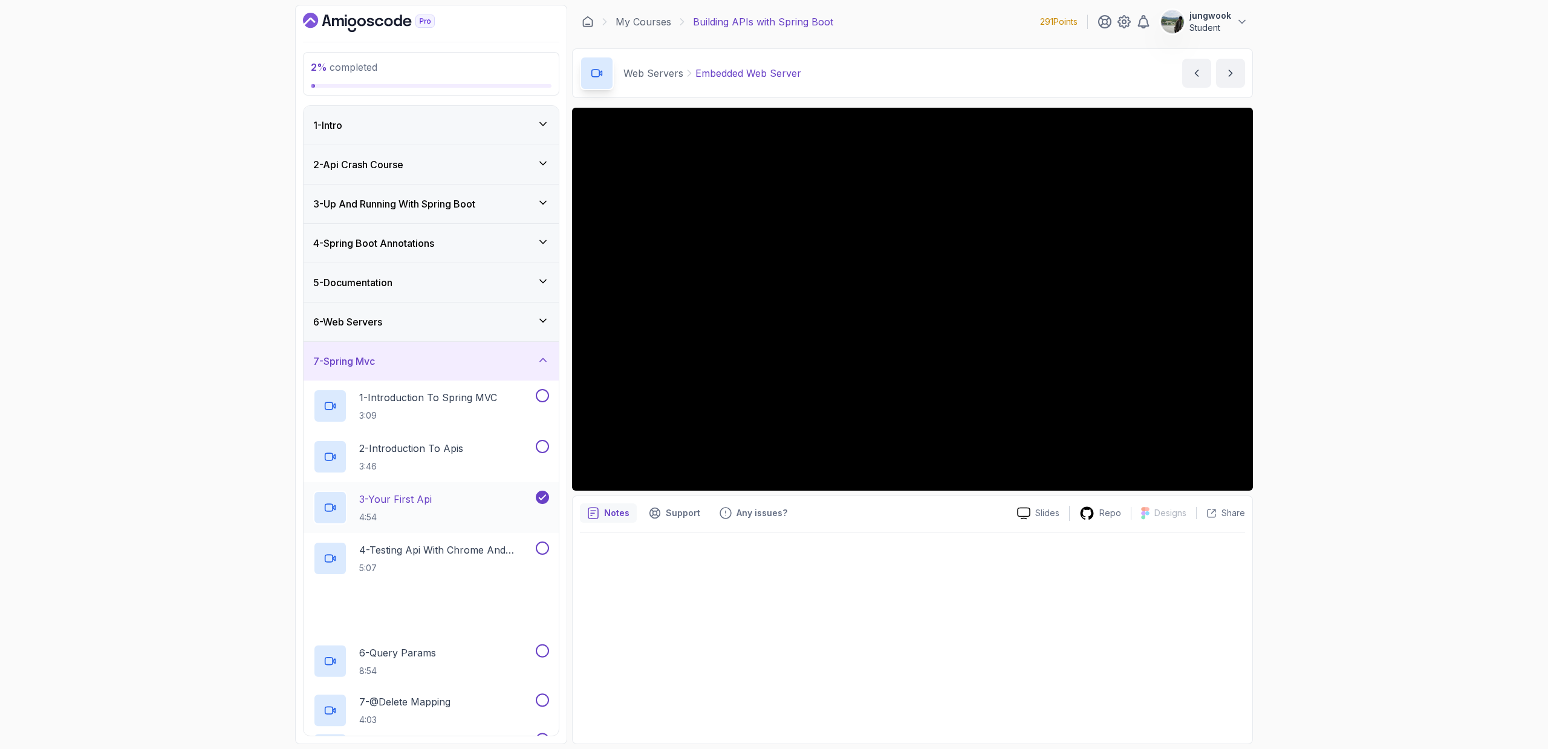
scroll to position [2, 0]
click at [408, 495] on p "3 - Your First Api" at bounding box center [395, 496] width 73 height 15
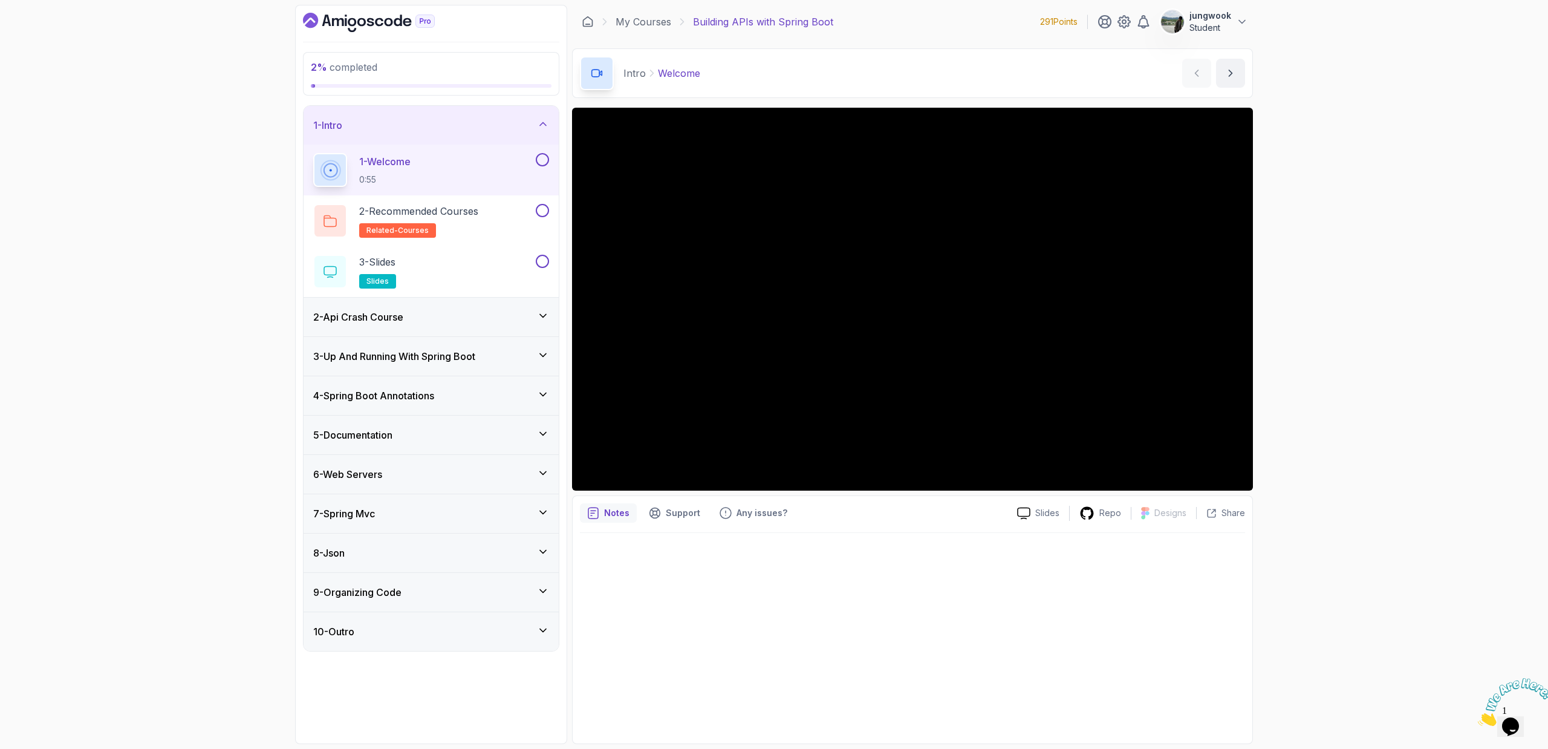
click at [371, 504] on div "7 - Spring Mvc" at bounding box center [431, 513] width 255 height 39
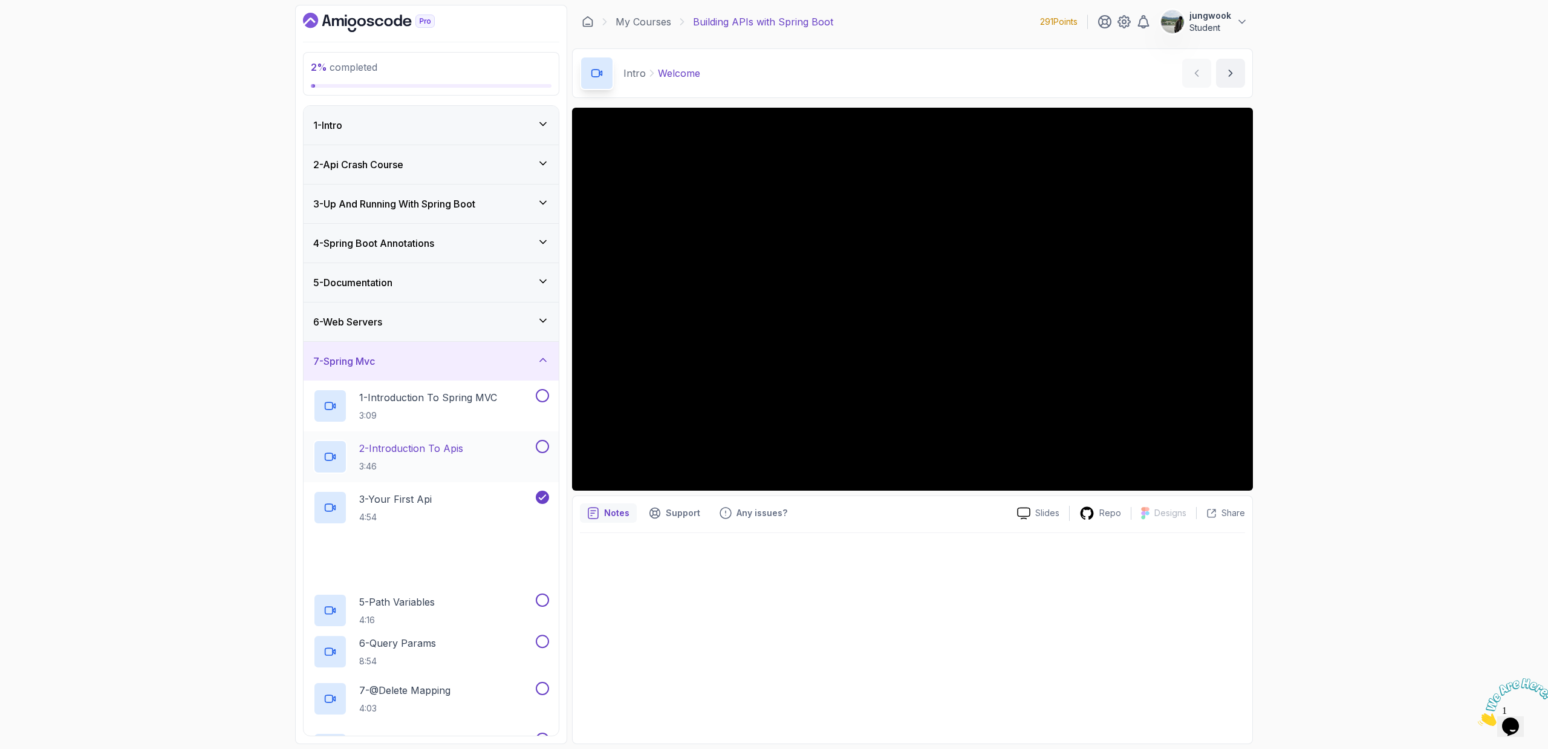
click at [404, 454] on p "2 - Introduction To Apis" at bounding box center [411, 448] width 104 height 15
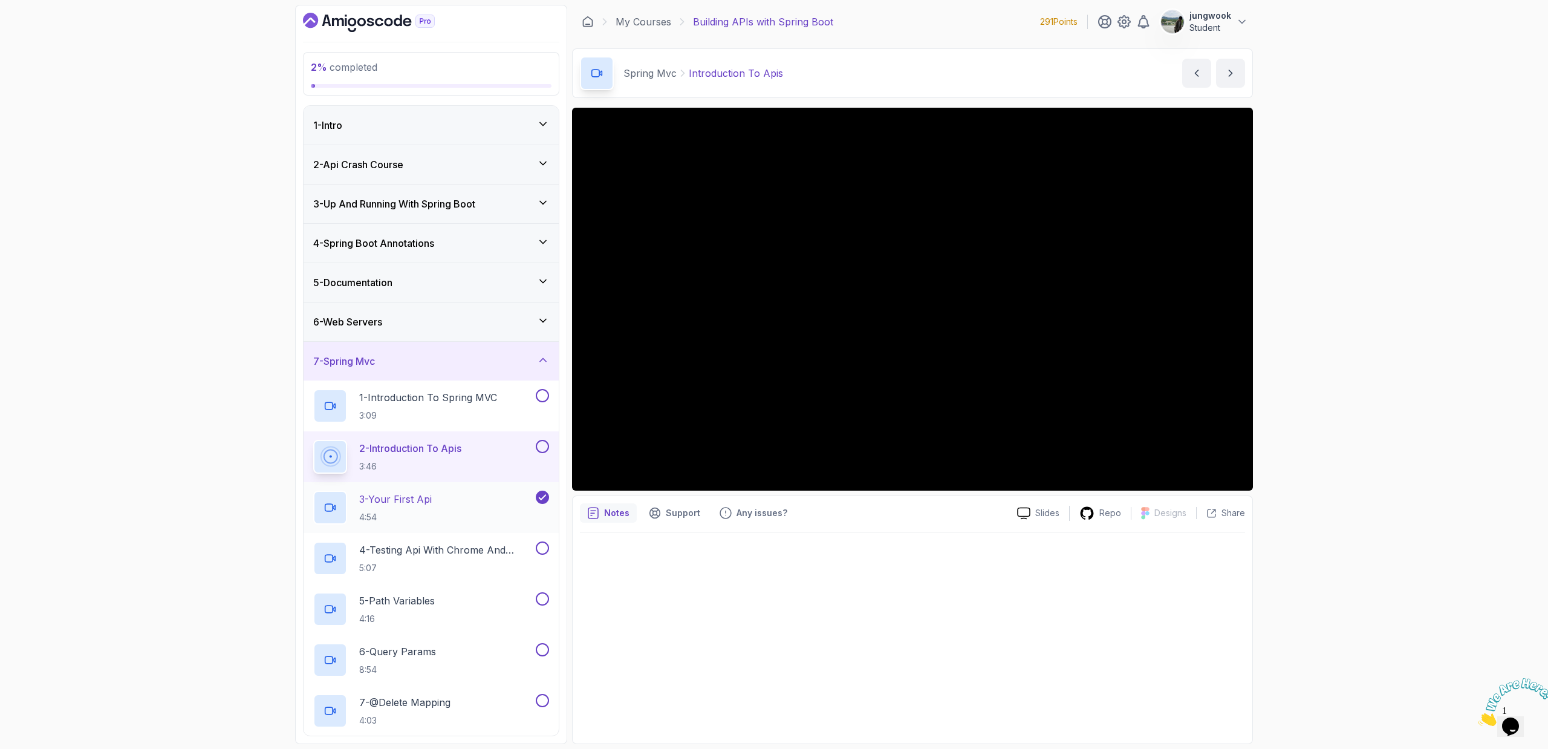
click at [526, 505] on div "3 - Your First Api 4:54" at bounding box center [423, 507] width 220 height 34
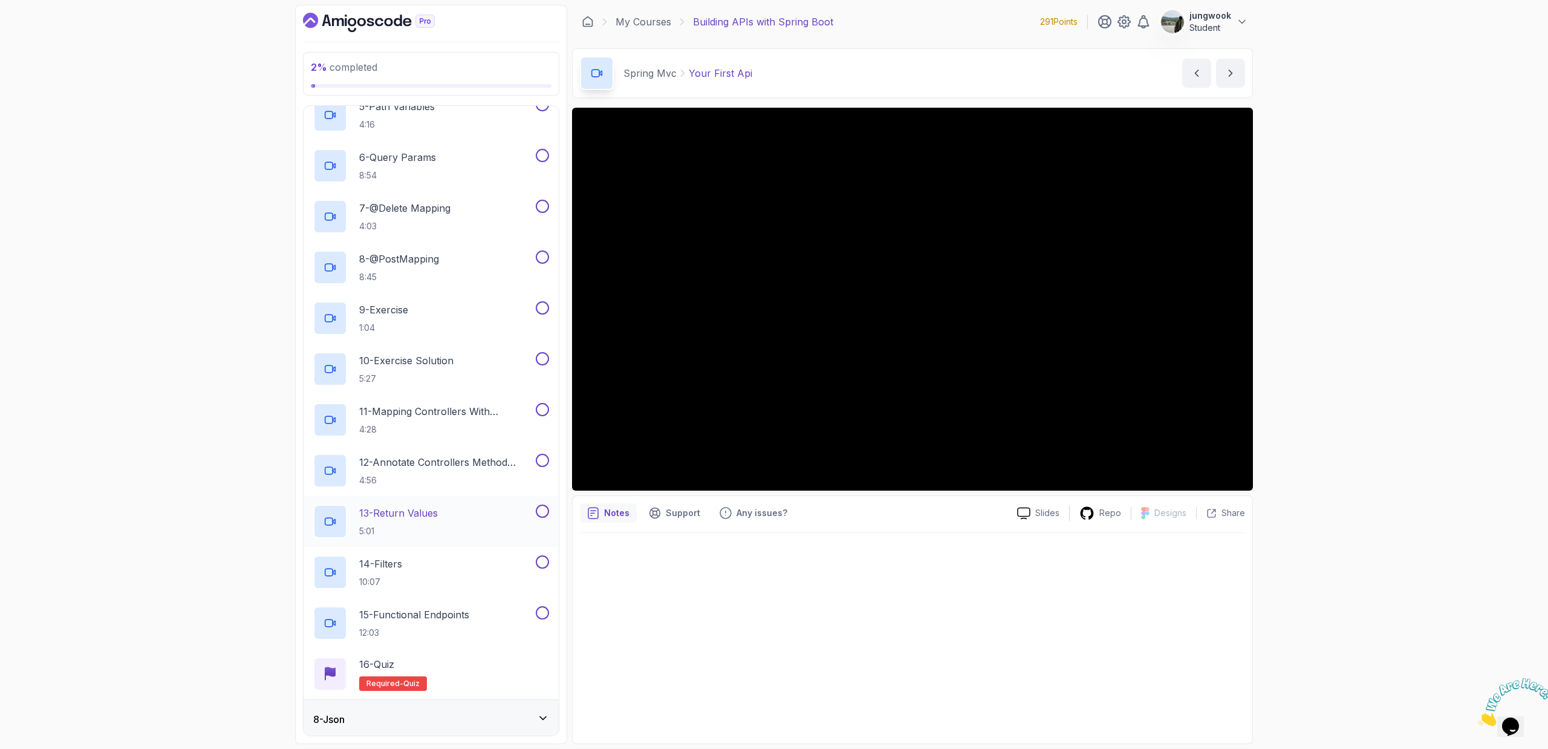
scroll to position [576, 0]
